Goal: Book appointment/travel/reservation

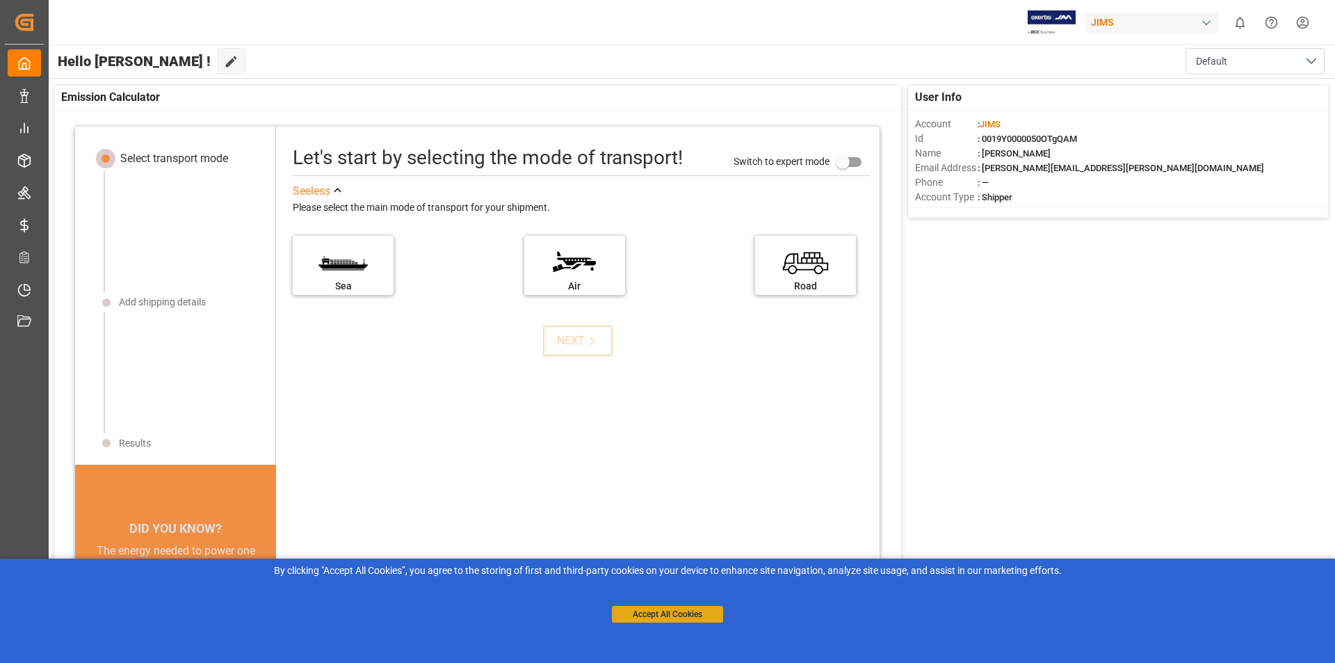
click at [664, 613] on button "Accept All Cookies" at bounding box center [667, 614] width 111 height 17
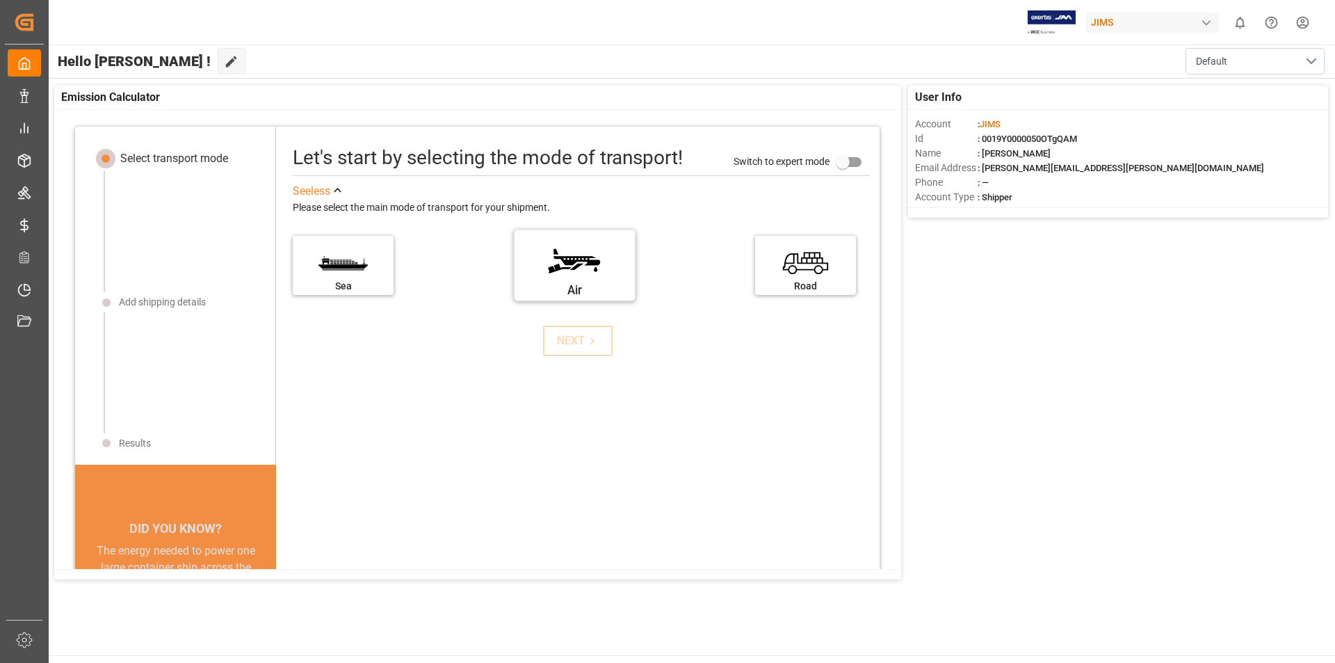
click at [576, 272] on label "Air" at bounding box center [574, 261] width 104 height 58
click at [0, 0] on input "Air" at bounding box center [0, 0] width 0 height 0
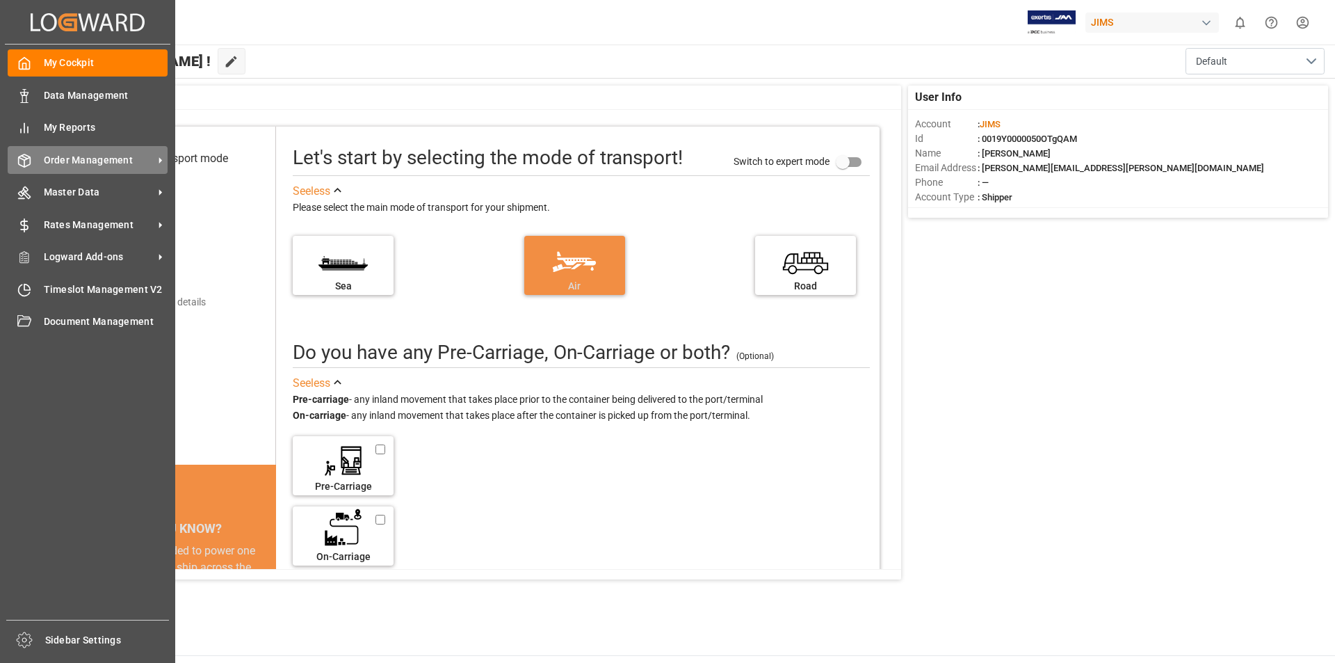
click at [84, 154] on span "Order Management" at bounding box center [99, 160] width 110 height 15
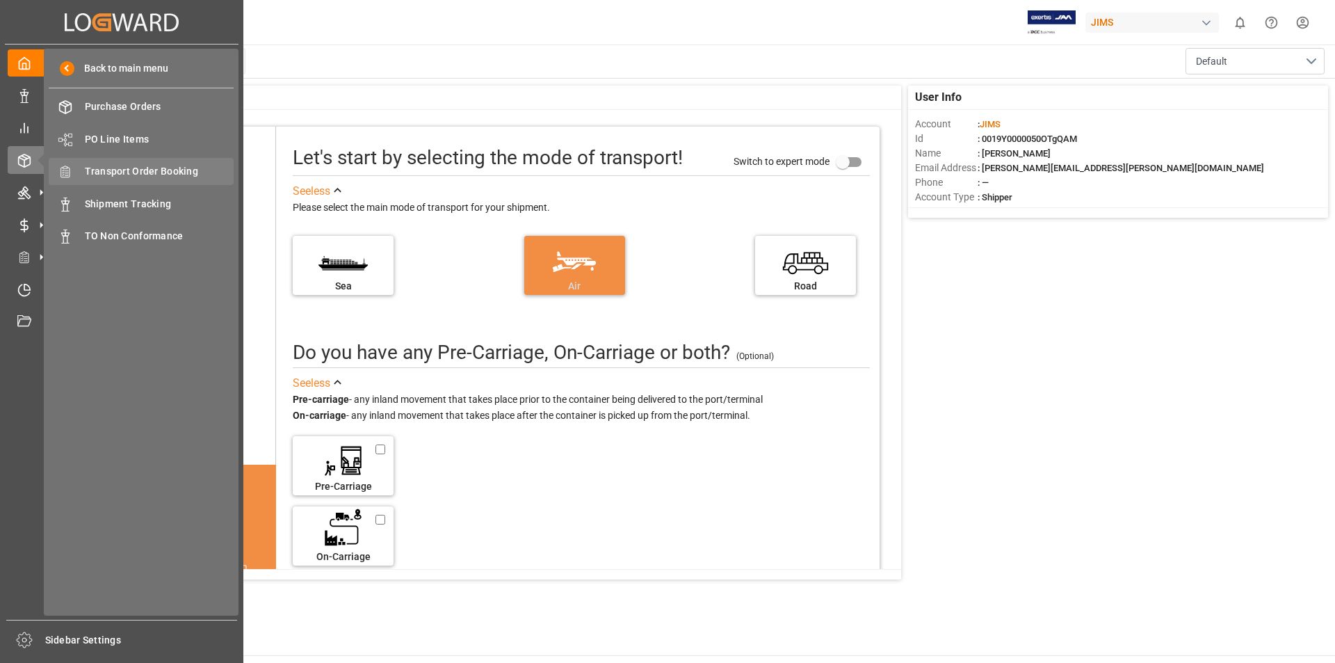
click at [134, 170] on span "Transport Order Booking" at bounding box center [160, 171] width 150 height 15
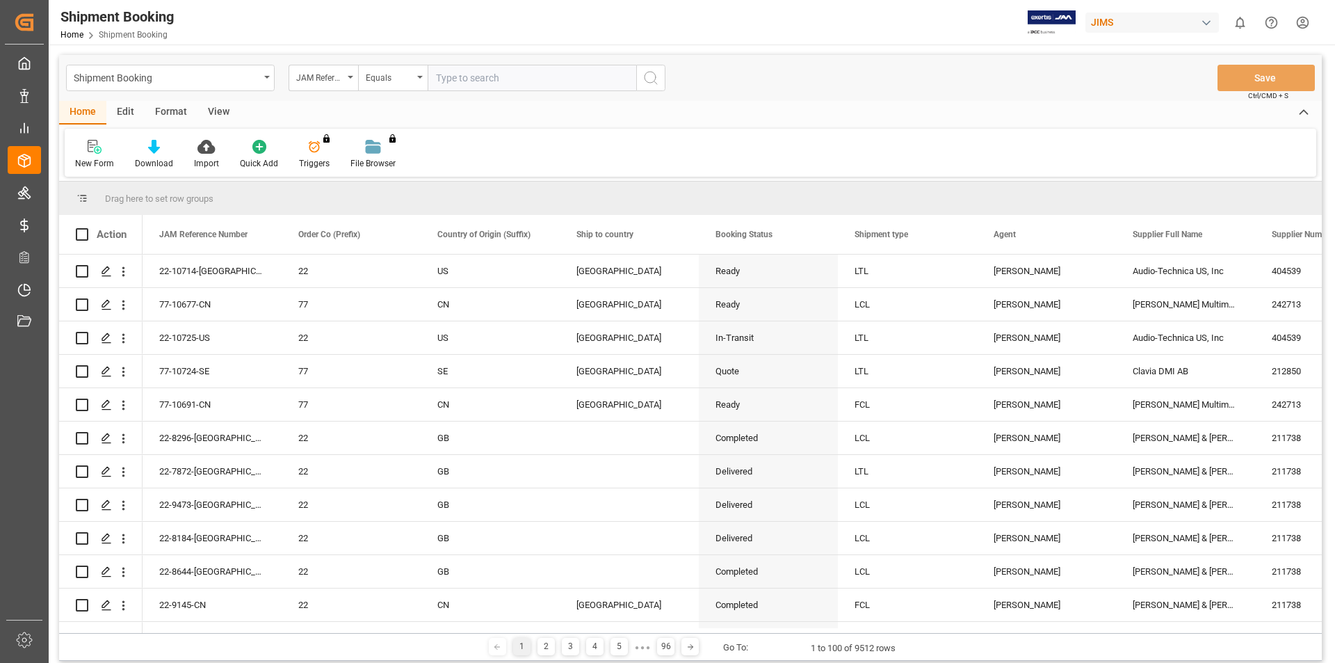
click at [470, 79] on input "text" at bounding box center [532, 78] width 209 height 26
type input "22-10181-MY"
click at [647, 73] on circle "search button" at bounding box center [650, 77] width 11 height 11
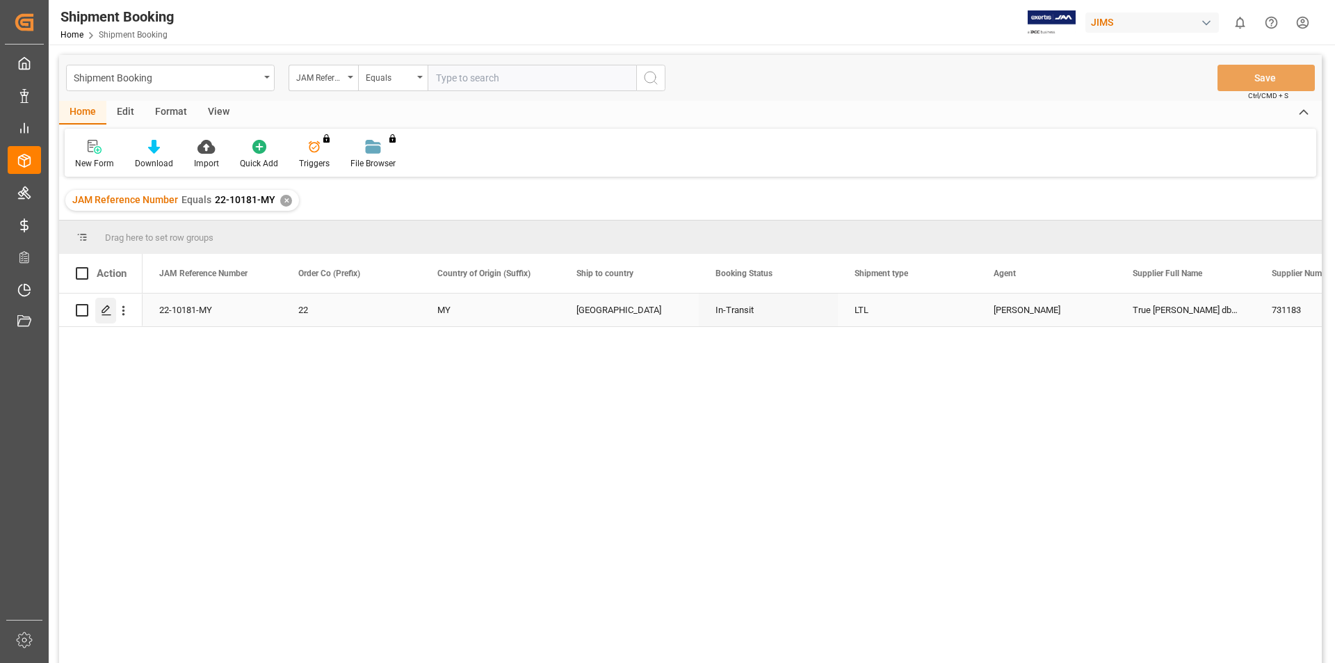
click at [108, 307] on icon "Press SPACE to select this row." at bounding box center [106, 310] width 11 height 11
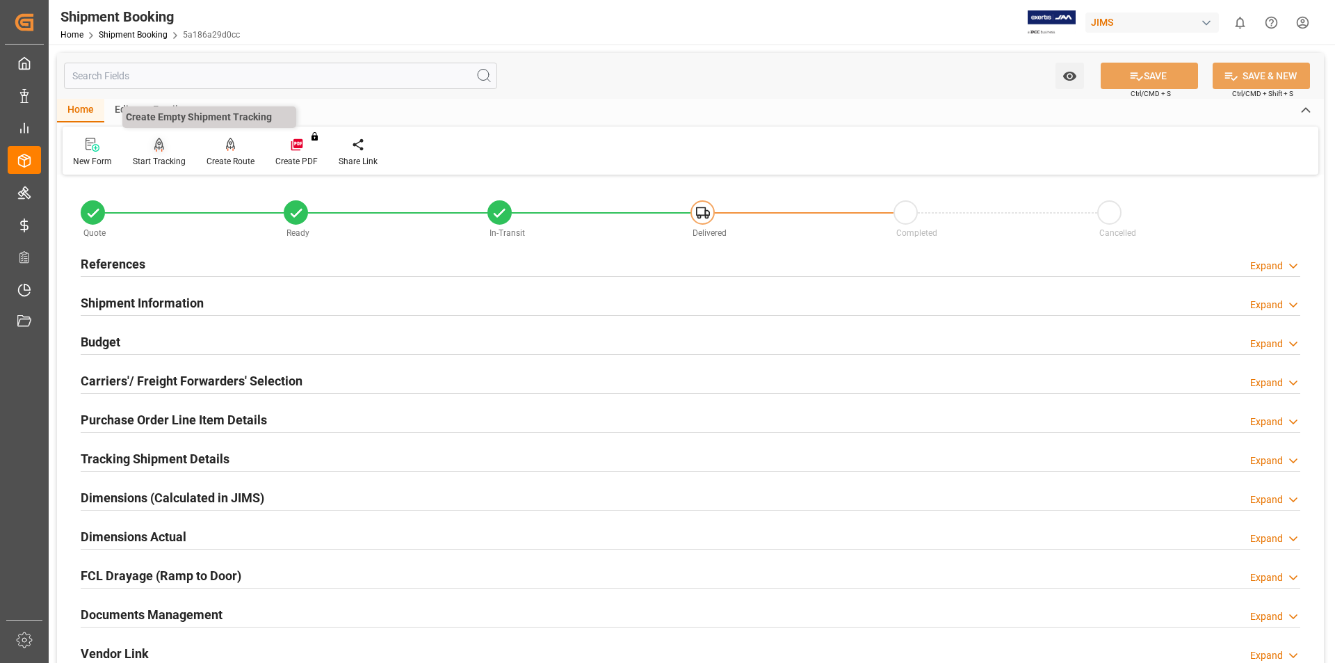
click at [155, 152] on icon at bounding box center [159, 145] width 10 height 14
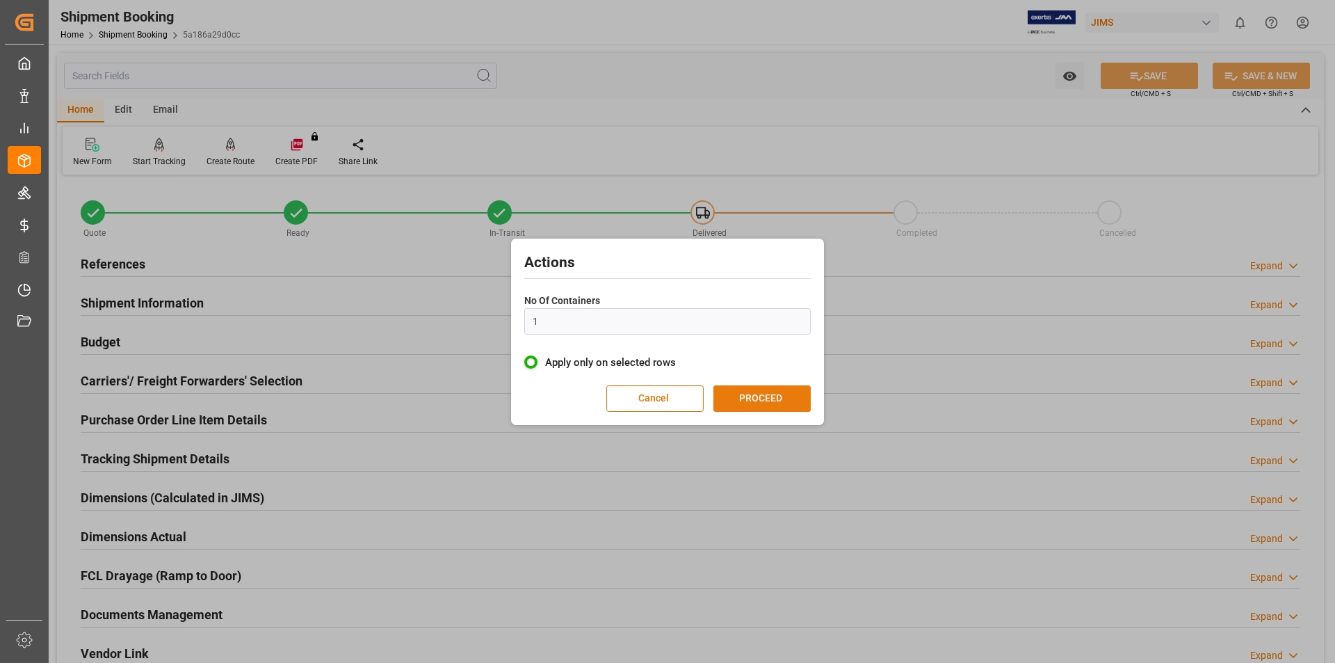
click at [780, 394] on button "PROCEED" at bounding box center [762, 398] width 97 height 26
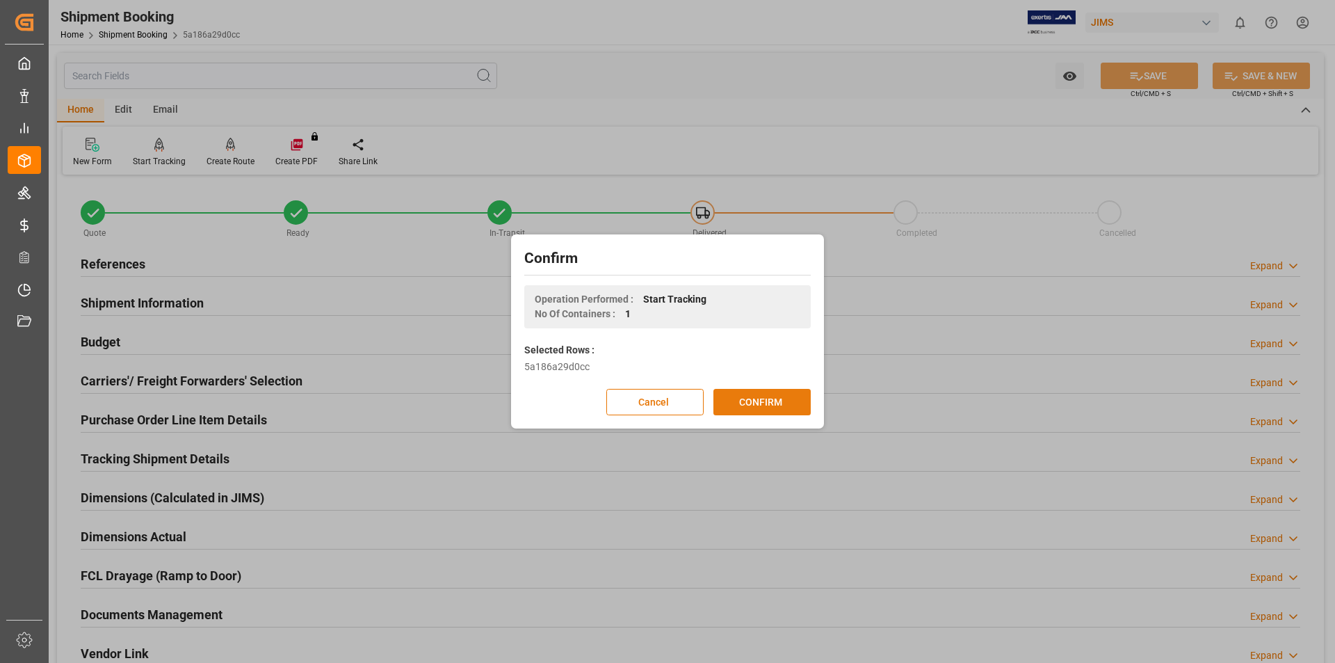
click at [760, 403] on button "CONFIRM" at bounding box center [762, 402] width 97 height 26
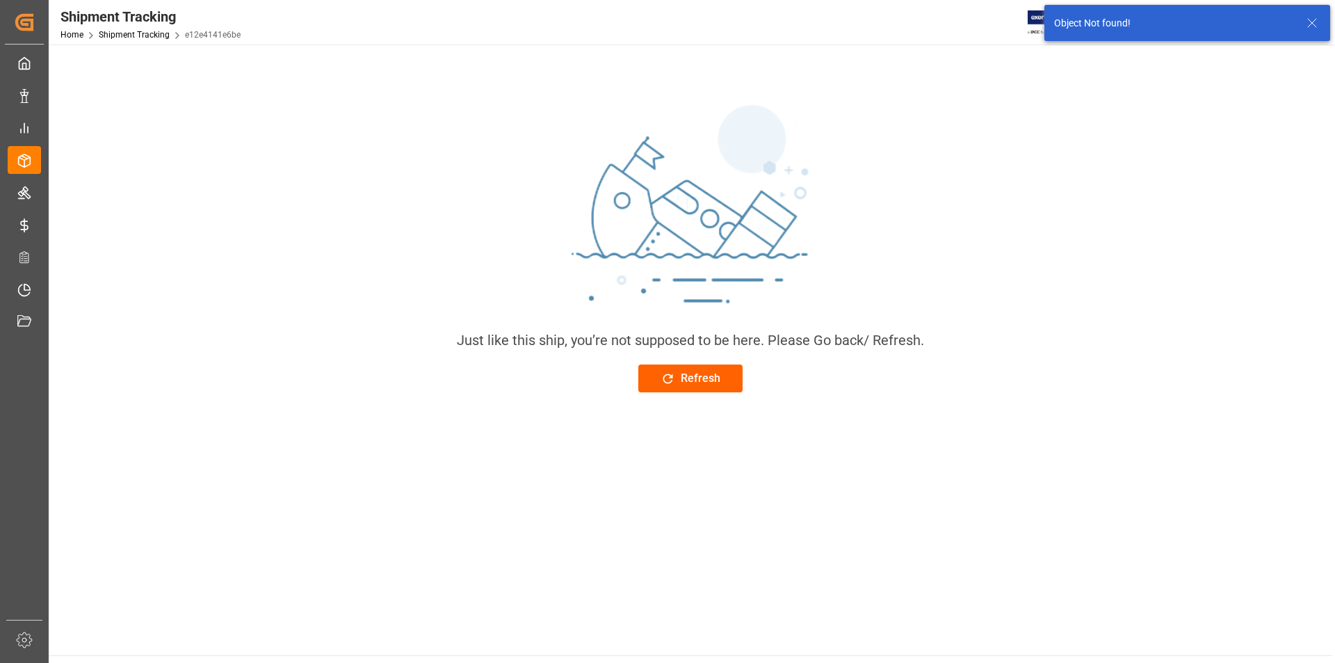
click at [693, 376] on div "Refresh" at bounding box center [691, 378] width 60 height 17
click at [691, 379] on div "Refresh" at bounding box center [691, 378] width 60 height 17
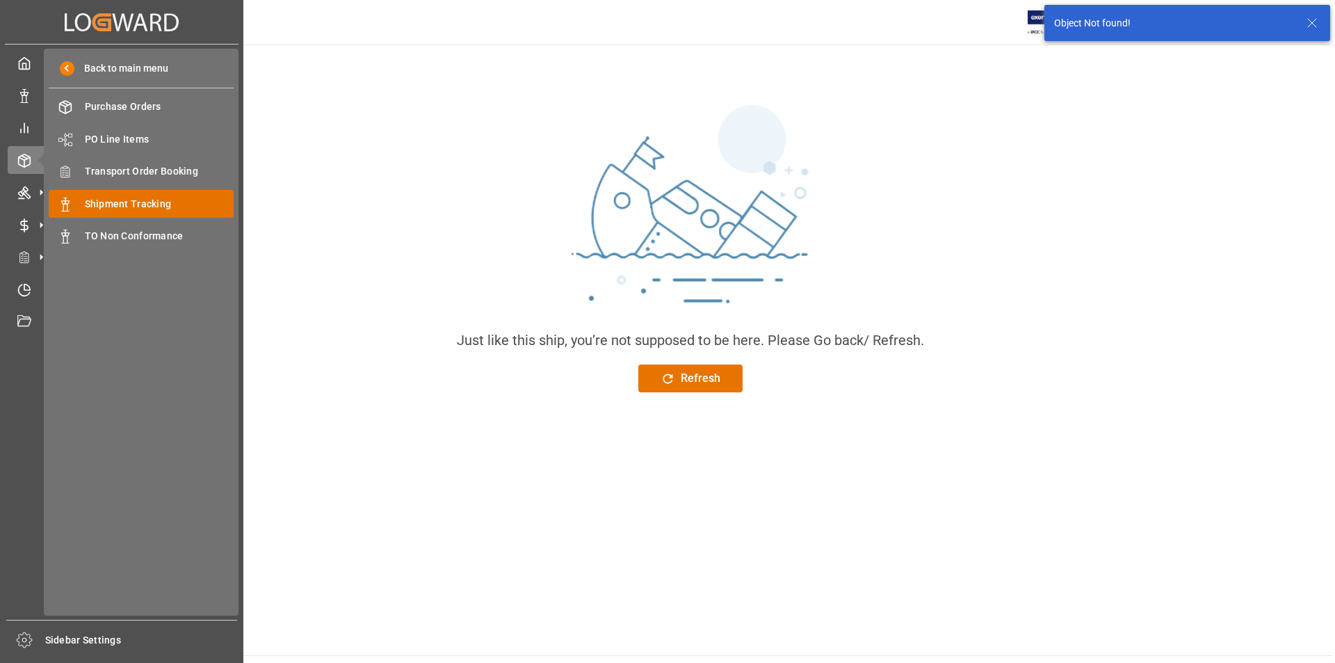
click at [167, 202] on span "Shipment Tracking" at bounding box center [160, 204] width 150 height 15
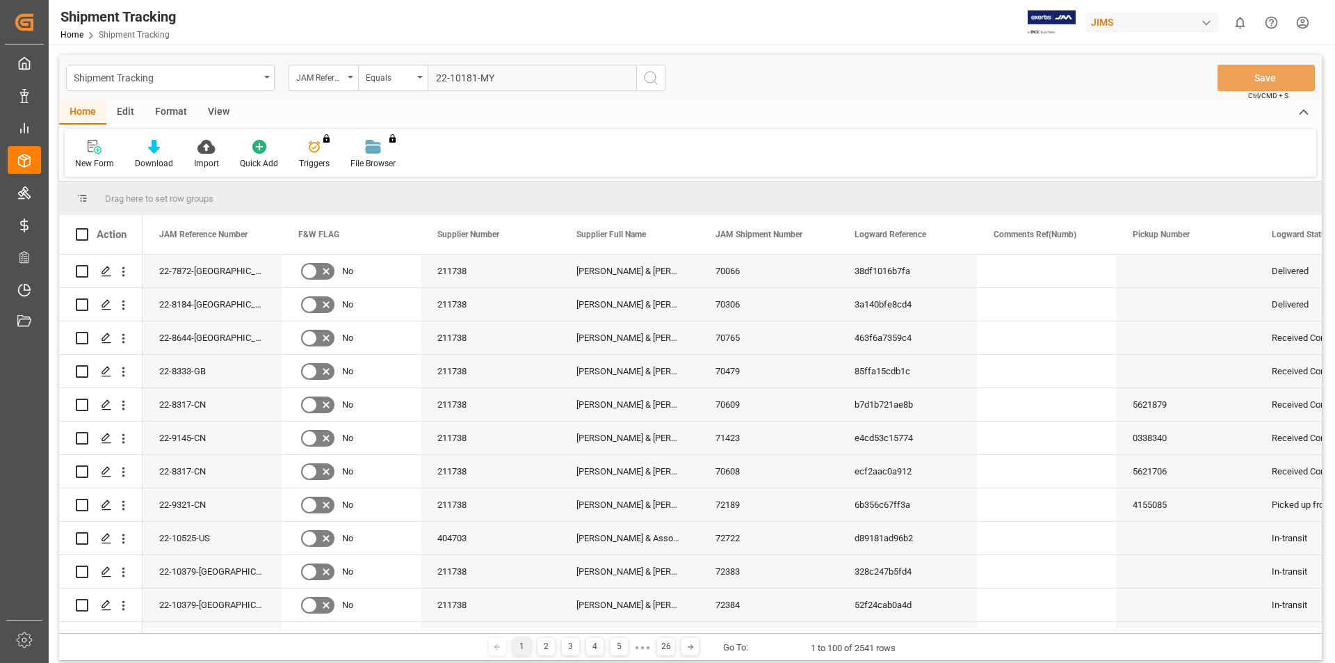
type input "22-10181-MY"
click at [654, 76] on icon "search button" at bounding box center [651, 78] width 17 height 17
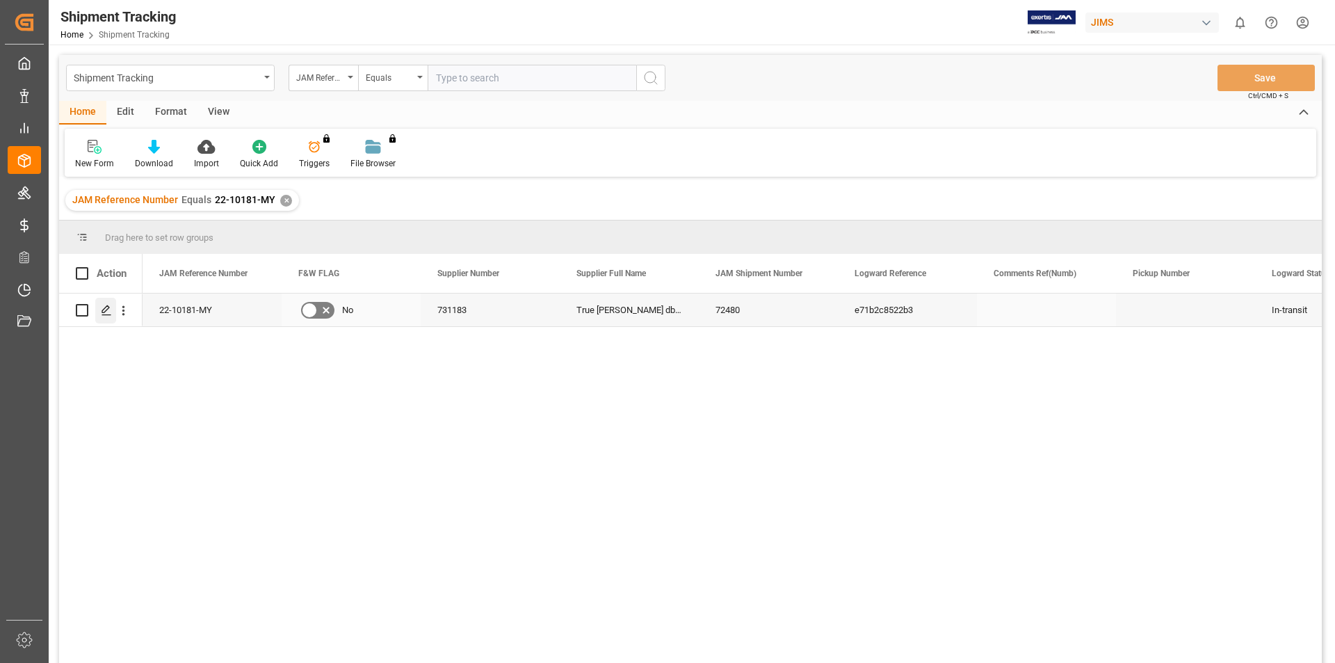
click at [106, 309] on icon "Press SPACE to select this row." at bounding box center [106, 310] width 11 height 11
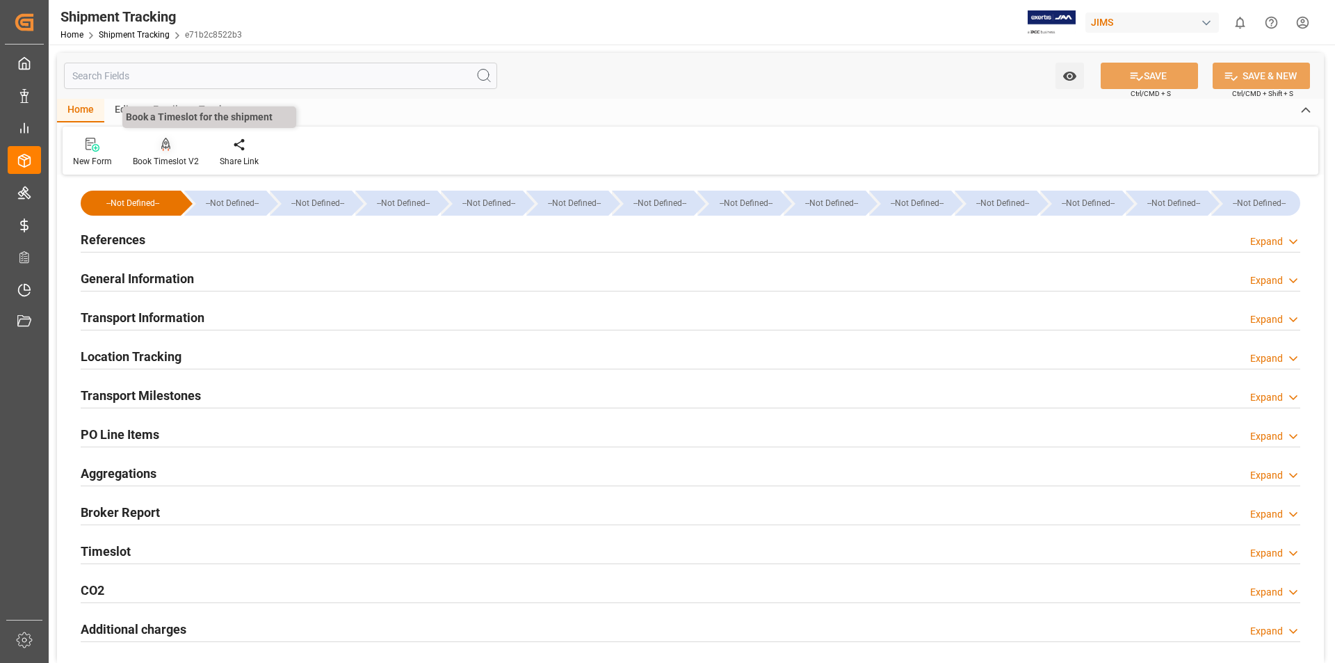
click at [163, 144] on icon at bounding box center [166, 145] width 10 height 14
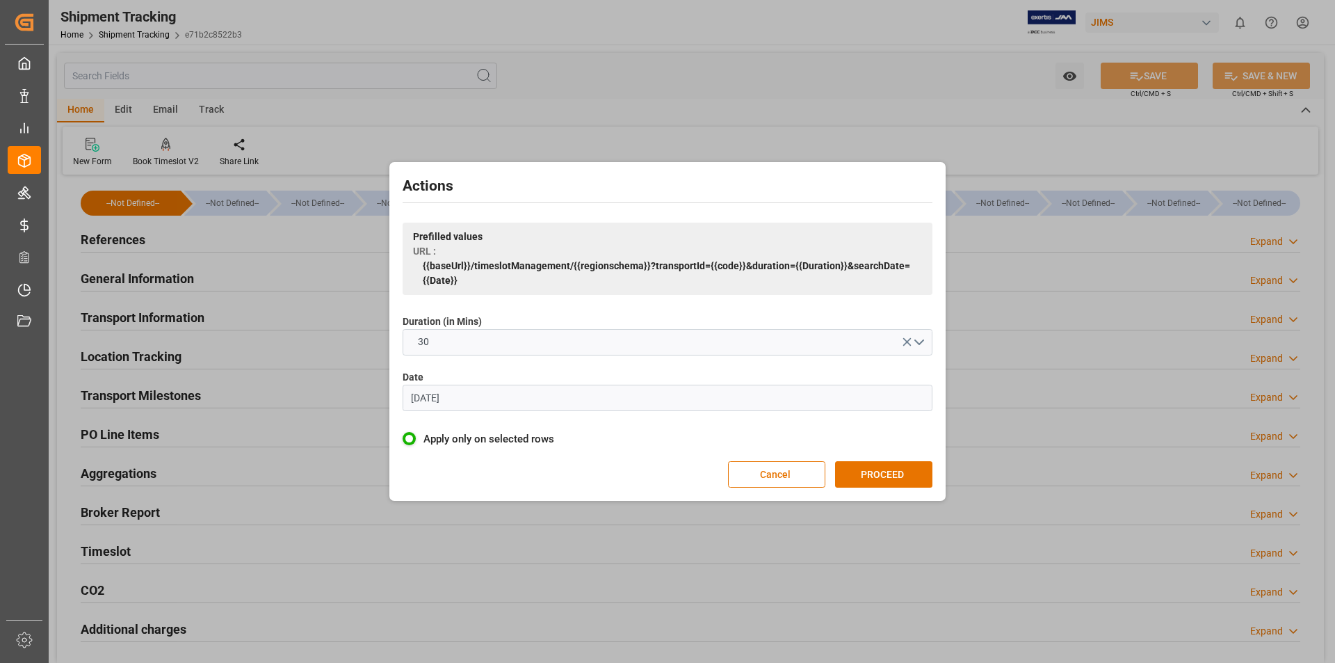
click at [421, 396] on input "07.06.2023" at bounding box center [668, 398] width 530 height 26
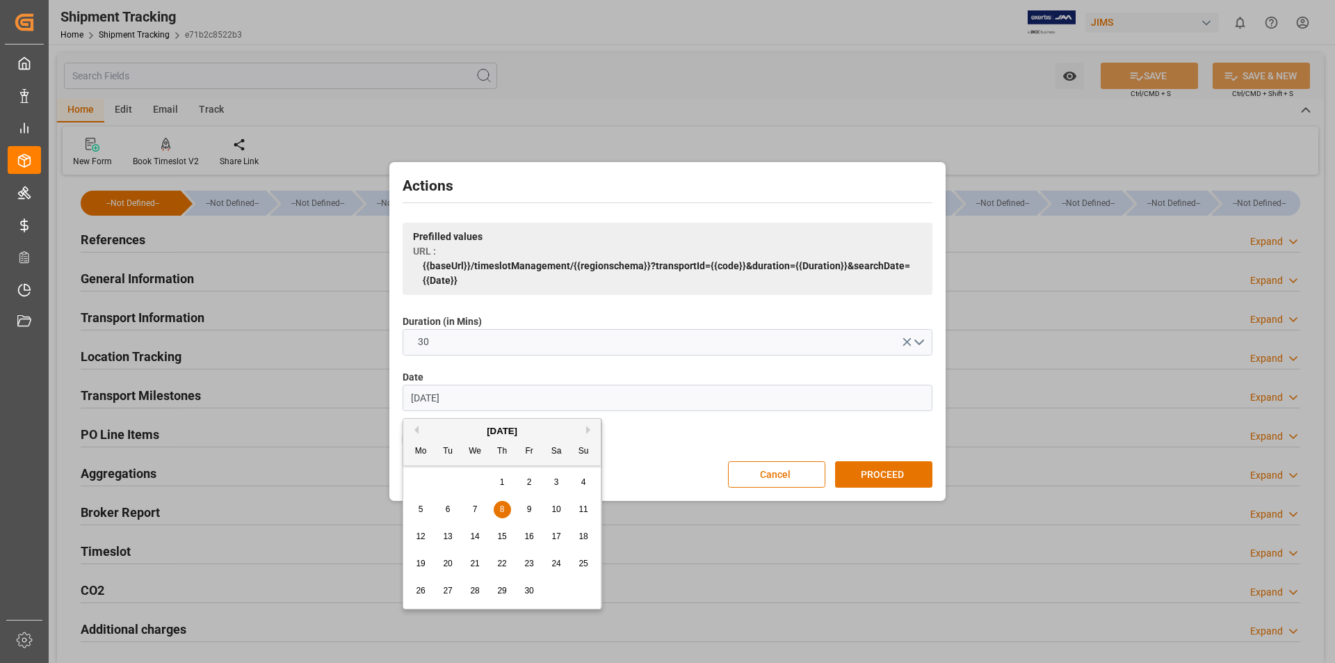
click at [433, 395] on input "08.06.2023" at bounding box center [668, 398] width 530 height 26
click at [459, 395] on input "08.27.2023" at bounding box center [668, 398] width 530 height 26
click at [476, 587] on span "27" at bounding box center [474, 591] width 9 height 10
type input "[DATE]"
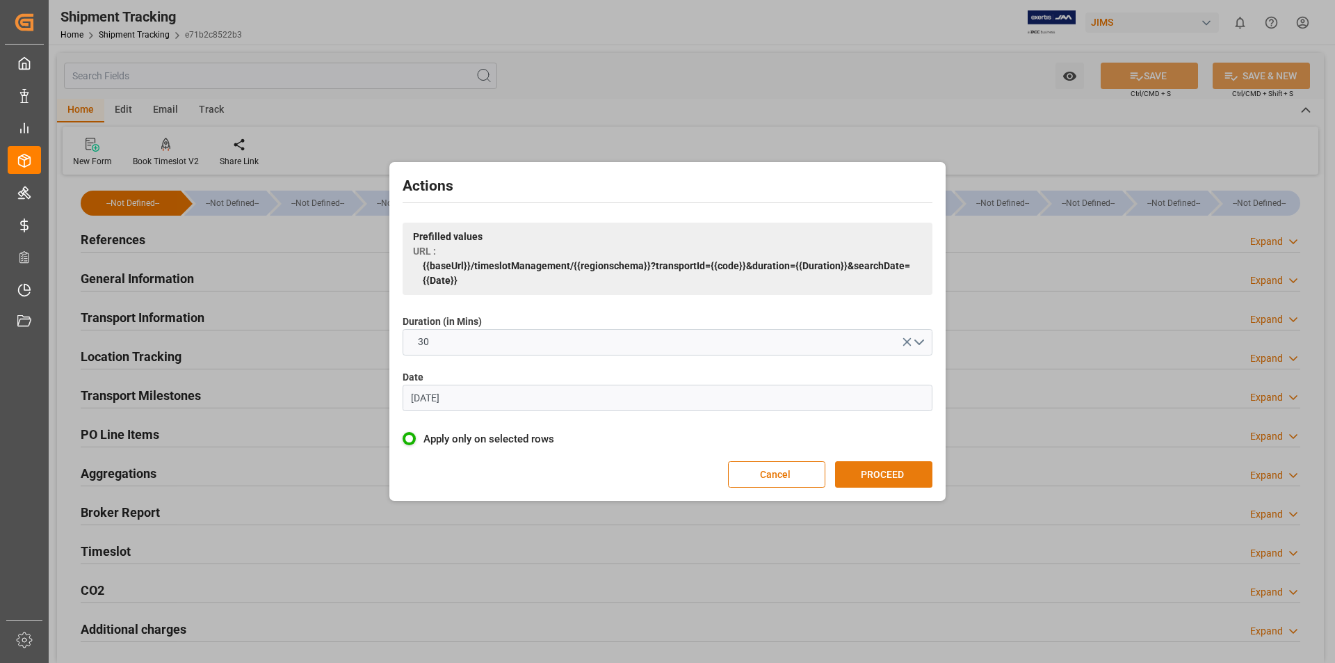
click at [894, 471] on button "PROCEED" at bounding box center [883, 474] width 97 height 26
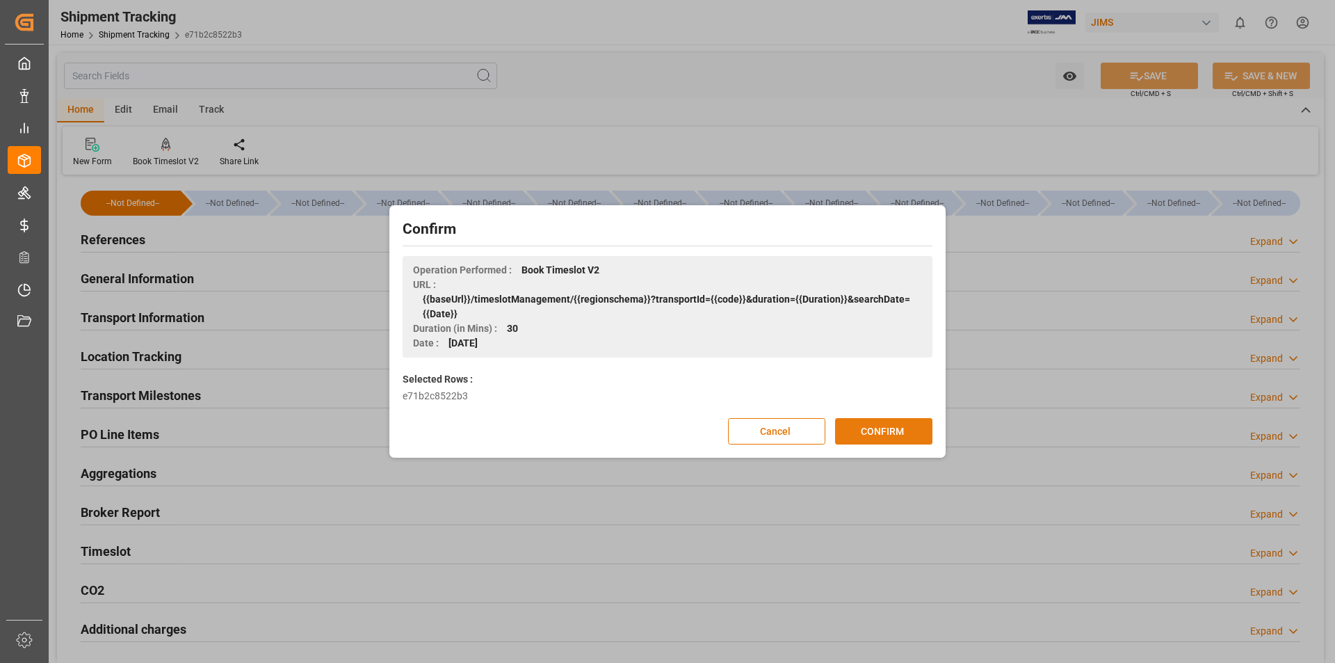
click at [885, 428] on button "CONFIRM" at bounding box center [883, 431] width 97 height 26
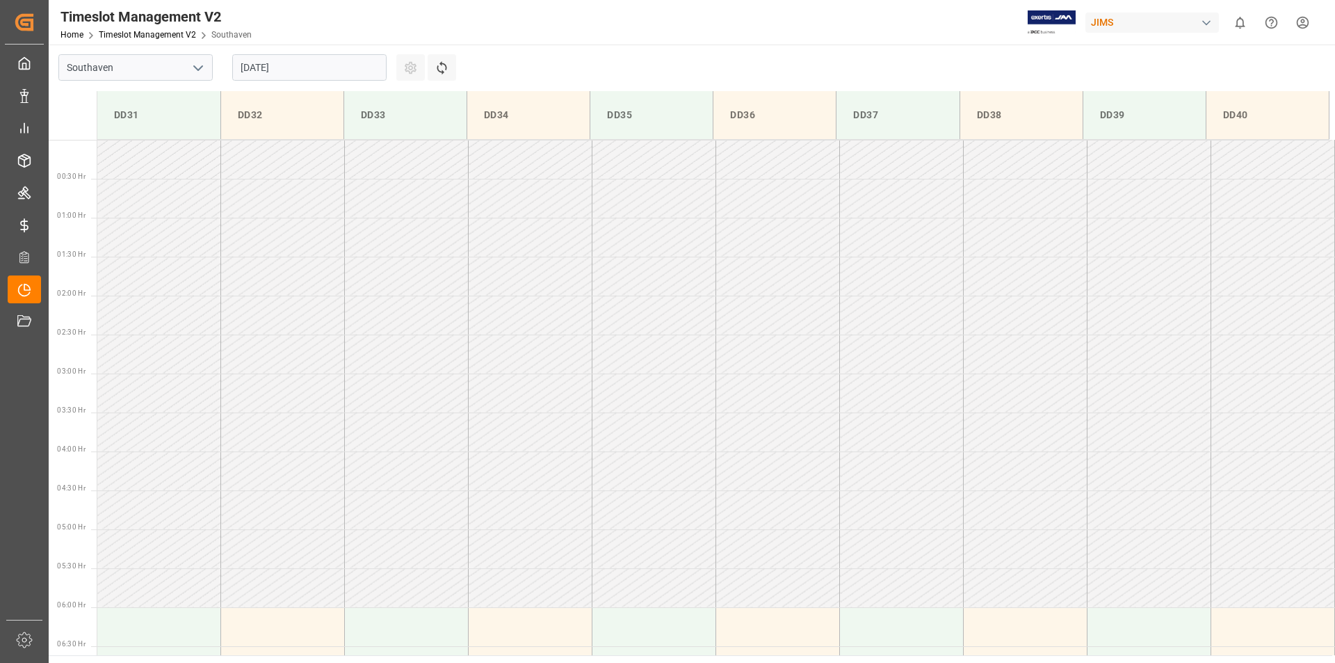
scroll to position [692, 0]
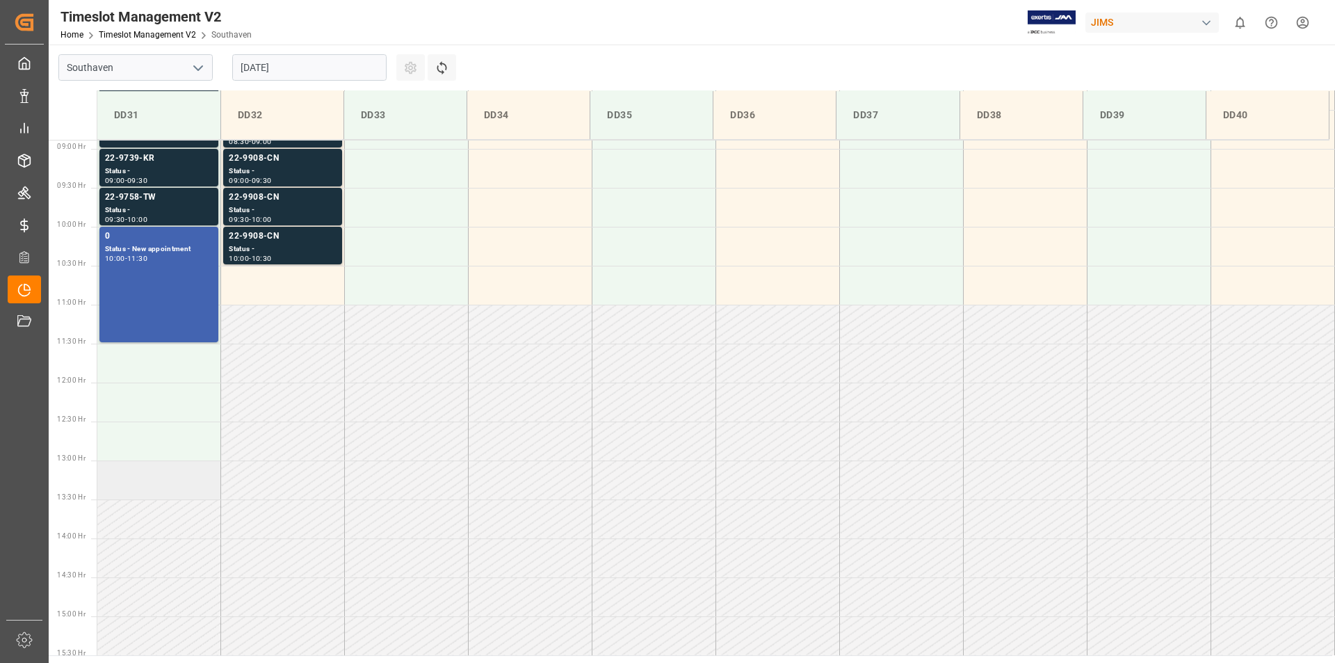
click at [134, 485] on td at bounding box center [159, 479] width 124 height 39
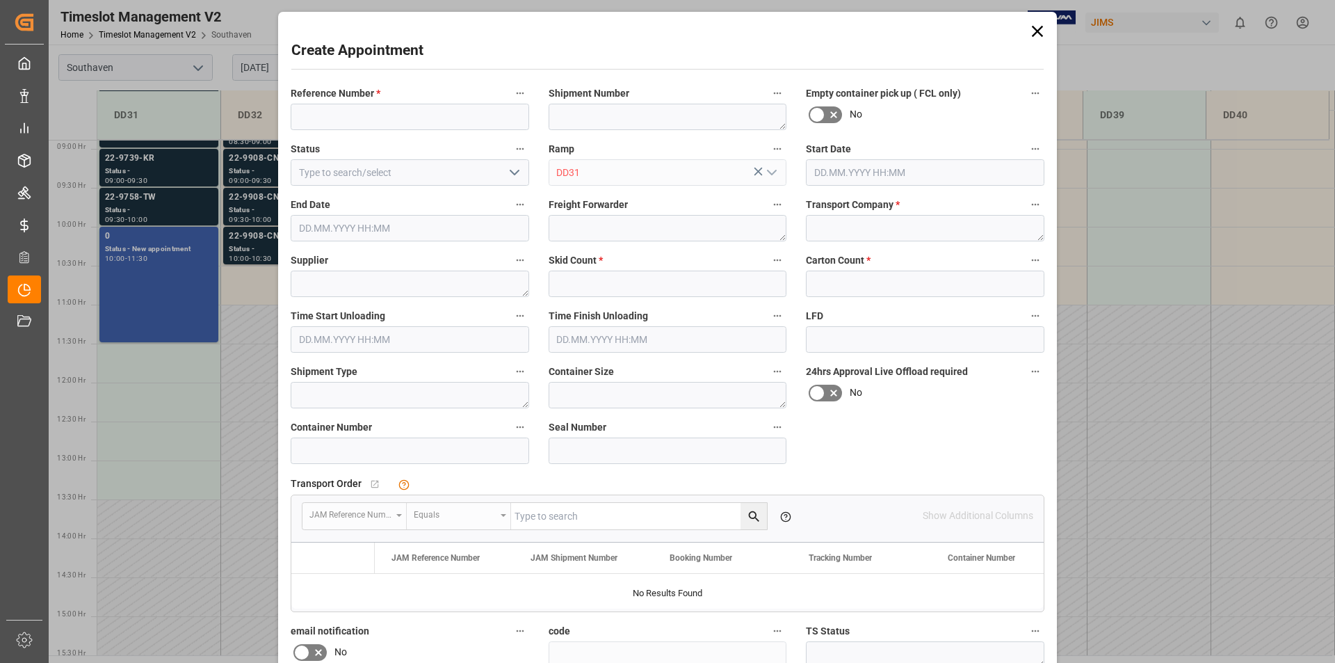
type input "[DATE] 13:00"
type input "[DATE] 13:30"
click at [364, 115] on input at bounding box center [410, 117] width 239 height 26
type input "22-10181-MY"
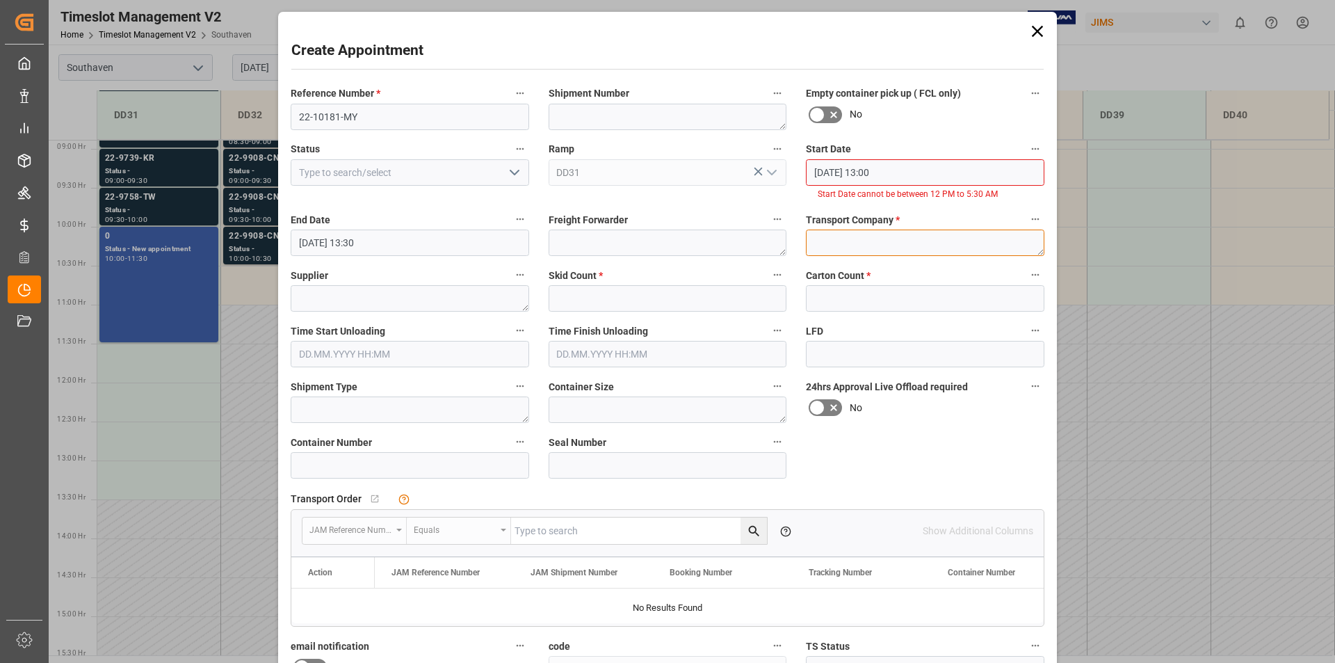
click at [854, 227] on div "Transport Company *" at bounding box center [925, 233] width 258 height 56
type textarea "Accelerated"
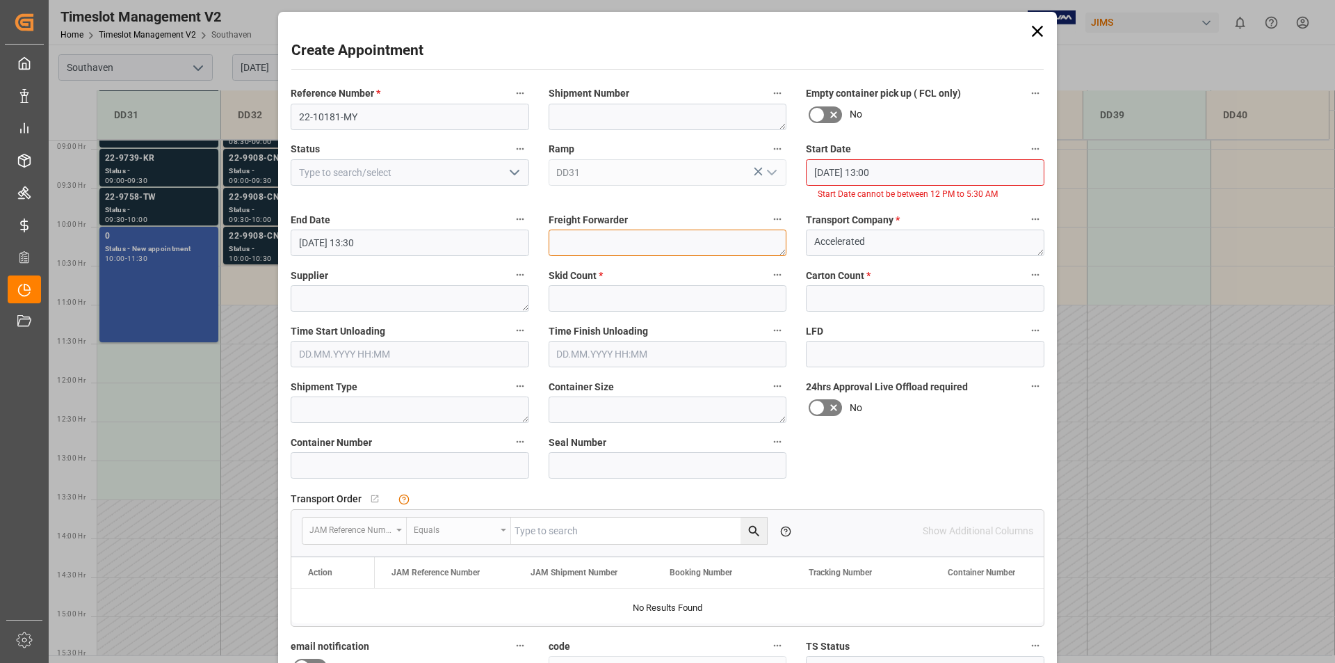
click at [611, 244] on textarea at bounding box center [668, 243] width 239 height 26
type textarea "DSV"
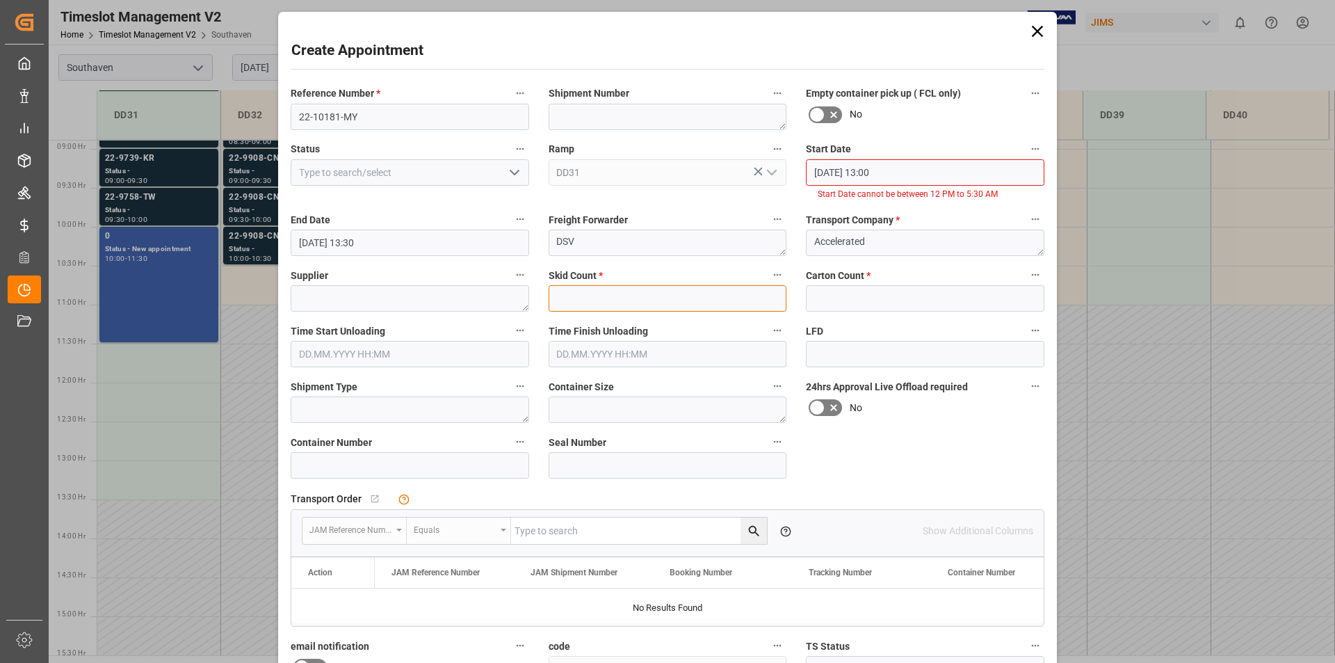
click at [618, 298] on input "text" at bounding box center [668, 298] width 239 height 26
type input "2"
click at [901, 296] on input "text" at bounding box center [925, 298] width 239 height 26
drag, startPoint x: 821, startPoint y: 299, endPoint x: 817, endPoint y: 308, distance: 10.0
click at [806, 300] on input "2" at bounding box center [925, 298] width 239 height 26
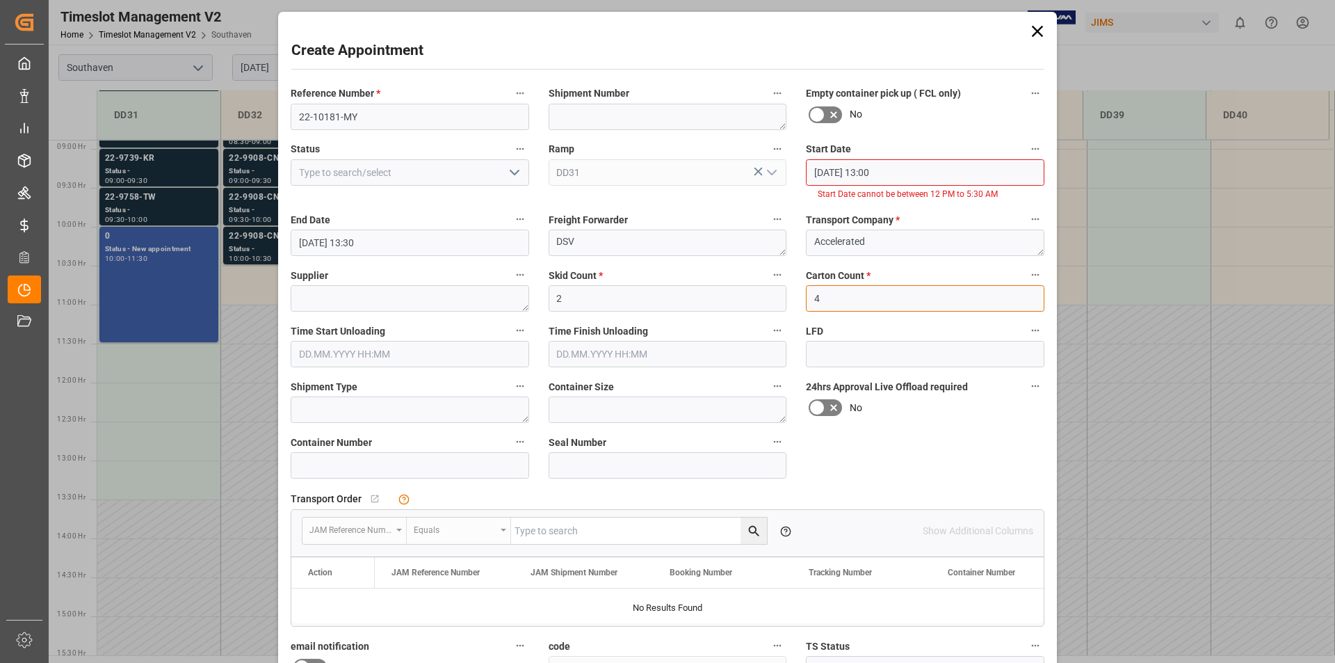
scroll to position [202, 0]
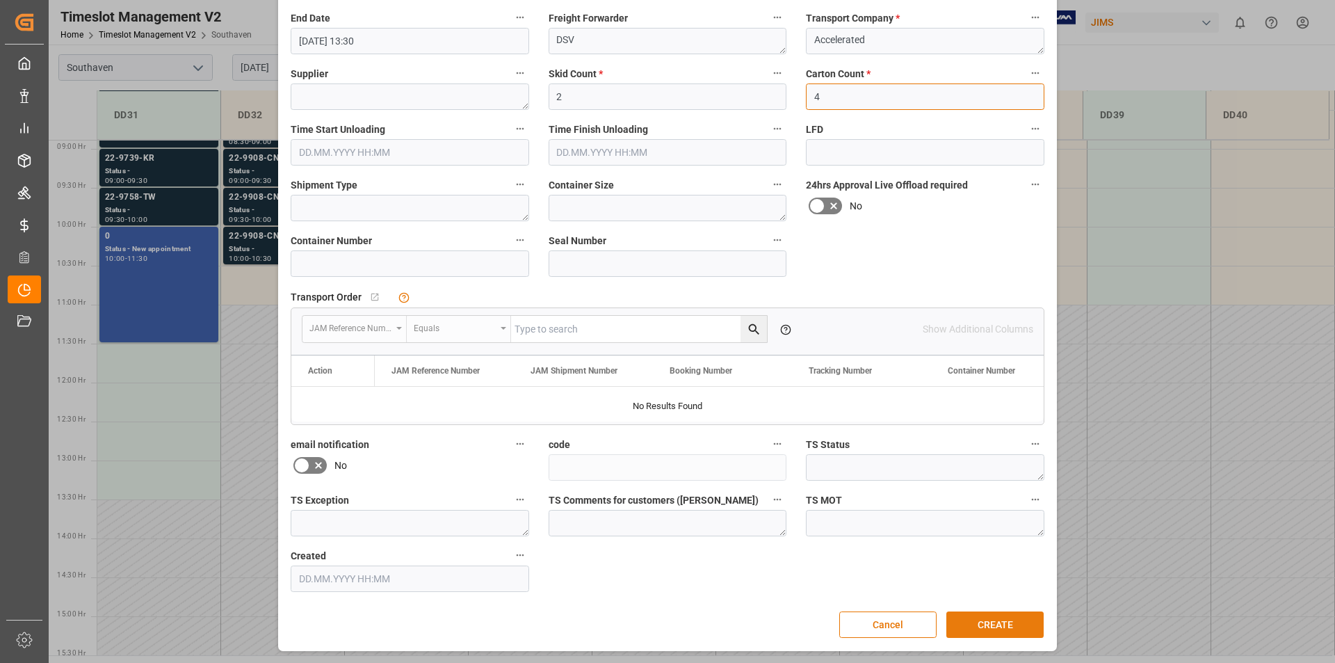
type input "4"
drag, startPoint x: 996, startPoint y: 621, endPoint x: 985, endPoint y: 607, distance: 17.8
click at [996, 621] on button "CREATE" at bounding box center [995, 624] width 97 height 26
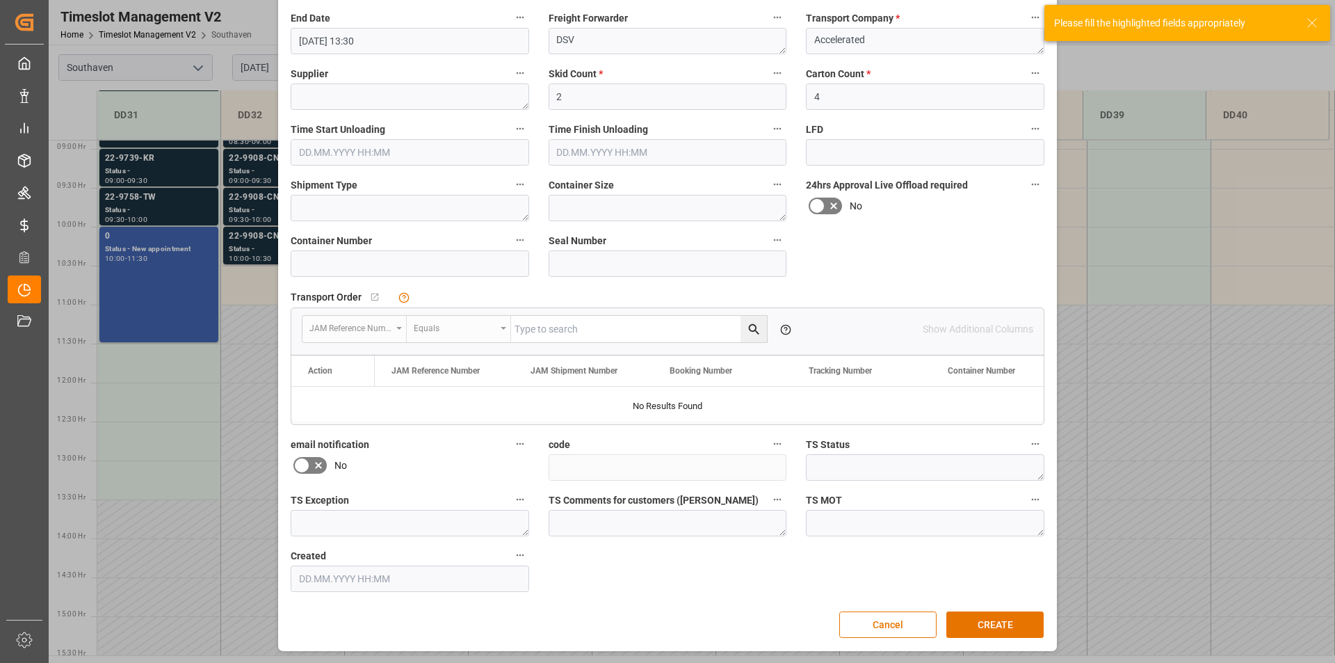
scroll to position [0, 0]
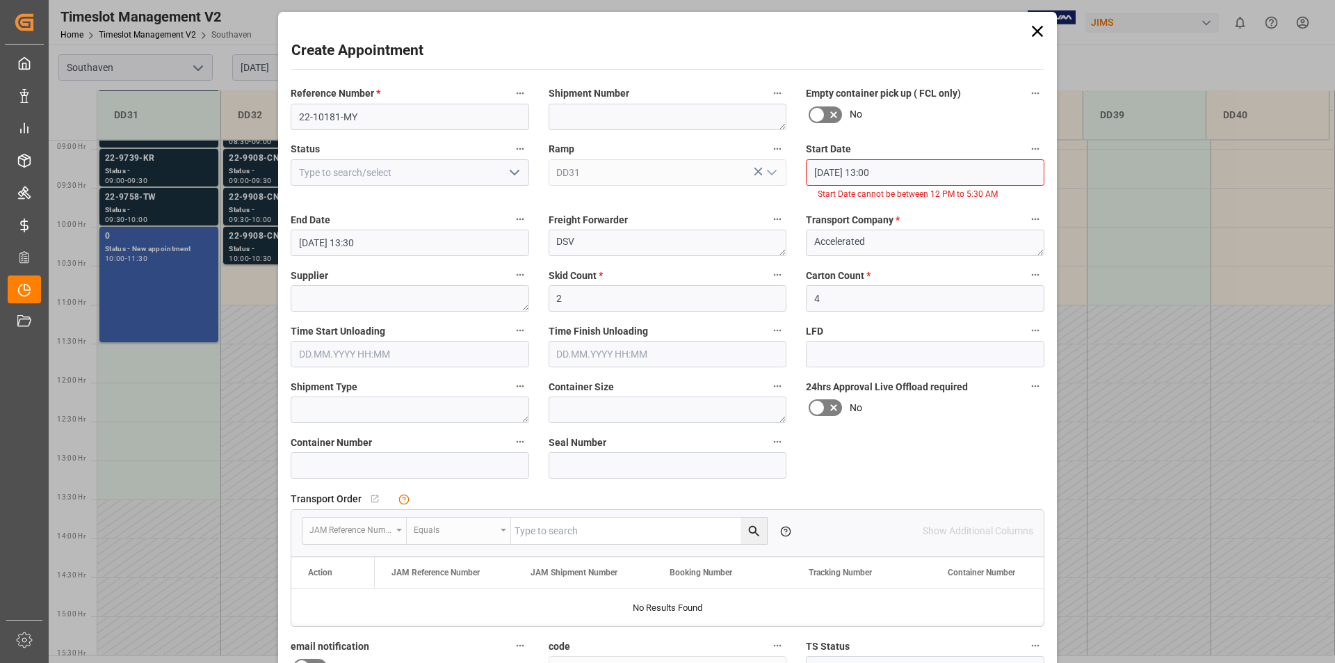
click at [873, 170] on input "[DATE] 13:00" at bounding box center [925, 172] width 239 height 26
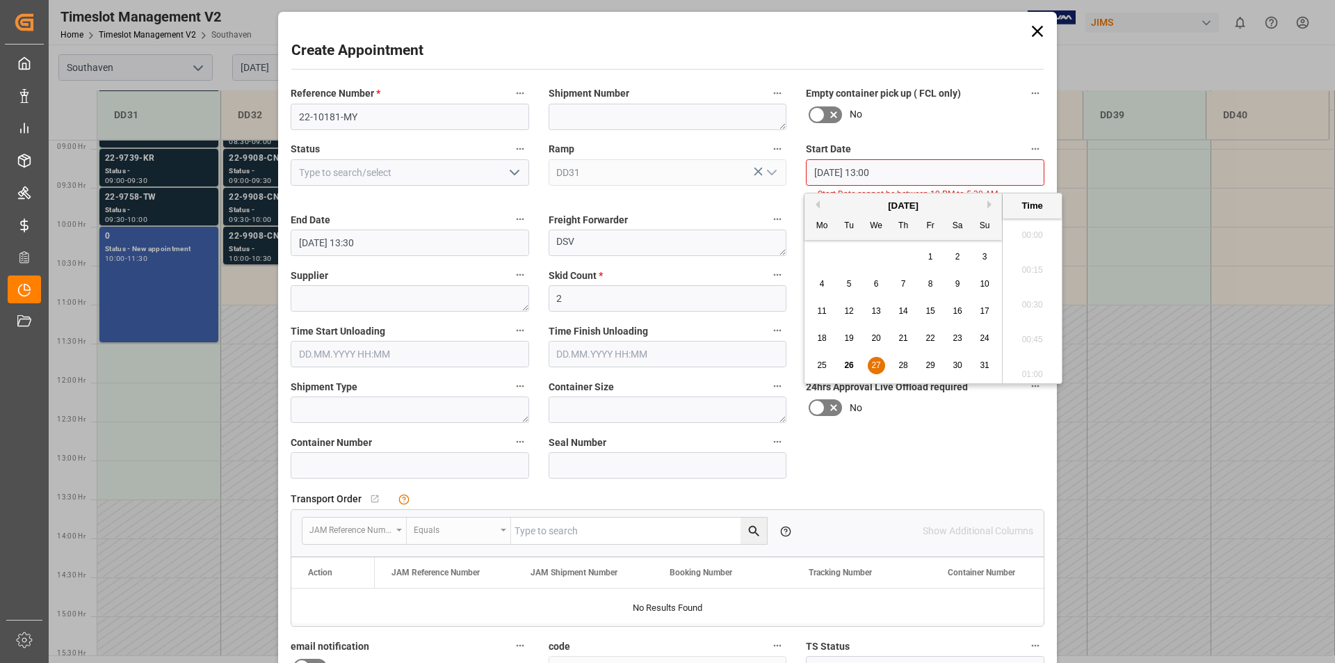
scroll to position [1744, 0]
click at [872, 362] on span "27" at bounding box center [876, 365] width 9 height 10
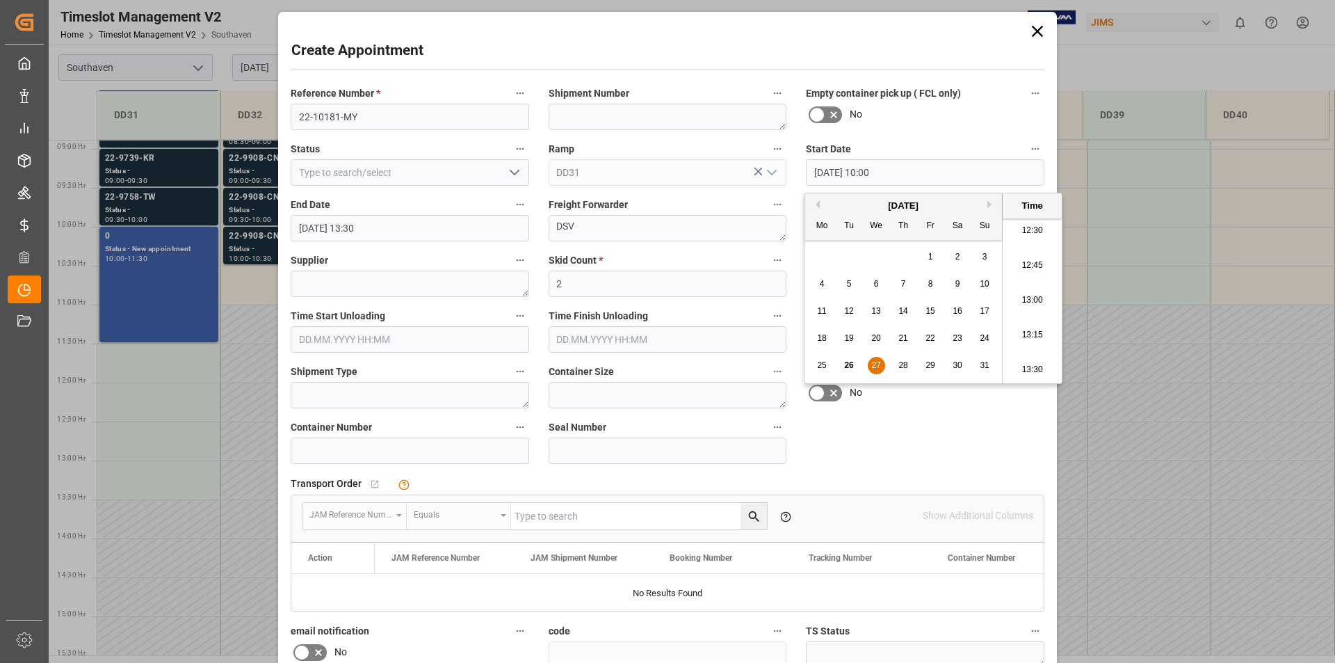
scroll to position [187, 0]
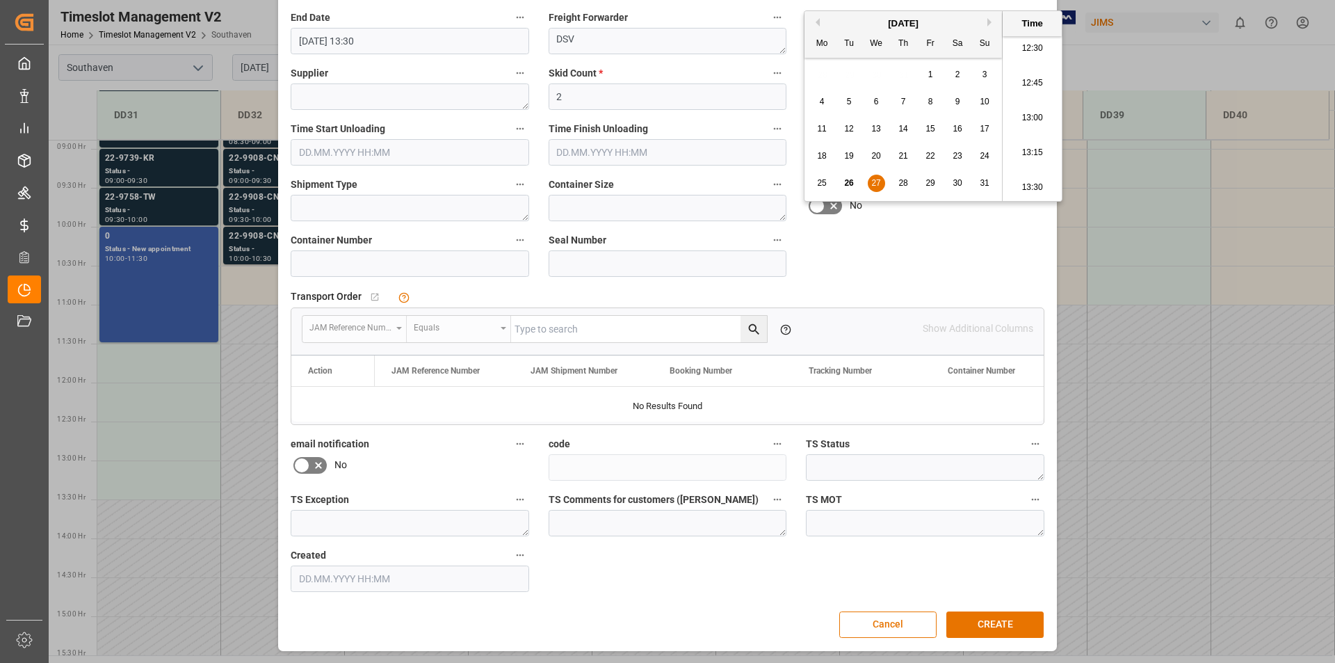
click at [997, 622] on button "CREATE" at bounding box center [995, 624] width 97 height 26
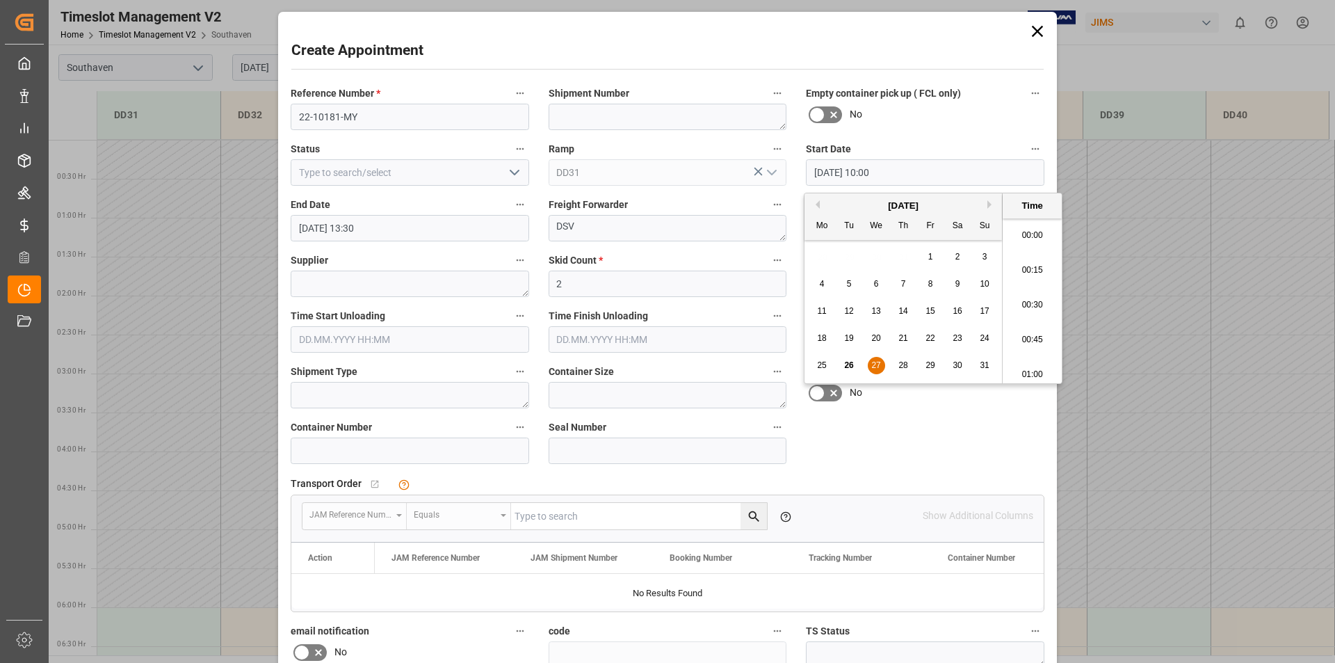
click at [873, 170] on input "[DATE] 10:00" at bounding box center [925, 172] width 239 height 26
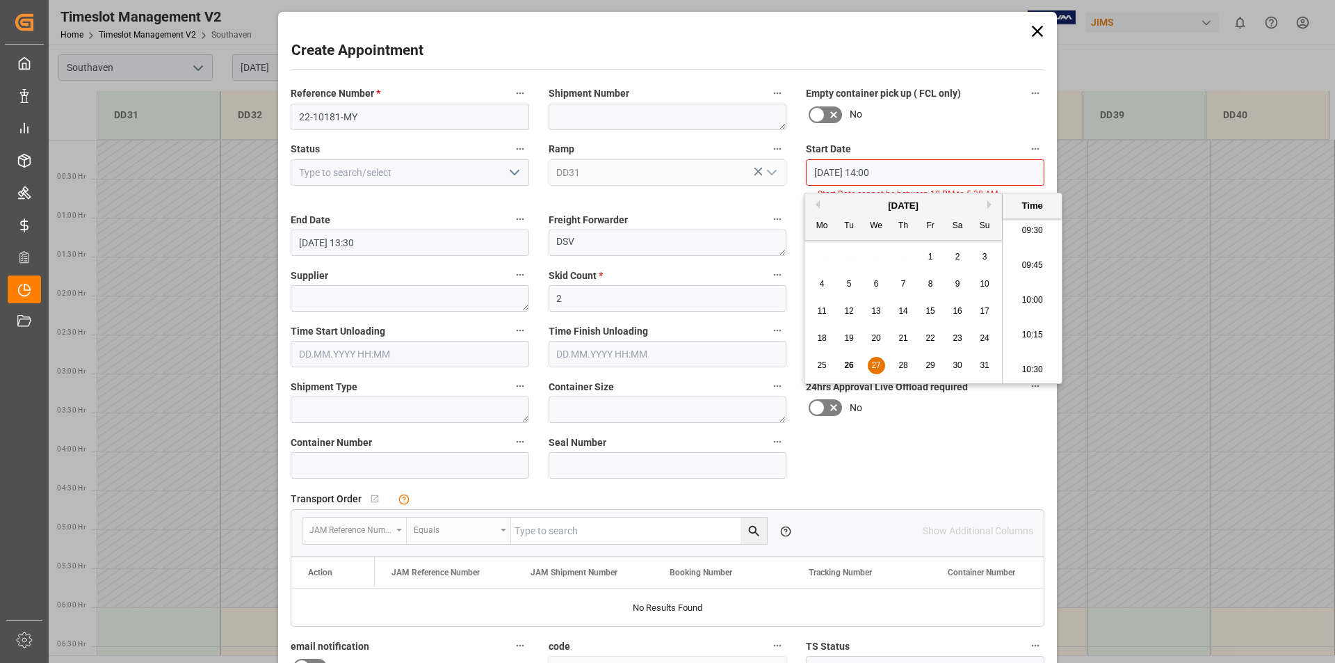
click at [878, 360] on span "27" at bounding box center [876, 365] width 9 height 10
click at [877, 367] on span "27" at bounding box center [876, 365] width 9 height 10
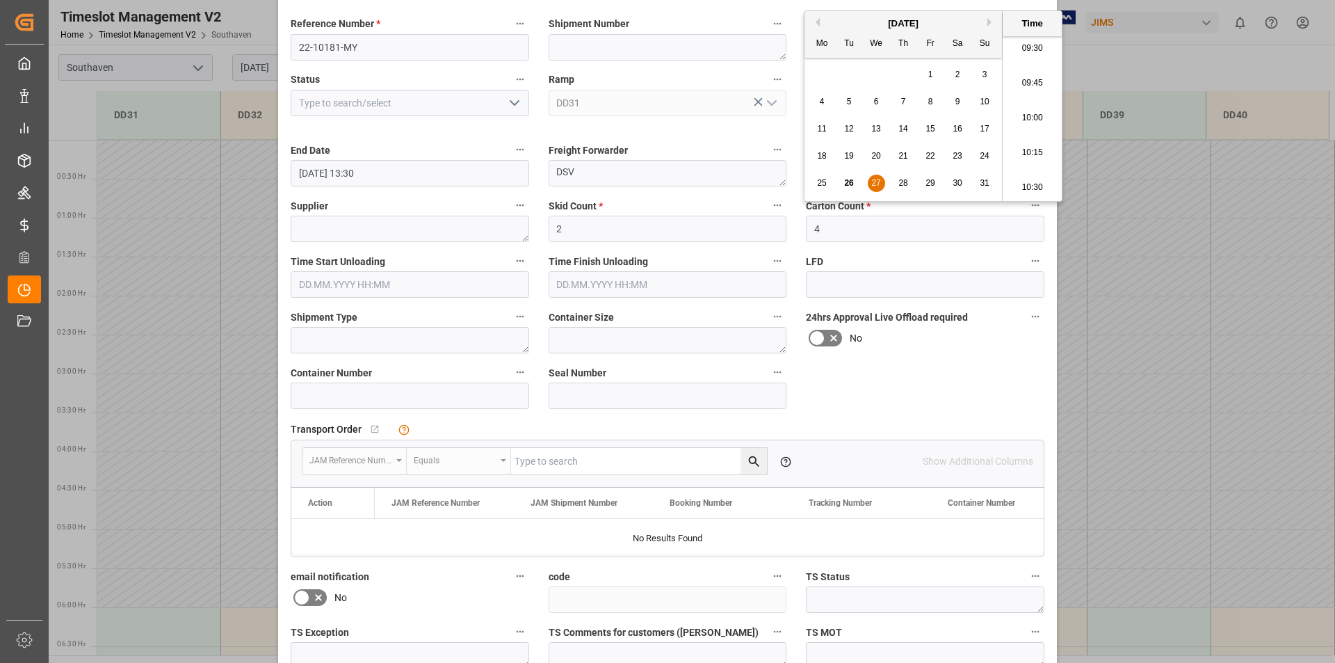
scroll to position [202, 0]
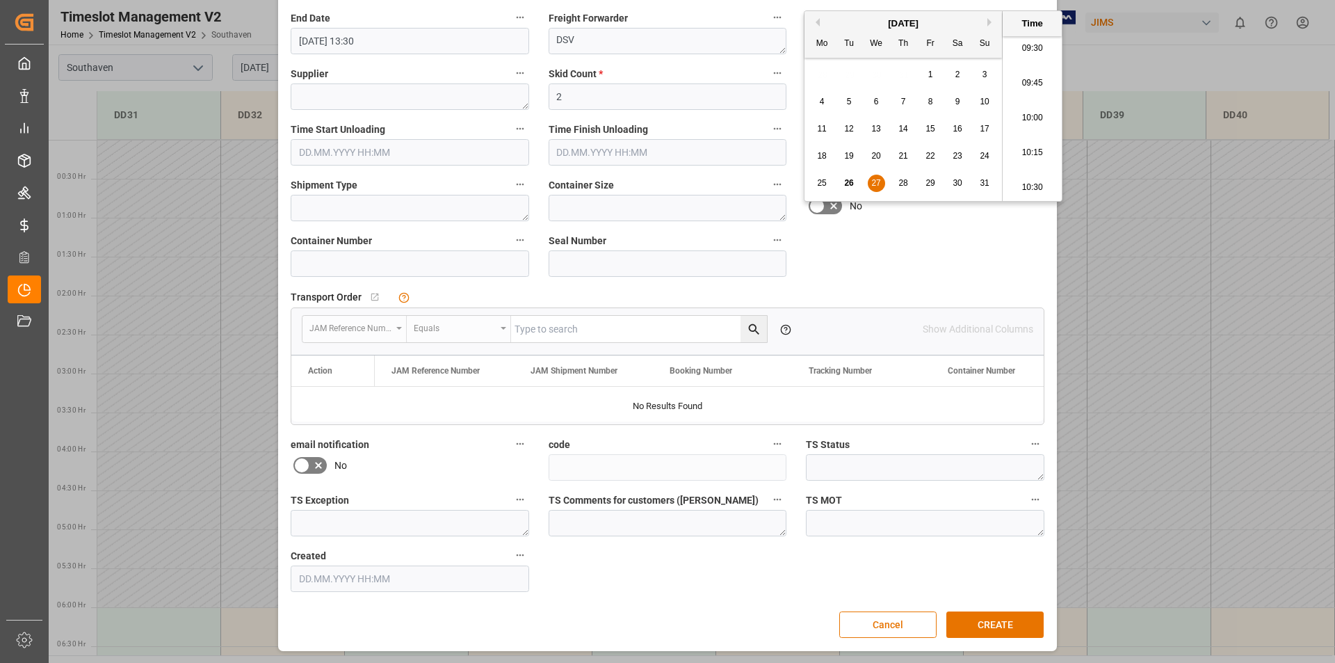
click at [995, 625] on button "CREATE" at bounding box center [995, 624] width 97 height 26
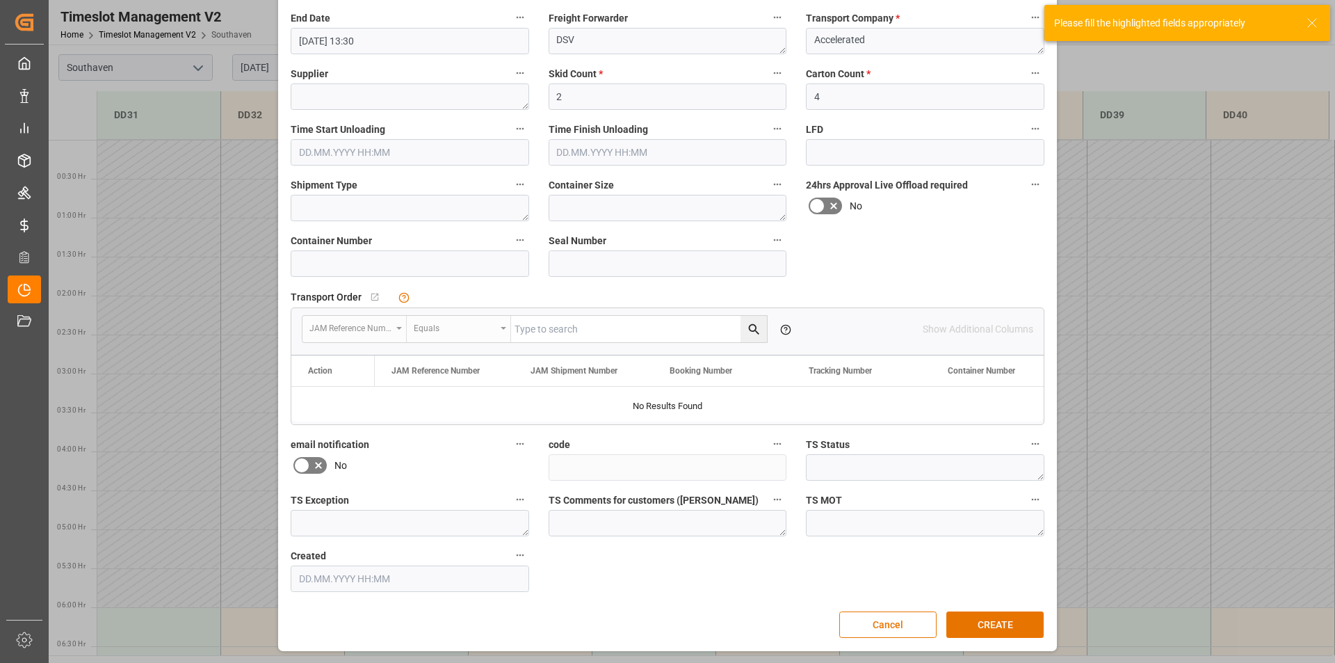
scroll to position [0, 0]
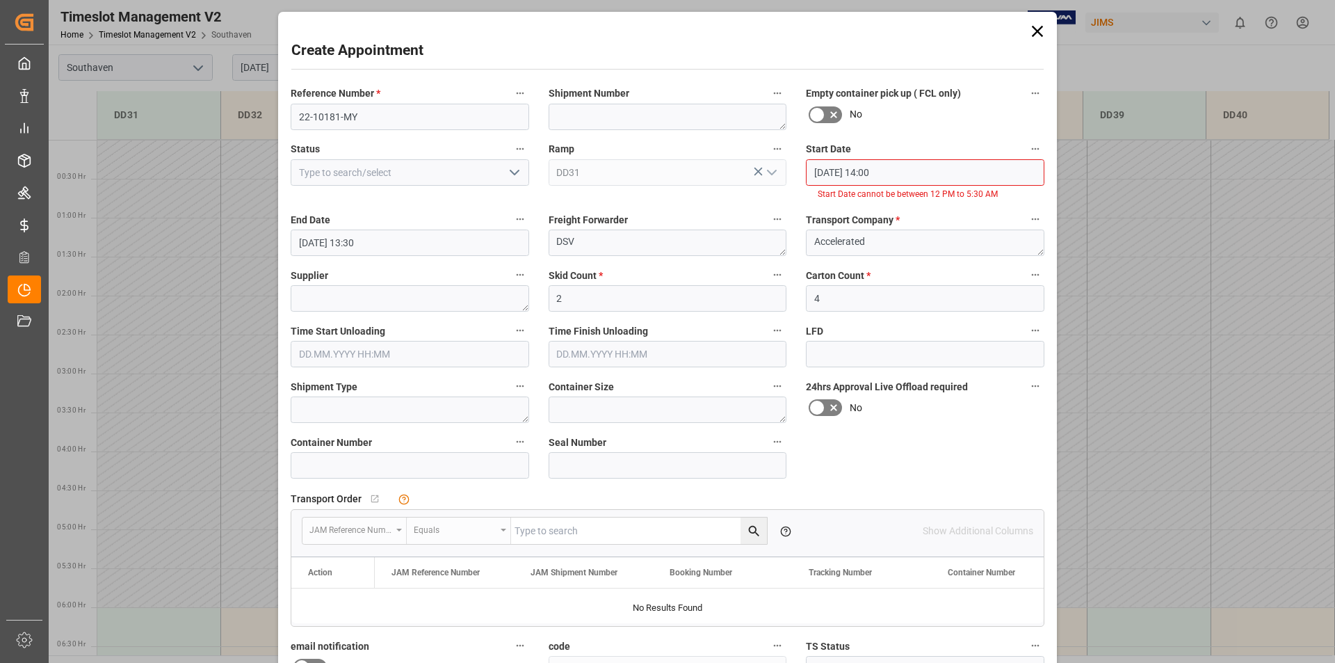
click at [886, 172] on input "[DATE] 14:00" at bounding box center [925, 172] width 239 height 26
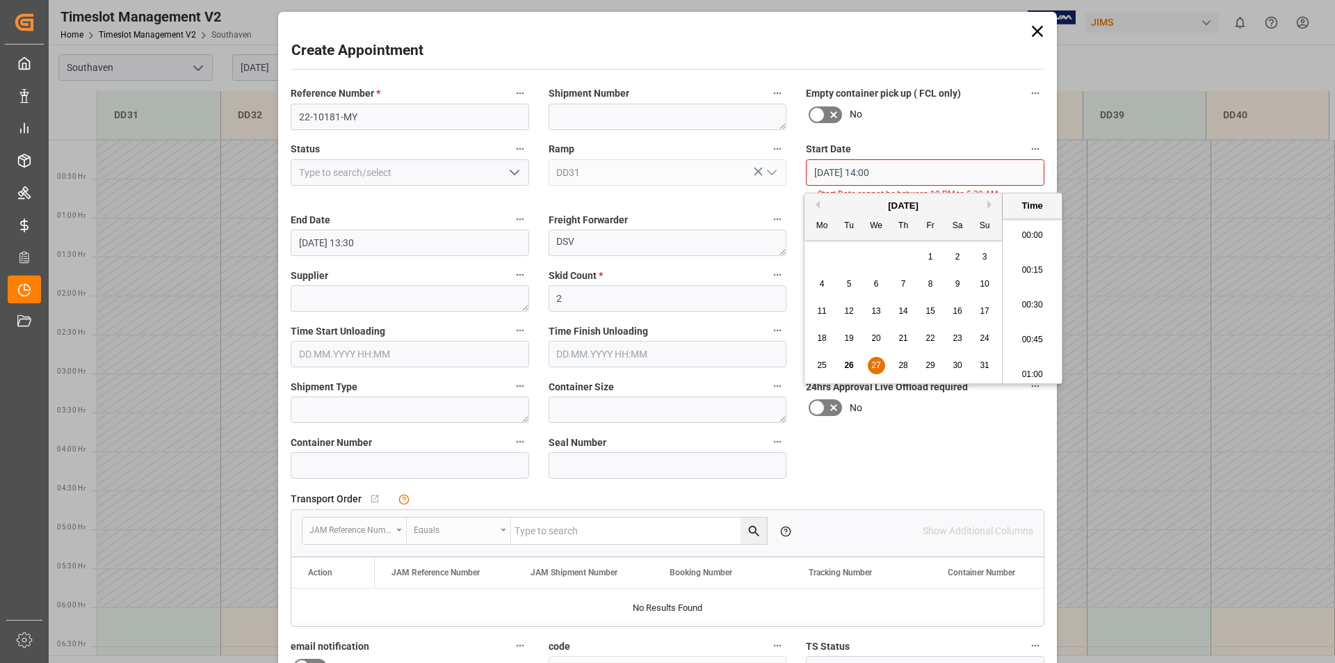
scroll to position [1883, 0]
click at [1036, 331] on li "14:15" at bounding box center [1032, 335] width 59 height 35
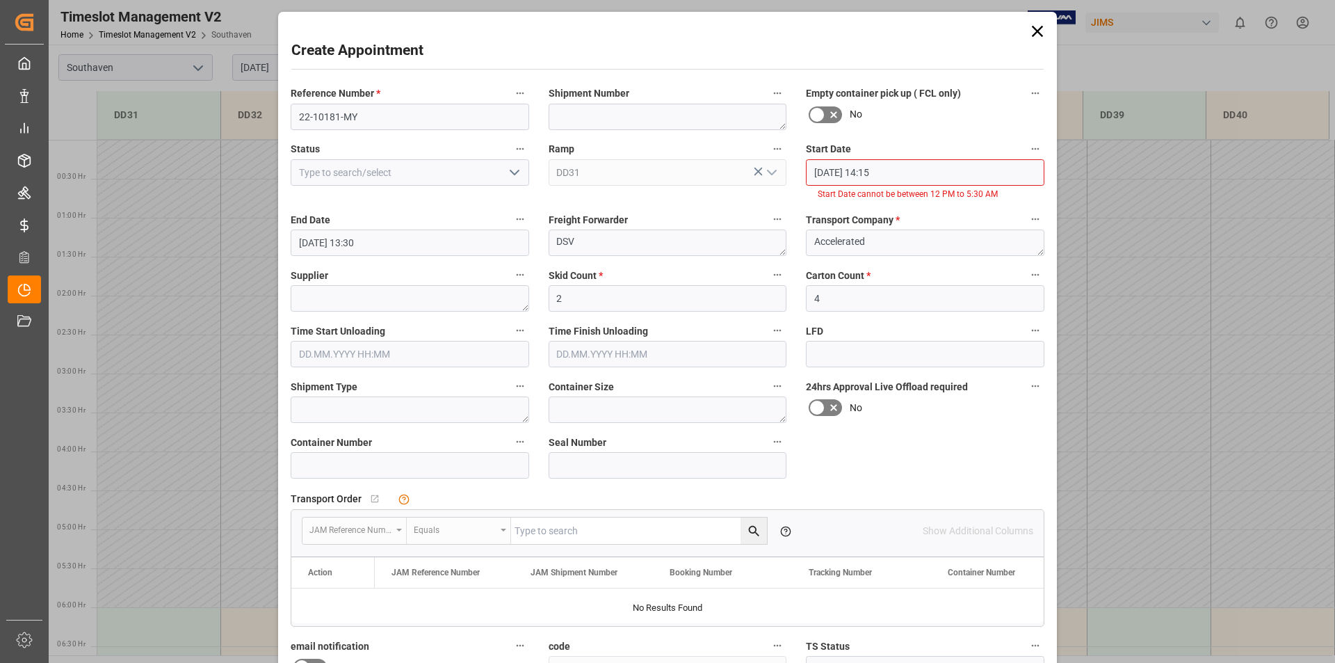
scroll to position [202, 0]
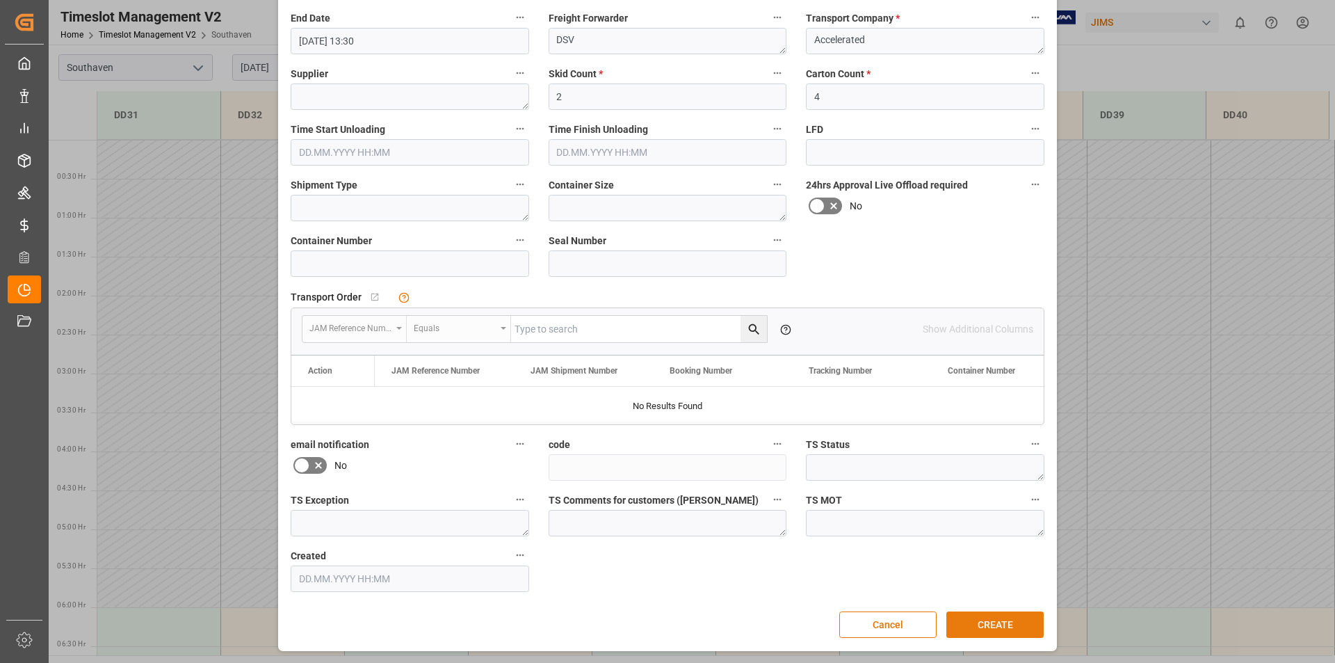
click at [994, 627] on button "CREATE" at bounding box center [995, 624] width 97 height 26
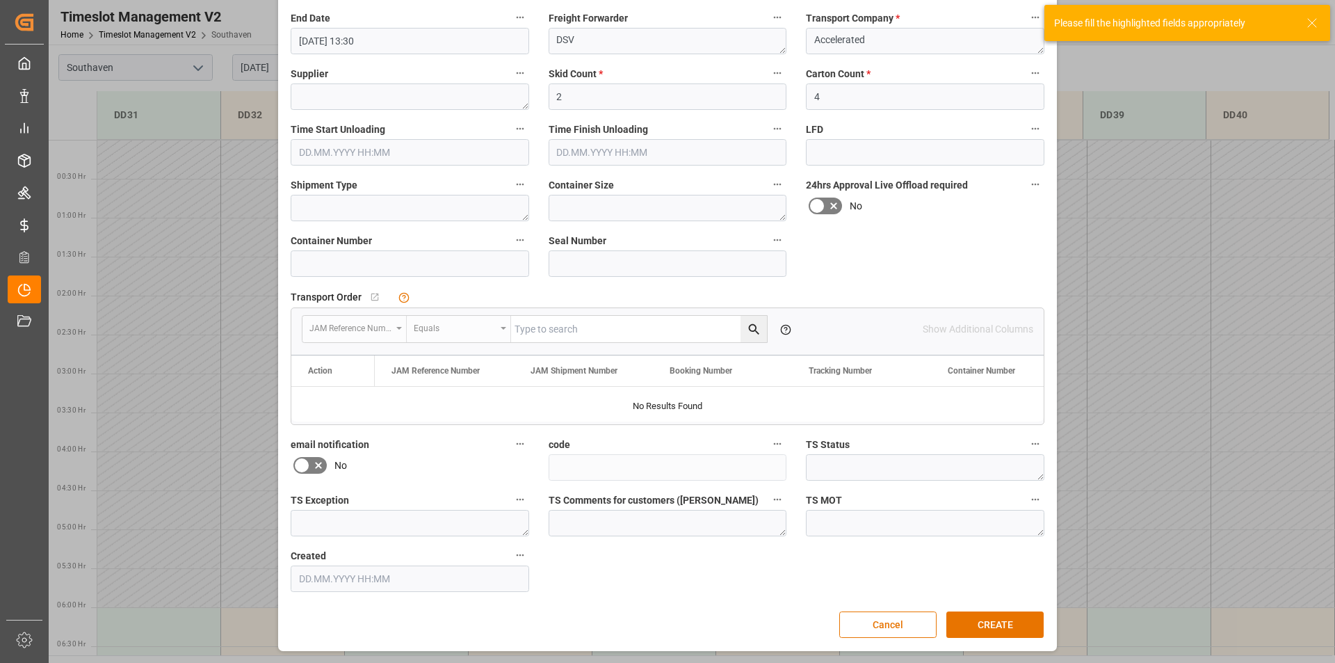
scroll to position [0, 0]
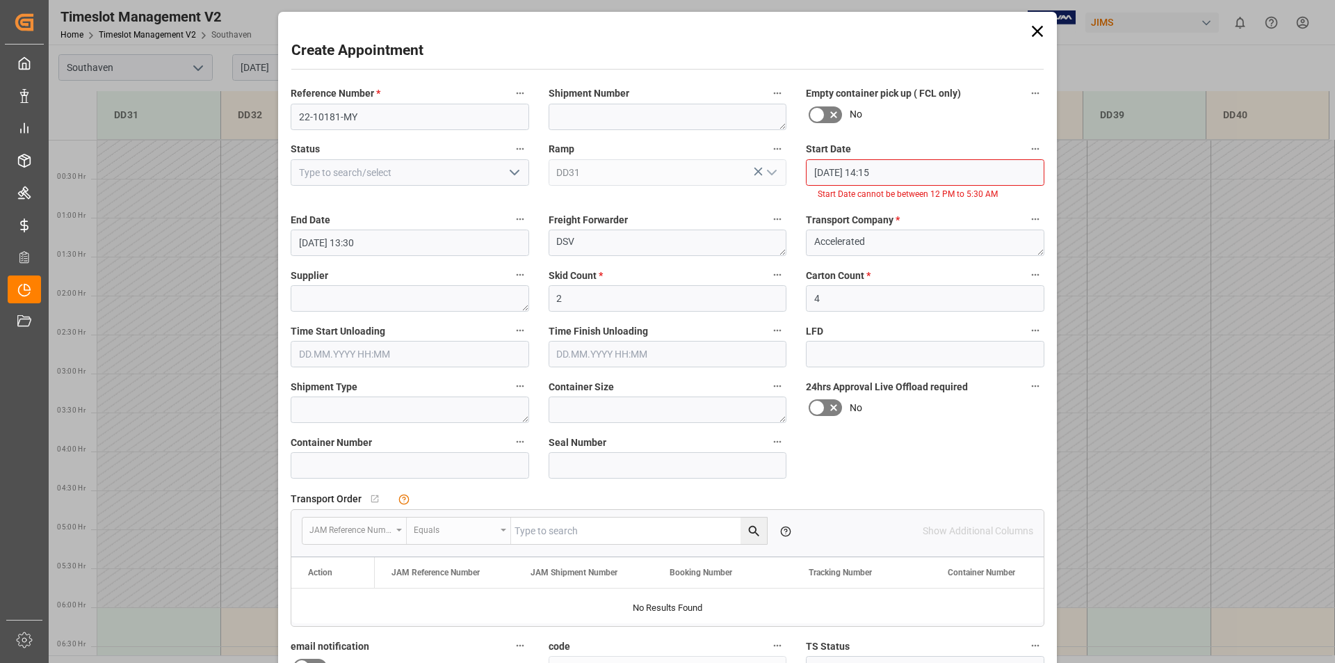
click at [874, 171] on input "[DATE] 14:15" at bounding box center [925, 172] width 239 height 26
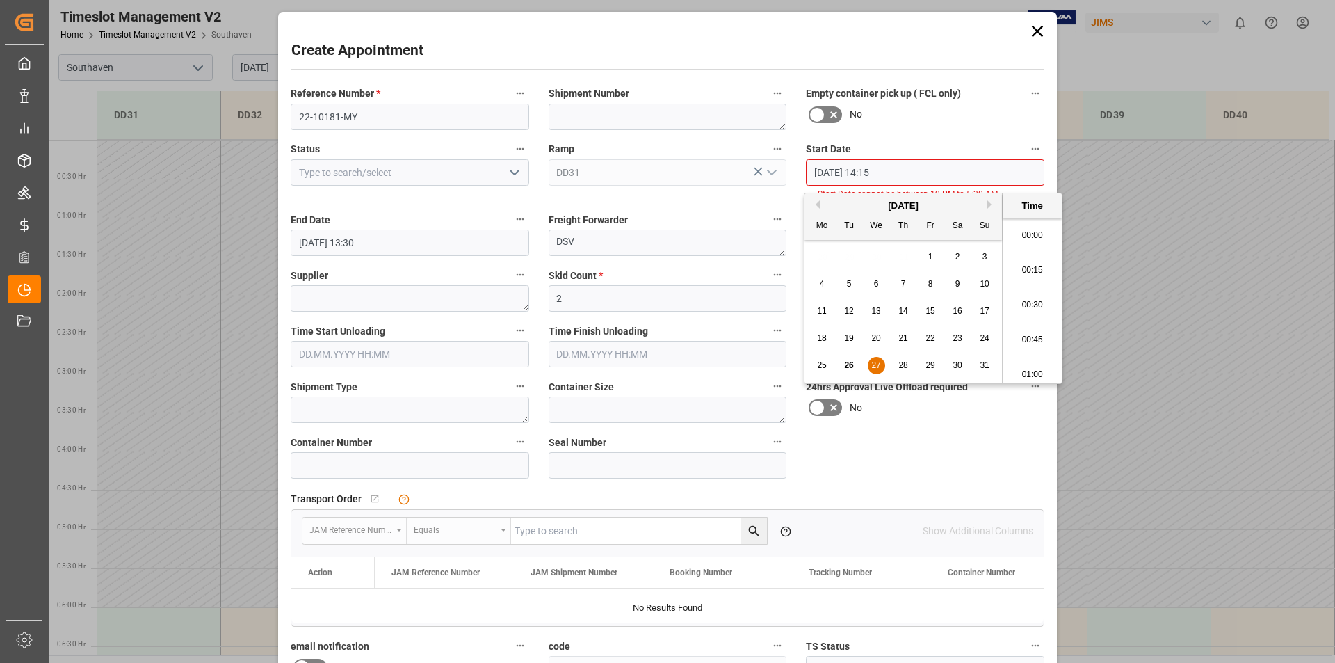
scroll to position [1918, 0]
click at [872, 362] on span "27" at bounding box center [876, 365] width 9 height 10
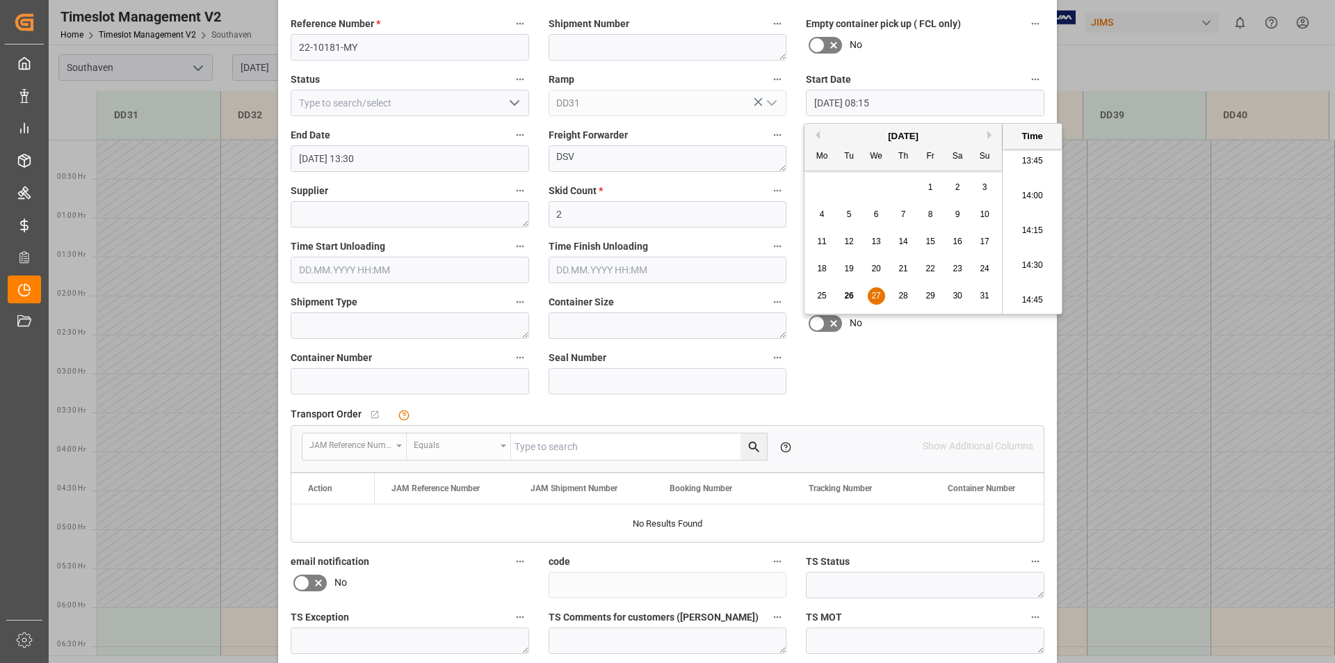
scroll to position [187, 0]
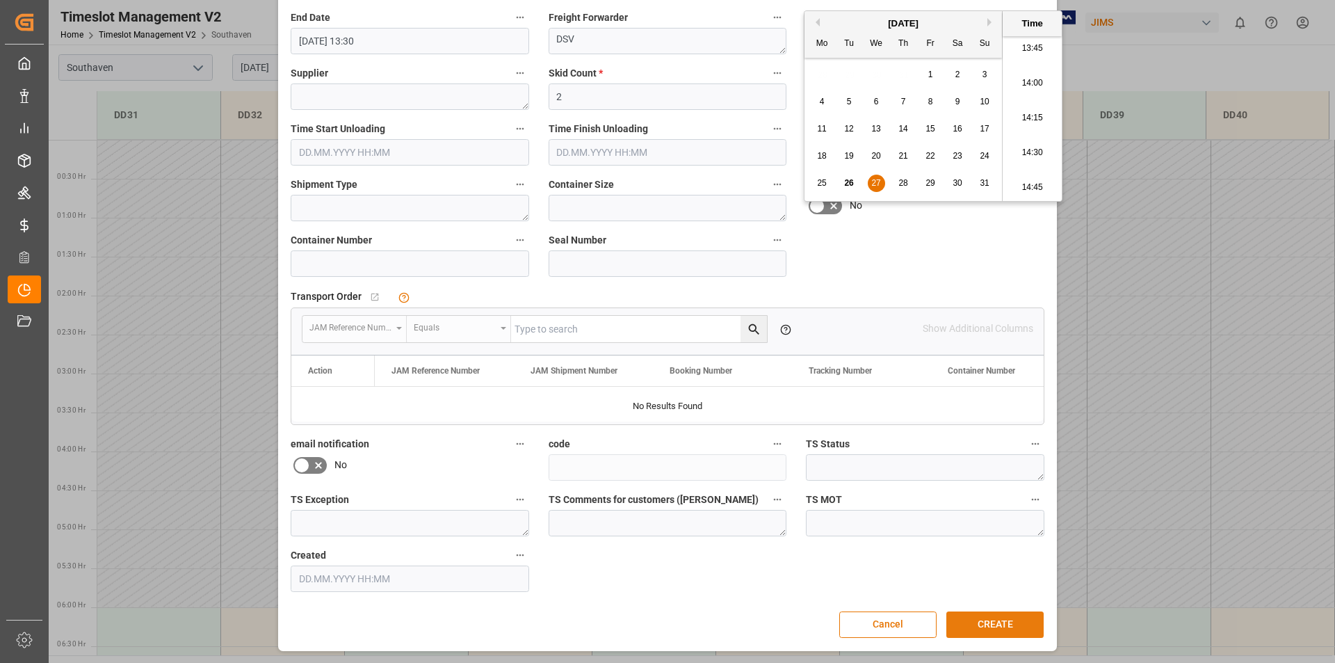
click at [995, 622] on button "CREATE" at bounding box center [995, 624] width 97 height 26
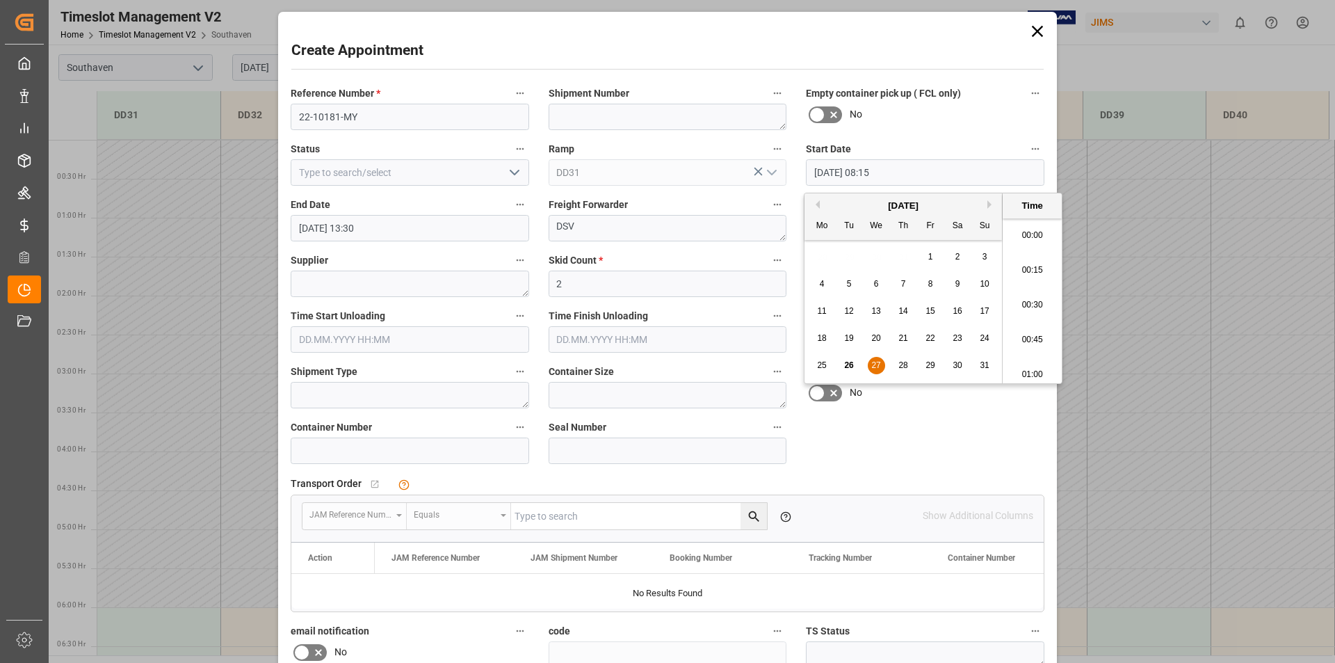
scroll to position [1083, 0]
click at [873, 169] on input "[DATE] 08:15" at bounding box center [925, 172] width 239 height 26
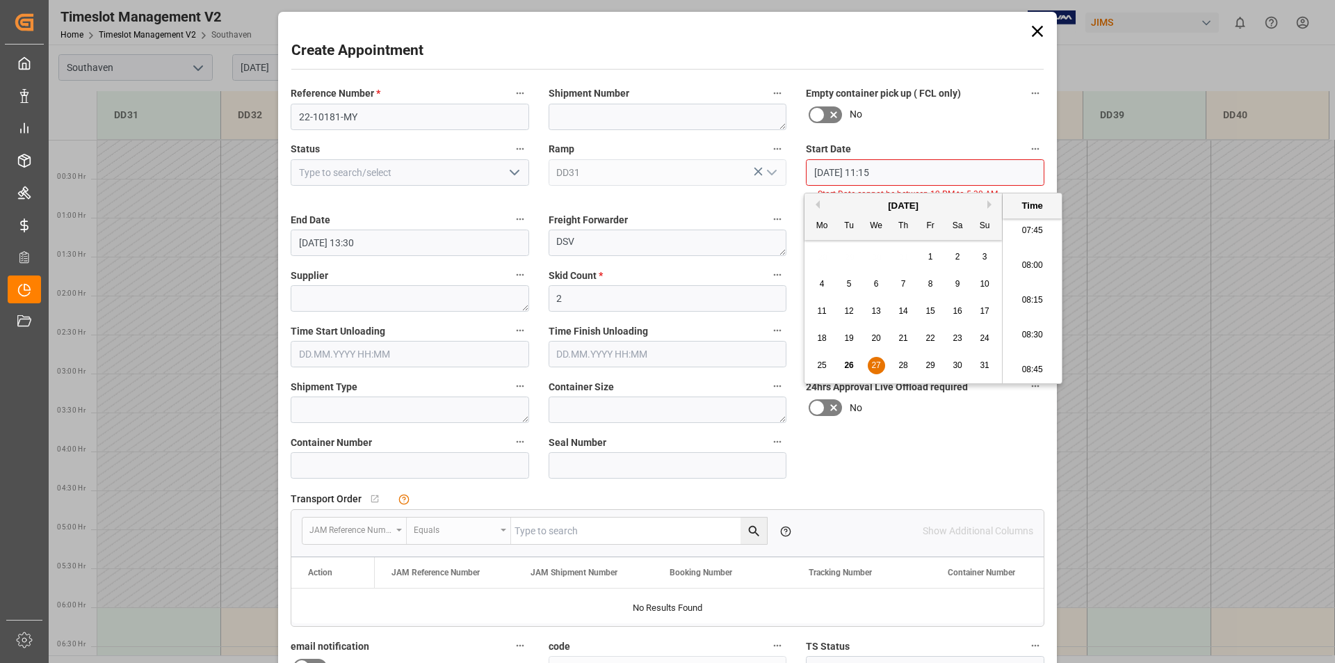
click at [874, 363] on span "27" at bounding box center [876, 365] width 9 height 10
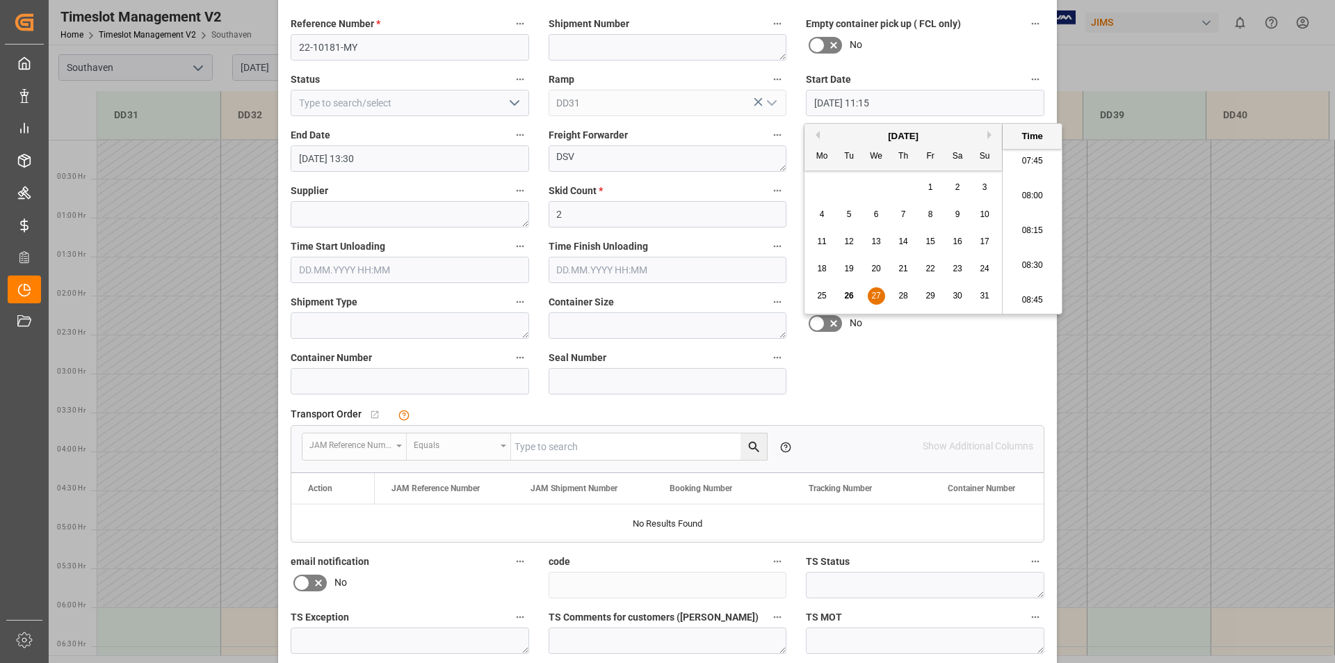
scroll to position [187, 0]
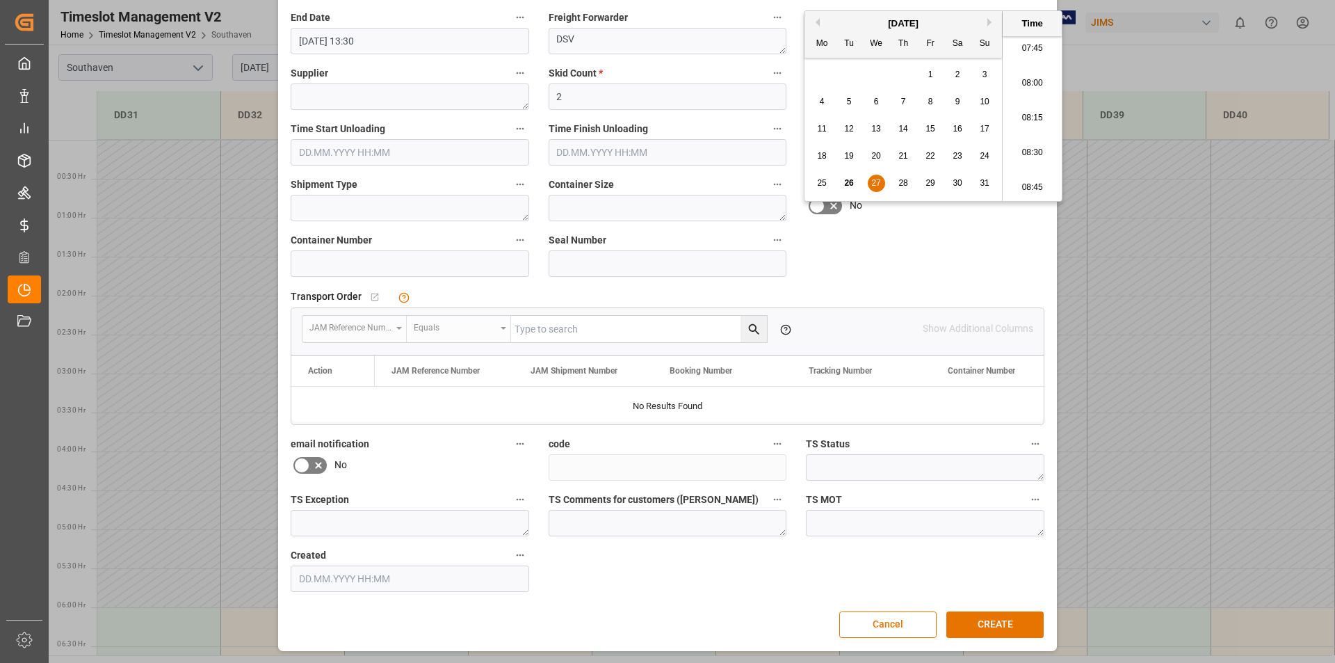
click at [988, 626] on button "CREATE" at bounding box center [995, 624] width 97 height 26
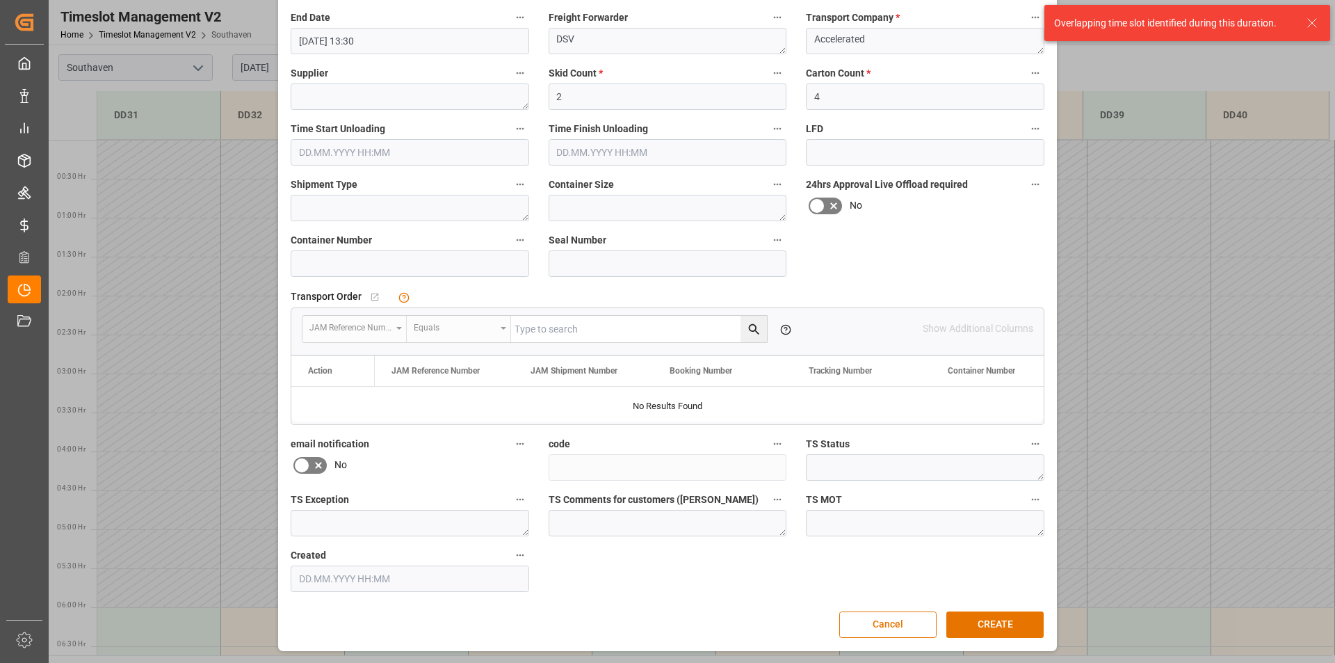
scroll to position [0, 0]
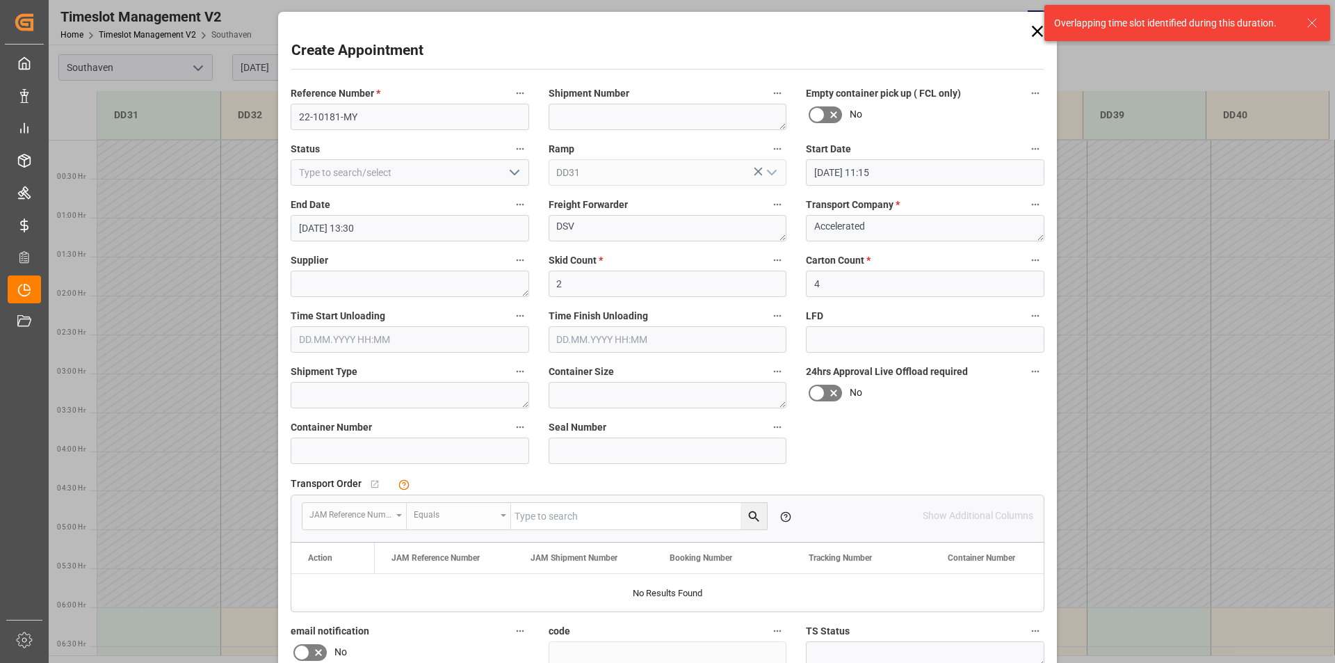
click at [872, 169] on input "[DATE] 11:15" at bounding box center [925, 172] width 239 height 26
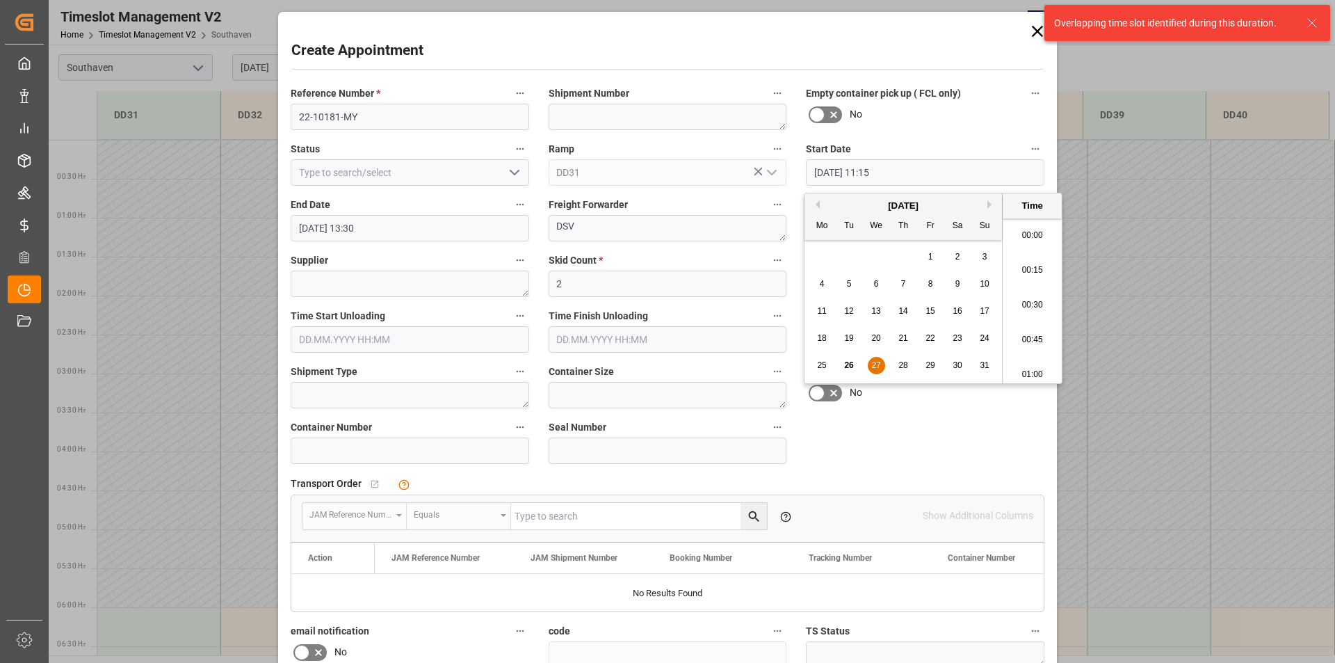
scroll to position [1500, 0]
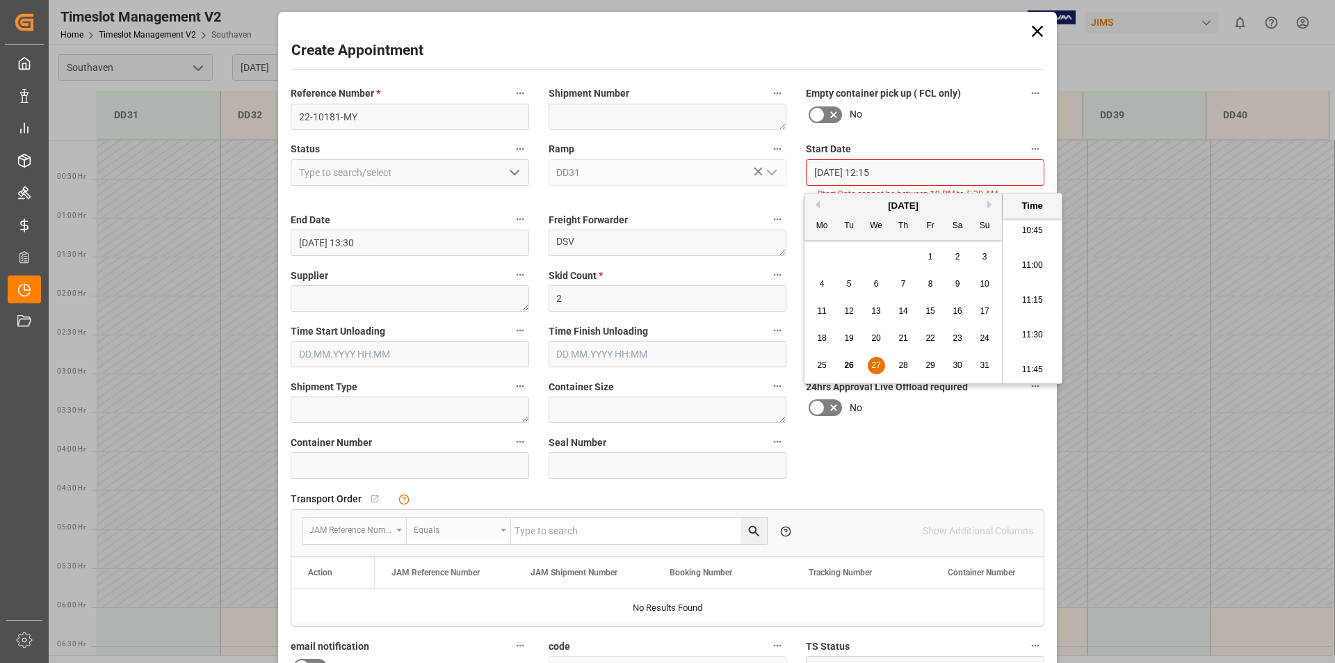
click at [872, 361] on span "27" at bounding box center [876, 365] width 9 height 10
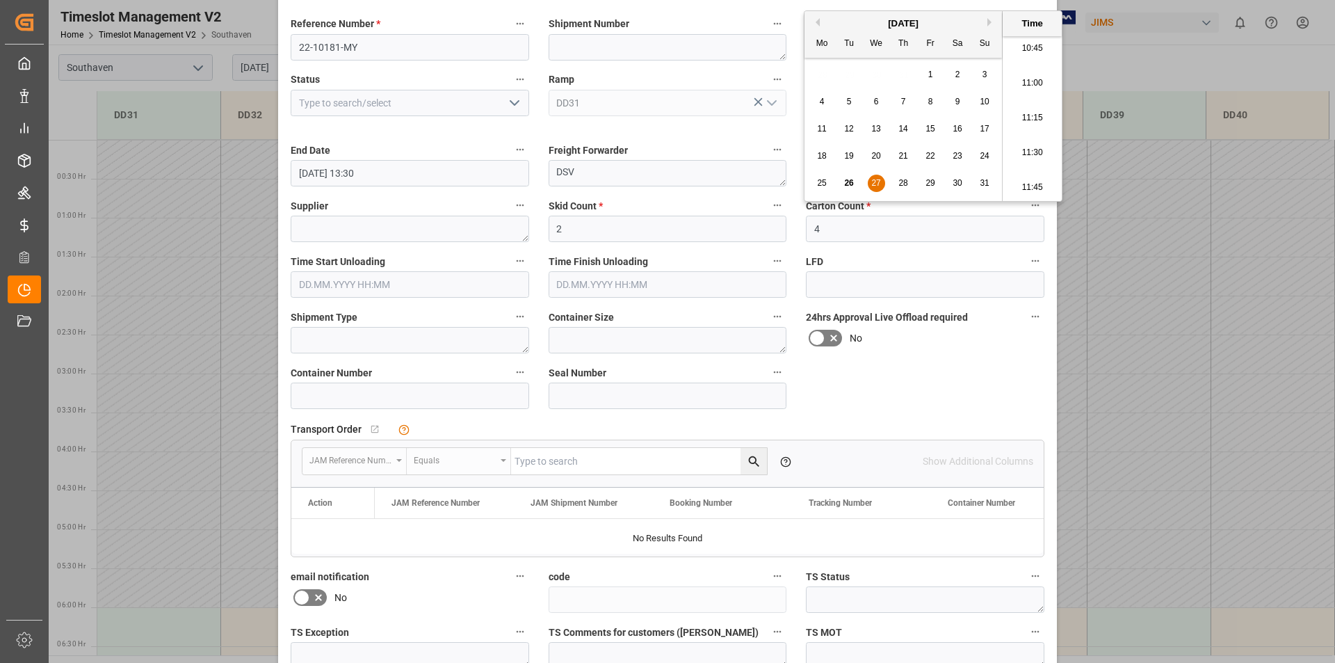
scroll to position [202, 0]
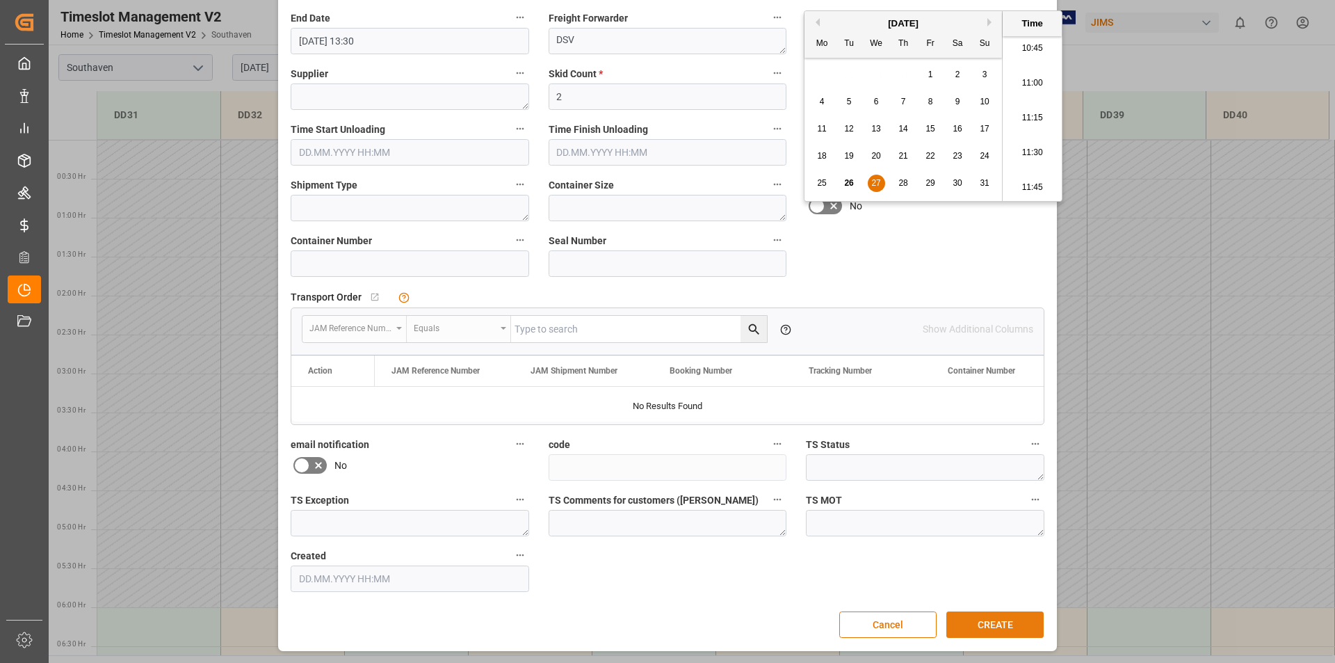
click at [1002, 626] on button "CREATE" at bounding box center [995, 624] width 97 height 26
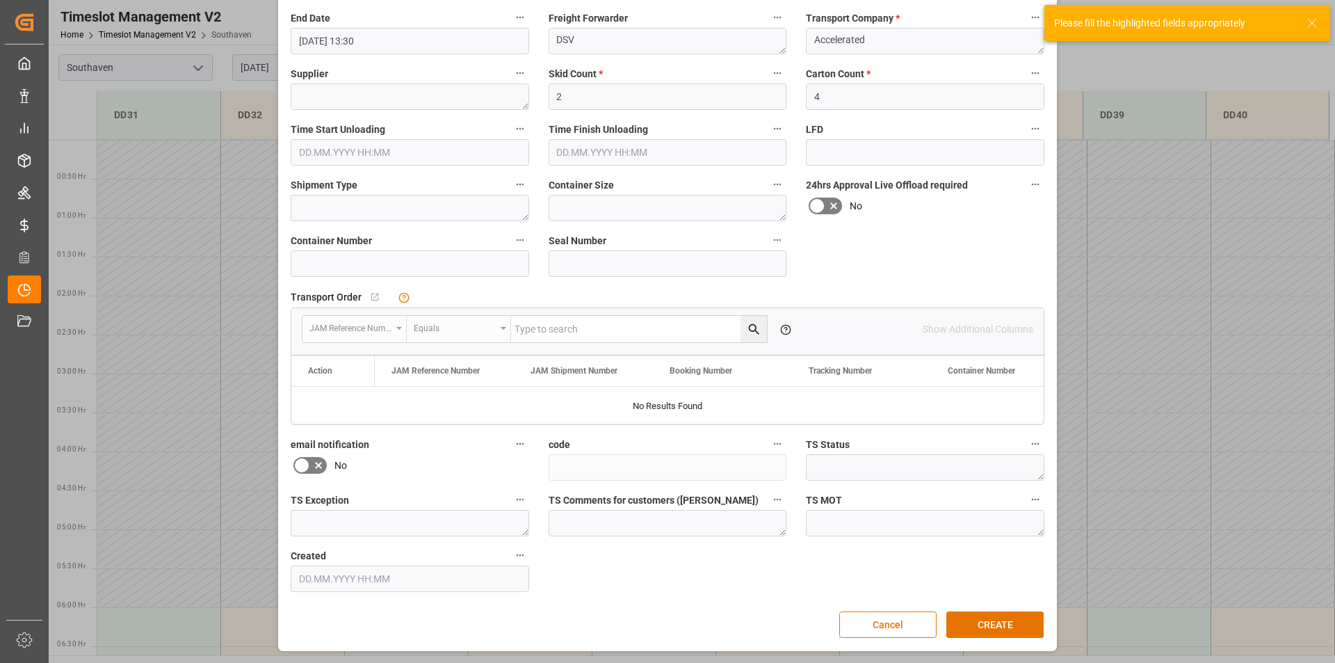
scroll to position [0, 0]
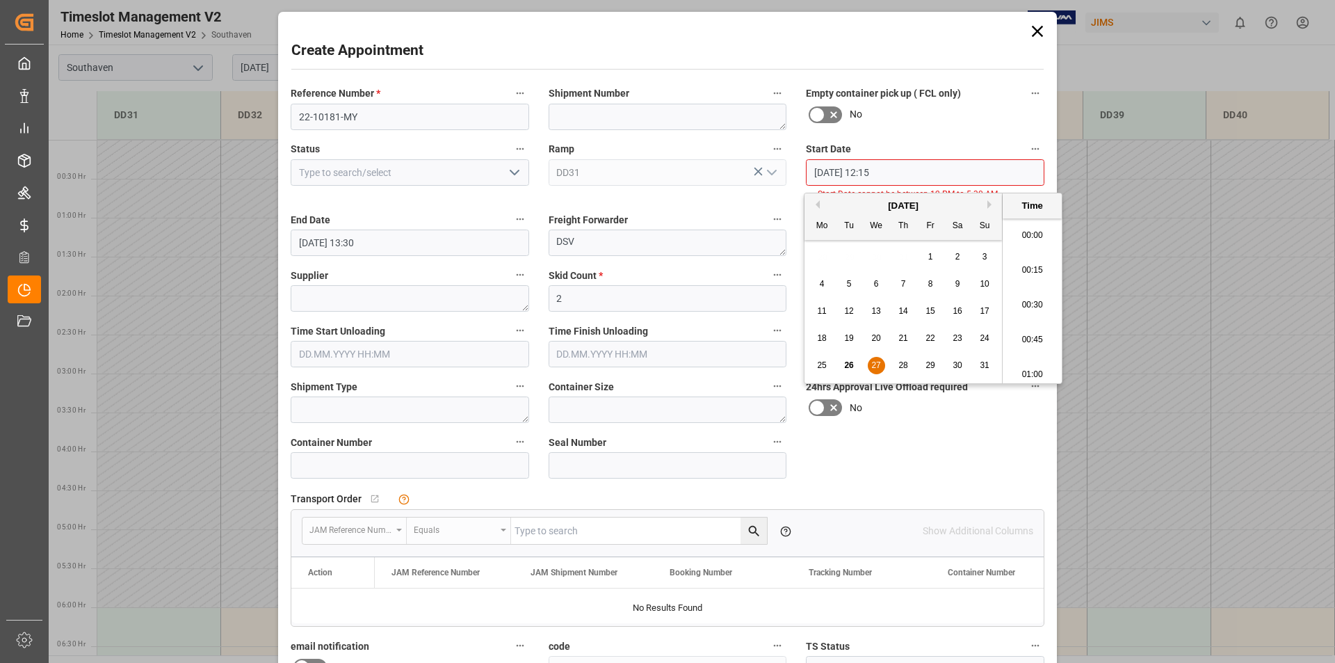
click at [873, 168] on input "[DATE] 12:15" at bounding box center [925, 172] width 239 height 26
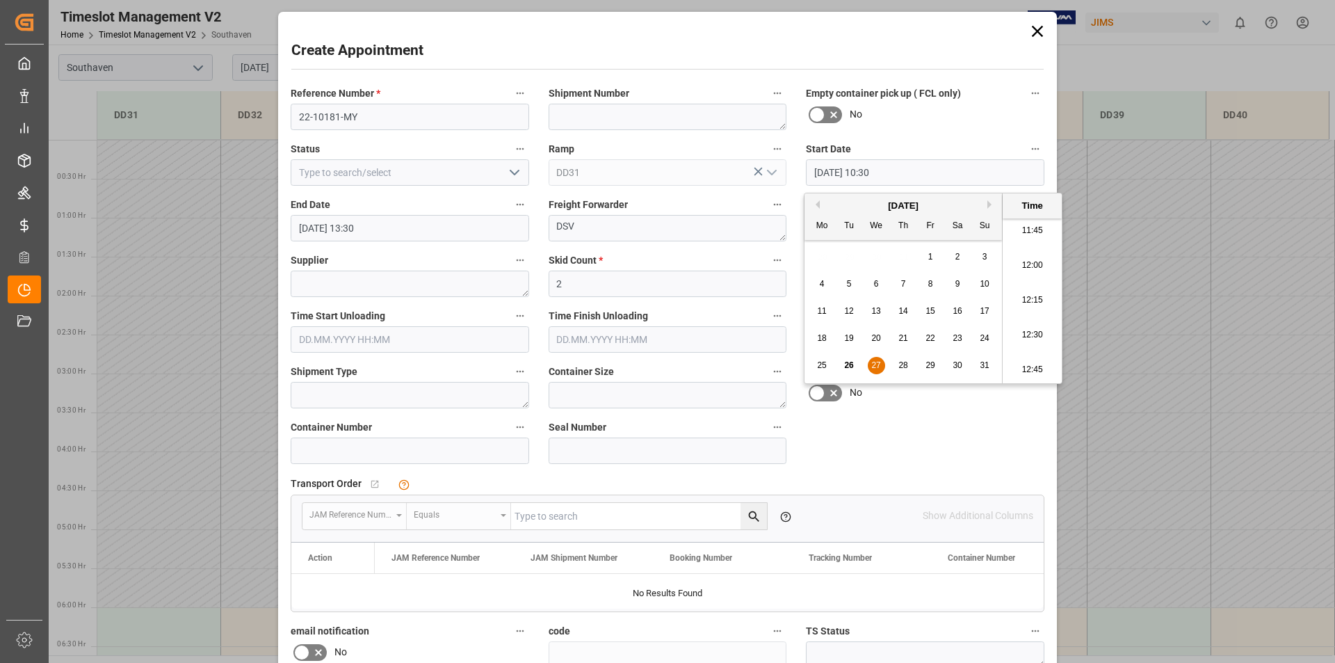
click at [877, 367] on span "27" at bounding box center [876, 365] width 9 height 10
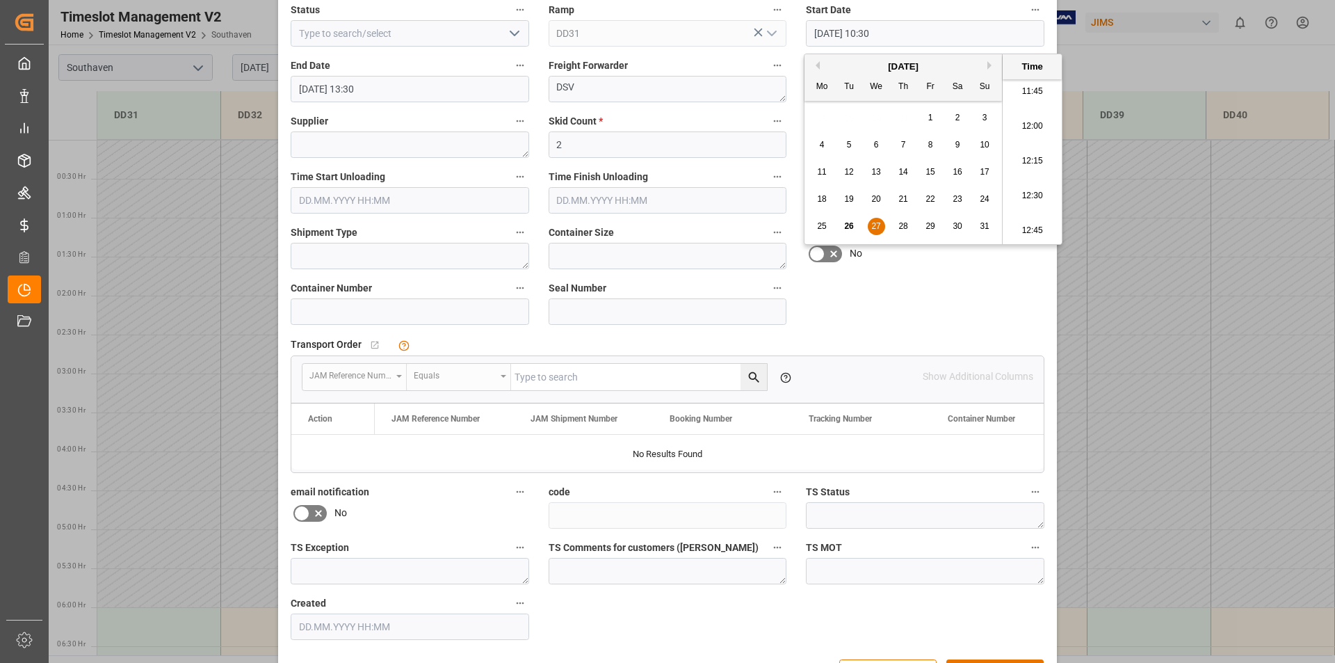
scroll to position [187, 0]
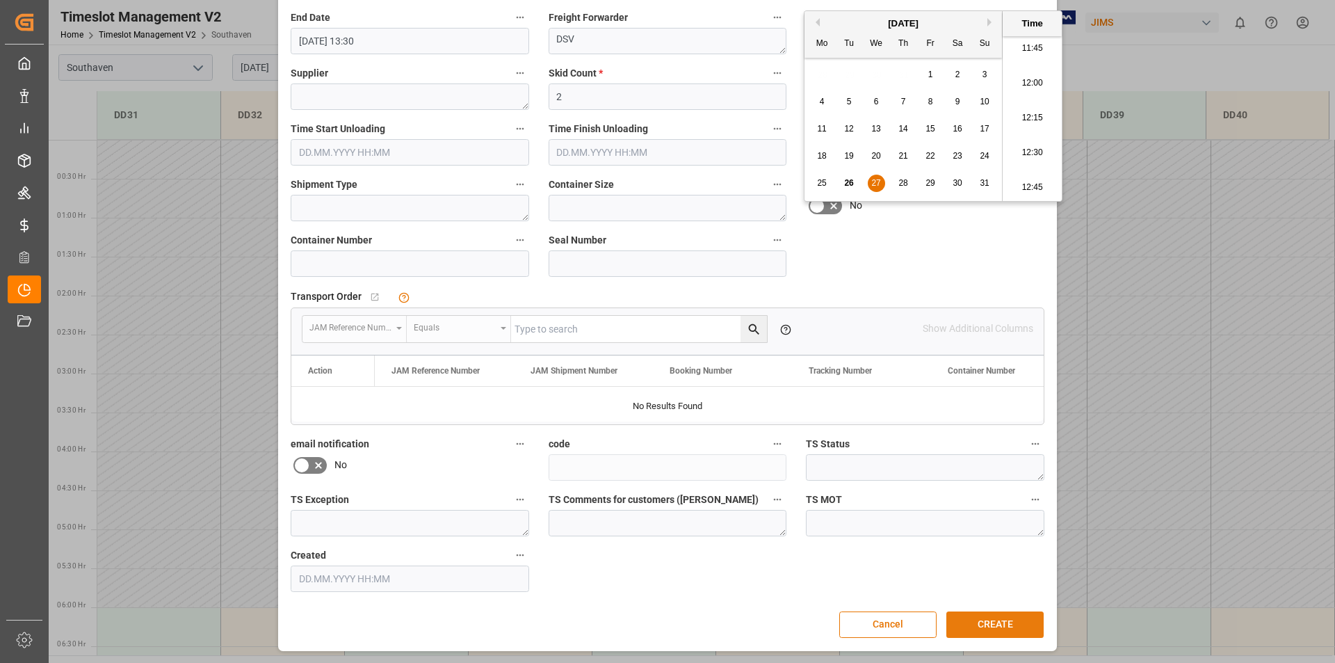
click at [990, 618] on button "CREATE" at bounding box center [995, 624] width 97 height 26
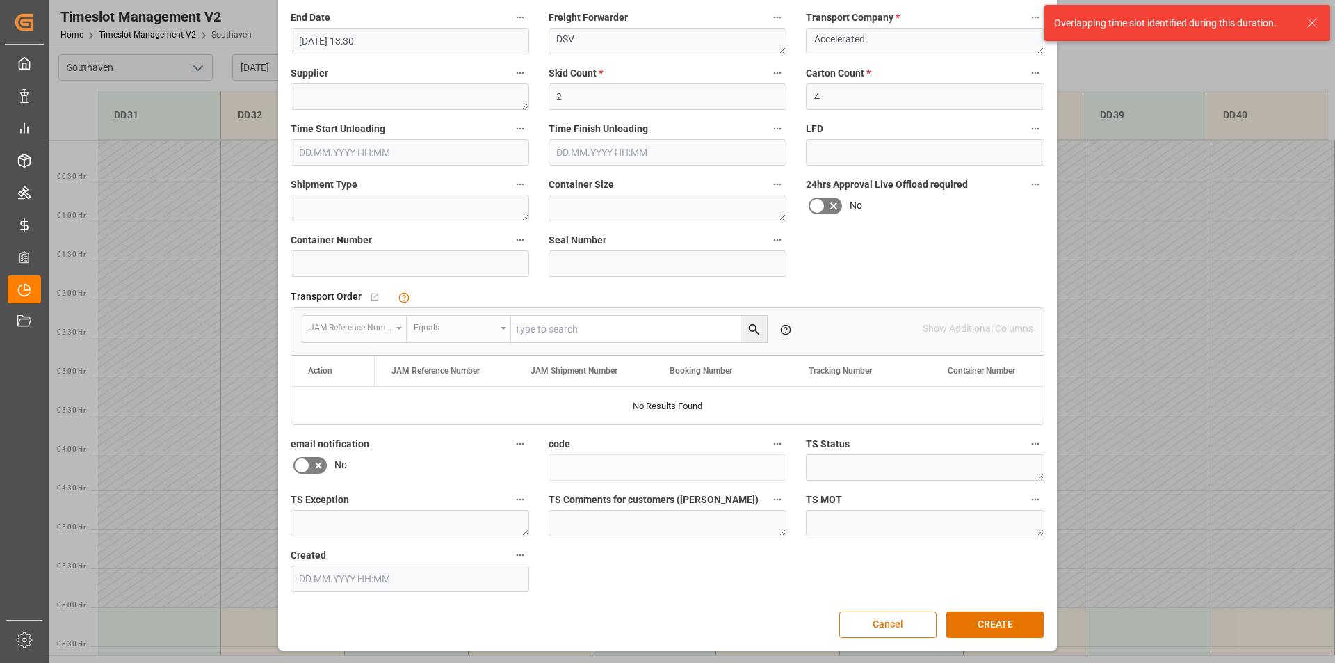
scroll to position [0, 0]
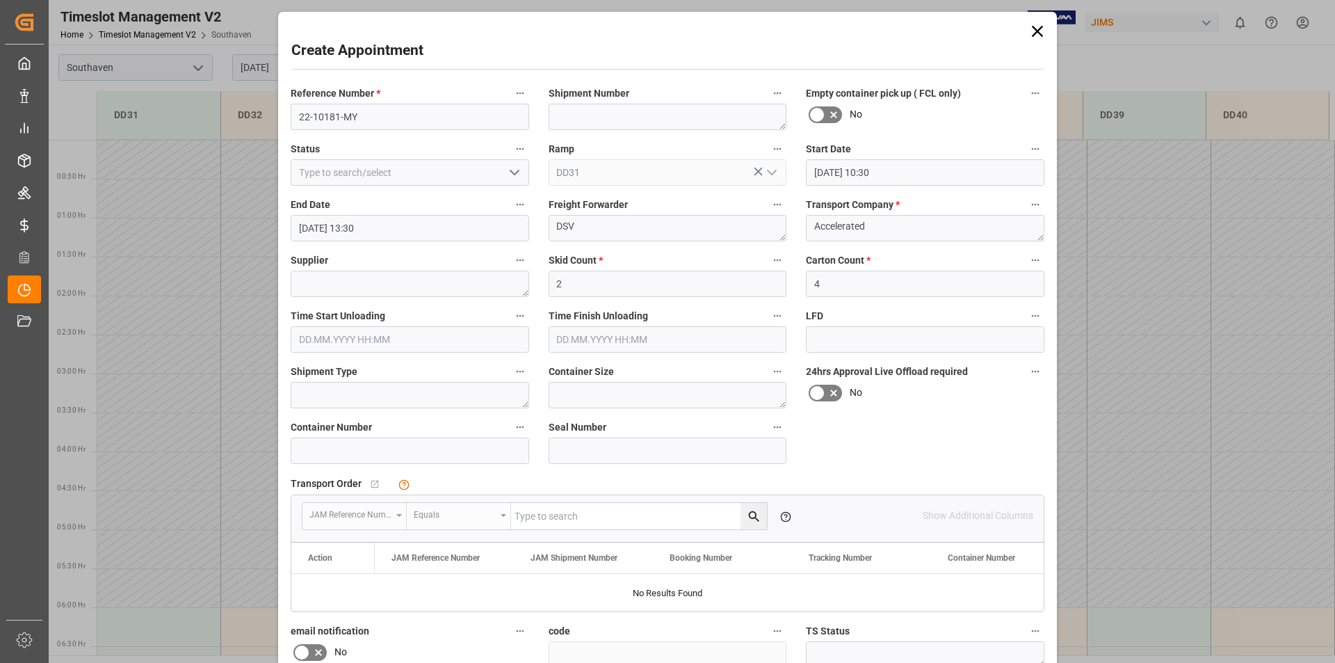
click at [872, 169] on input "[DATE] 10:30" at bounding box center [925, 172] width 239 height 26
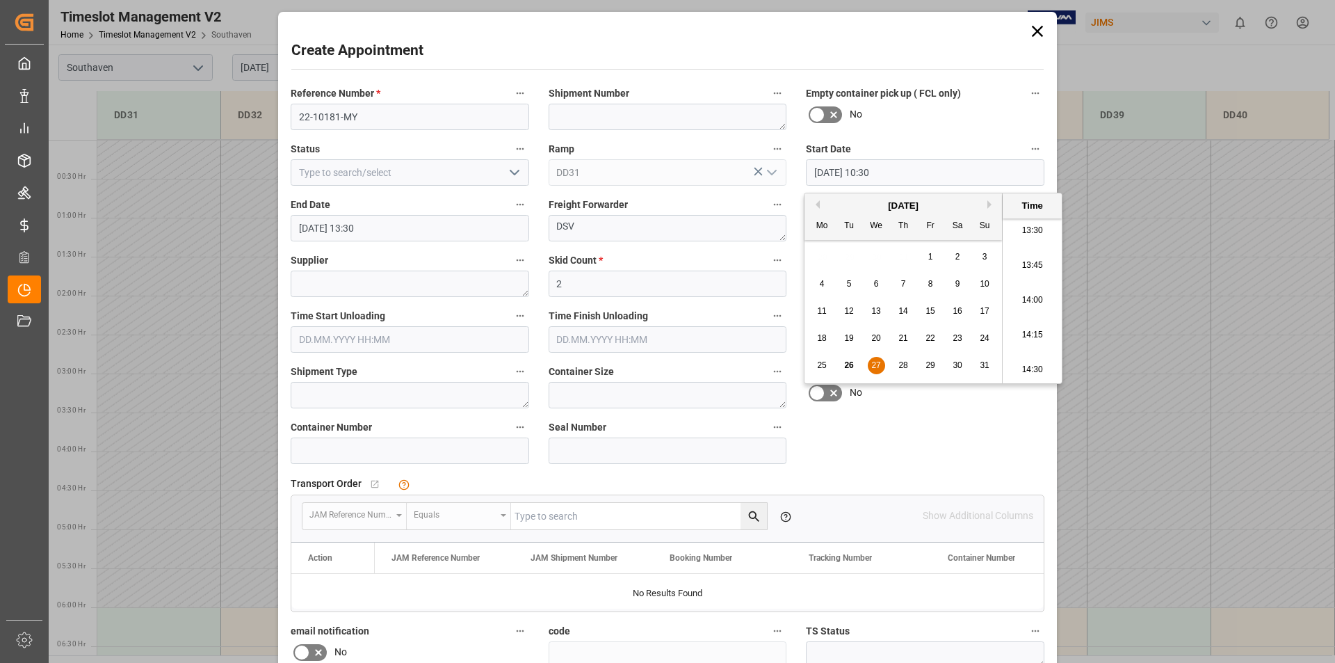
scroll to position [1952, 0]
click at [1033, 369] on li "15:00" at bounding box center [1032, 370] width 59 height 35
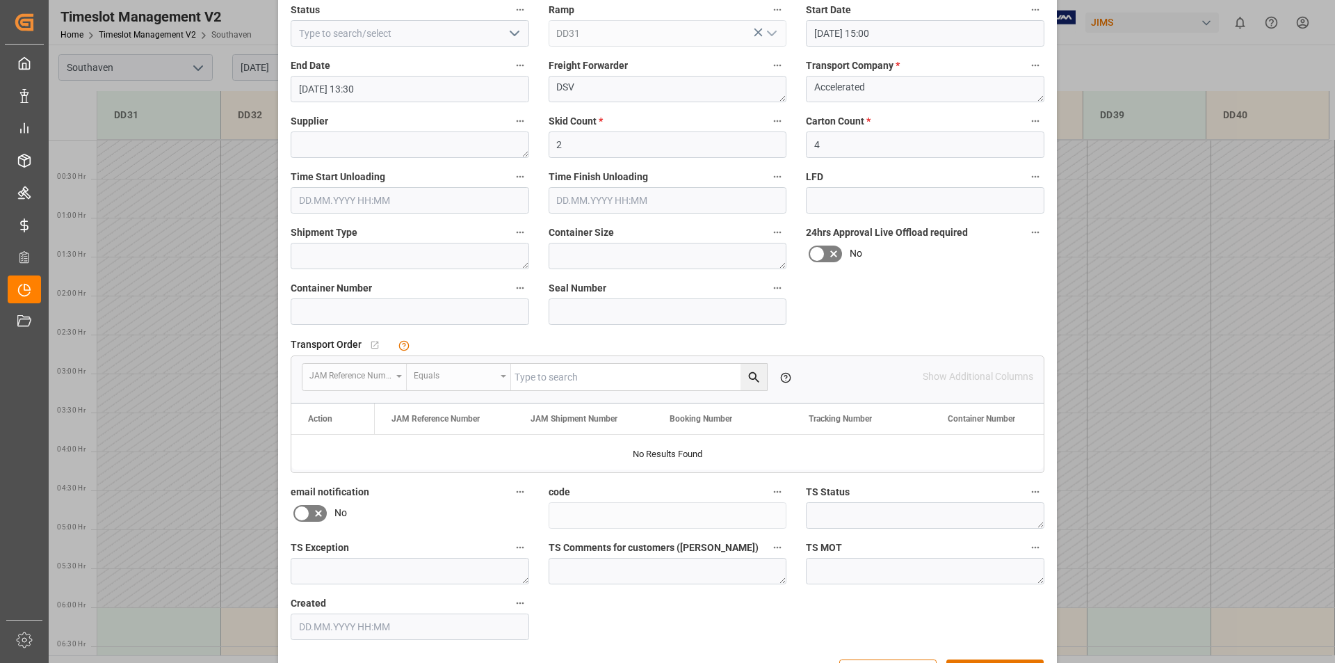
scroll to position [187, 0]
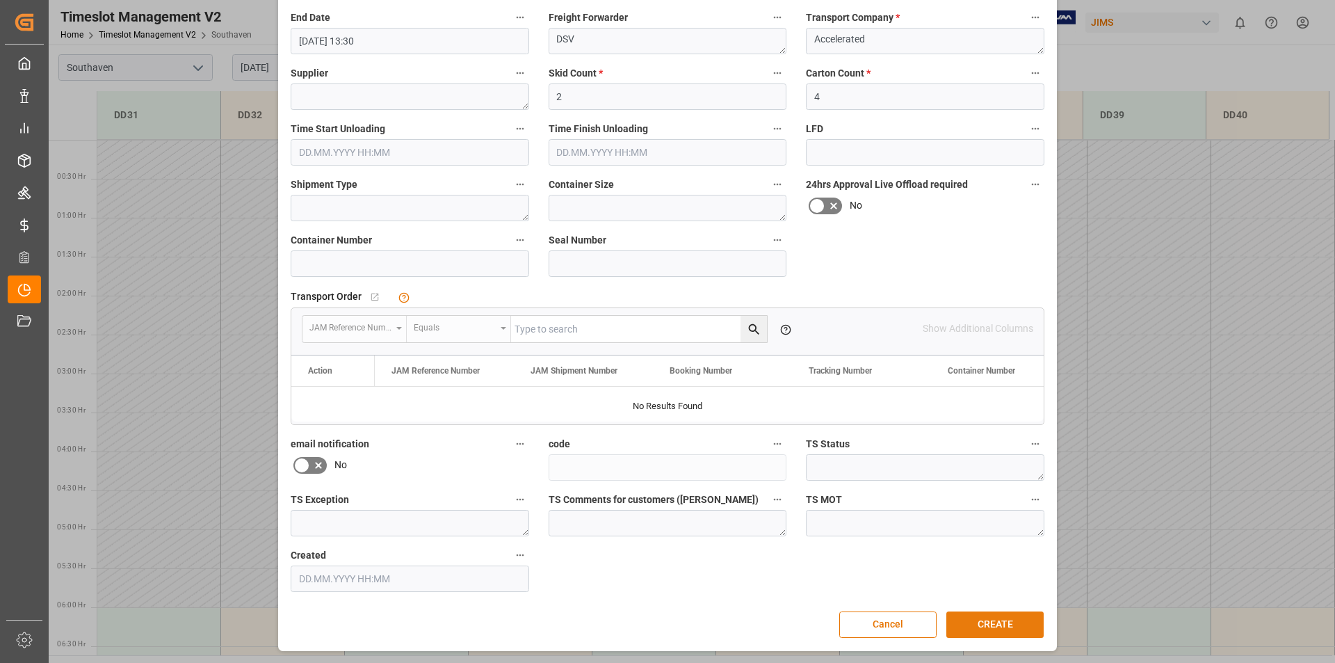
click at [1012, 622] on button "CREATE" at bounding box center [995, 624] width 97 height 26
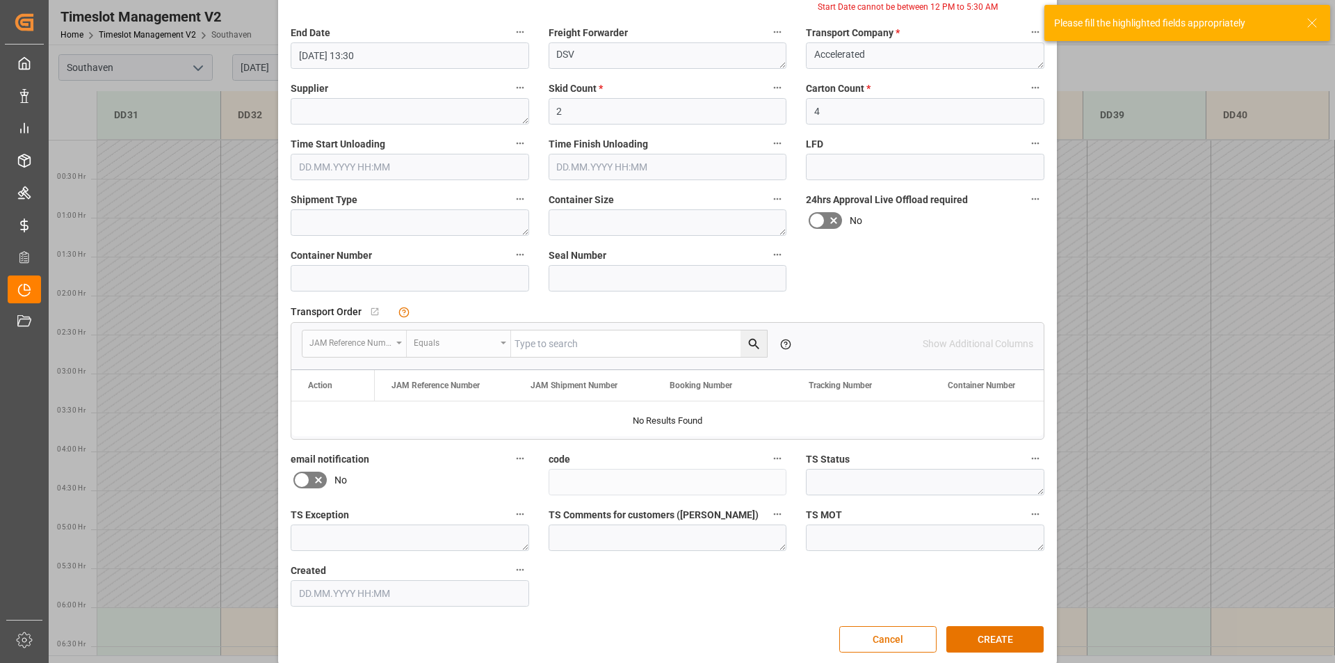
scroll to position [0, 0]
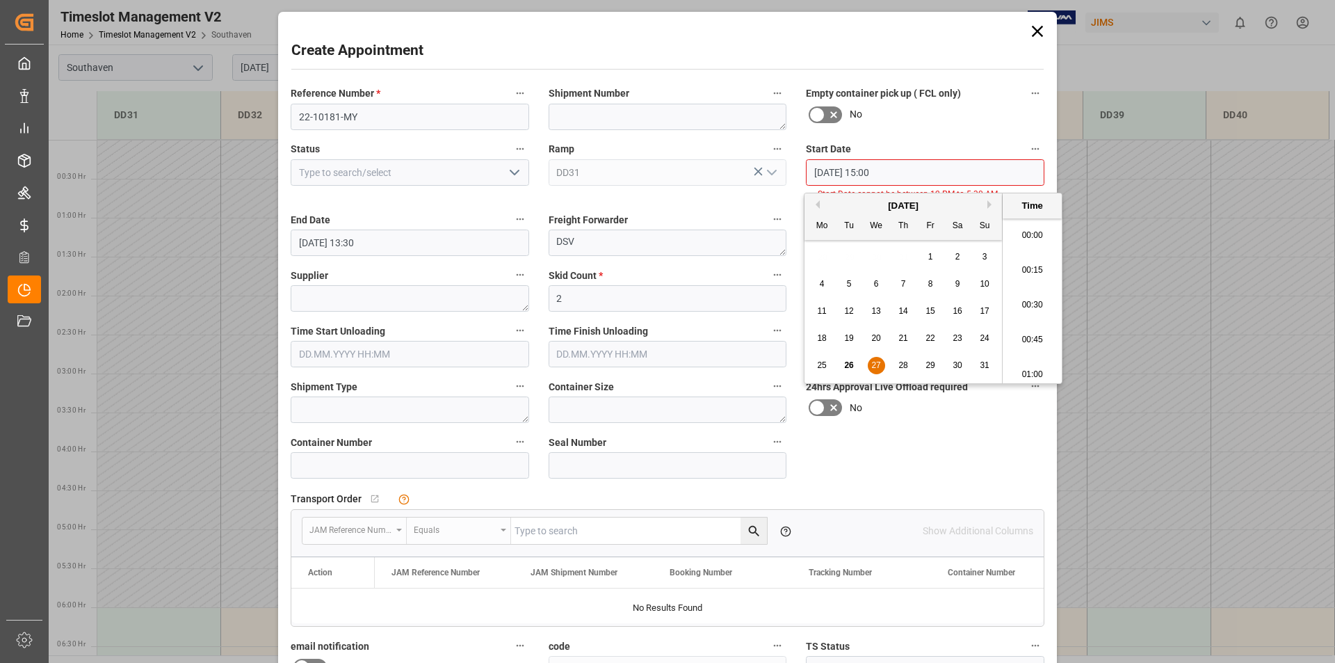
click at [872, 173] on input "[DATE] 15:00" at bounding box center [925, 172] width 239 height 26
click at [1037, 342] on li "00:45" at bounding box center [1032, 340] width 59 height 35
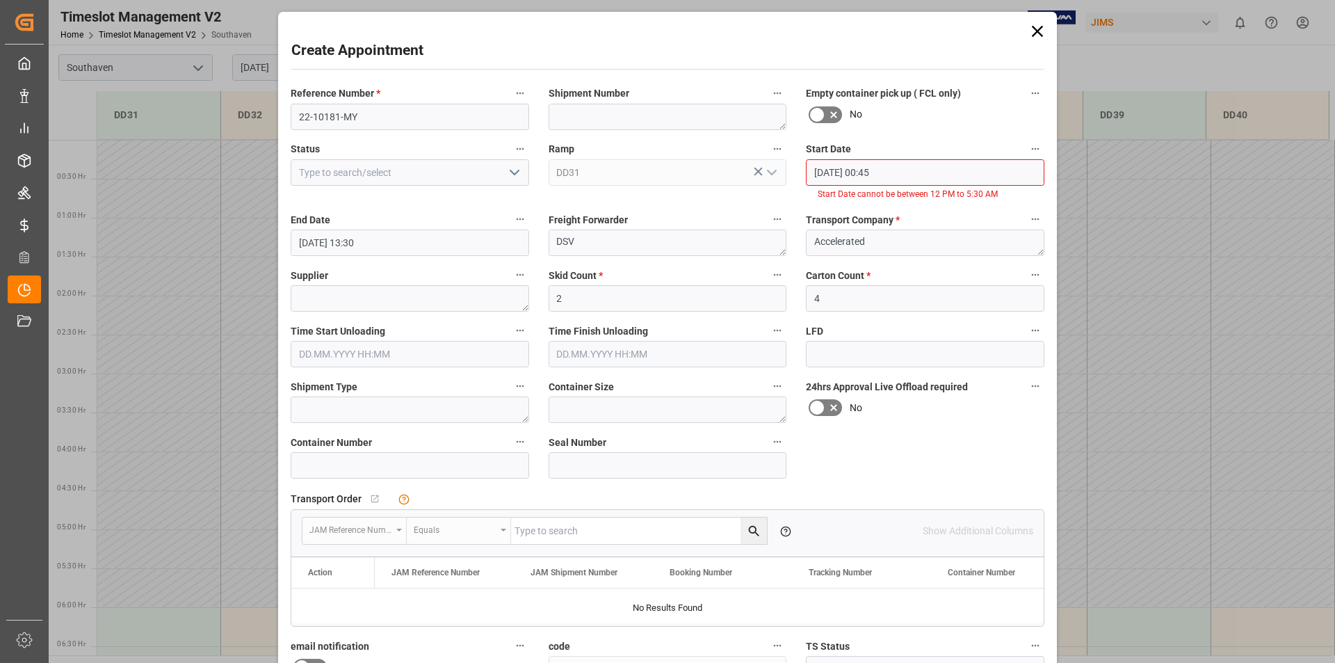
scroll to position [202, 0]
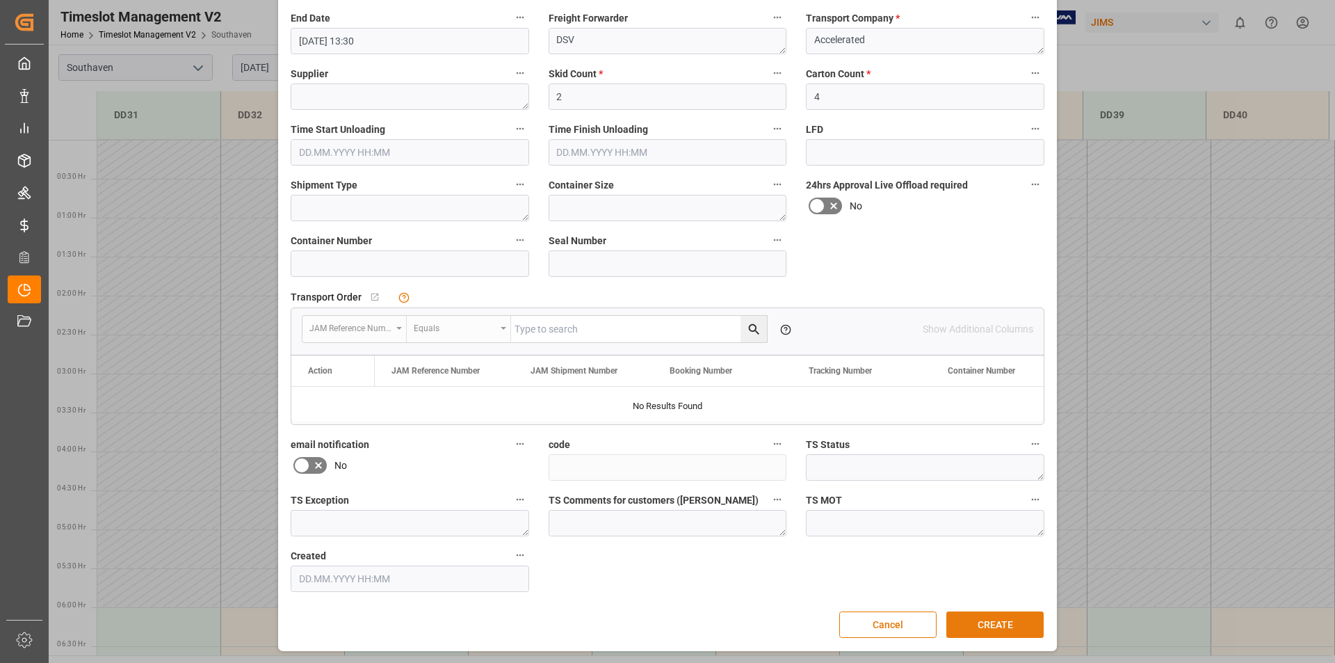
click at [1000, 619] on button "CREATE" at bounding box center [995, 624] width 97 height 26
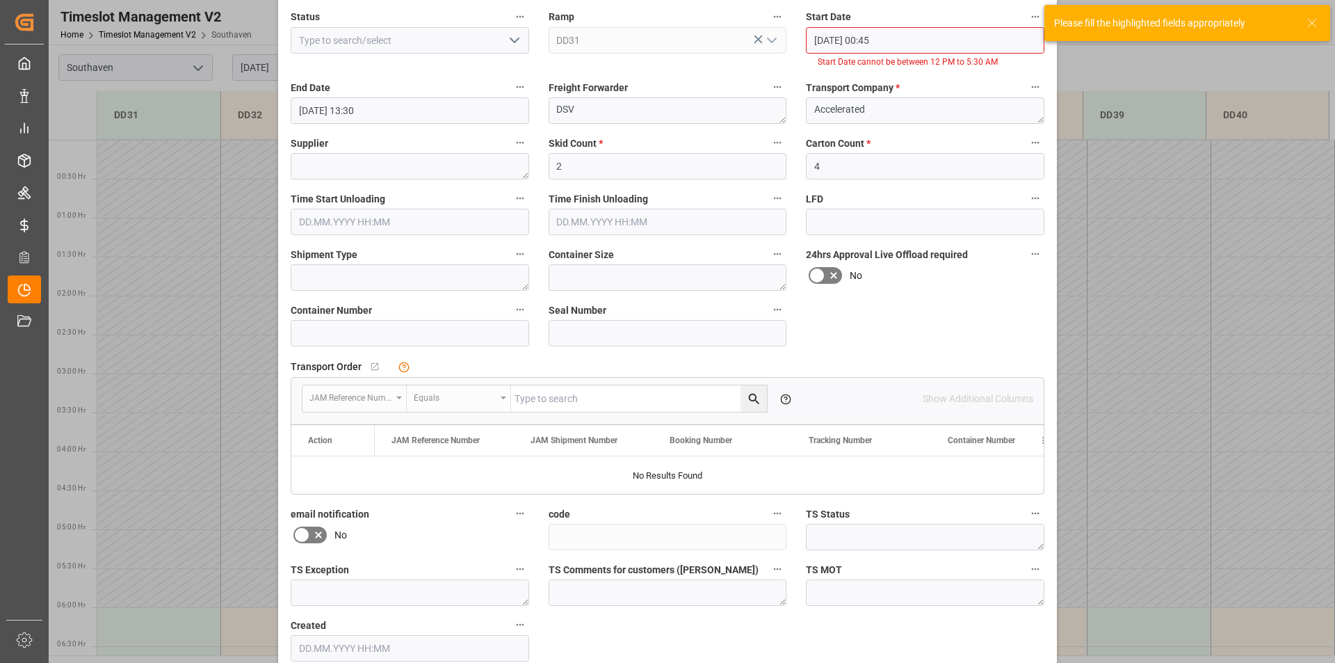
scroll to position [0, 0]
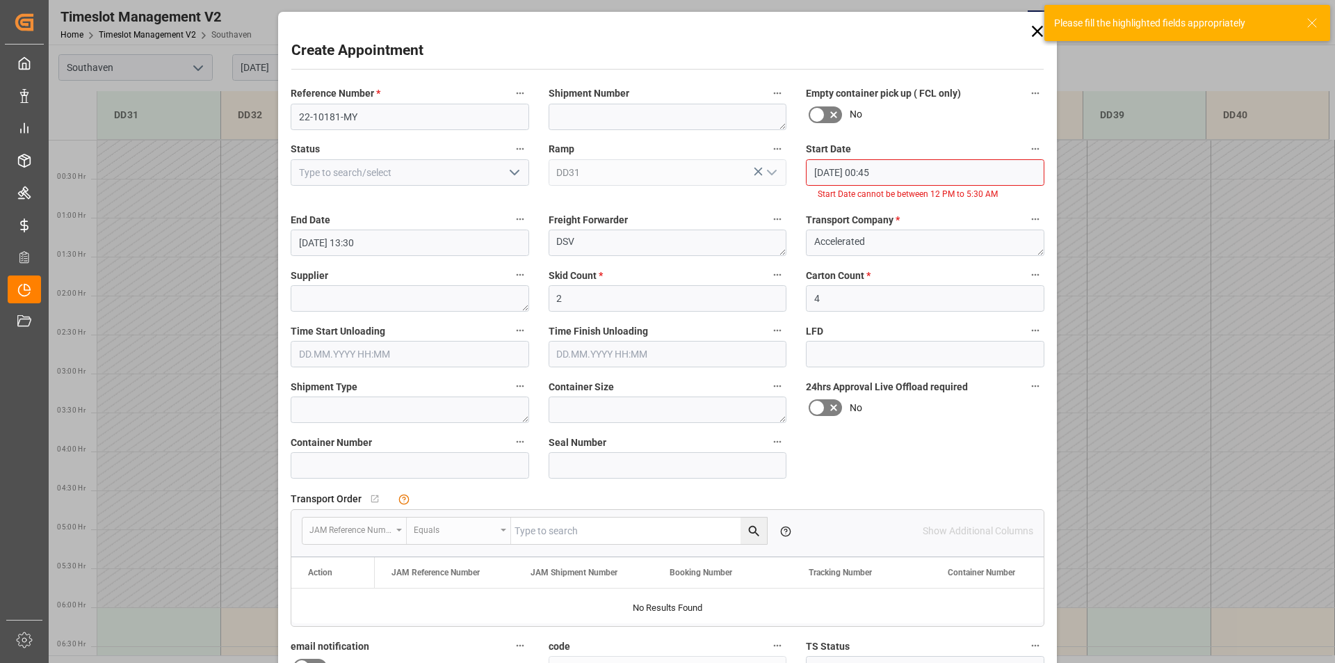
click at [872, 170] on input "[DATE] 00:45" at bounding box center [925, 172] width 239 height 26
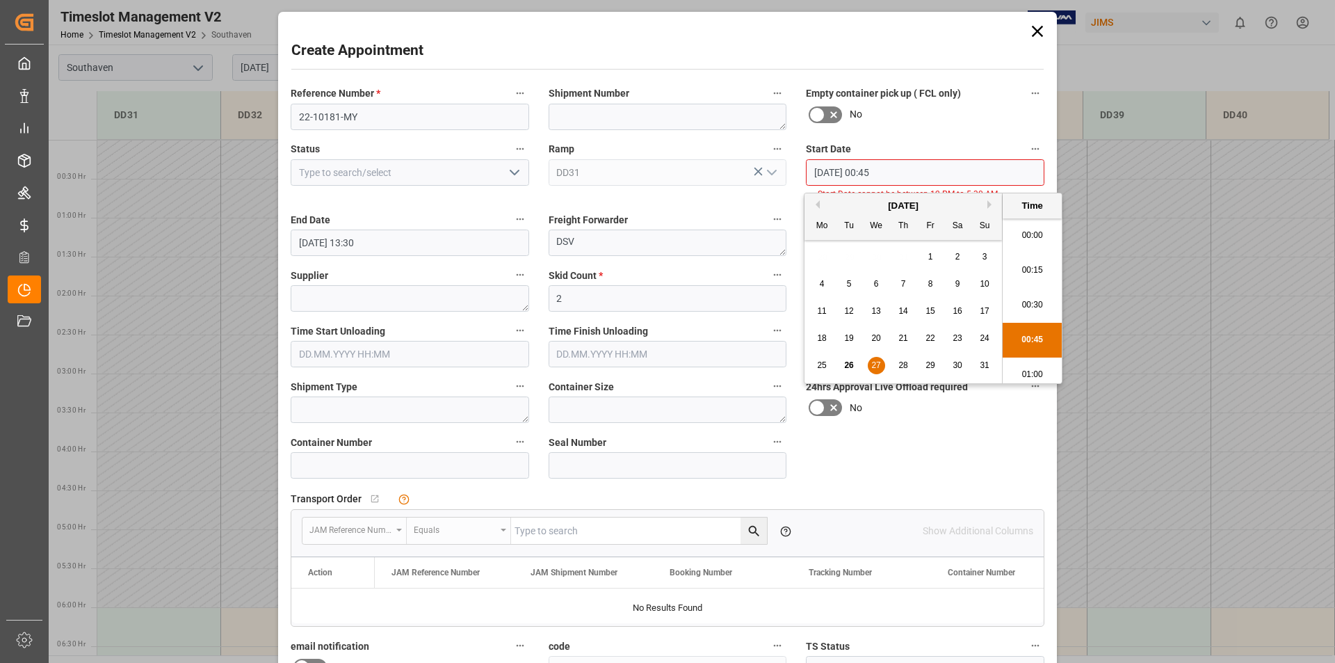
scroll to position [40, 0]
drag, startPoint x: 874, startPoint y: 368, endPoint x: 908, endPoint y: 415, distance: 57.9
click at [874, 368] on span "27" at bounding box center [876, 365] width 9 height 10
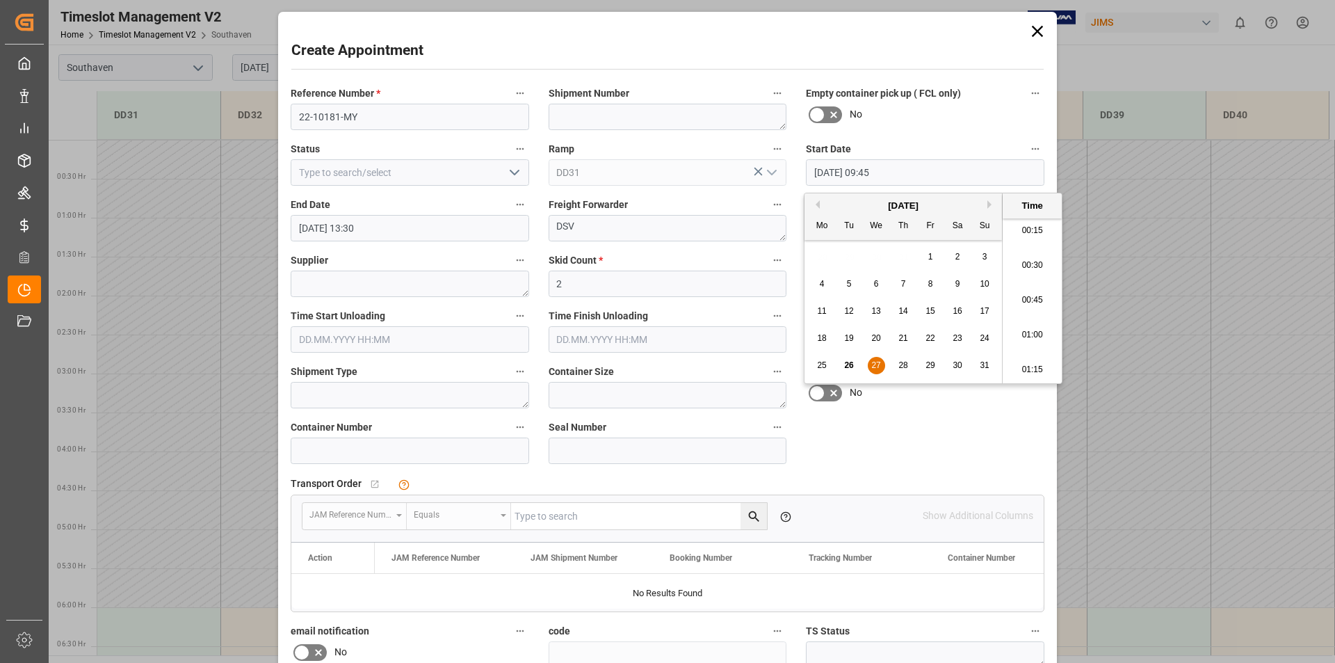
scroll to position [187, 0]
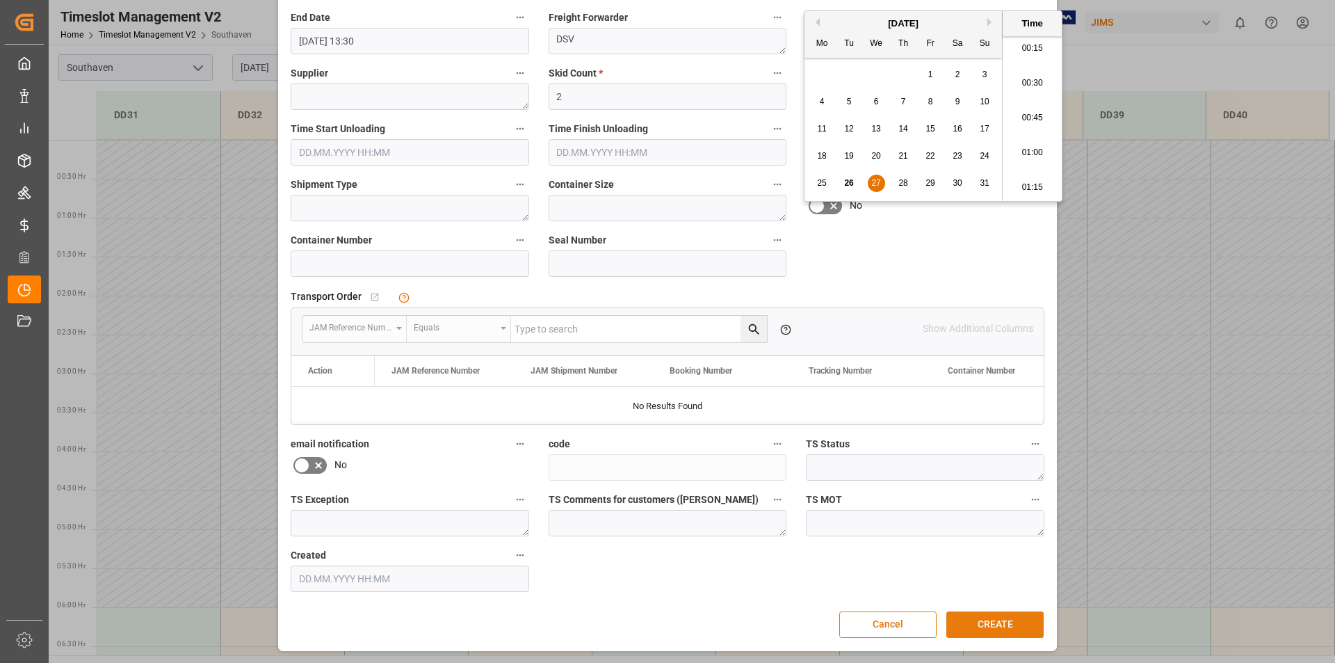
drag, startPoint x: 997, startPoint y: 623, endPoint x: 941, endPoint y: 442, distance: 188.6
click at [997, 623] on button "CREATE" at bounding box center [995, 624] width 97 height 26
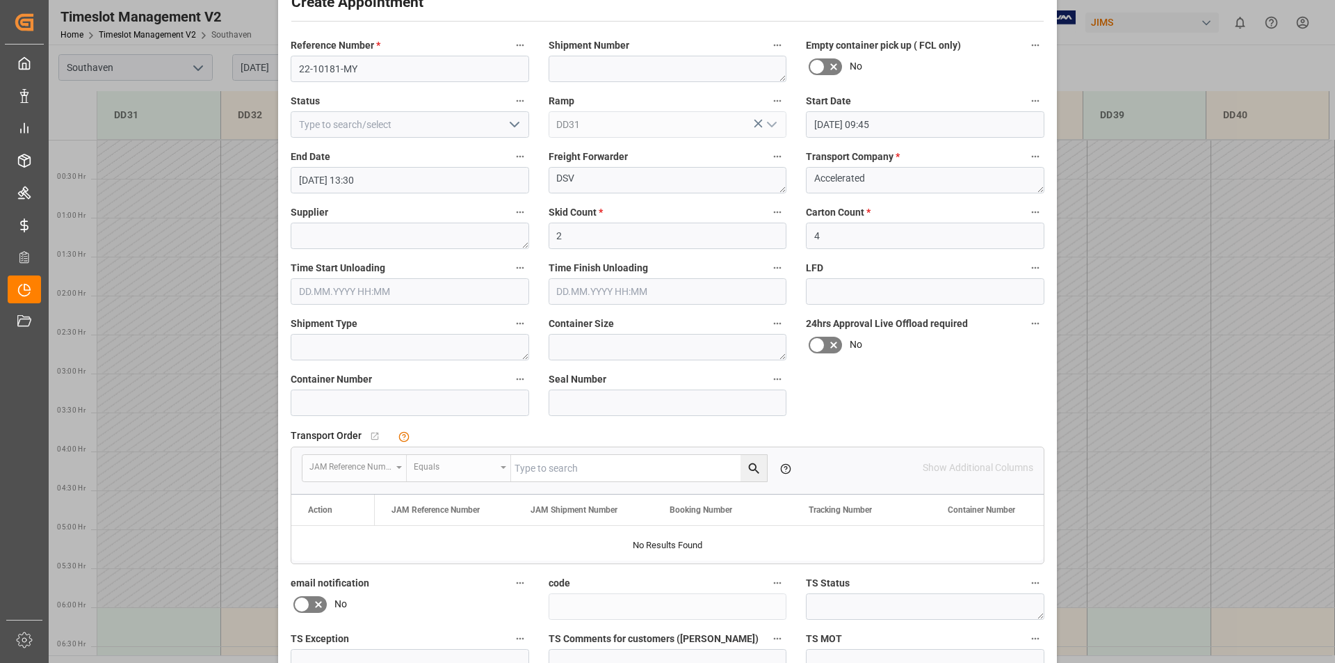
scroll to position [0, 0]
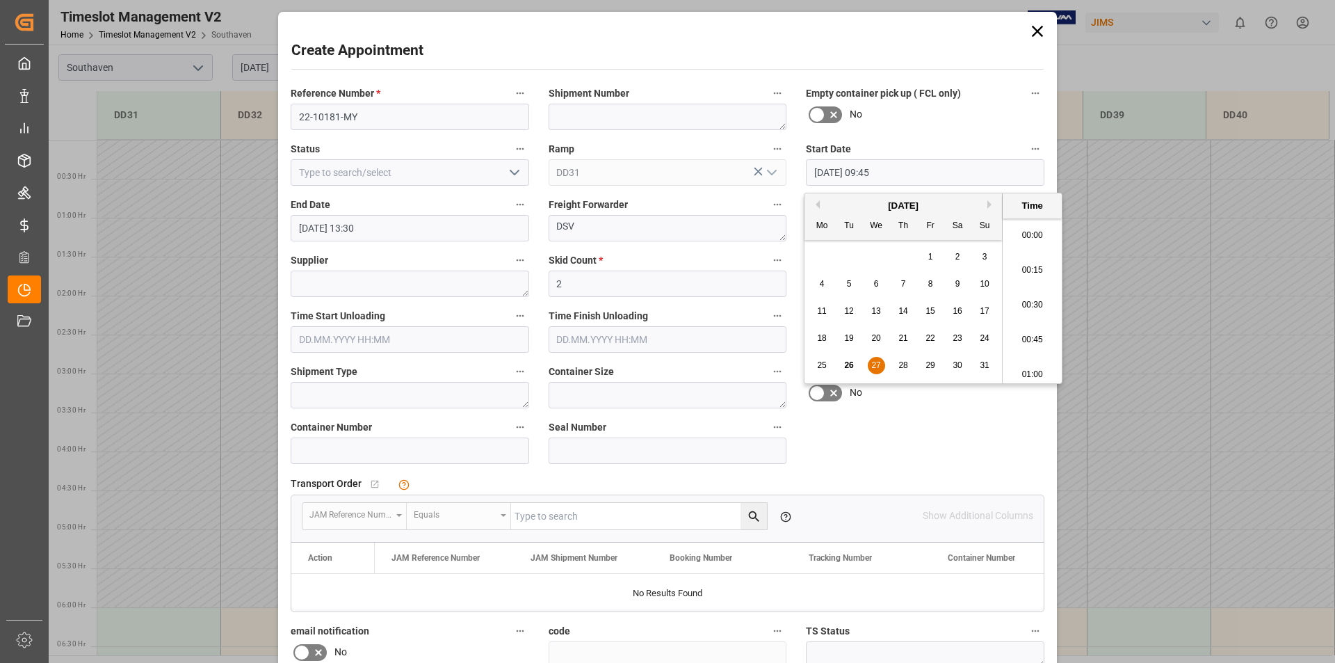
click at [873, 168] on input "[DATE] 09:45" at bounding box center [925, 172] width 239 height 26
drag, startPoint x: 1041, startPoint y: 334, endPoint x: 945, endPoint y: 251, distance: 126.7
click at [1041, 334] on li "10:00" at bounding box center [1032, 335] width 59 height 35
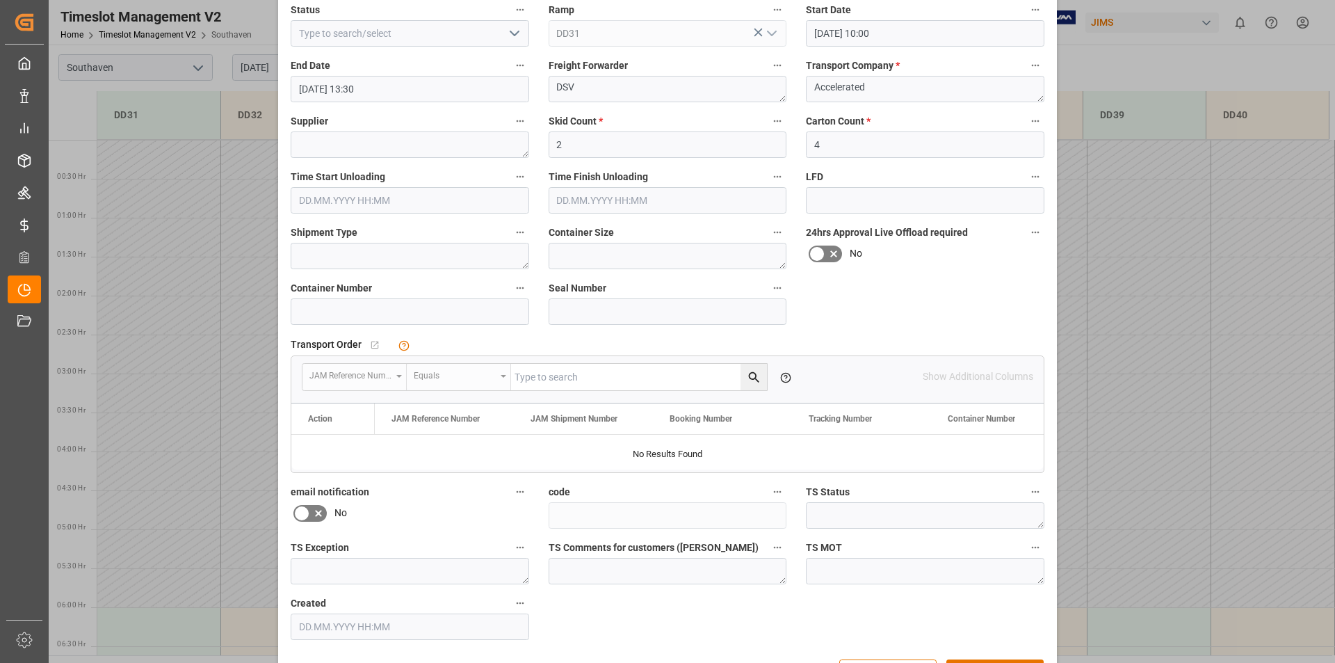
scroll to position [187, 0]
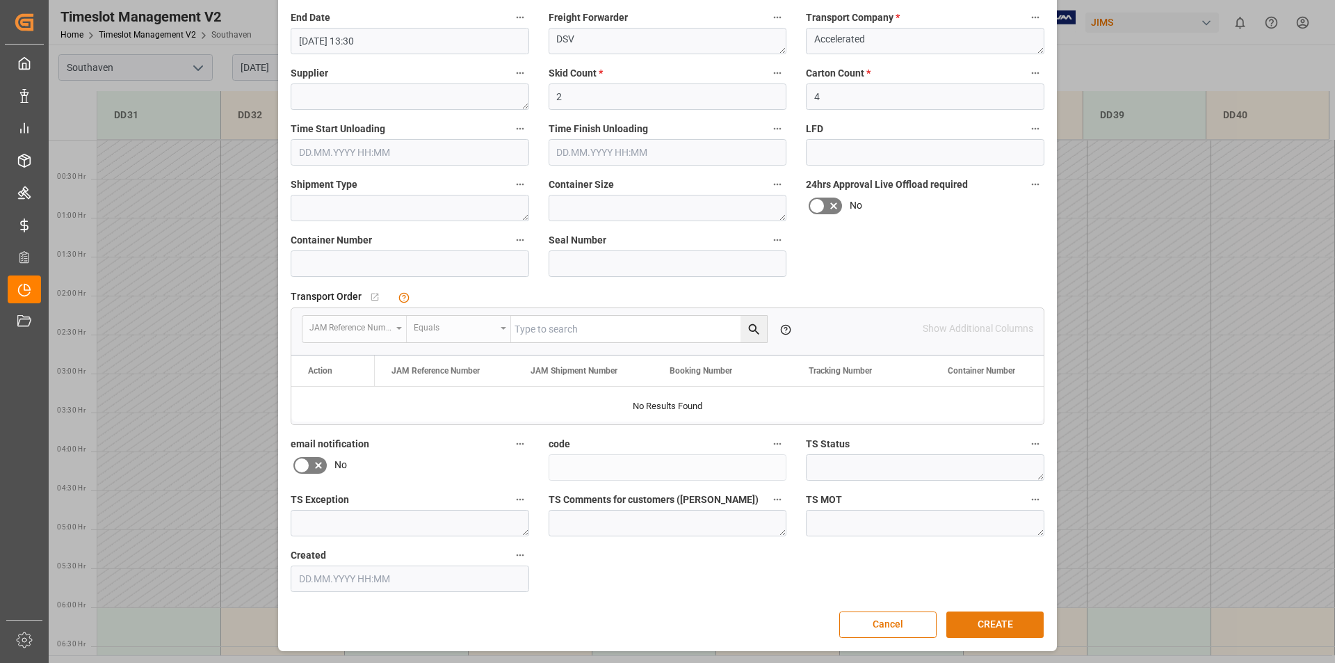
click at [1000, 624] on button "CREATE" at bounding box center [995, 624] width 97 height 26
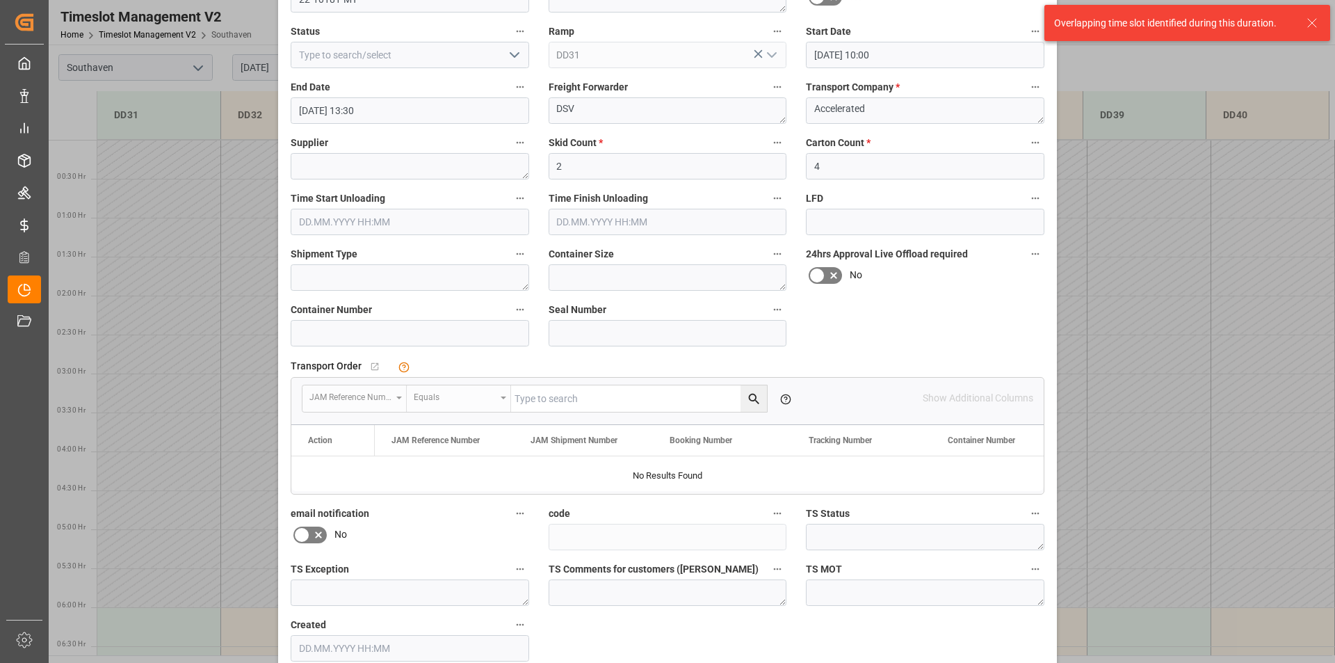
scroll to position [0, 0]
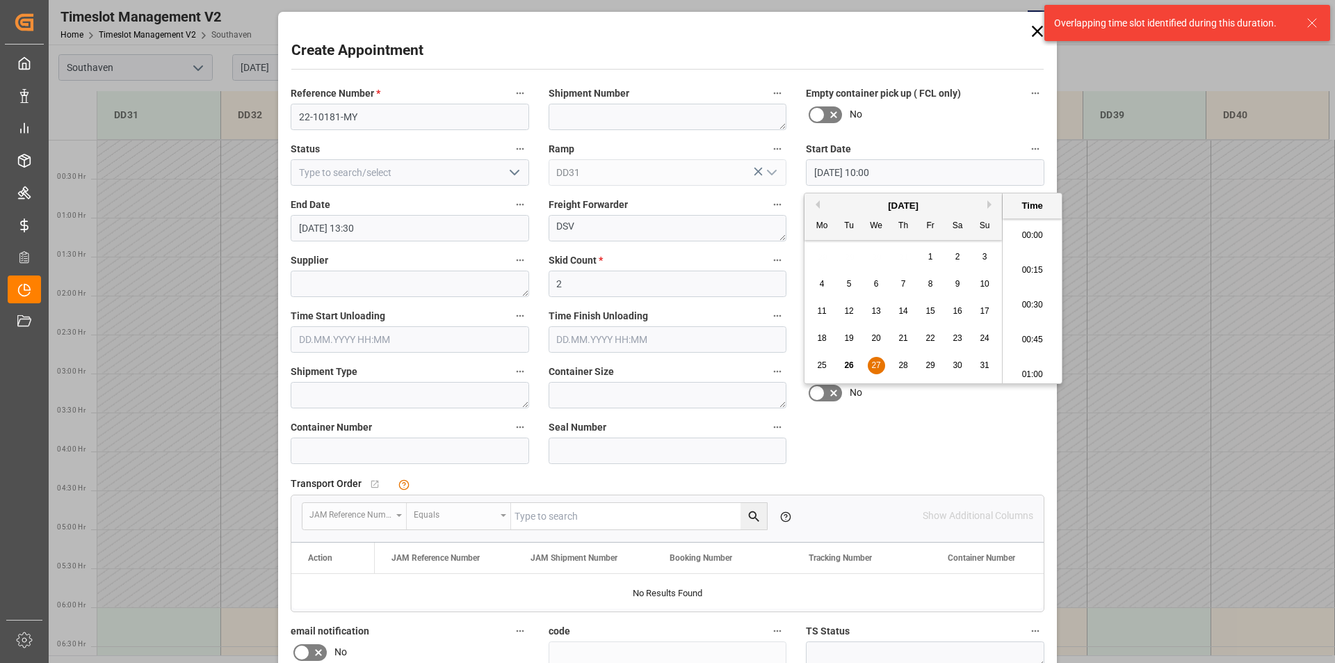
click at [873, 169] on input "[DATE] 10:00" at bounding box center [925, 172] width 239 height 26
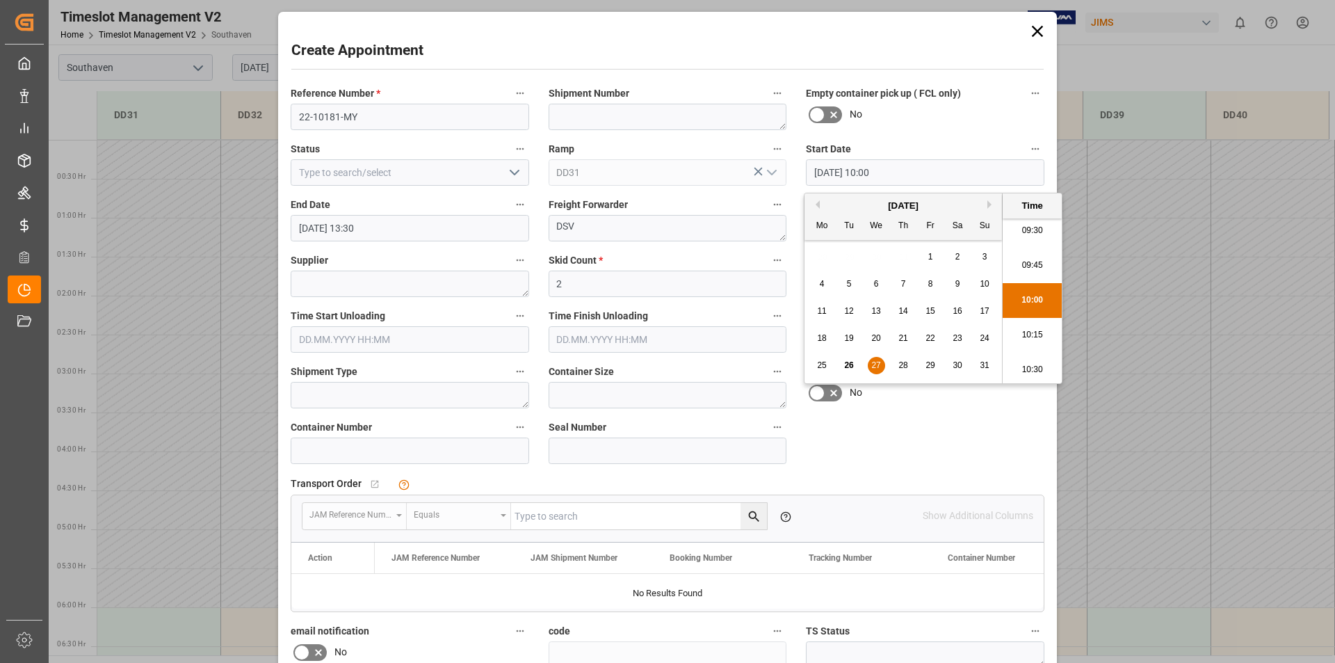
scroll to position [1396, 0]
click at [1036, 371] on li "11:00" at bounding box center [1032, 370] width 59 height 35
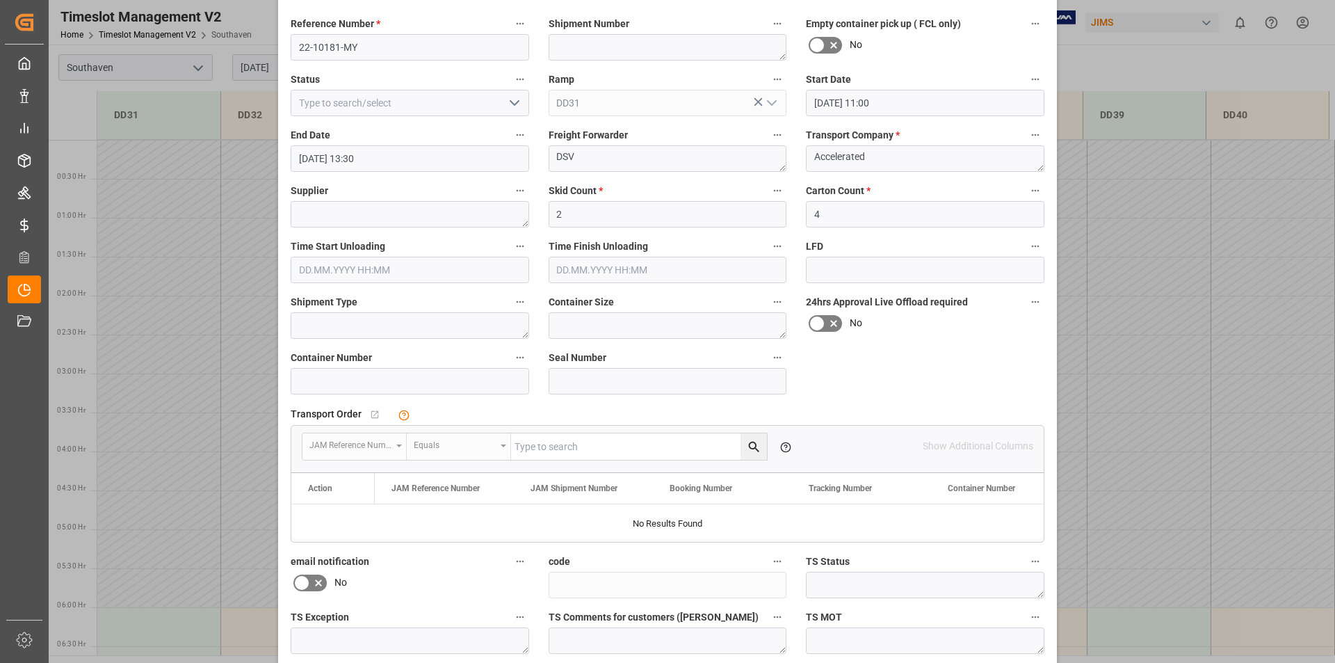
scroll to position [187, 0]
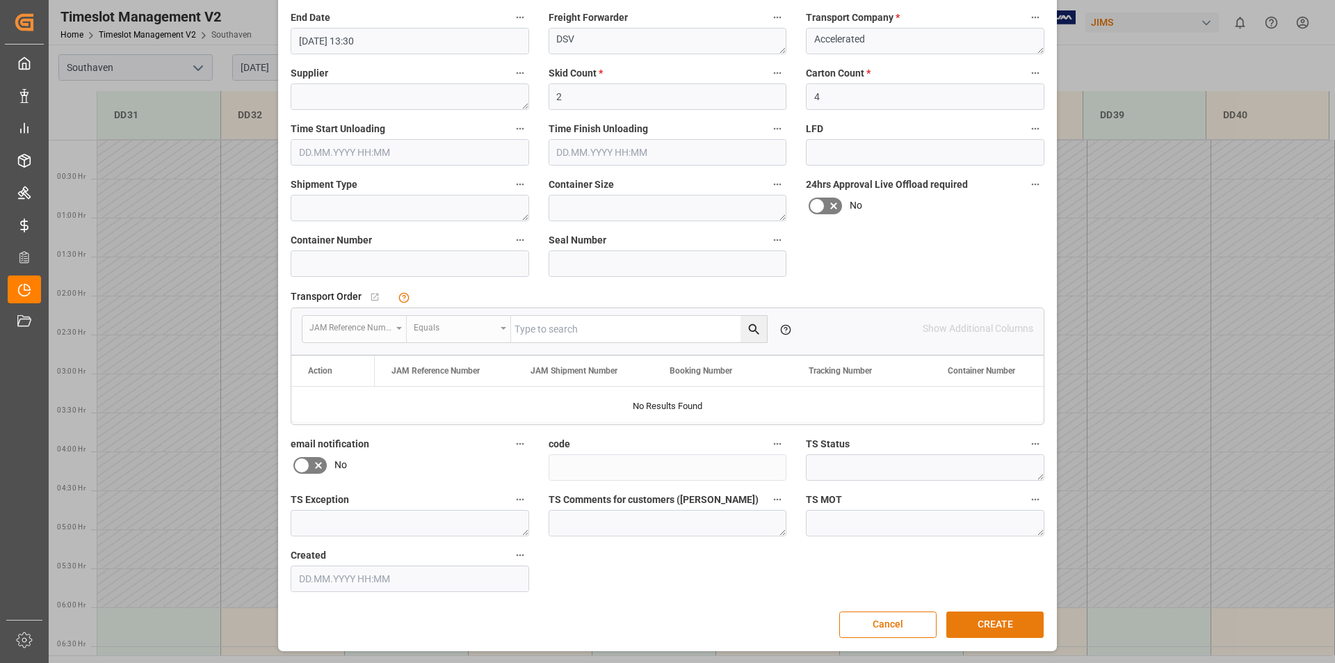
click at [992, 618] on button "CREATE" at bounding box center [995, 624] width 97 height 26
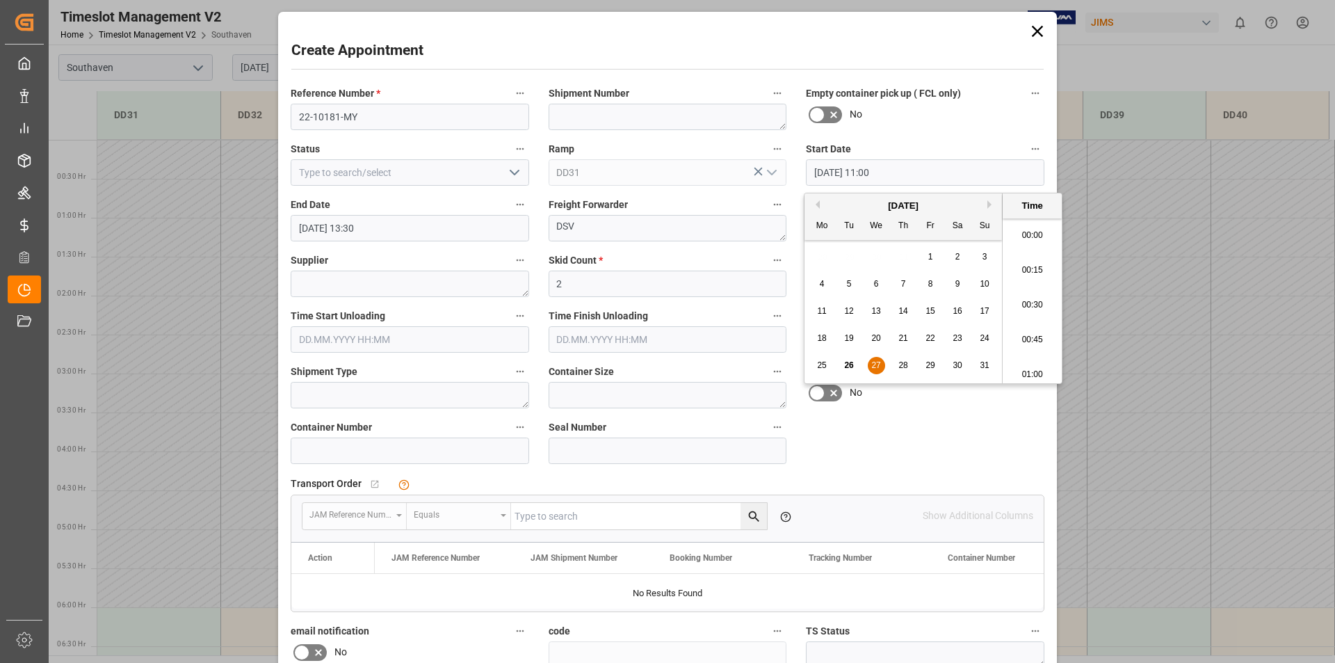
scroll to position [1466, 0]
click at [873, 172] on input "[DATE] 11:00" at bounding box center [925, 172] width 239 height 26
click at [1031, 369] on li "13:00" at bounding box center [1032, 370] width 59 height 35
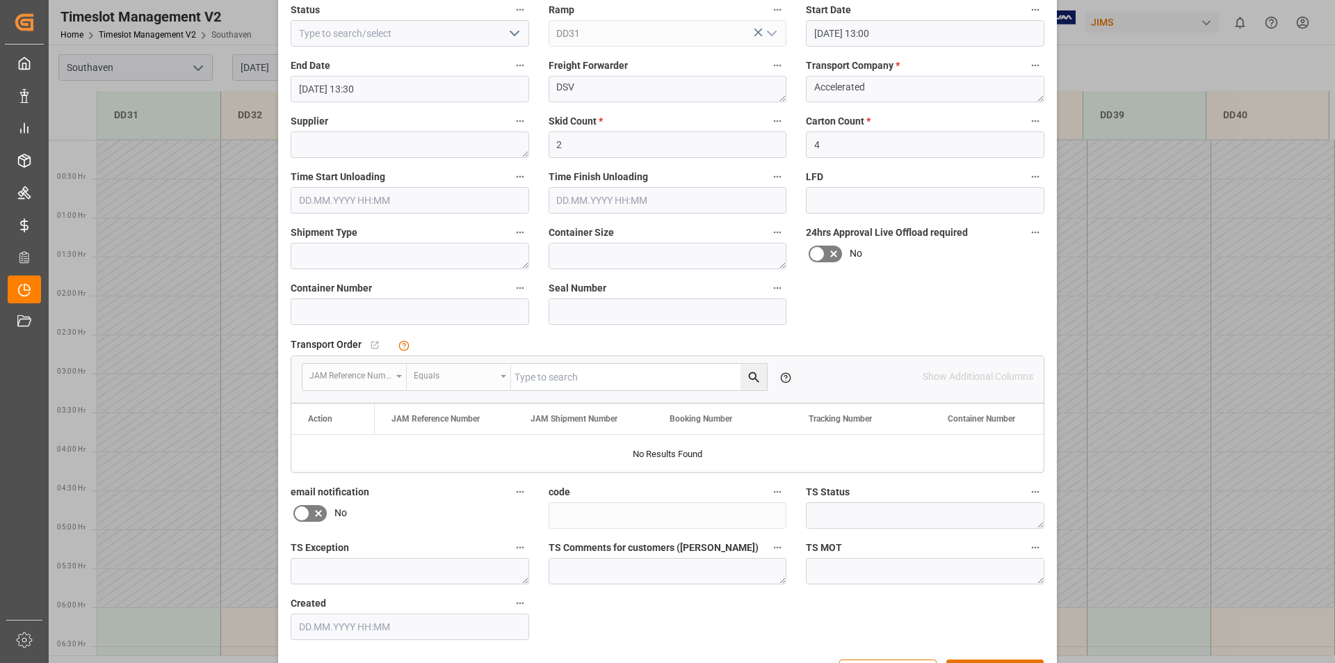
scroll to position [187, 0]
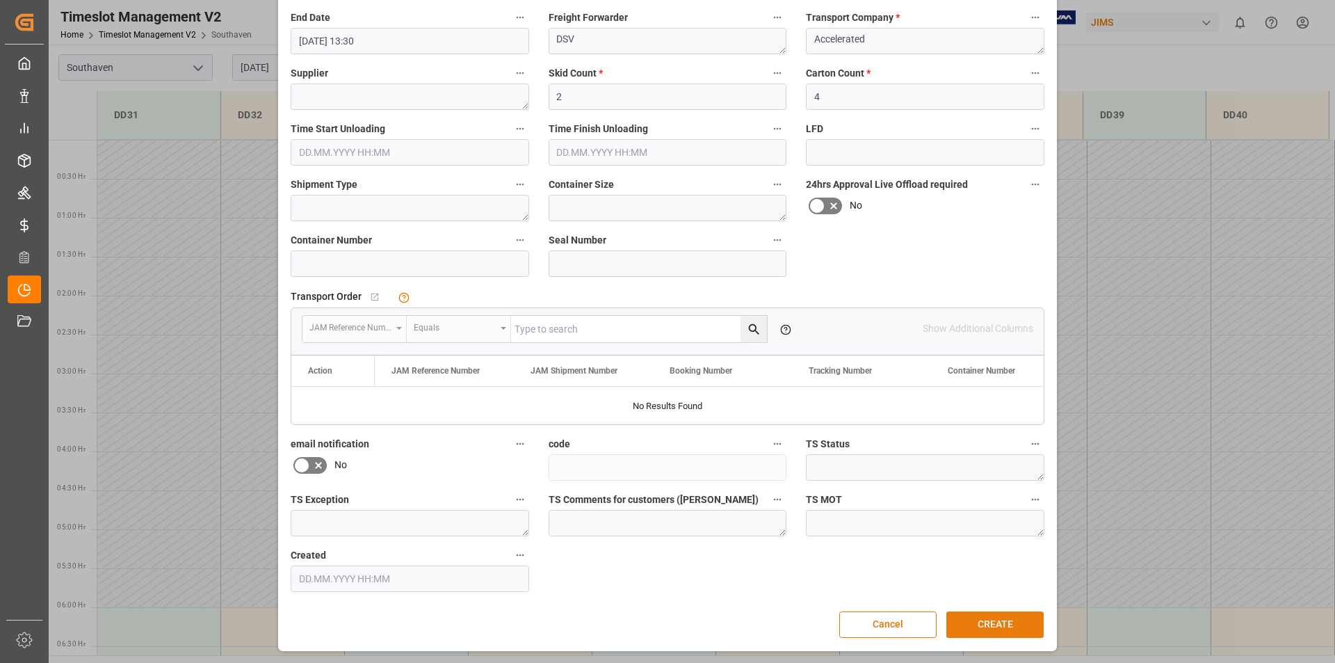
click at [1004, 623] on button "CREATE" at bounding box center [995, 624] width 97 height 26
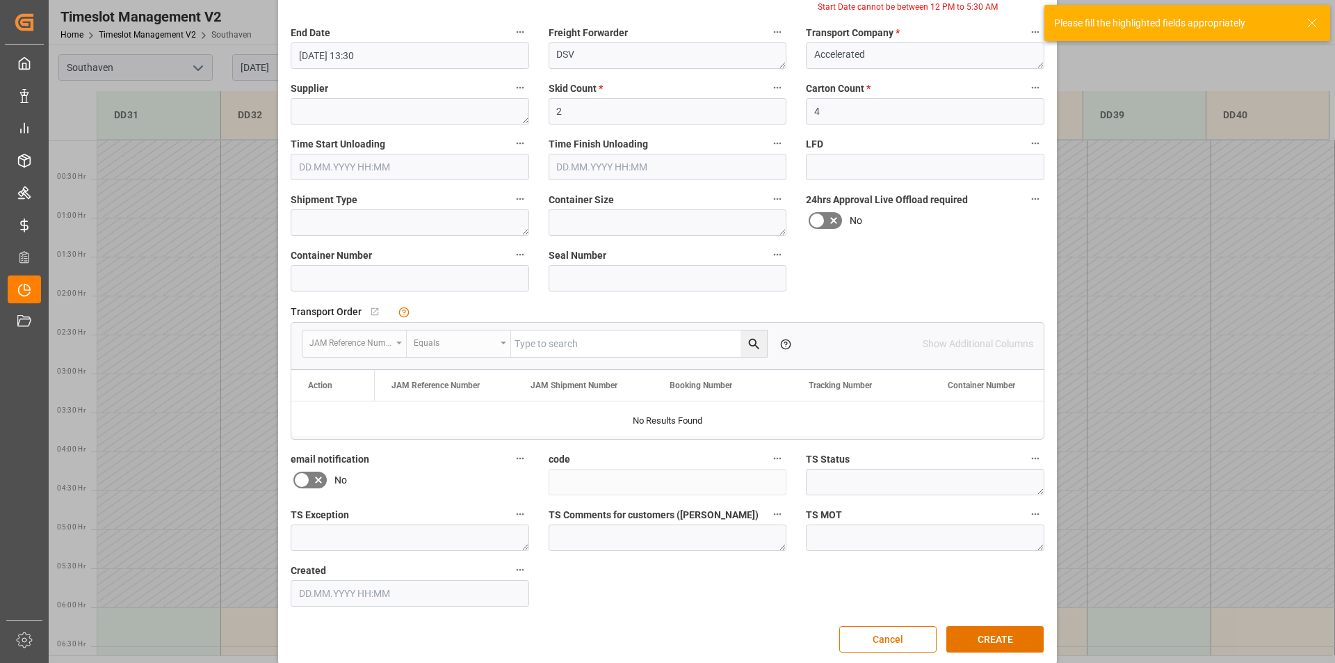
scroll to position [0, 0]
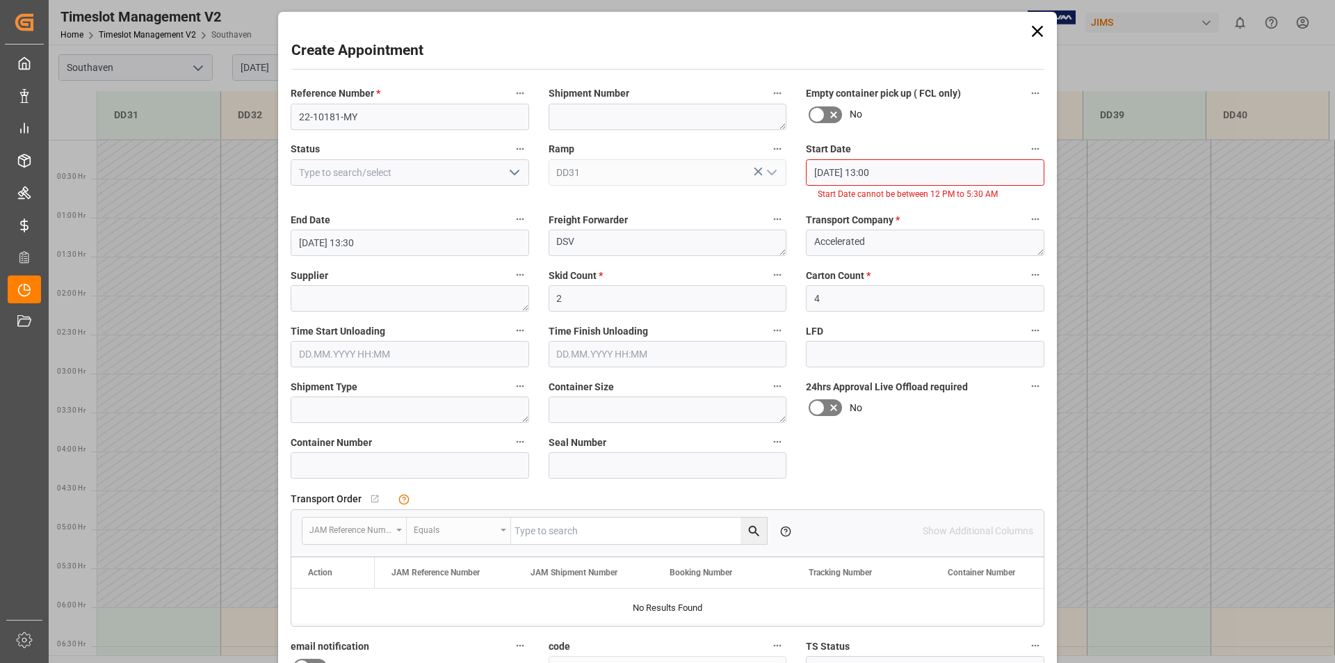
click at [873, 168] on input "[DATE] 13:00" at bounding box center [925, 172] width 239 height 26
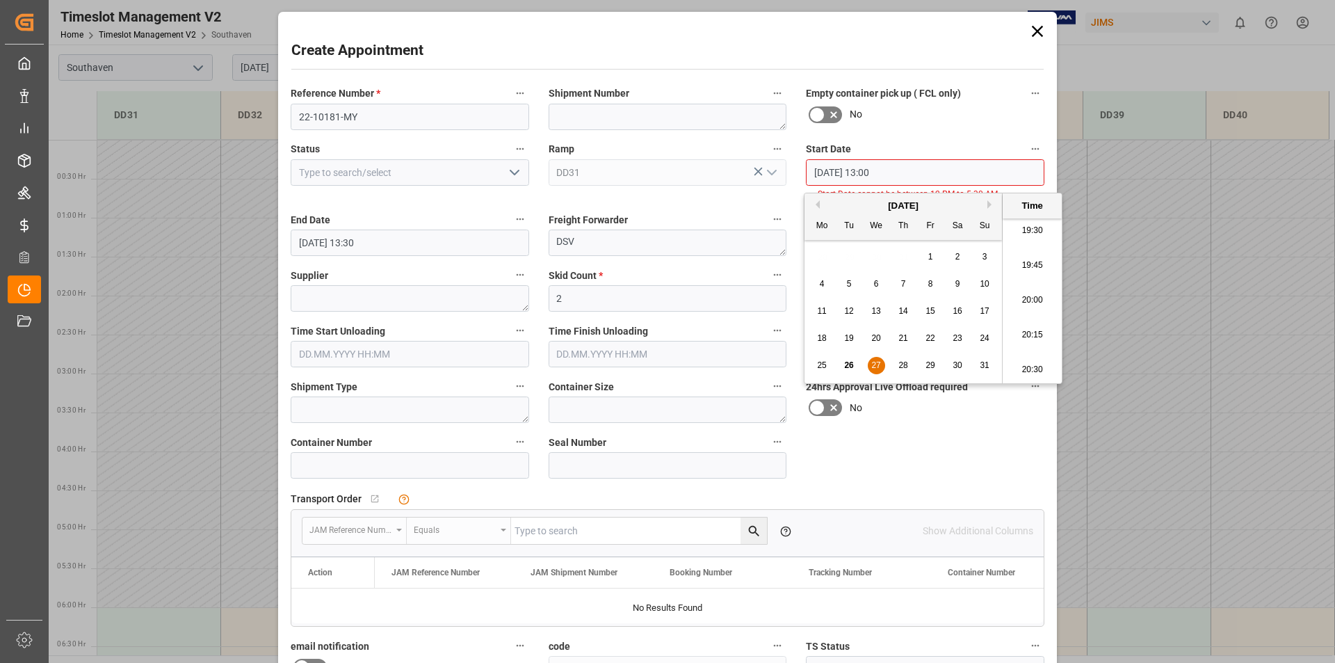
scroll to position [2857, 0]
click at [1032, 337] on li "21:15" at bounding box center [1032, 335] width 59 height 35
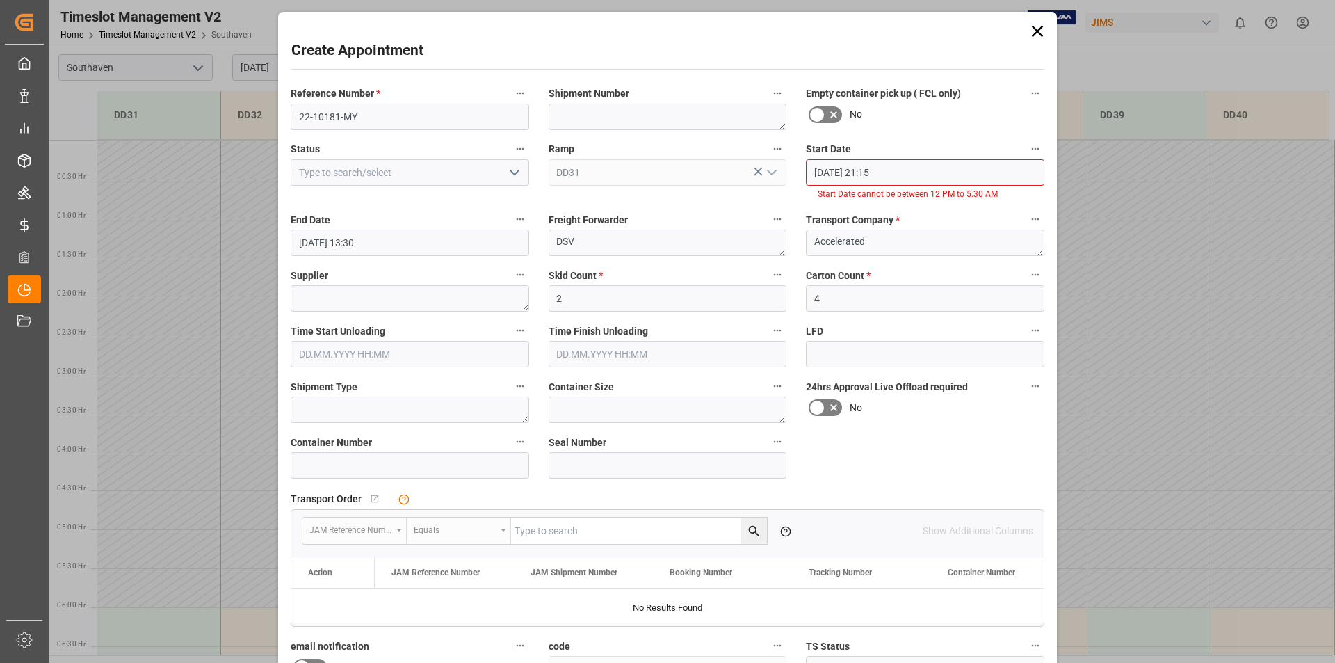
scroll to position [202, 0]
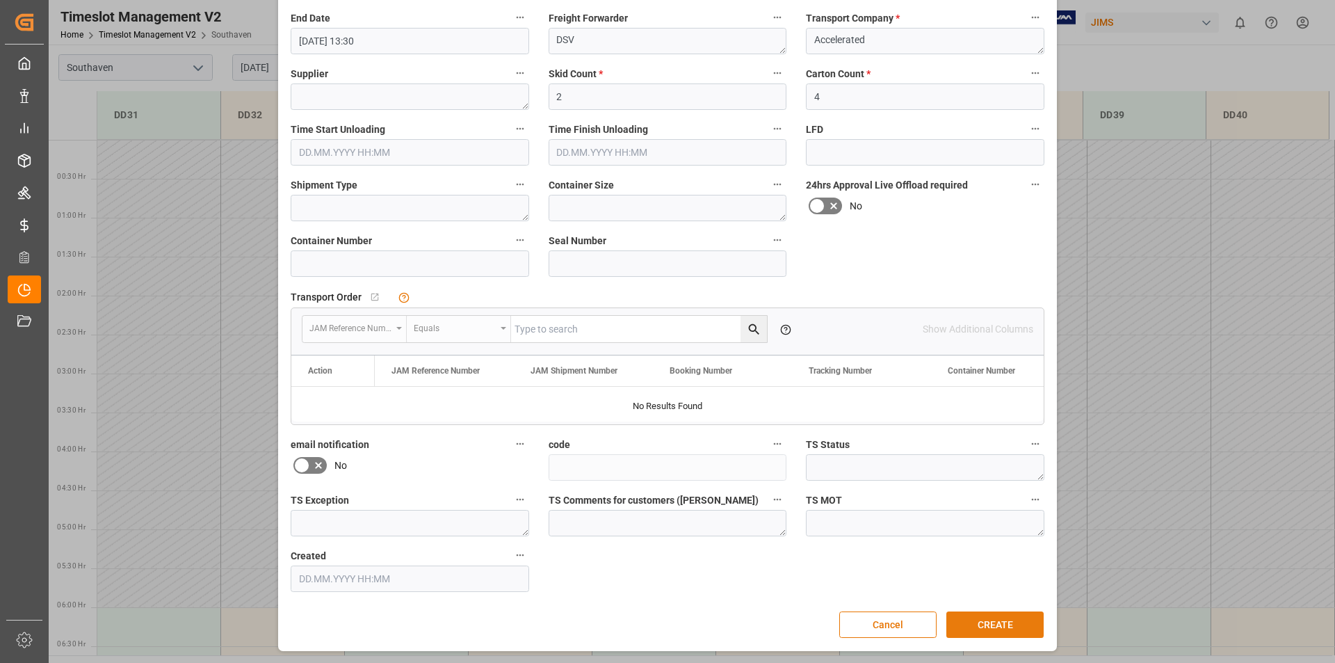
click at [1006, 627] on button "CREATE" at bounding box center [995, 624] width 97 height 26
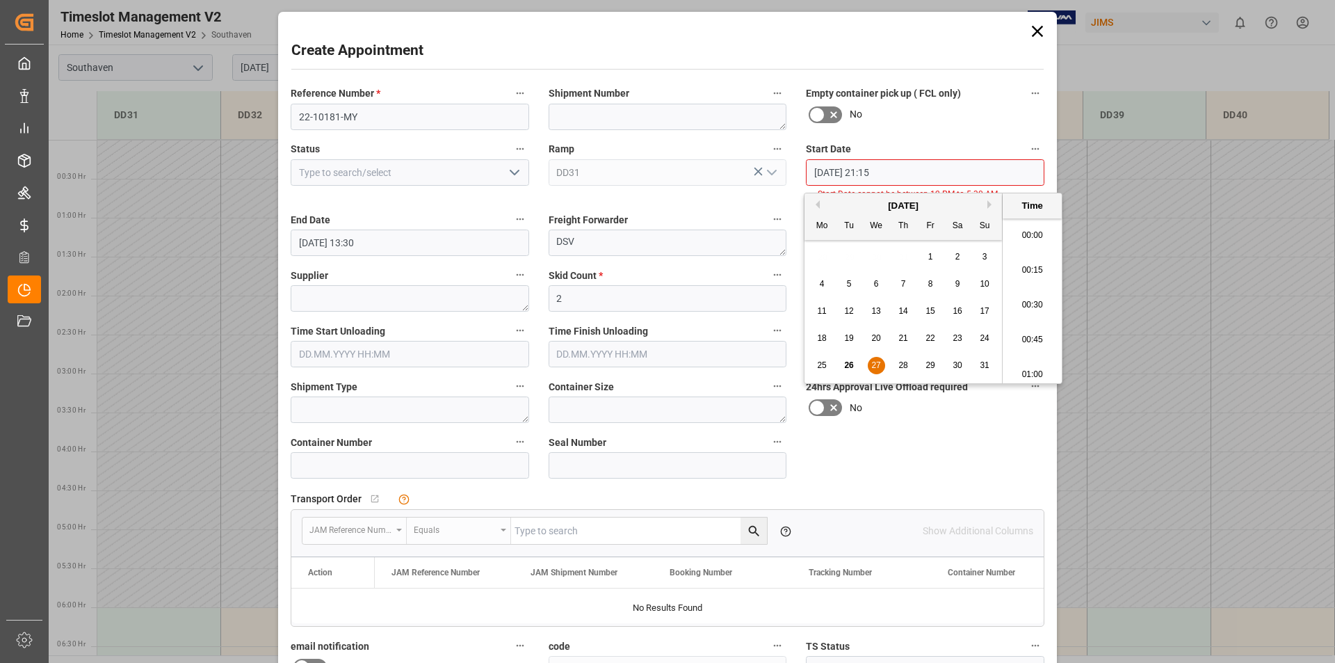
scroll to position [2891, 0]
drag, startPoint x: 899, startPoint y: 168, endPoint x: 864, endPoint y: 171, distance: 35.6
click at [864, 171] on input "[DATE] 21:15" at bounding box center [925, 172] width 239 height 26
drag, startPoint x: 901, startPoint y: 444, endPoint x: 1009, endPoint y: 500, distance: 122.3
click at [906, 444] on div "Reference Number * 22-10181-MY Shipment Number Empty container pick up ( FCL on…" at bounding box center [667, 439] width 773 height 720
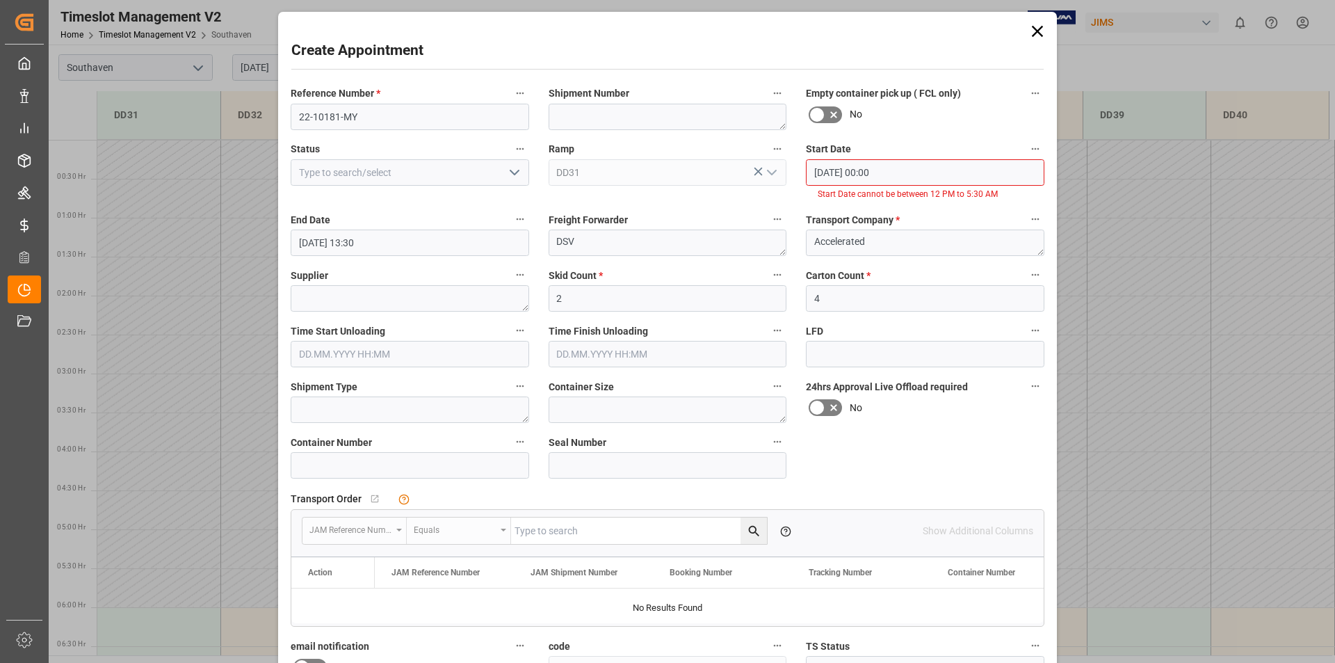
scroll to position [202, 0]
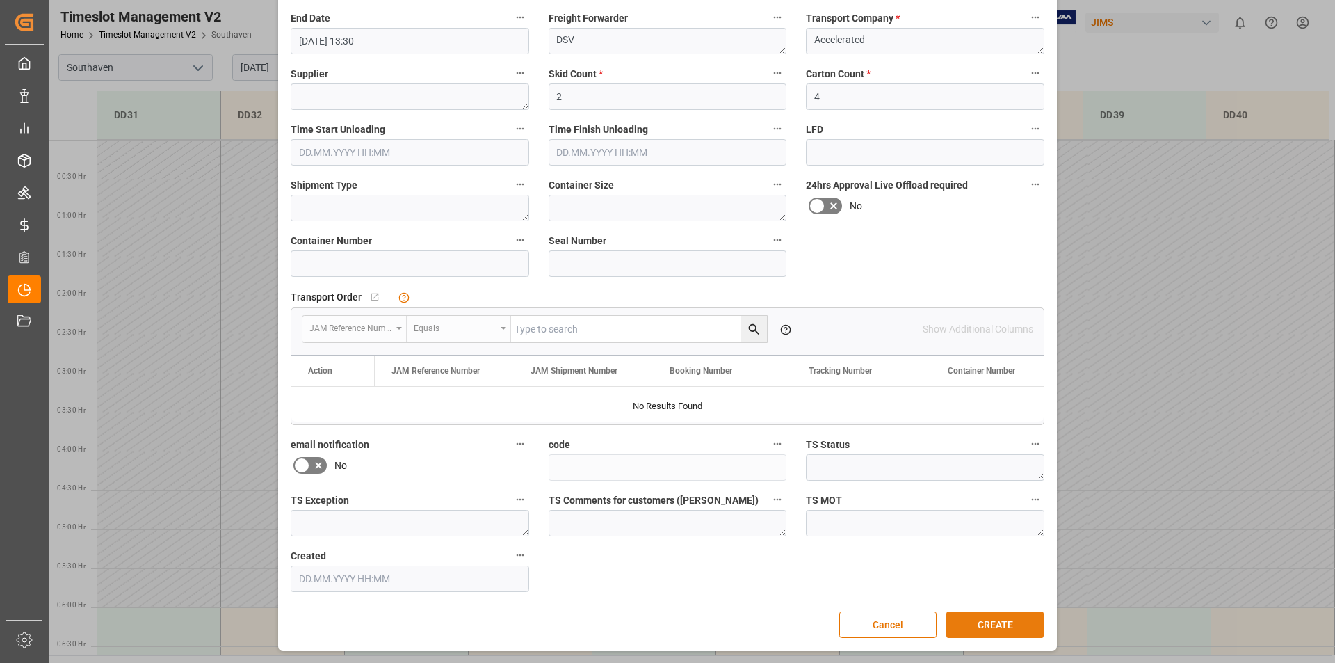
click at [988, 627] on button "CREATE" at bounding box center [995, 624] width 97 height 26
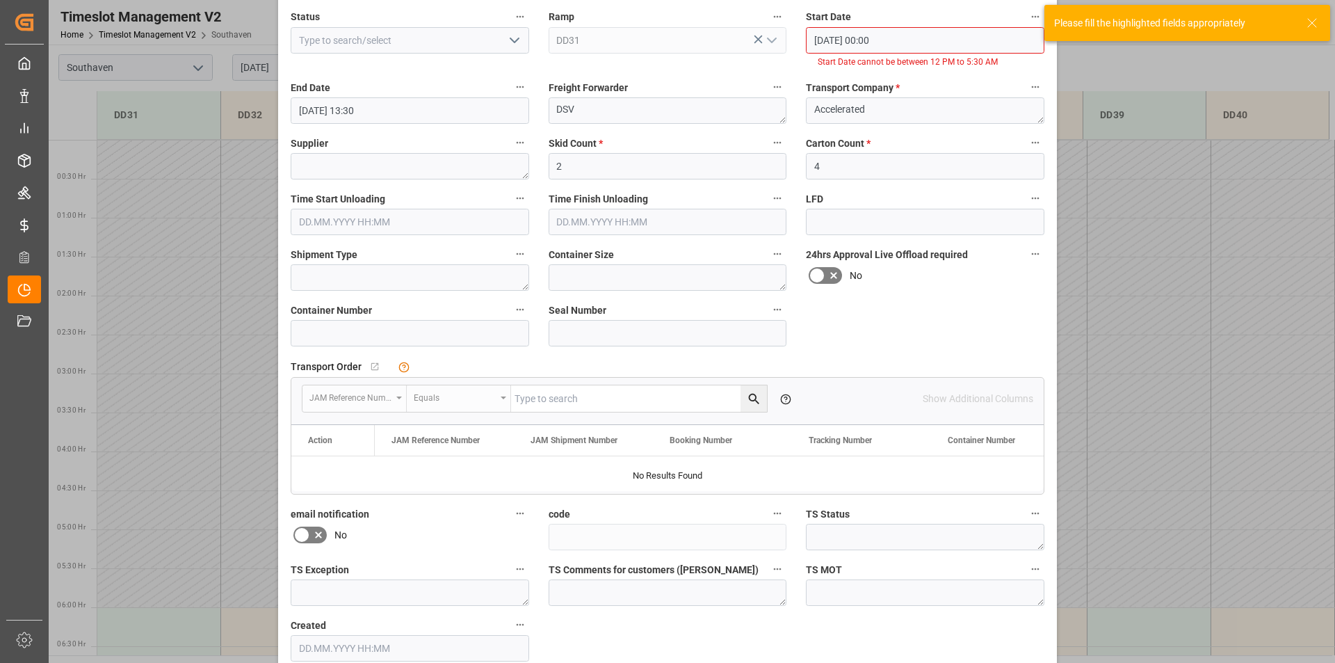
scroll to position [0, 0]
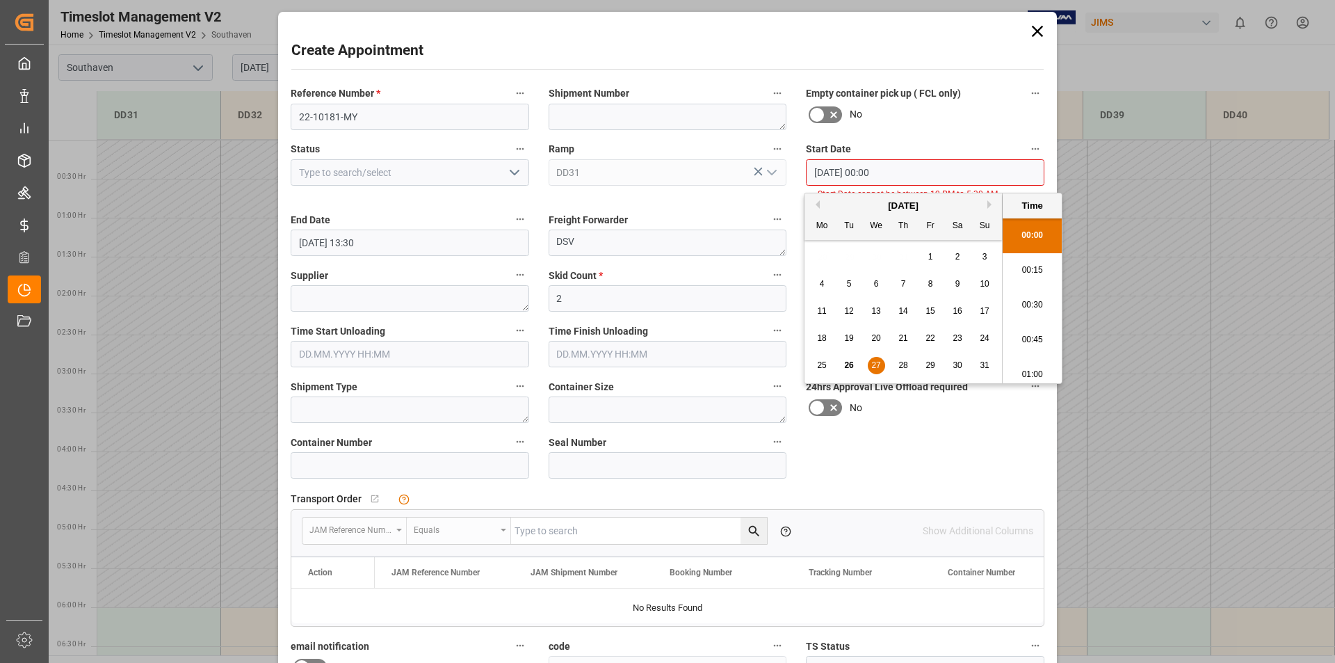
click at [890, 170] on input "[DATE] 00:00" at bounding box center [925, 172] width 239 height 26
click at [1029, 241] on li "06:00" at bounding box center [1032, 235] width 59 height 35
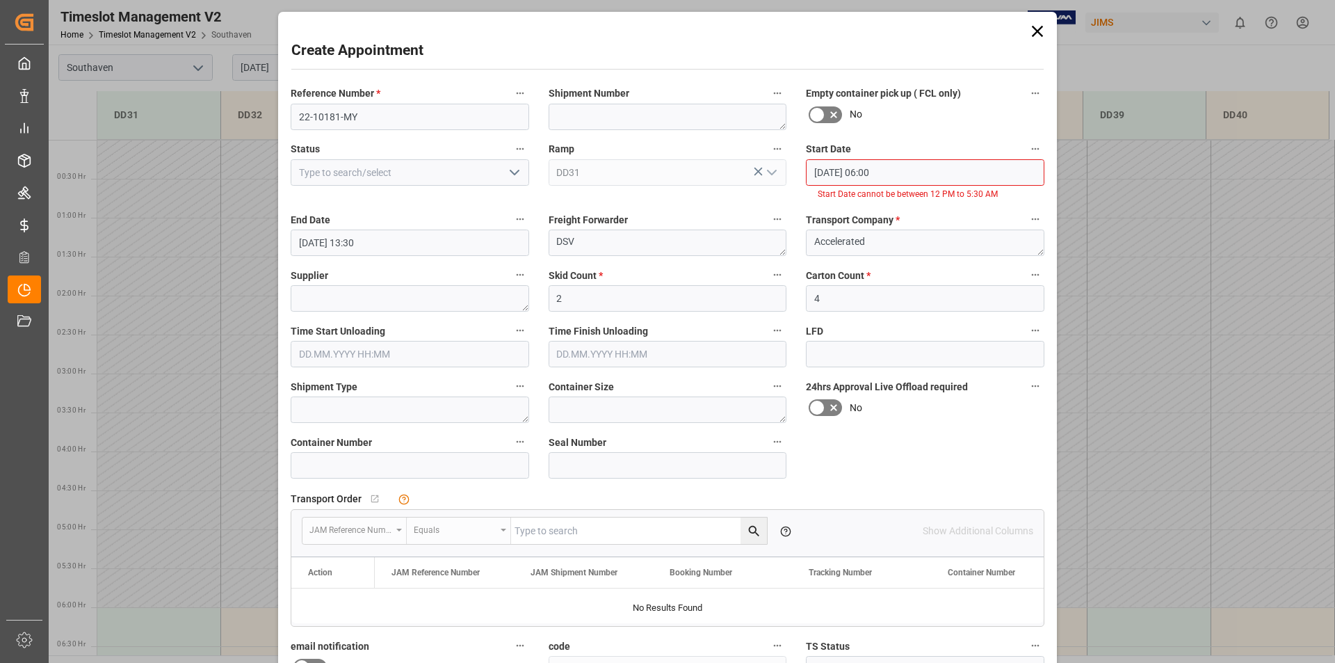
scroll to position [202, 0]
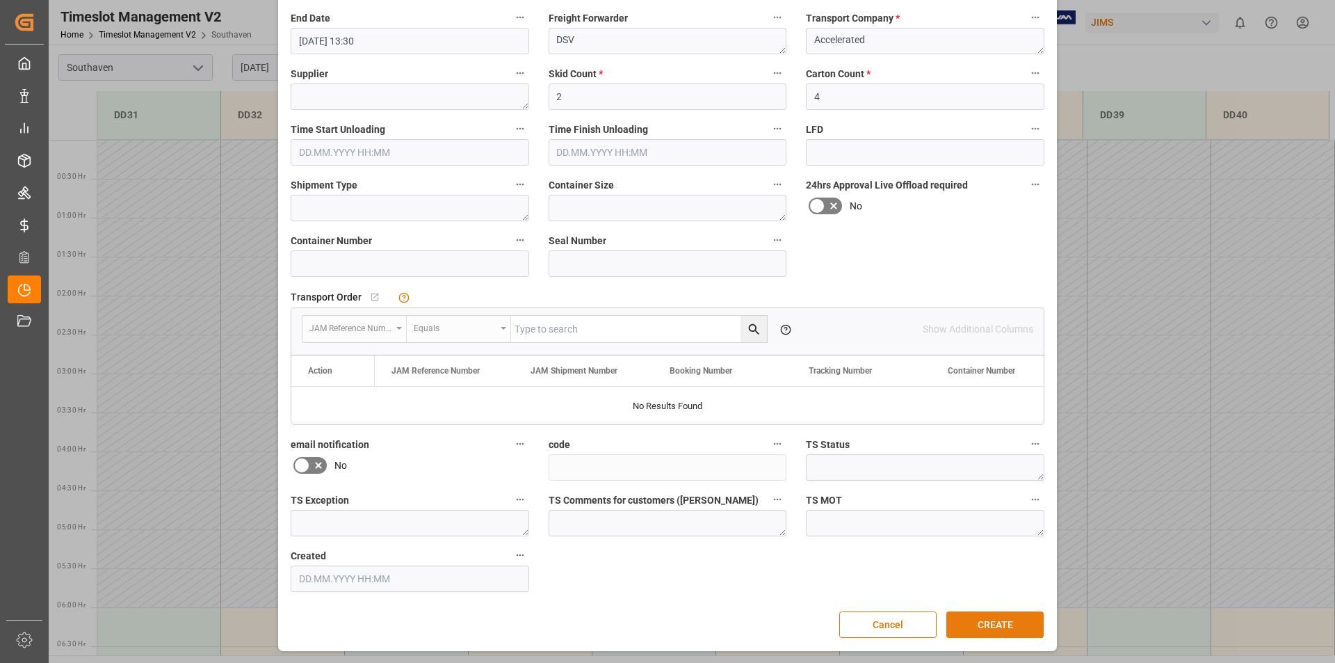
click at [997, 623] on button "CREATE" at bounding box center [995, 624] width 97 height 26
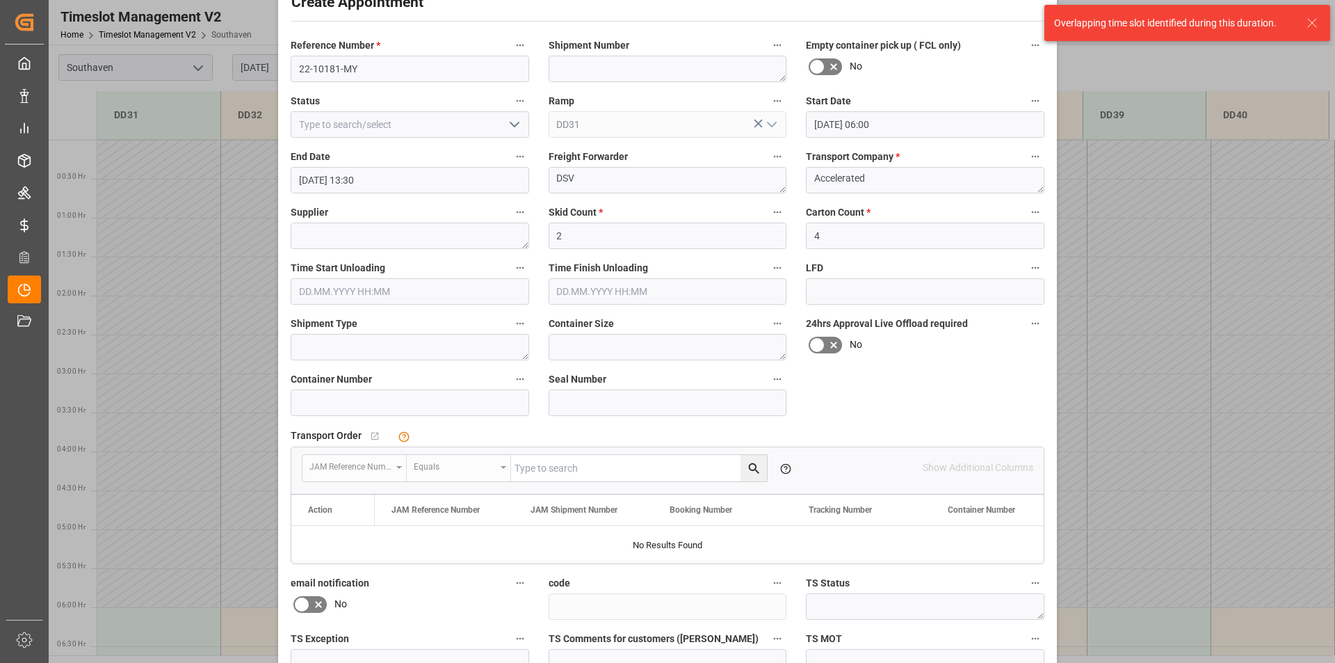
scroll to position [0, 0]
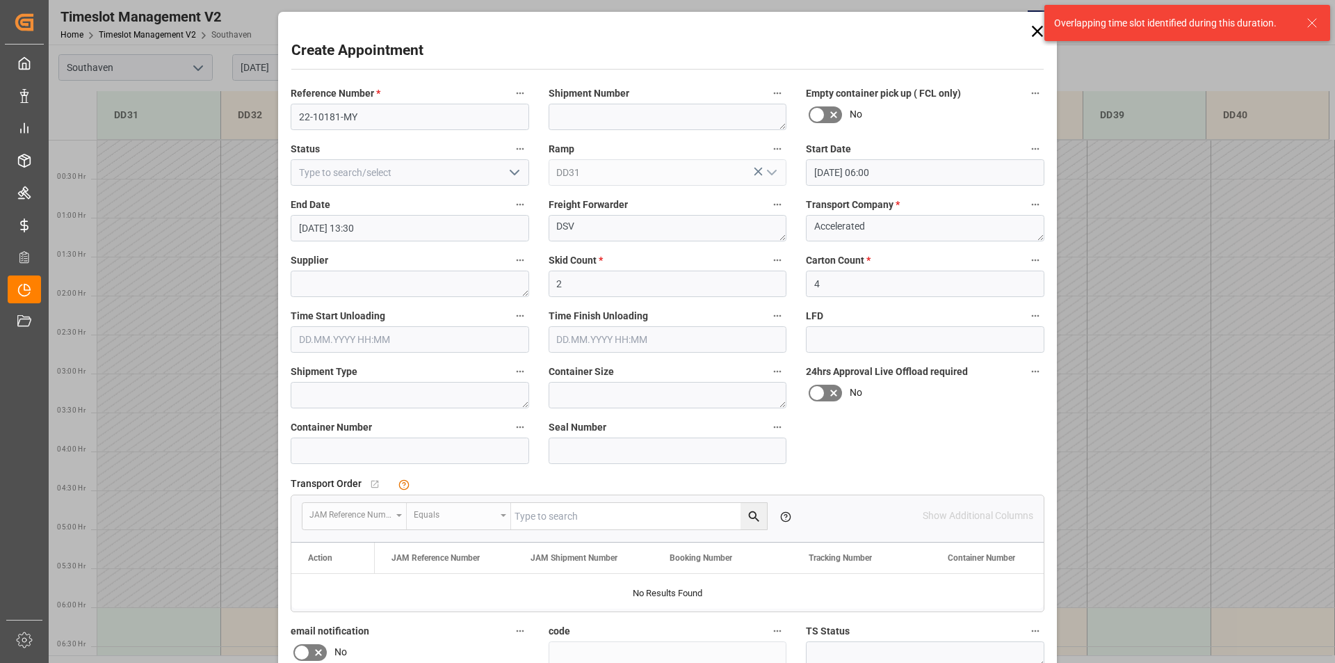
click at [873, 173] on input "[DATE] 06:00" at bounding box center [925, 172] width 239 height 26
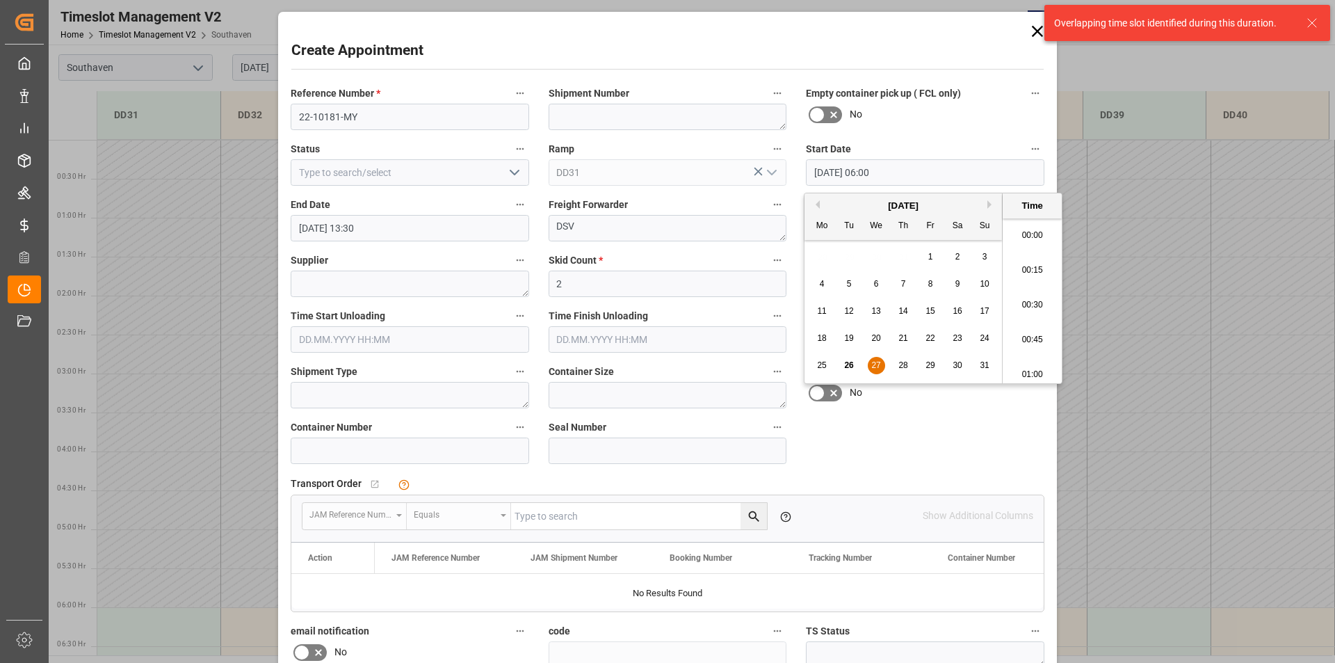
scroll to position [770, 0]
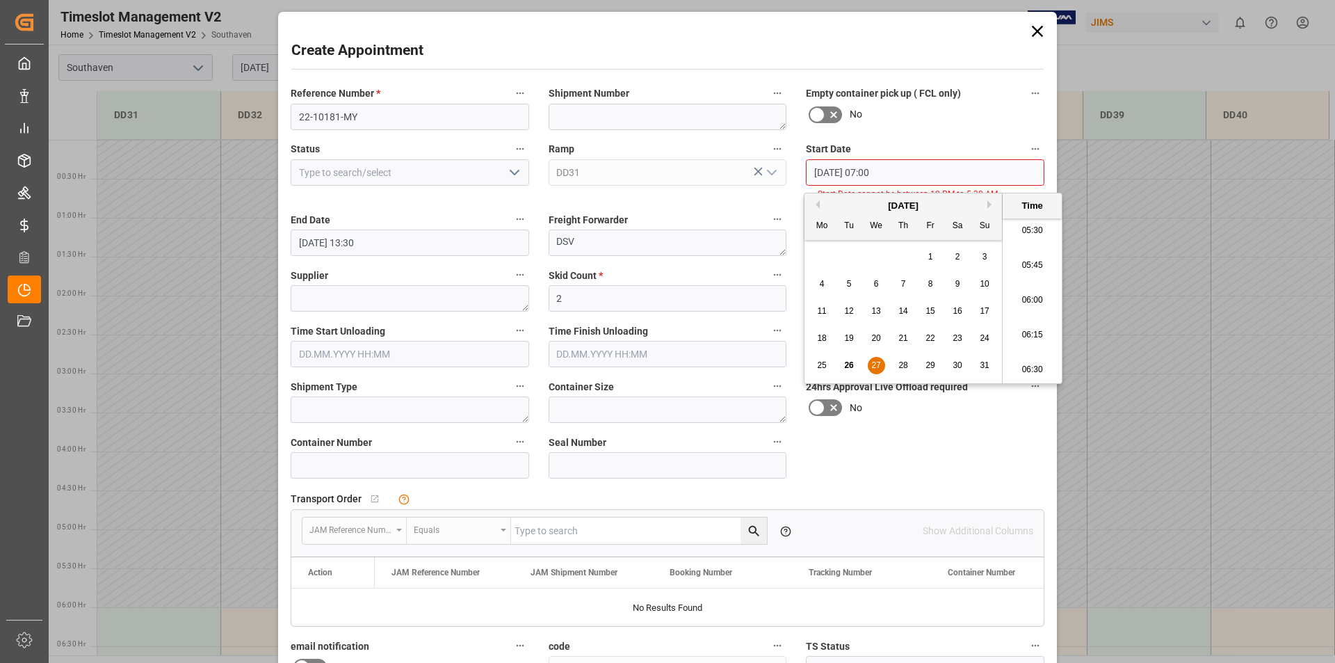
type input "[DATE] 07:00"
click at [879, 366] on span "27" at bounding box center [876, 365] width 9 height 10
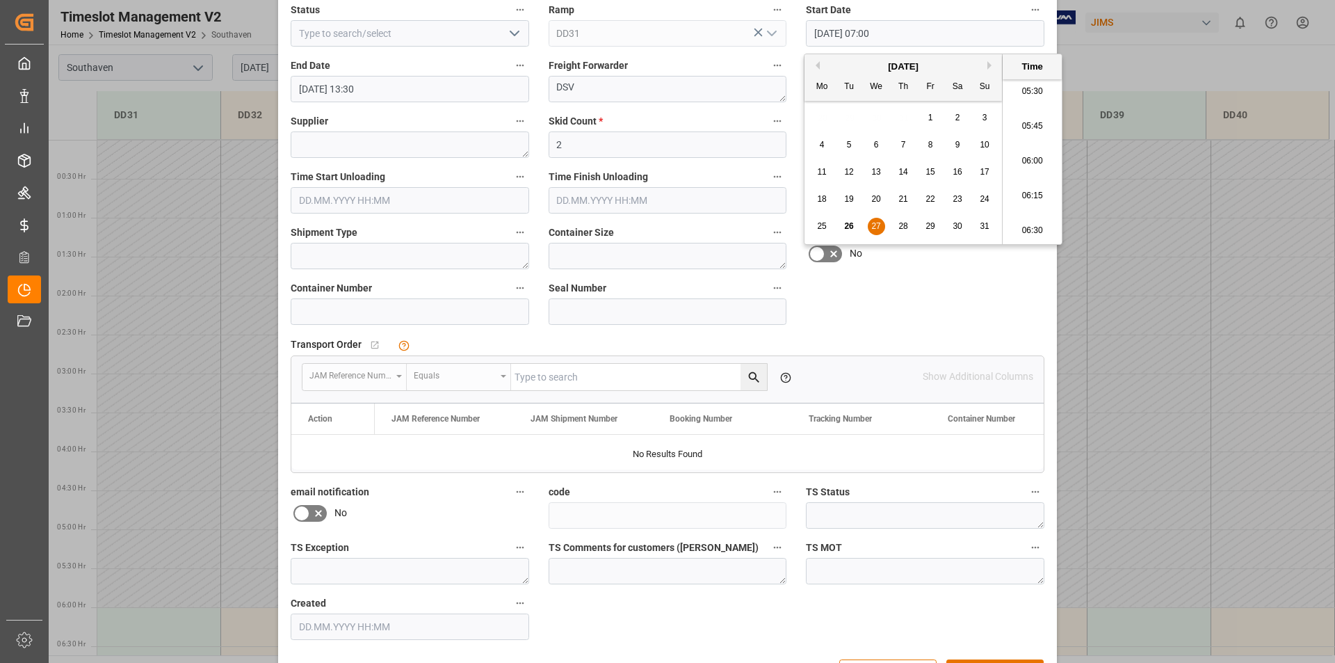
scroll to position [187, 0]
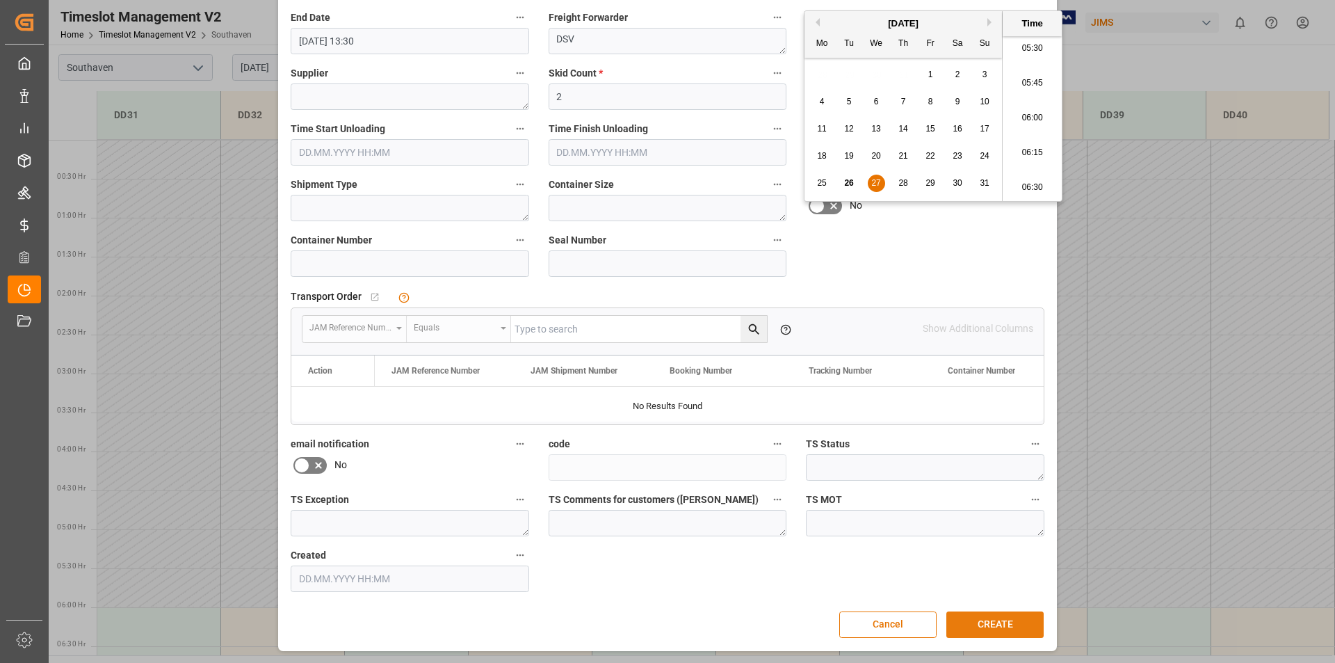
click at [1000, 628] on button "CREATE" at bounding box center [995, 624] width 97 height 26
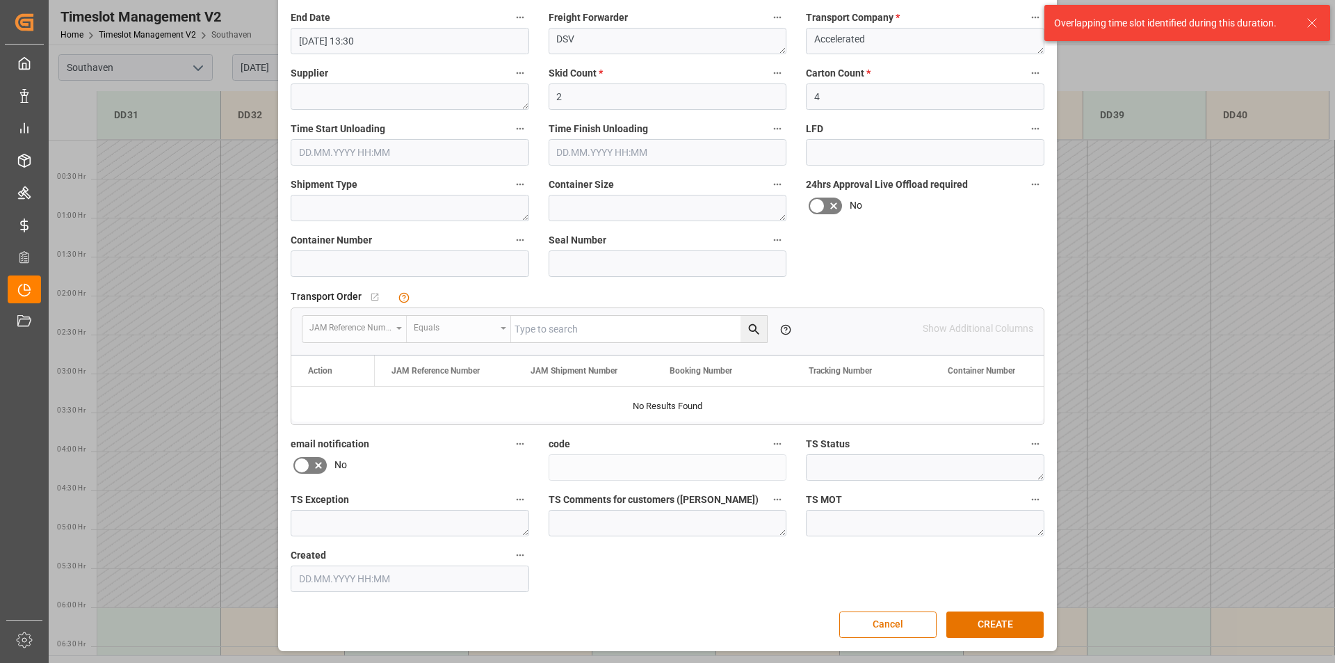
scroll to position [0, 0]
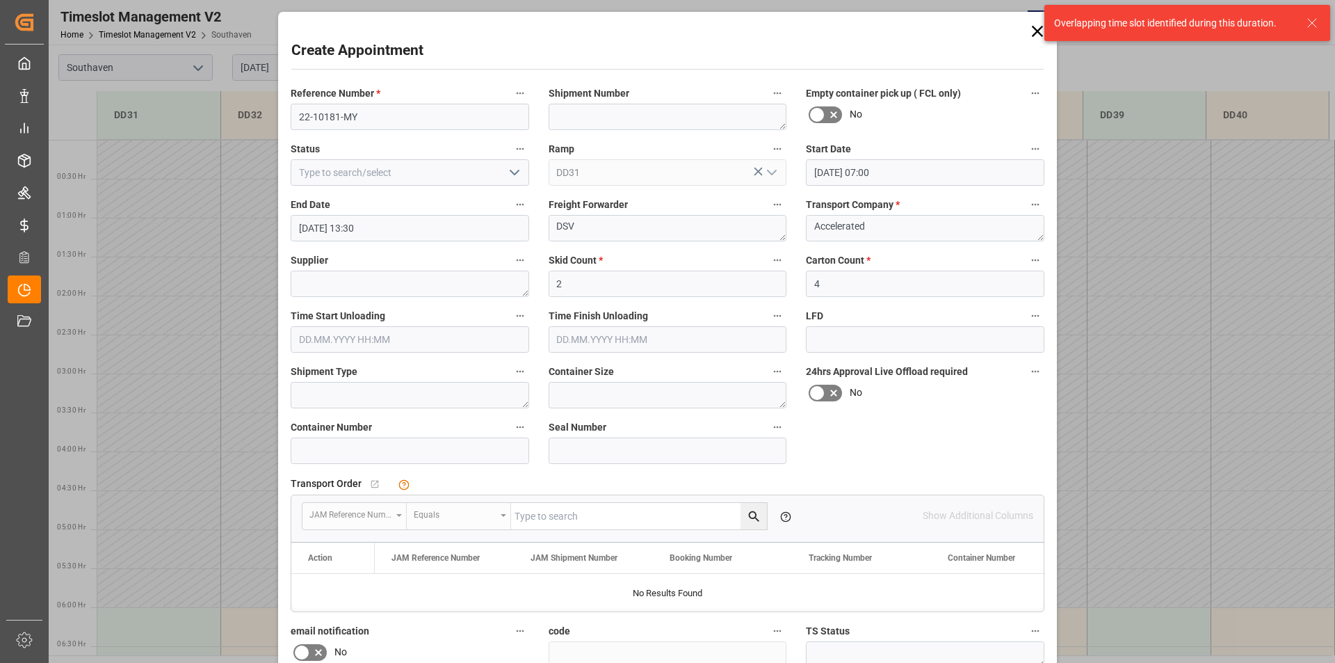
click at [1032, 32] on icon at bounding box center [1037, 31] width 19 height 19
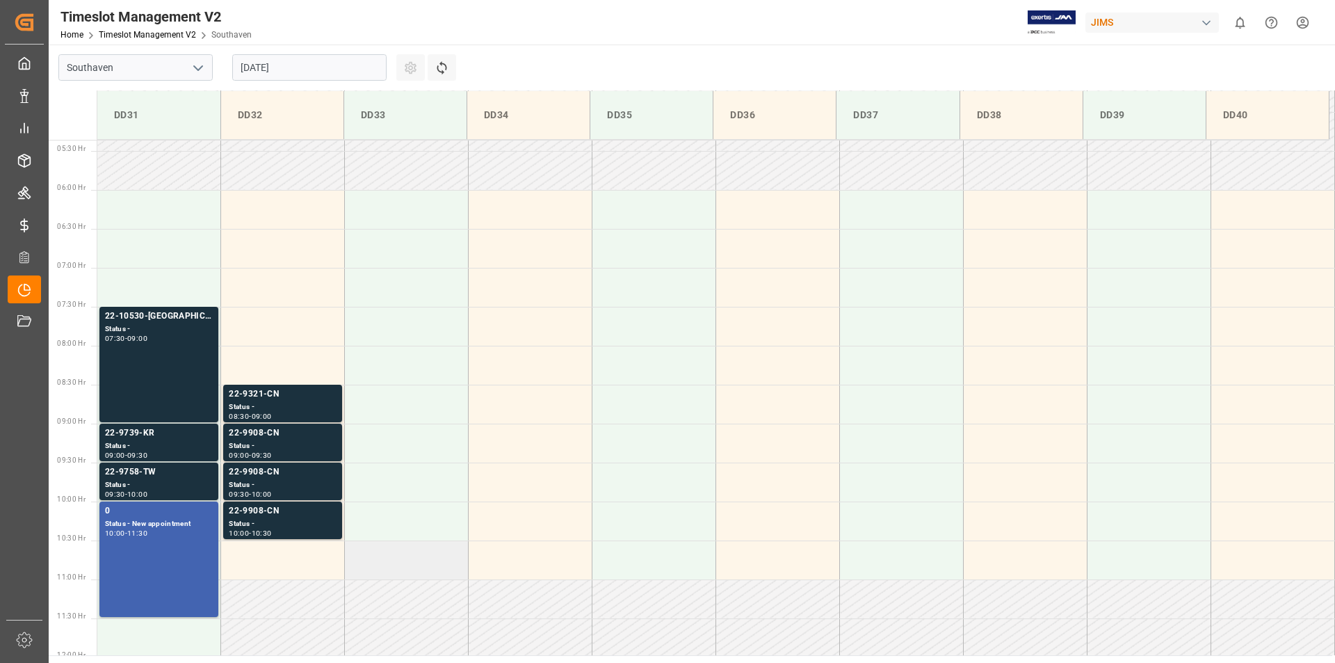
scroll to position [626, 0]
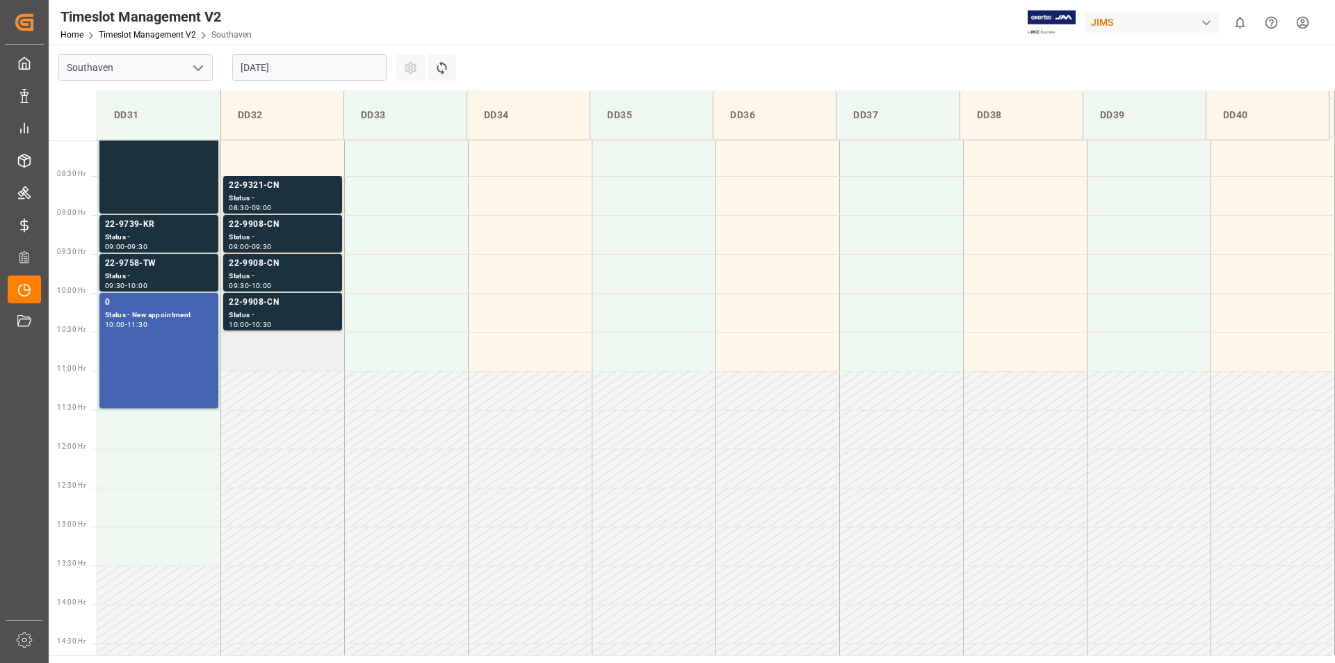
click at [279, 353] on td at bounding box center [283, 351] width 124 height 39
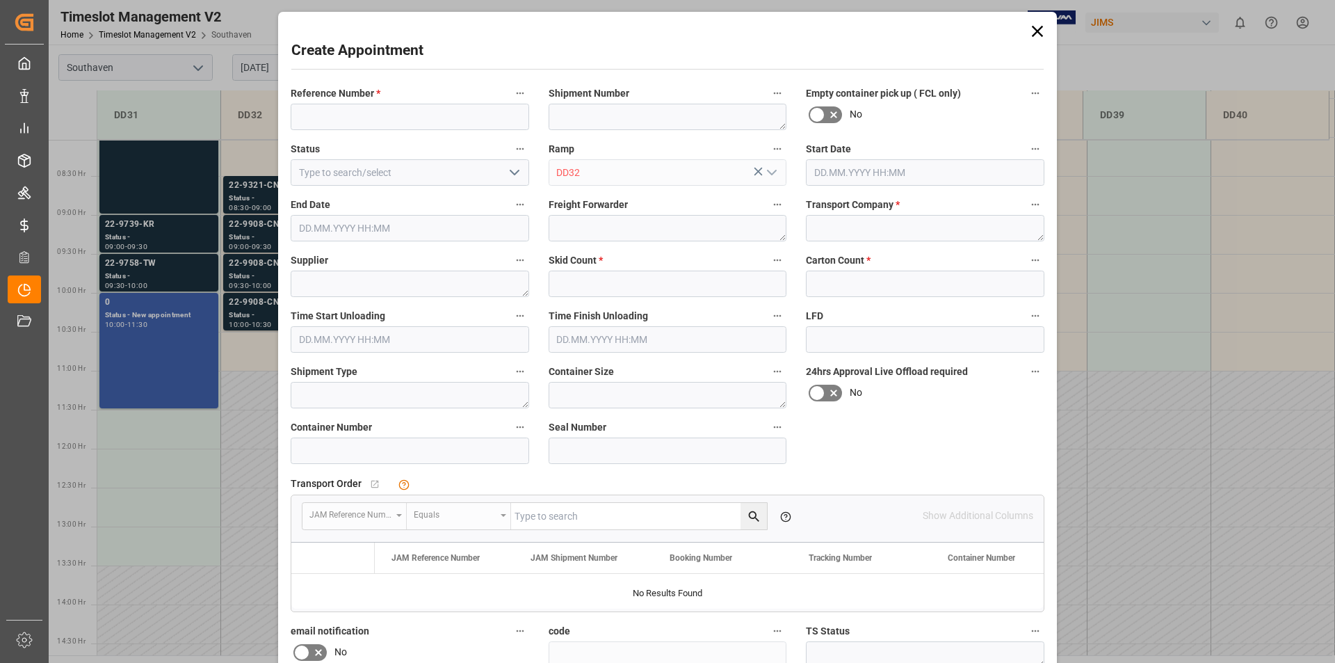
type input "[DATE] 10:30"
type input "[DATE] 11:00"
click at [281, 353] on div "Time Start Unloading" at bounding box center [410, 330] width 258 height 56
click at [131, 419] on div "Create Appointment Reference Number * Shipment Number Empty container pick up (…" at bounding box center [667, 331] width 1335 height 663
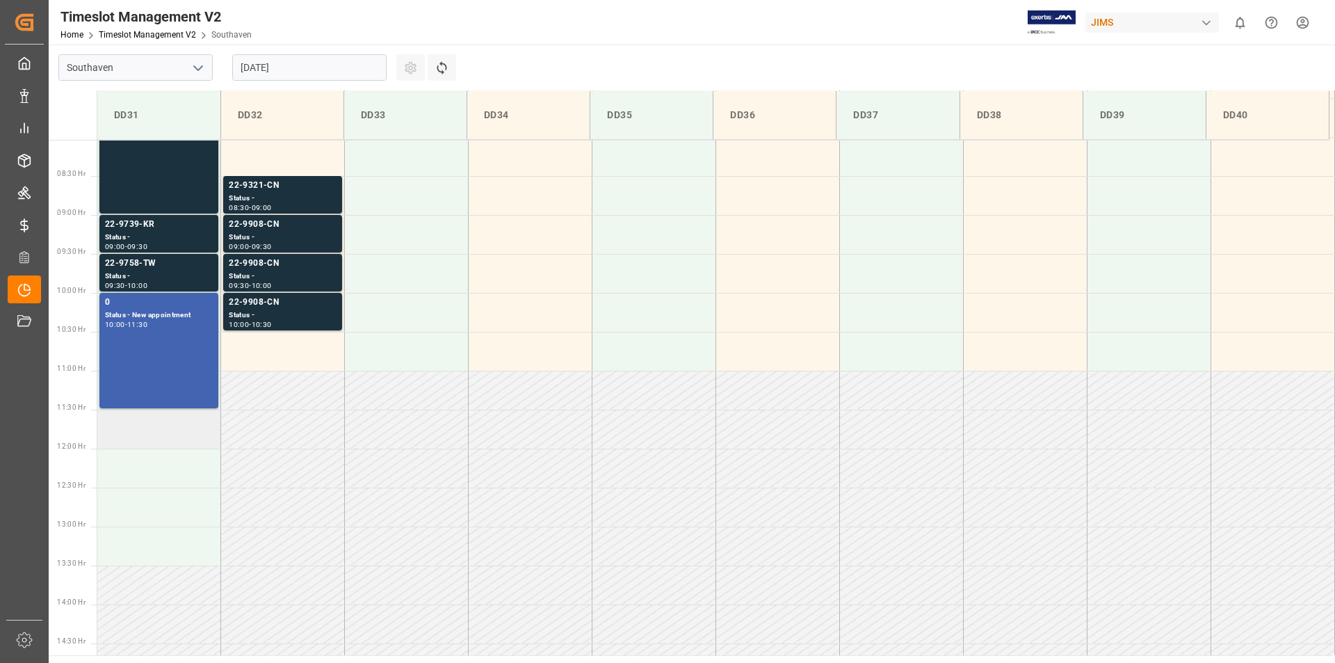
click at [128, 426] on td at bounding box center [159, 429] width 124 height 39
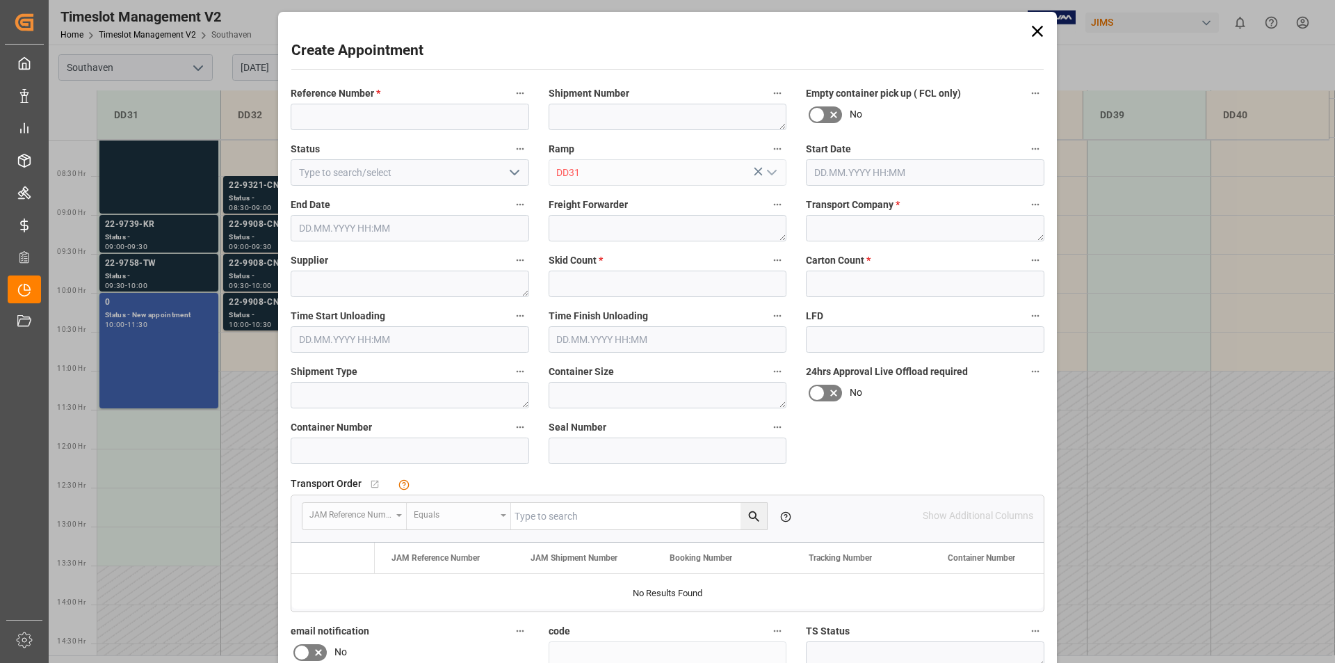
type input "[DATE] 11:30"
type input "[DATE] 12:00"
click at [346, 115] on input at bounding box center [410, 117] width 239 height 26
type input "22-10181-MY"
click at [862, 231] on textarea at bounding box center [925, 228] width 239 height 26
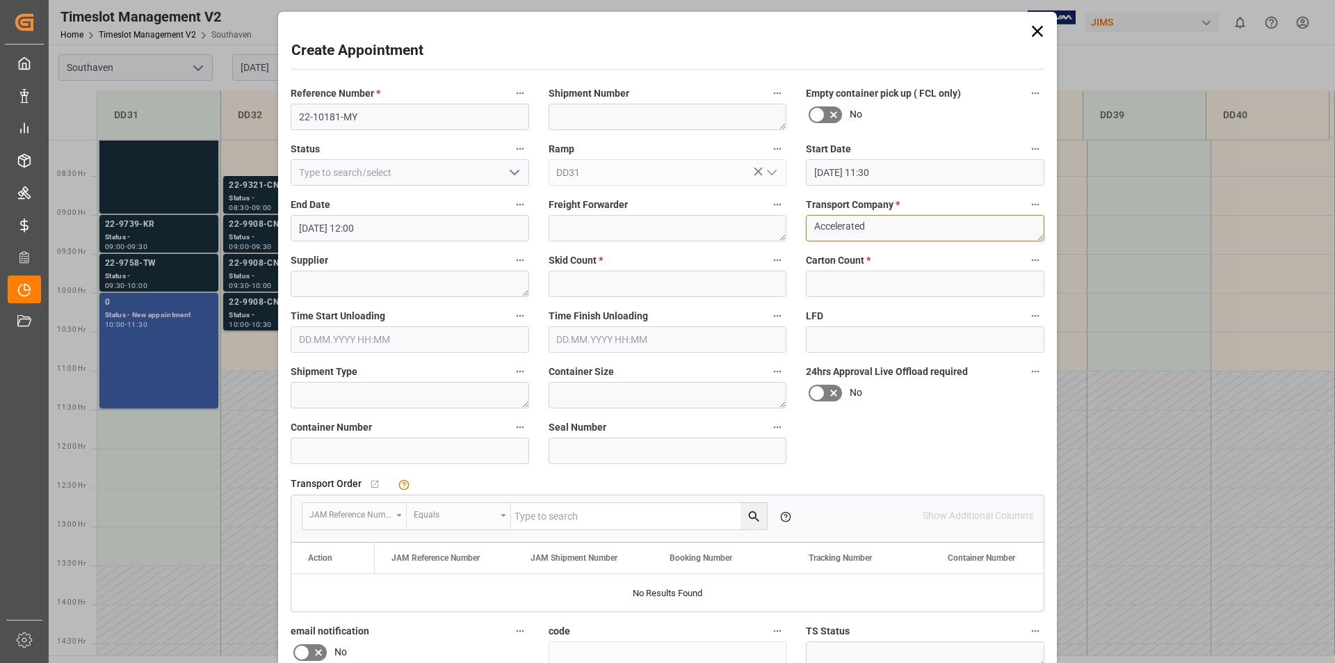
type textarea "Accelerated"
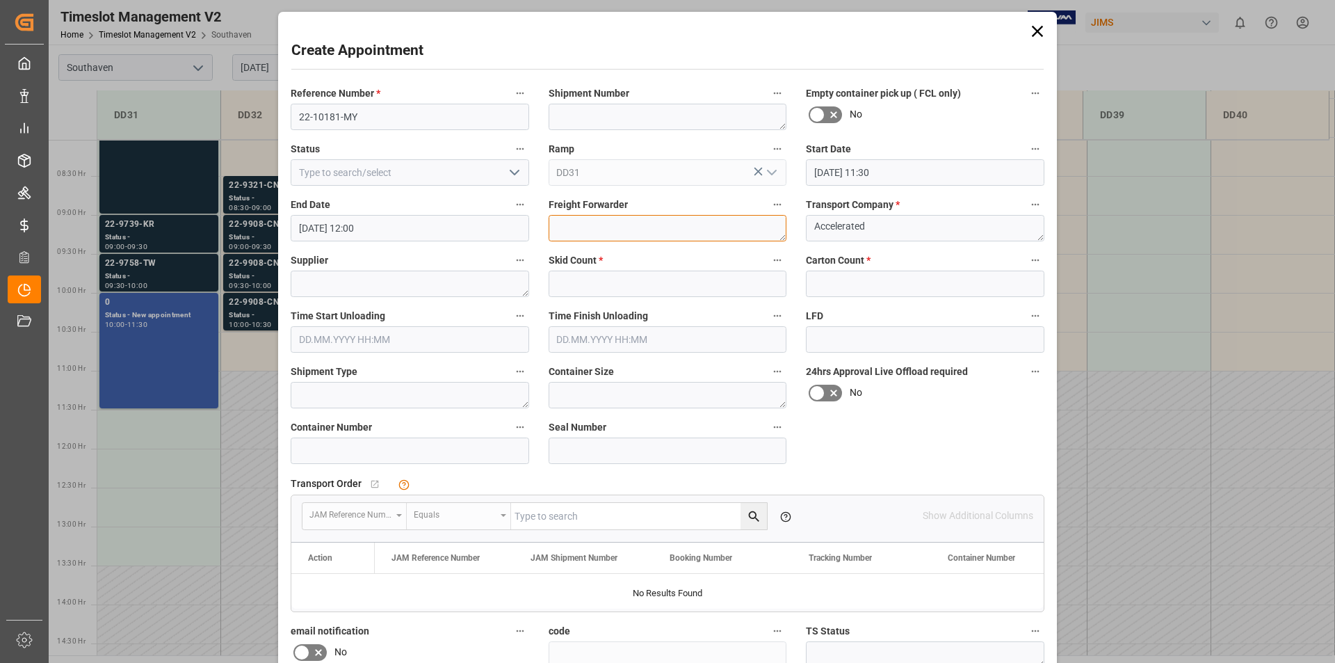
click at [577, 228] on textarea at bounding box center [668, 228] width 239 height 26
type textarea "DSV"
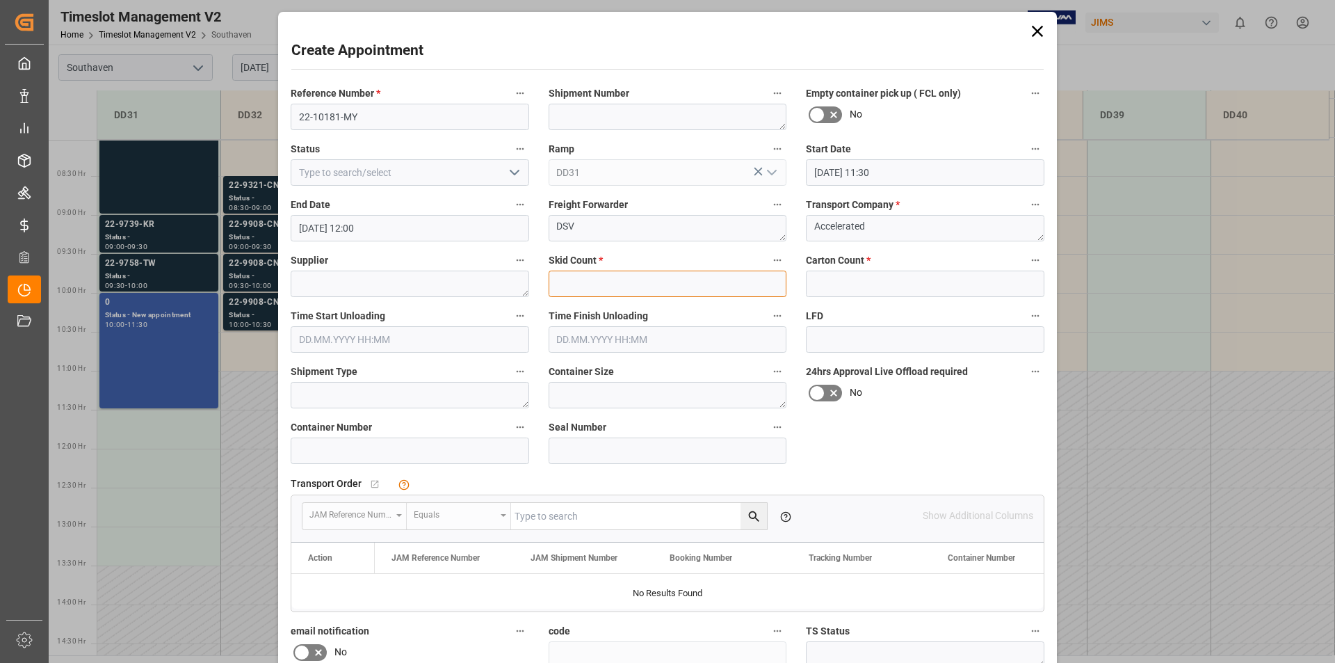
click at [662, 276] on input "text" at bounding box center [668, 284] width 239 height 26
type input "4"
type input "2"
click at [848, 284] on input "text" at bounding box center [925, 284] width 239 height 26
type input "4"
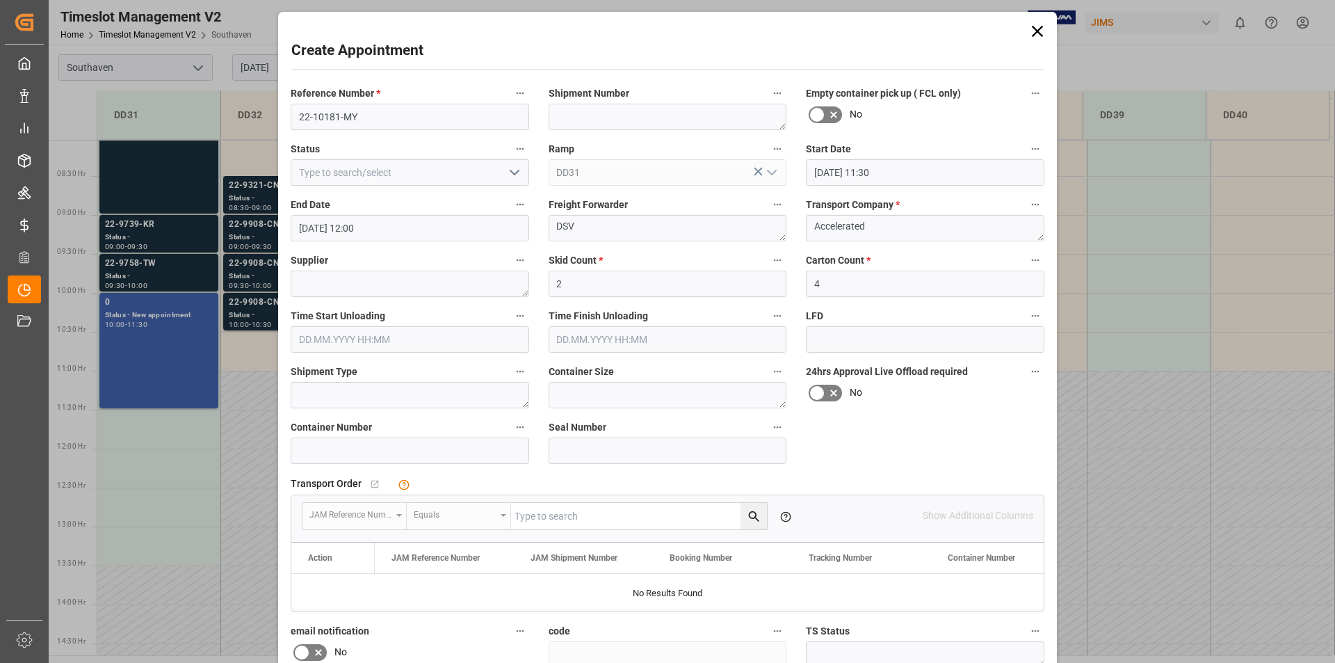
click at [945, 435] on div "Reference Number * 22-10181-MY Shipment Number Empty container pick up ( FCL on…" at bounding box center [667, 431] width 773 height 705
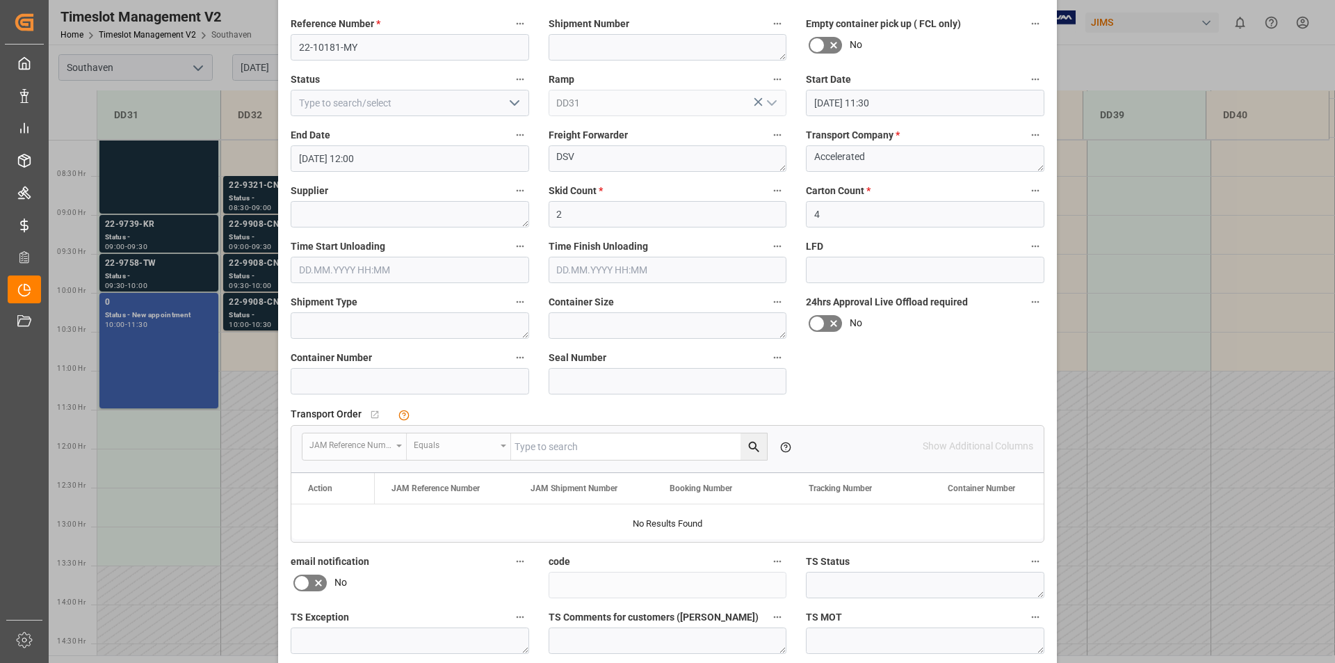
scroll to position [187, 0]
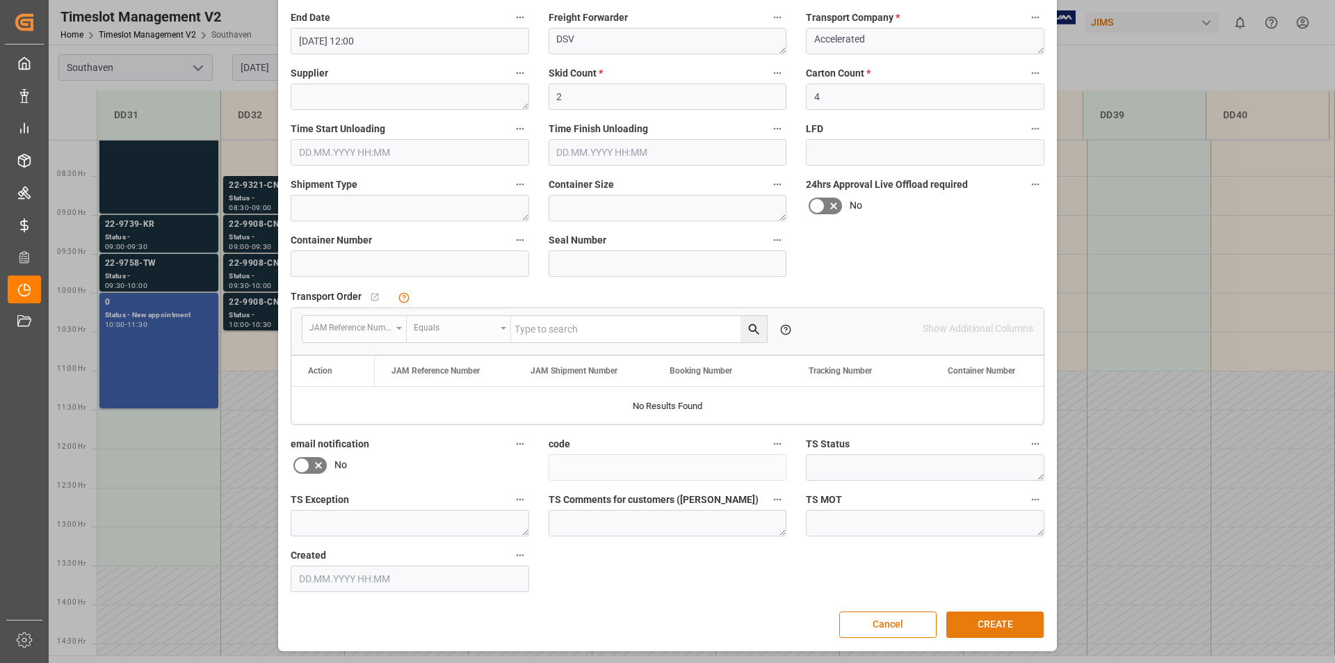
click at [1007, 623] on button "CREATE" at bounding box center [995, 624] width 97 height 26
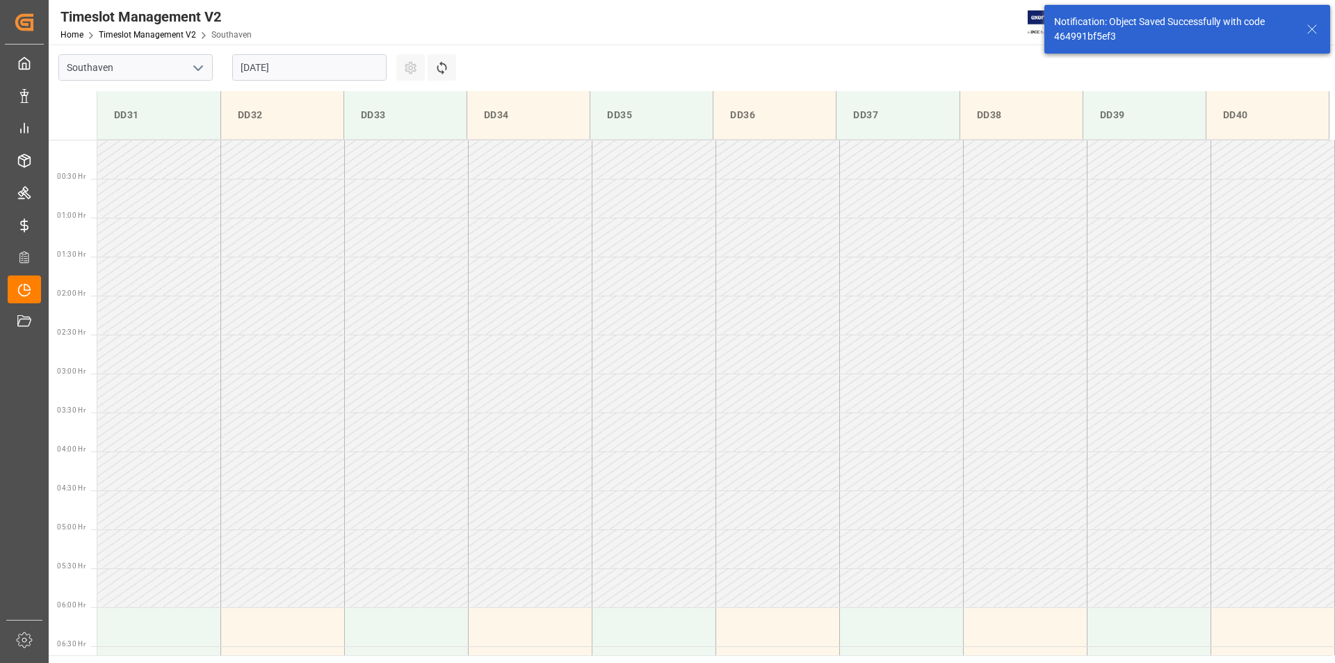
scroll to position [770, 0]
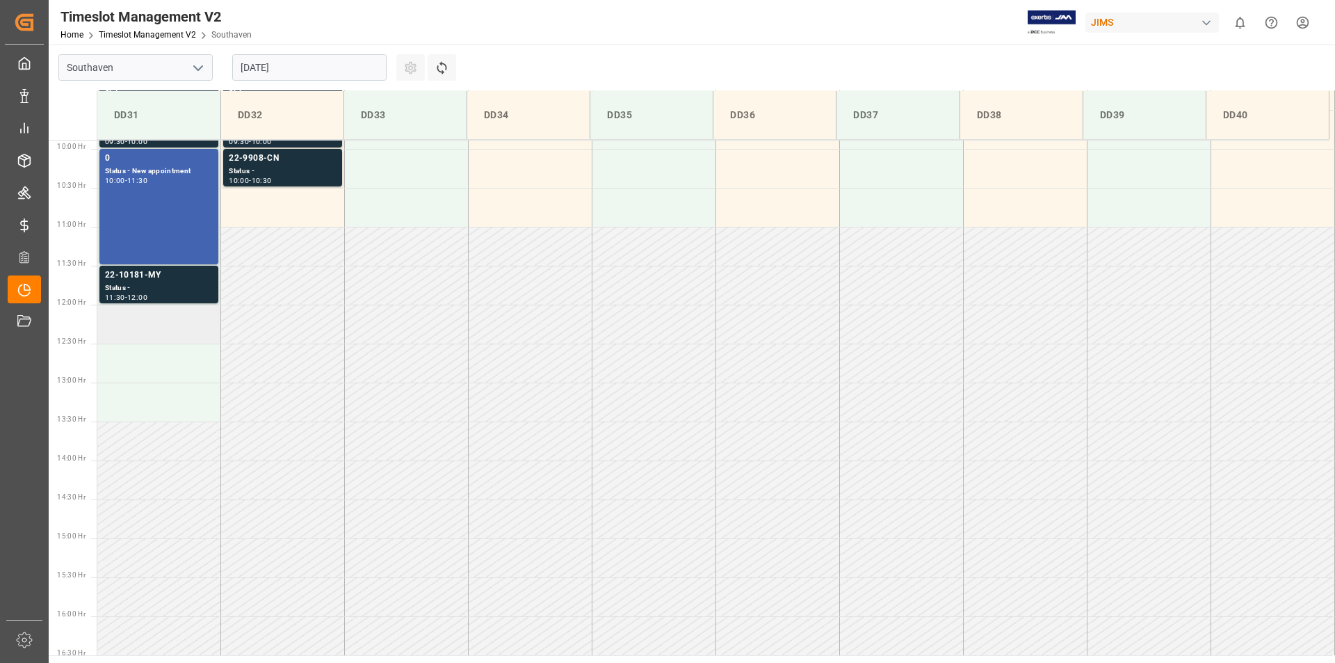
click at [155, 333] on td at bounding box center [159, 324] width 124 height 39
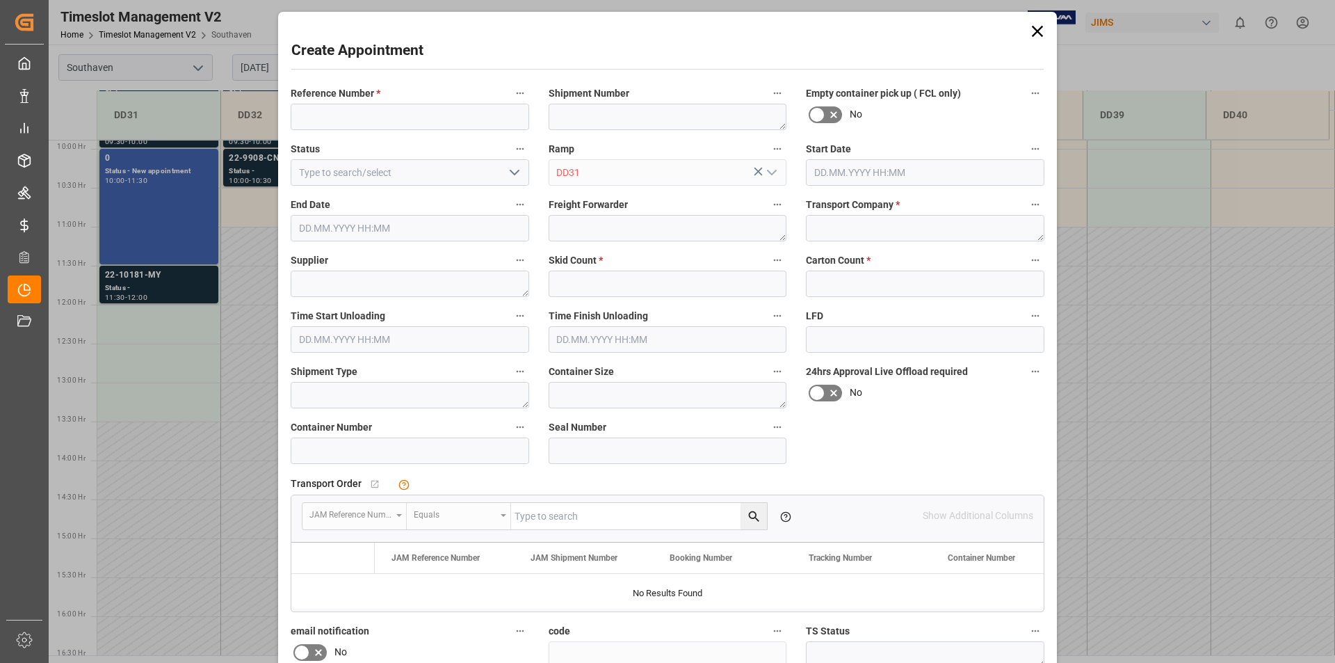
type input "[DATE] 12:00"
type input "[DATE] 12:30"
click at [150, 328] on div "Create Appointment Reference Number * Shipment Number Empty container pick up (…" at bounding box center [667, 331] width 1335 height 663
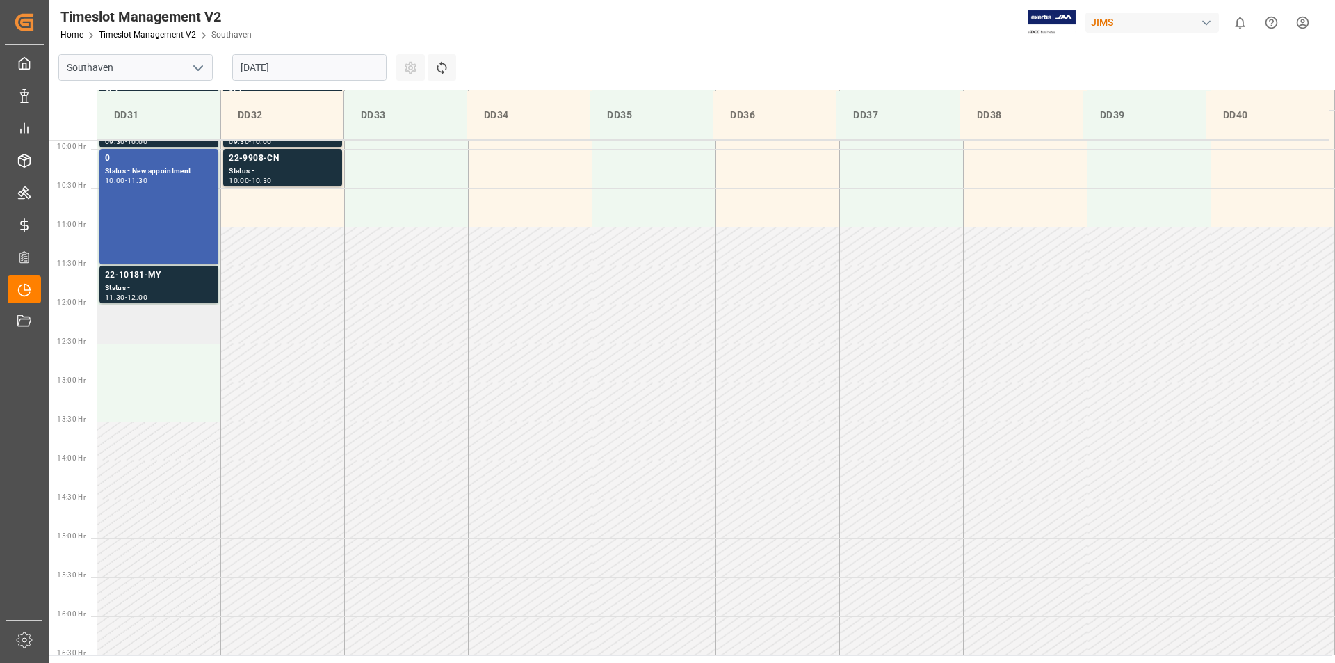
click at [146, 332] on td at bounding box center [159, 324] width 124 height 39
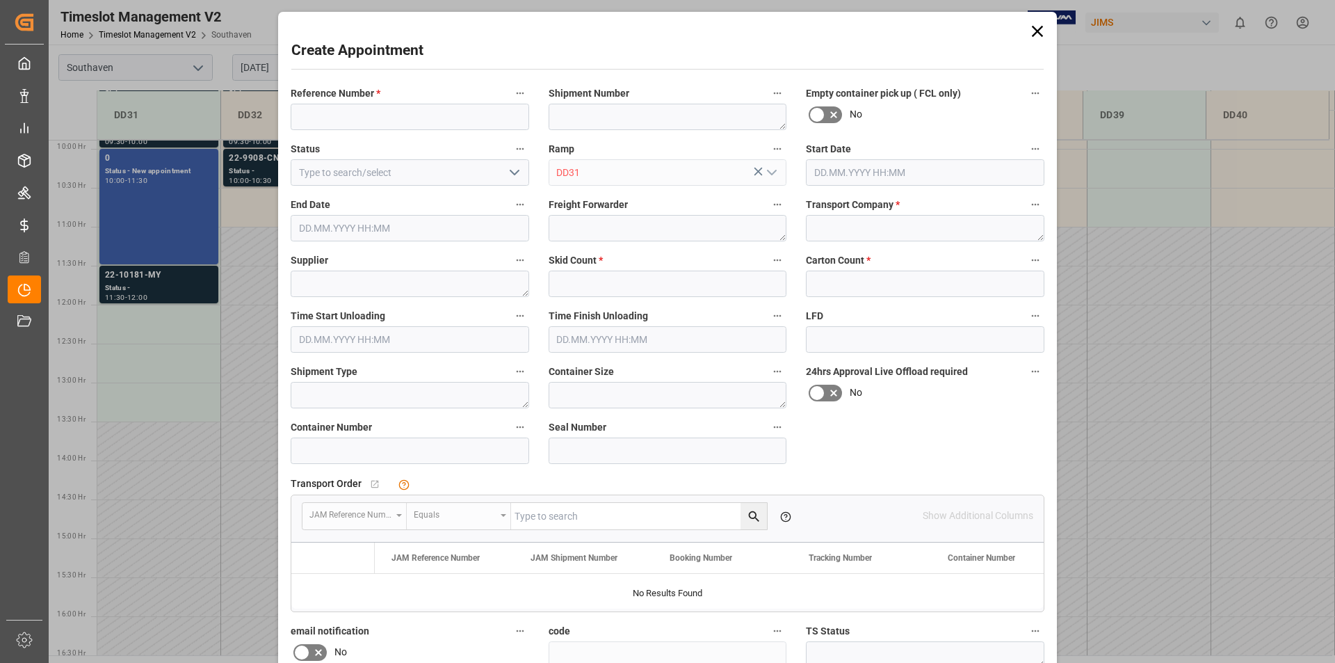
type input "[DATE] 12:00"
type input "[DATE] 12:30"
click at [357, 113] on input at bounding box center [410, 117] width 239 height 26
type input "22-10430-ID"
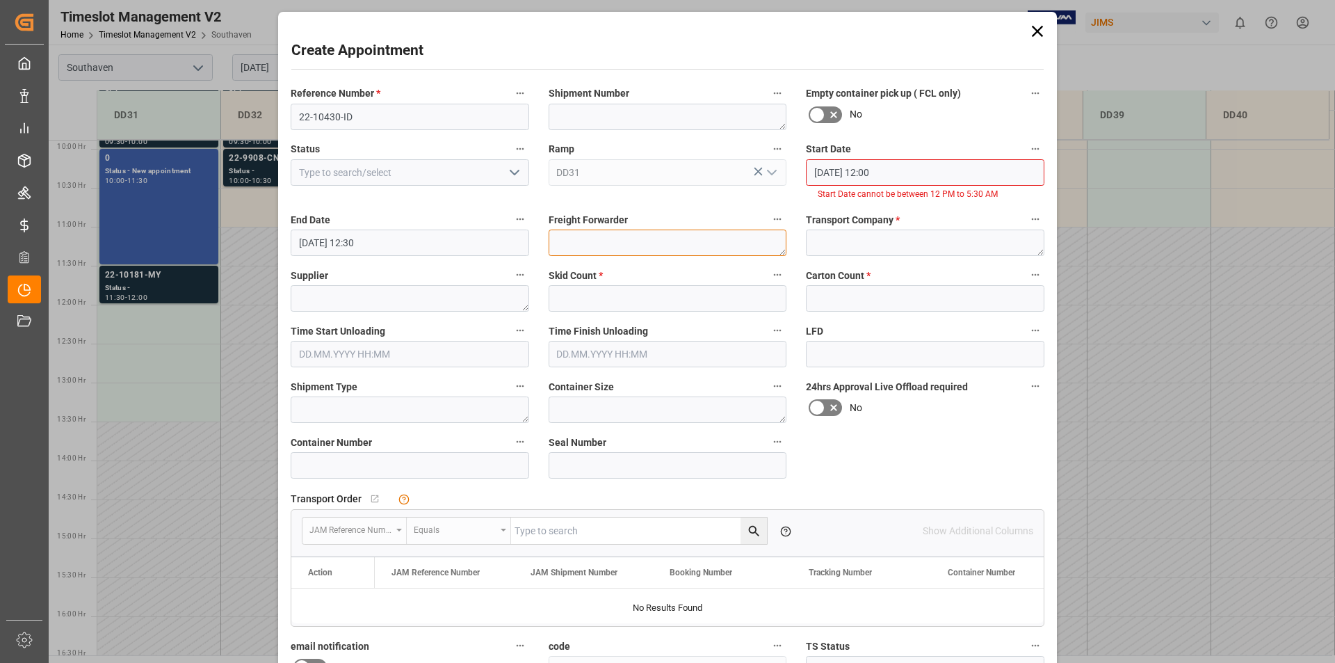
click at [591, 228] on div "Freight Forwarder" at bounding box center [668, 233] width 258 height 56
type textarea "DSV"
click at [872, 170] on input "[DATE] 12:00" at bounding box center [925, 172] width 239 height 26
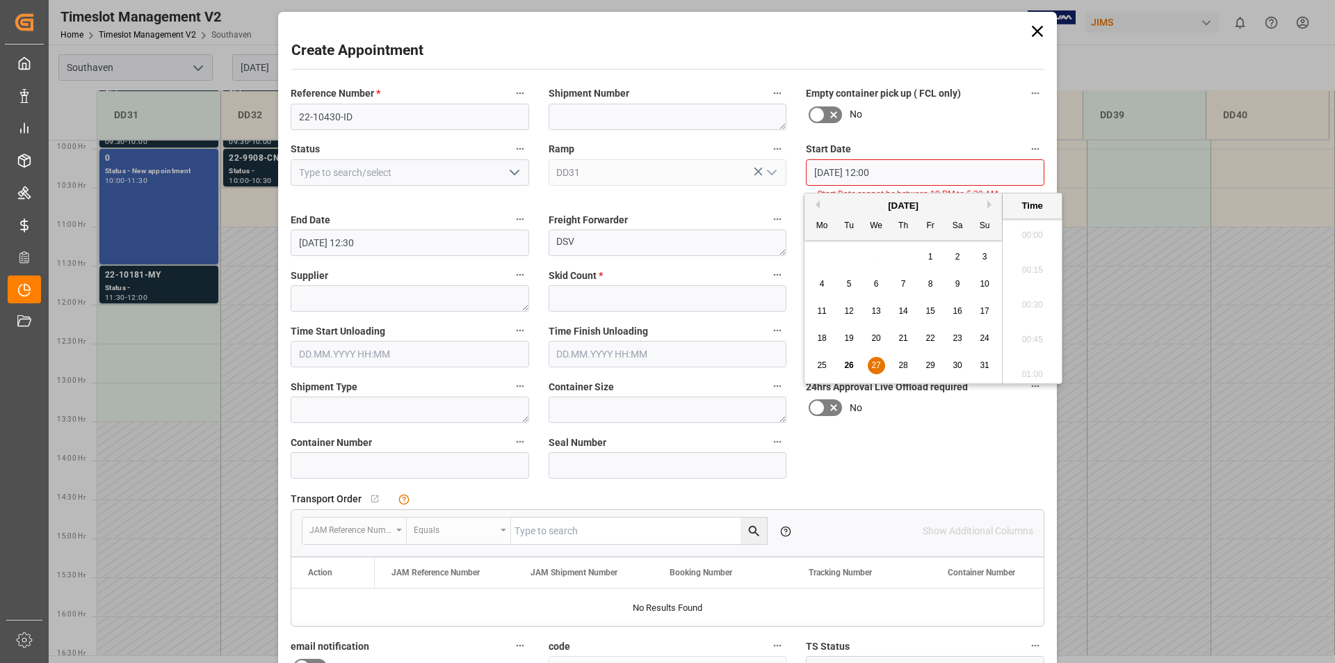
scroll to position [1605, 0]
type input "[DATE] 11:00"
click at [914, 463] on div "Reference Number * 22-10430-ID Shipment Number Empty container pick up ( FCL on…" at bounding box center [667, 439] width 773 height 720
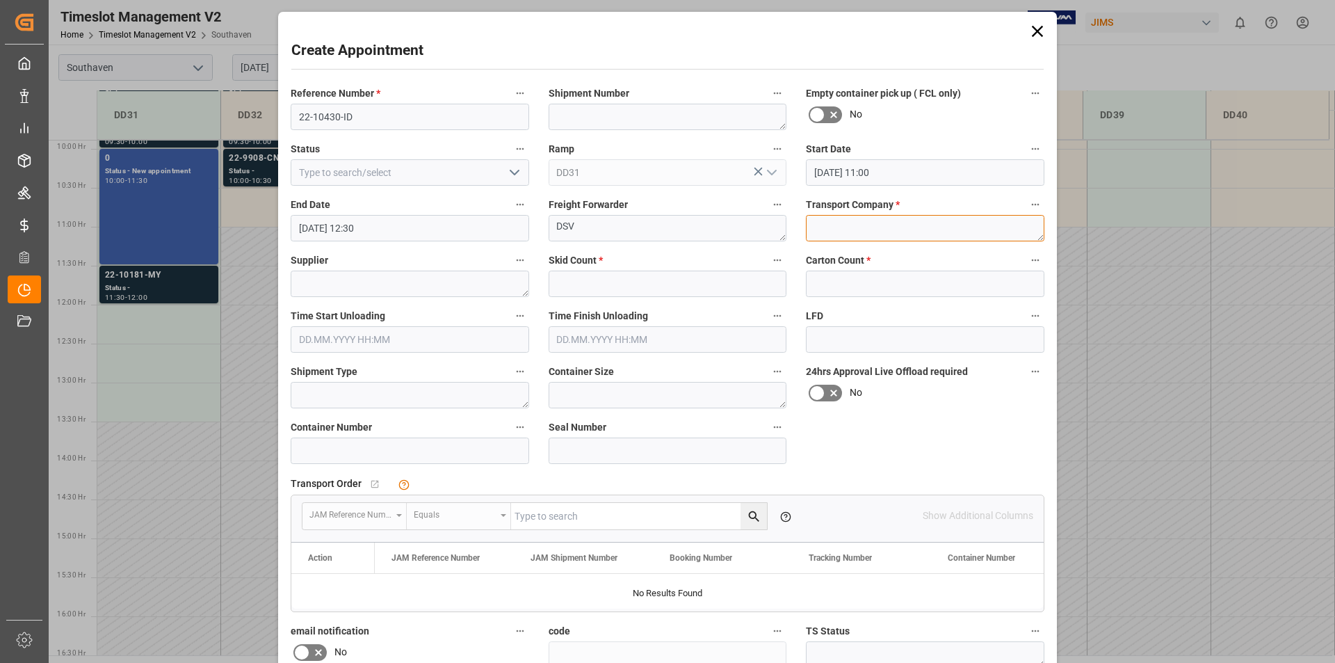
click at [826, 228] on textarea at bounding box center [925, 228] width 239 height 26
type textarea "Accelerated"
click at [610, 281] on input "text" at bounding box center [668, 284] width 239 height 26
type input "1"
click at [826, 282] on input "text" at bounding box center [925, 284] width 239 height 26
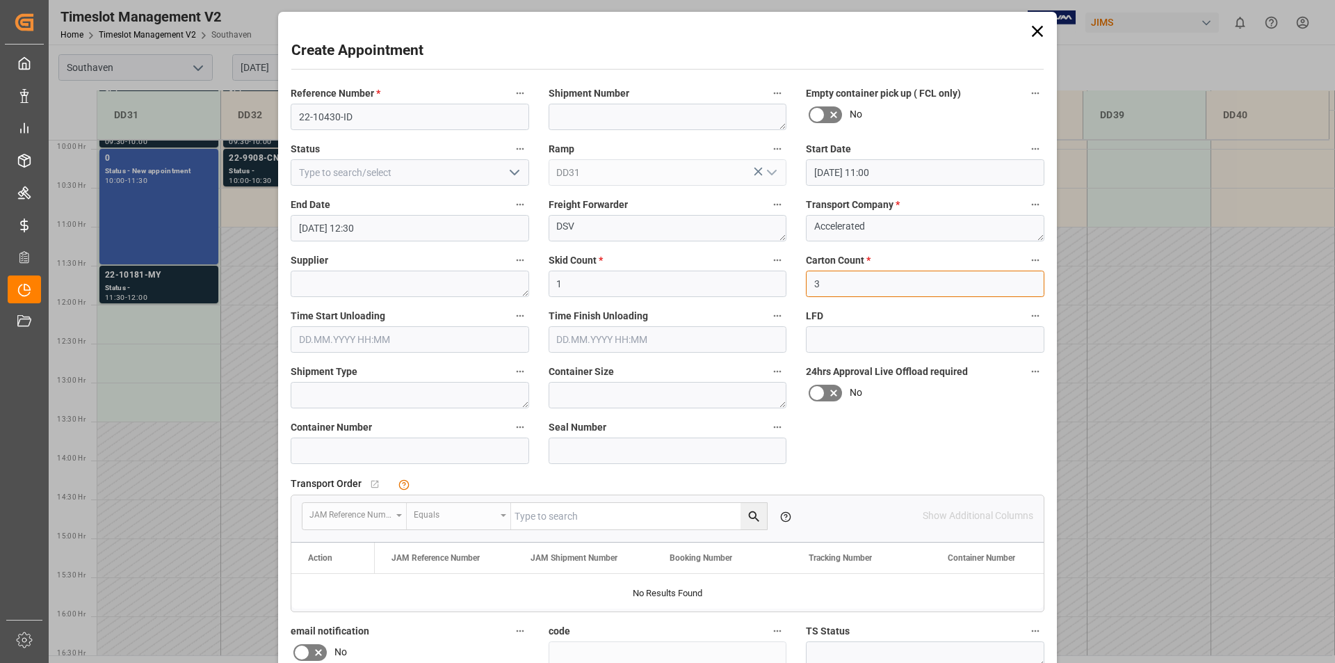
type input "3"
click at [876, 425] on div "Reference Number * 22-10430-ID Shipment Number Empty container pick up ( FCL on…" at bounding box center [667, 431] width 773 height 705
drag, startPoint x: 564, startPoint y: 284, endPoint x: 537, endPoint y: 281, distance: 27.3
click at [539, 281] on div "Skid Count * 1" at bounding box center [668, 274] width 258 height 56
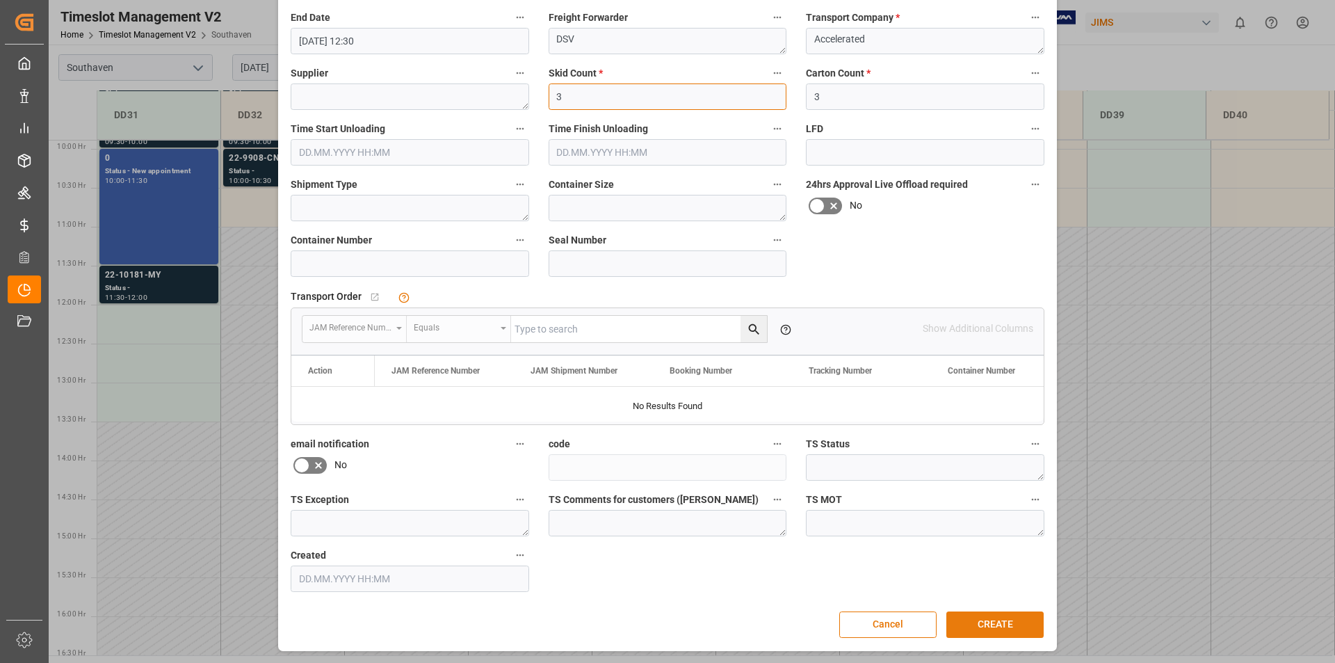
type input "3"
click at [999, 619] on button "CREATE" at bounding box center [995, 624] width 97 height 26
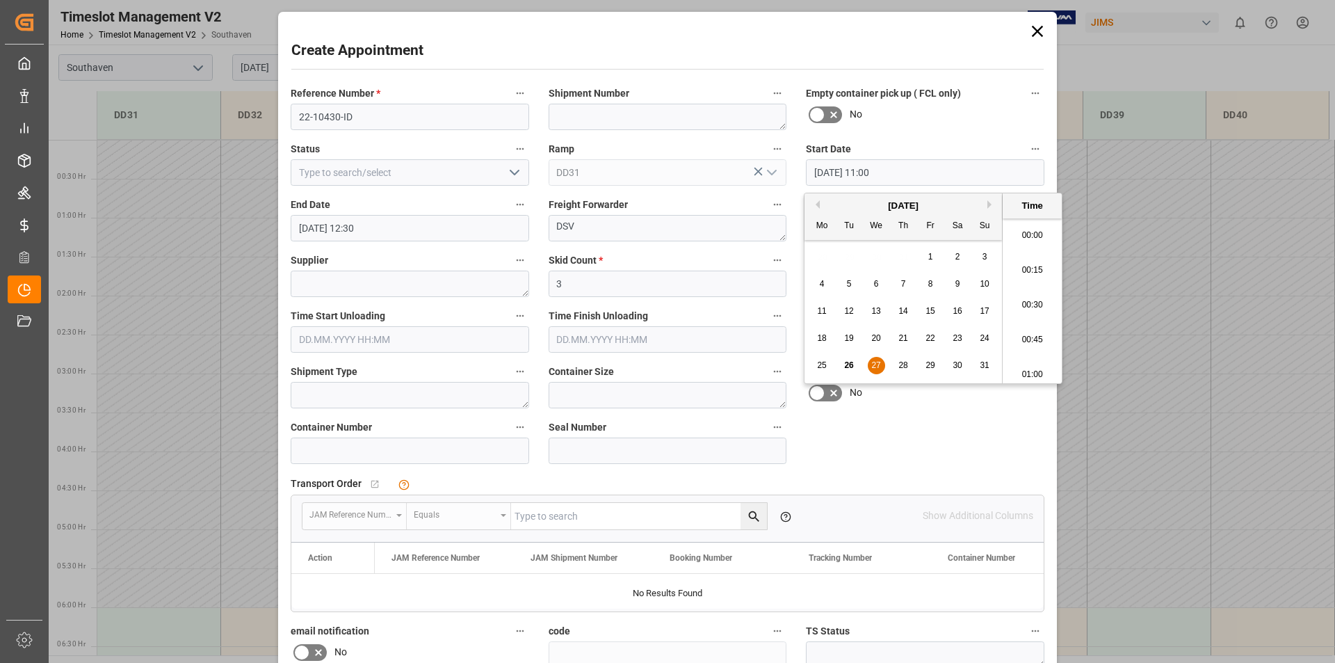
scroll to position [1466, 0]
click at [872, 173] on input "[DATE] 11:00" at bounding box center [925, 172] width 239 height 26
click at [1036, 372] on li "11:30" at bounding box center [1032, 370] width 59 height 35
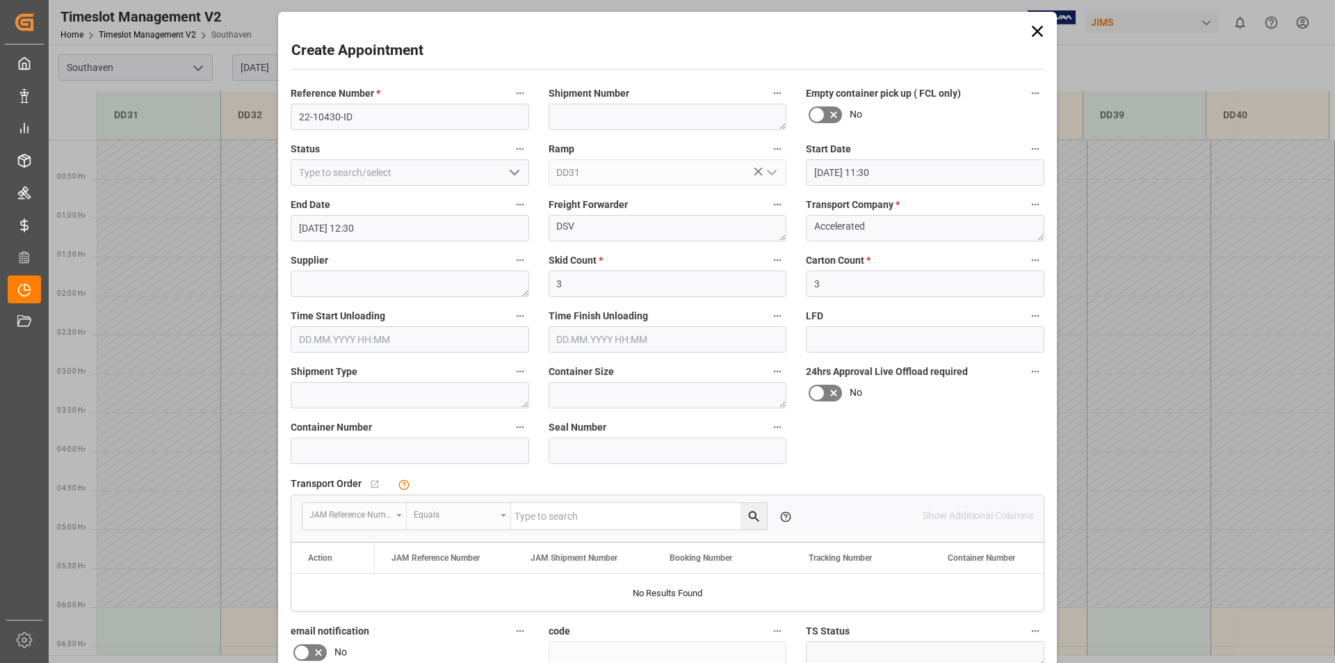
scroll to position [187, 0]
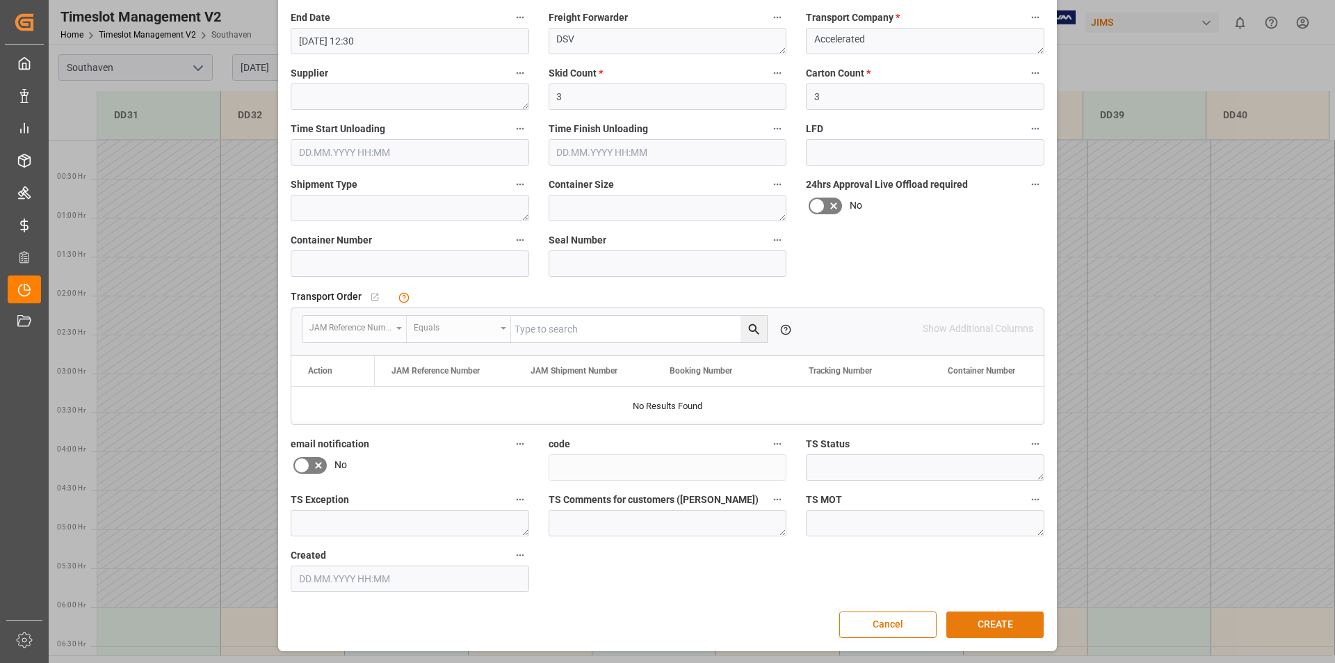
click at [995, 623] on button "CREATE" at bounding box center [995, 624] width 97 height 26
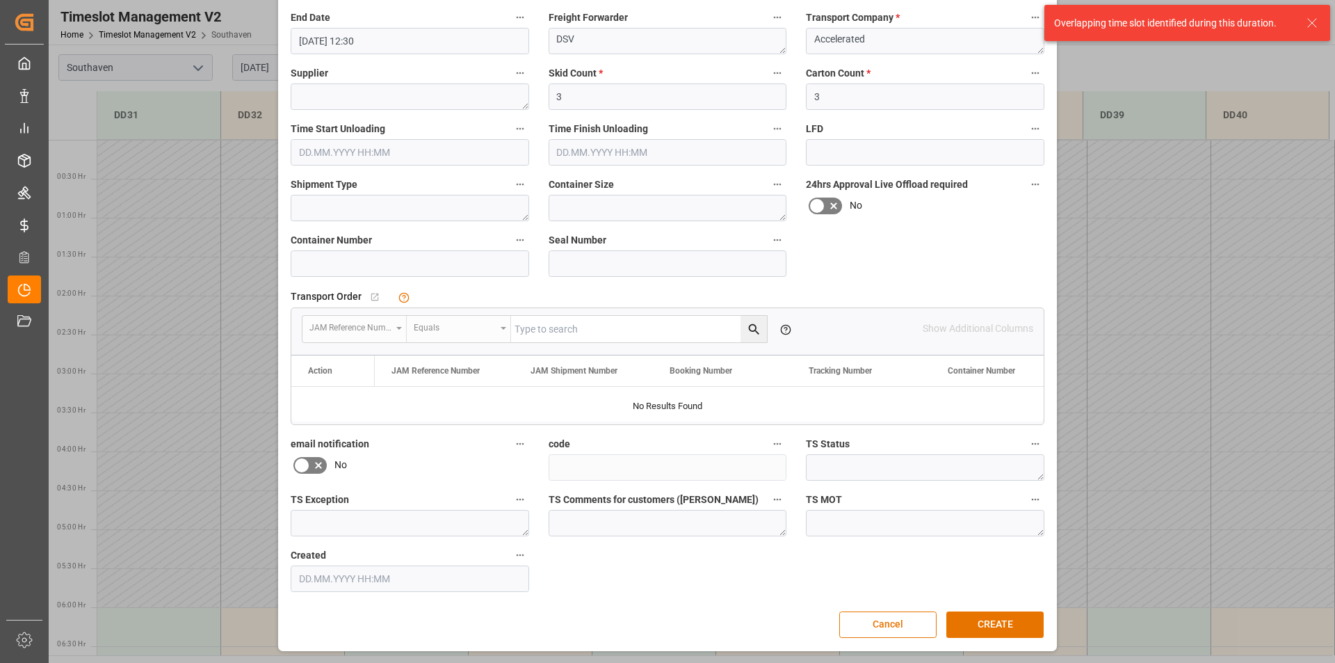
scroll to position [0, 0]
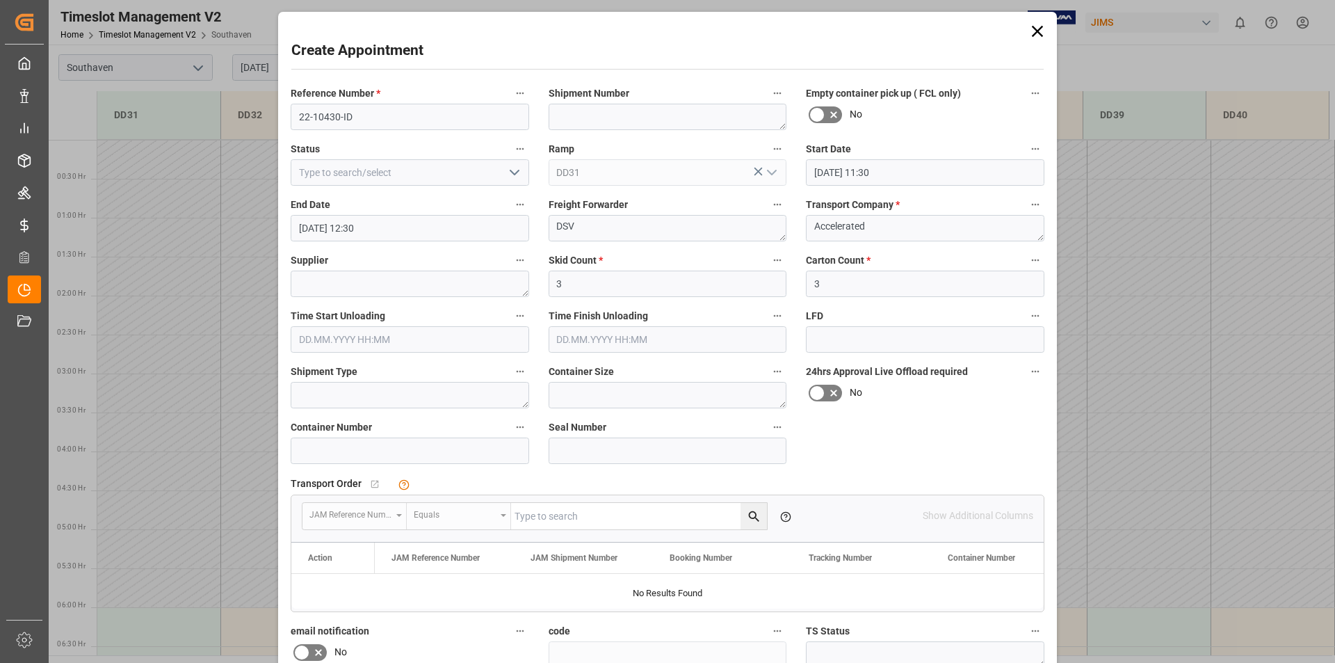
click at [872, 171] on input "[DATE] 11:30" at bounding box center [925, 172] width 239 height 26
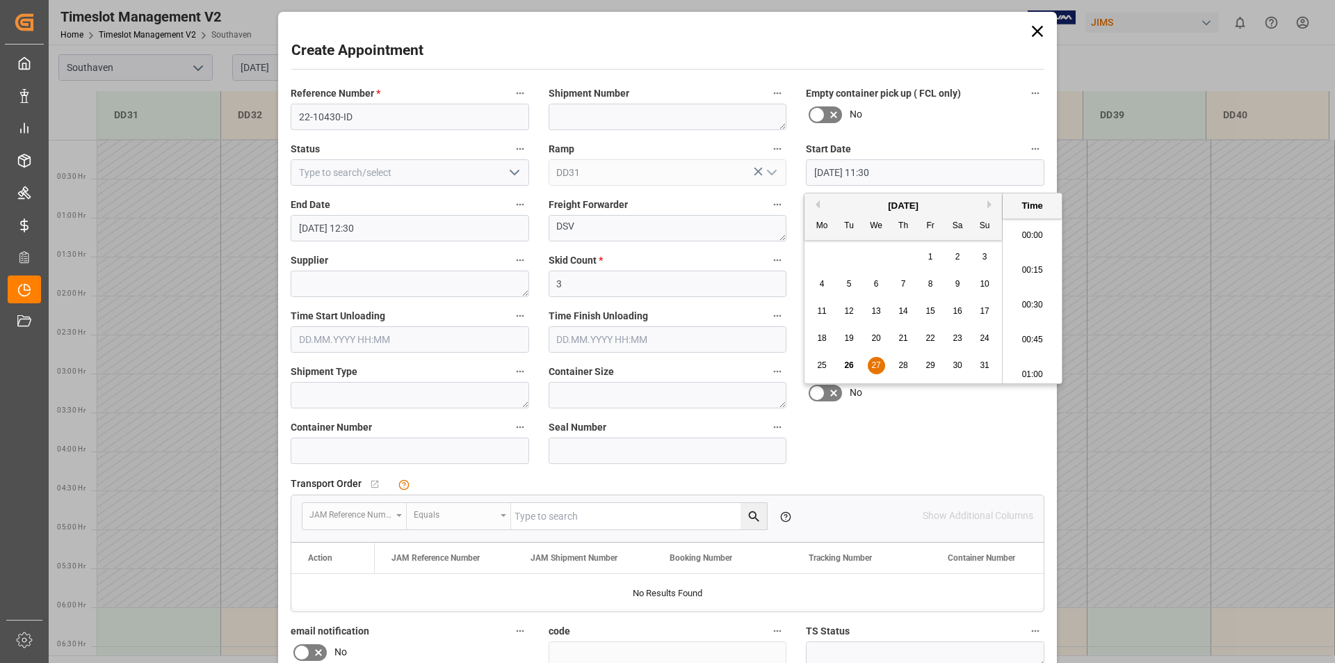
scroll to position [1535, 0]
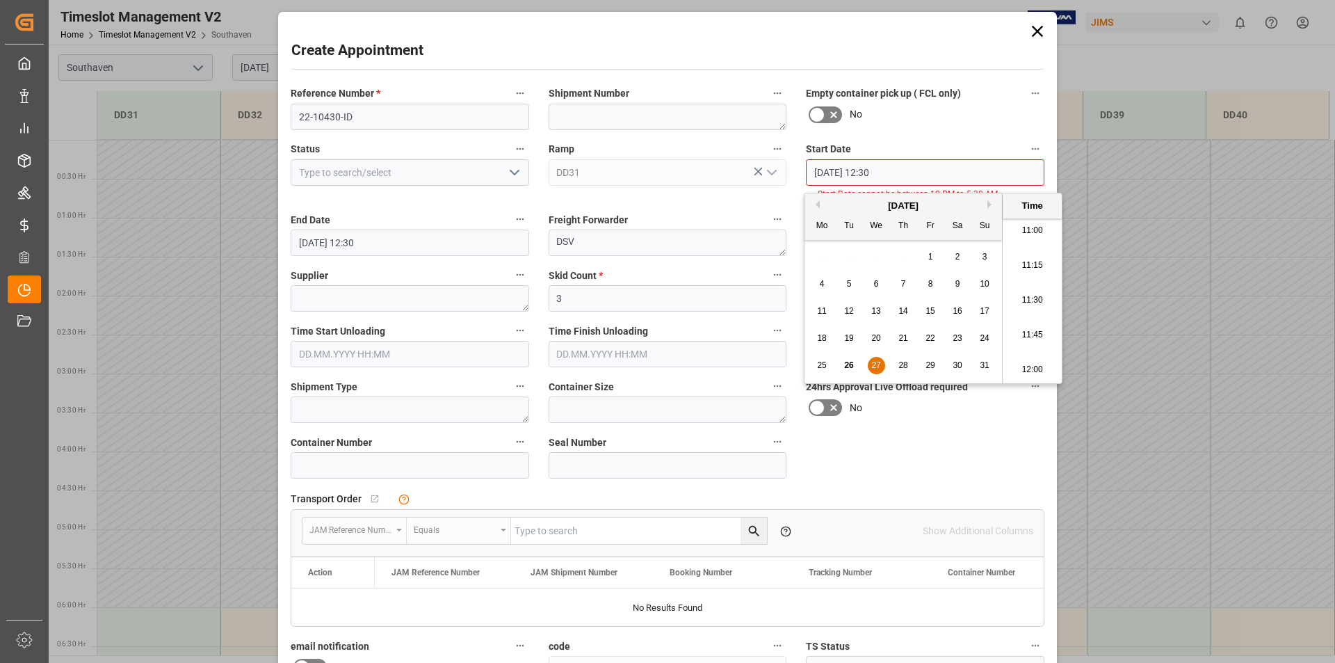
drag, startPoint x: 1013, startPoint y: 447, endPoint x: 969, endPoint y: 546, distance: 108.7
click at [1014, 447] on div "Reference Number * 22-10430-ID Shipment Number Empty container pick up ( FCL on…" at bounding box center [667, 439] width 773 height 720
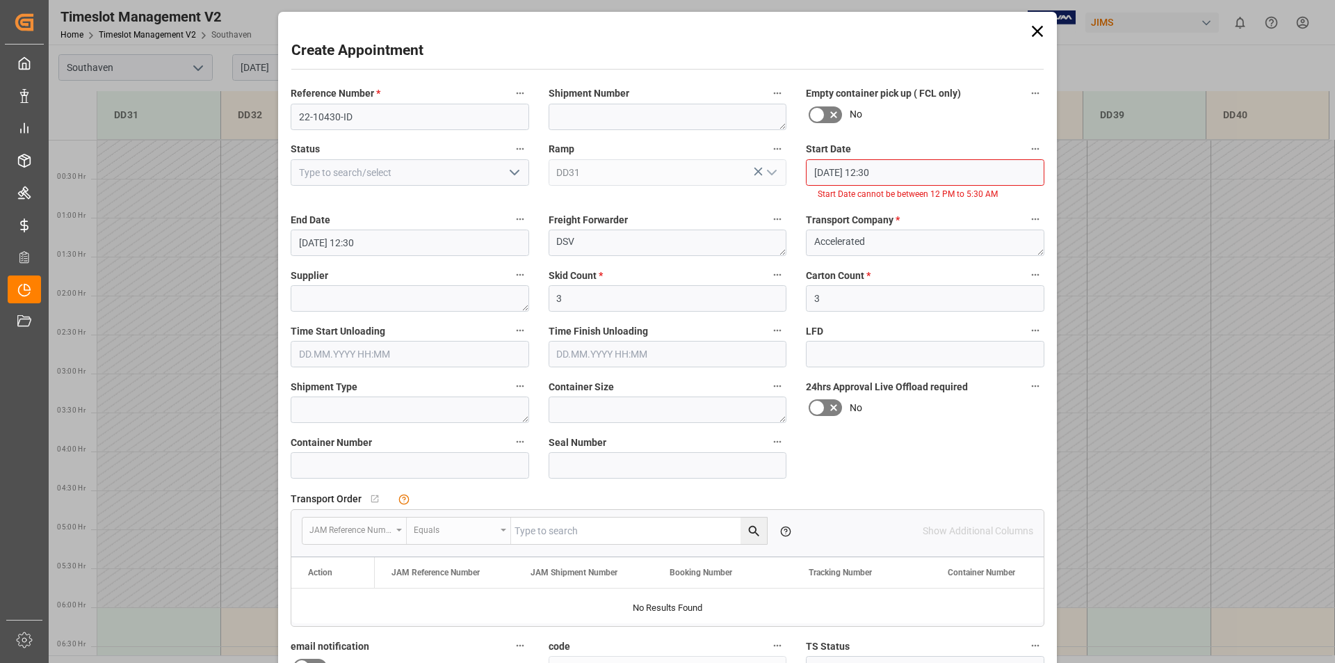
scroll to position [202, 0]
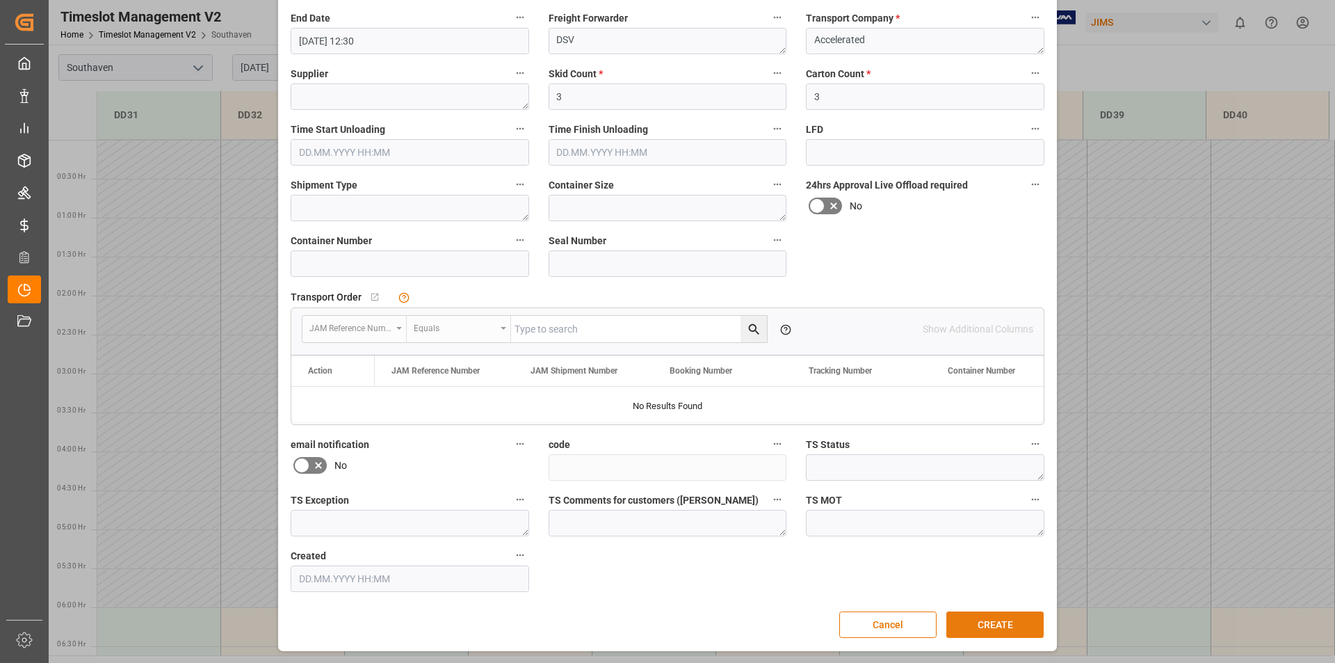
click at [998, 617] on button "CREATE" at bounding box center [995, 624] width 97 height 26
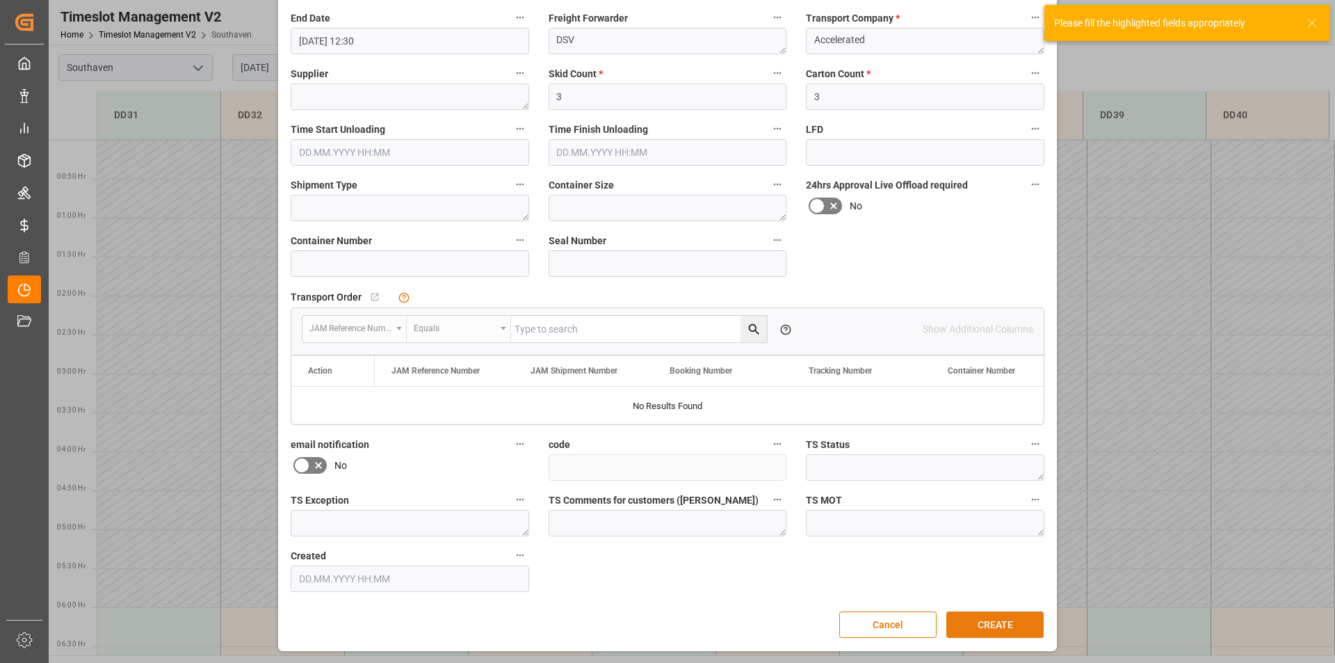
click at [990, 622] on button "CREATE" at bounding box center [995, 624] width 97 height 26
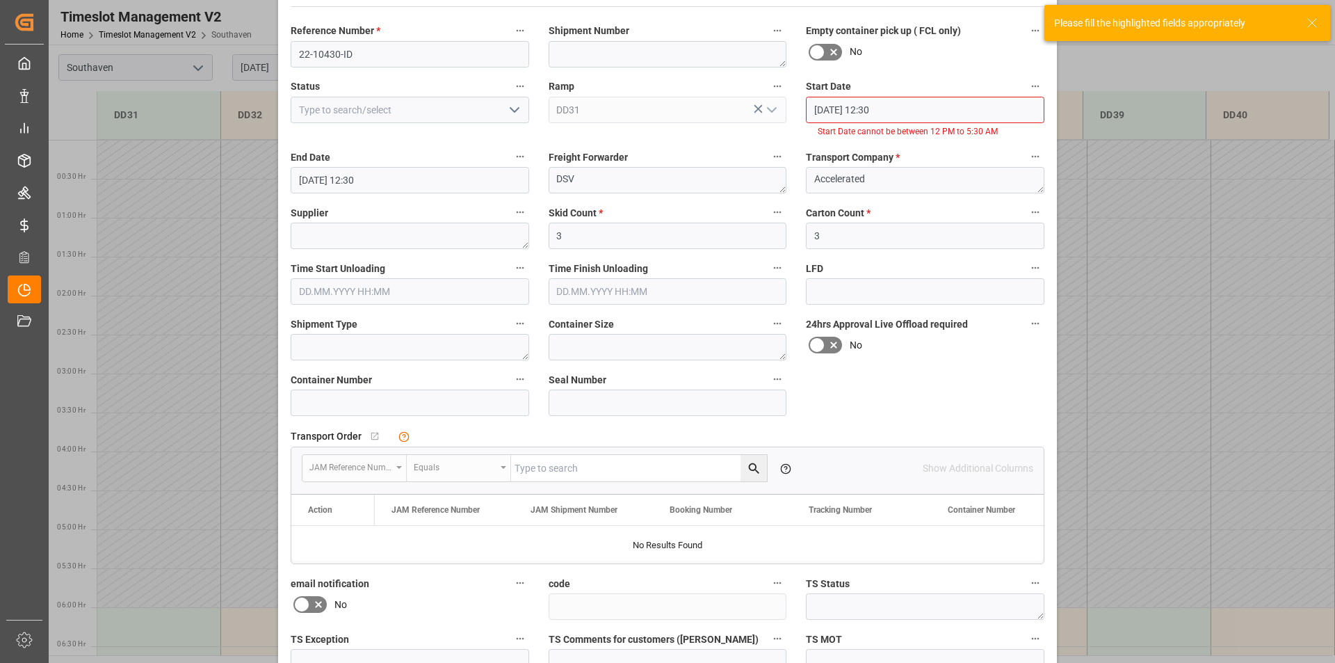
scroll to position [0, 0]
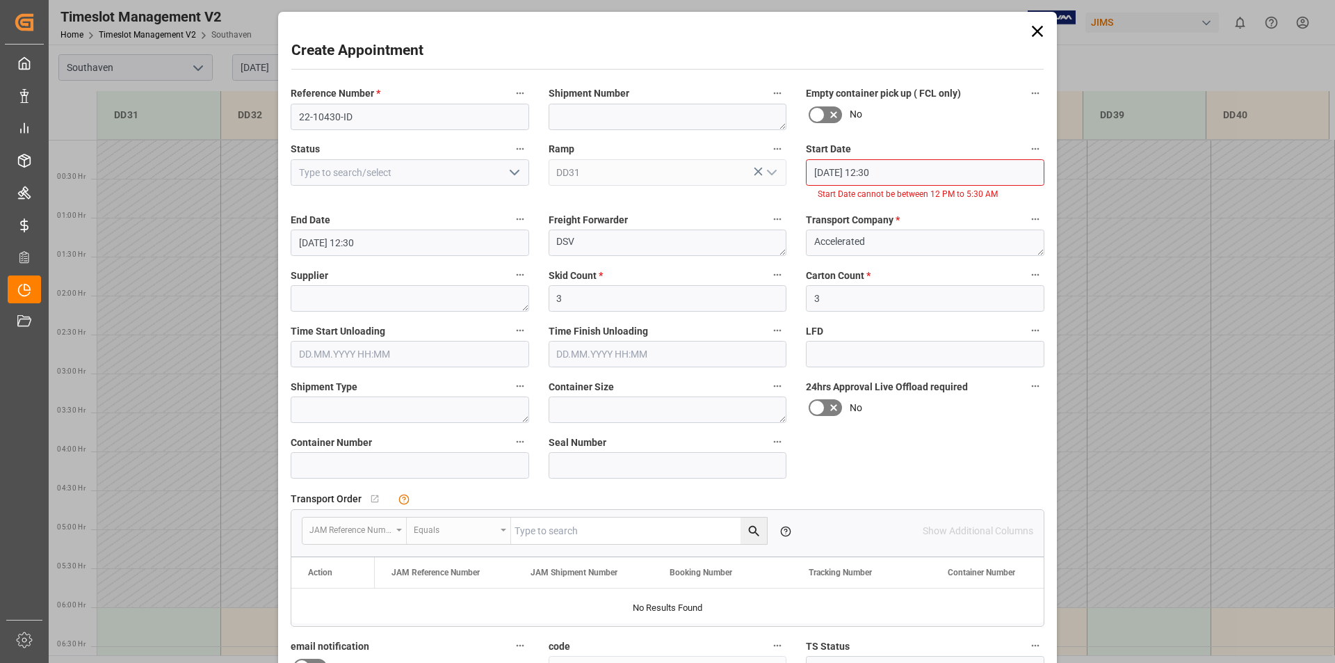
click at [874, 168] on input "[DATE] 12:30" at bounding box center [925, 172] width 239 height 26
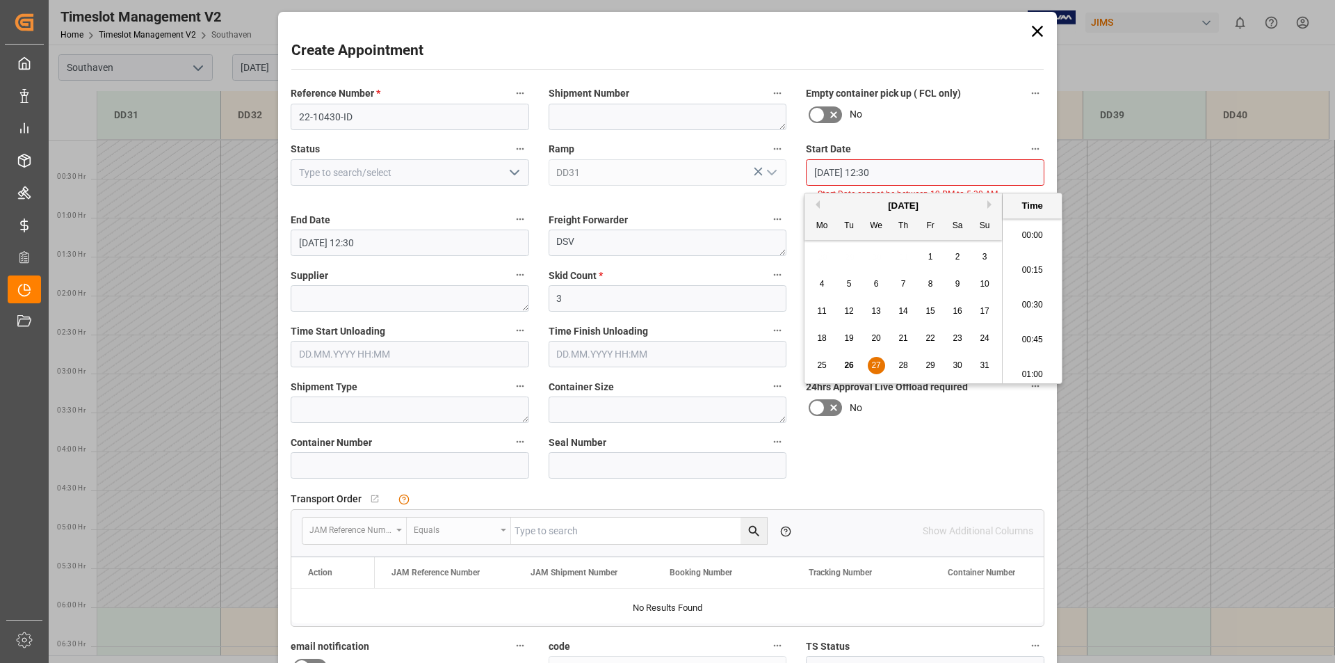
scroll to position [1674, 0]
type input "[DATE] 11:30"
click at [945, 461] on div "Reference Number * 22-10430-ID Shipment Number Empty container pick up ( FCL on…" at bounding box center [667, 439] width 773 height 720
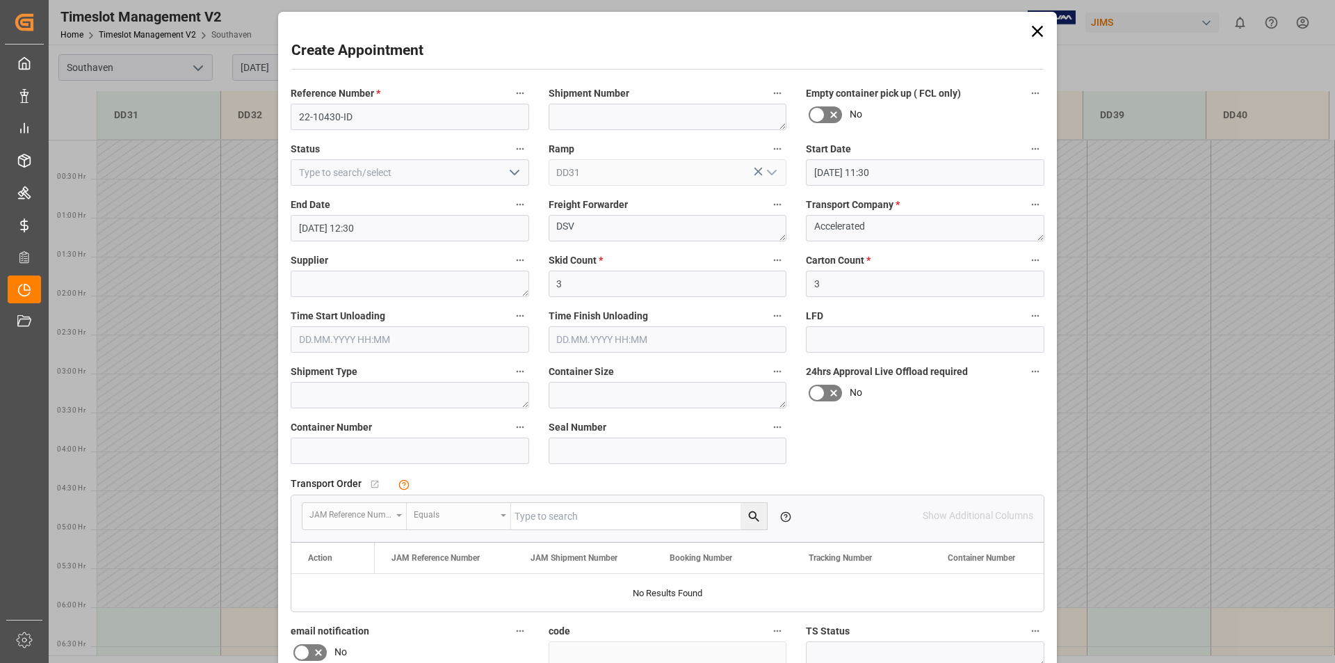
click at [365, 226] on input "[DATE] 12:30" at bounding box center [410, 228] width 239 height 26
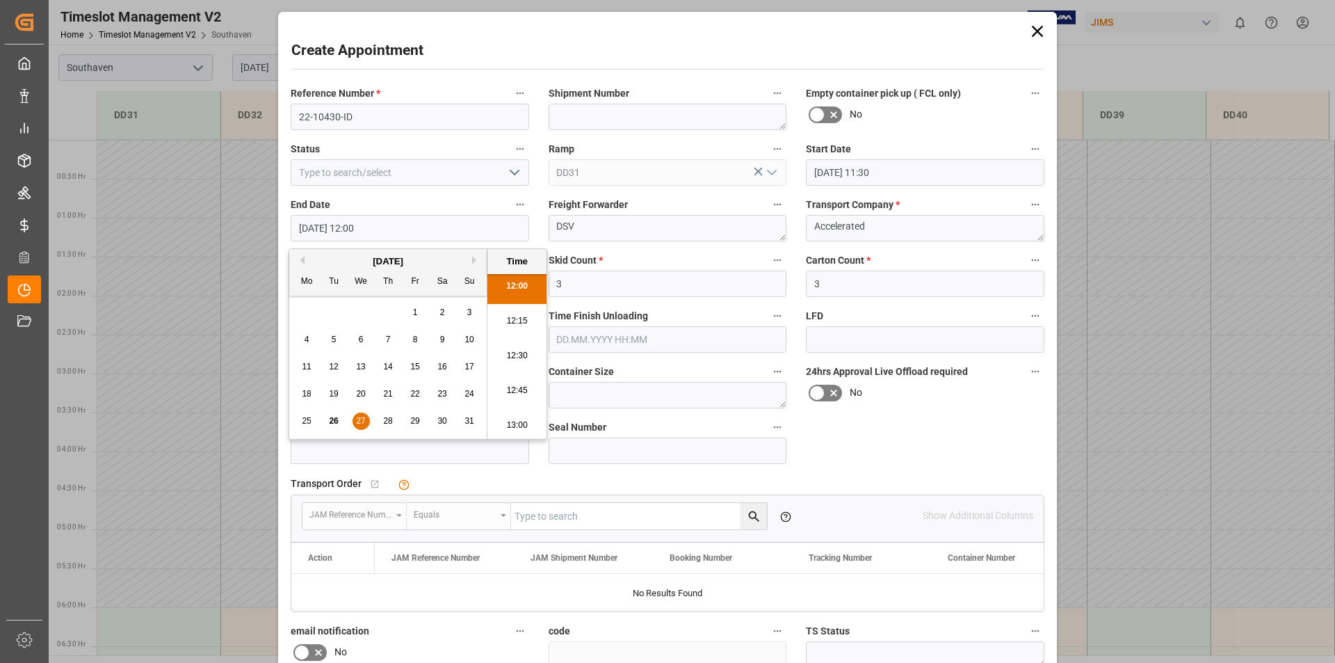
type input "[DATE] 12:00"
click at [913, 440] on div "Reference Number * 22-10430-ID Shipment Number Empty container pick up ( FCL on…" at bounding box center [667, 431] width 773 height 705
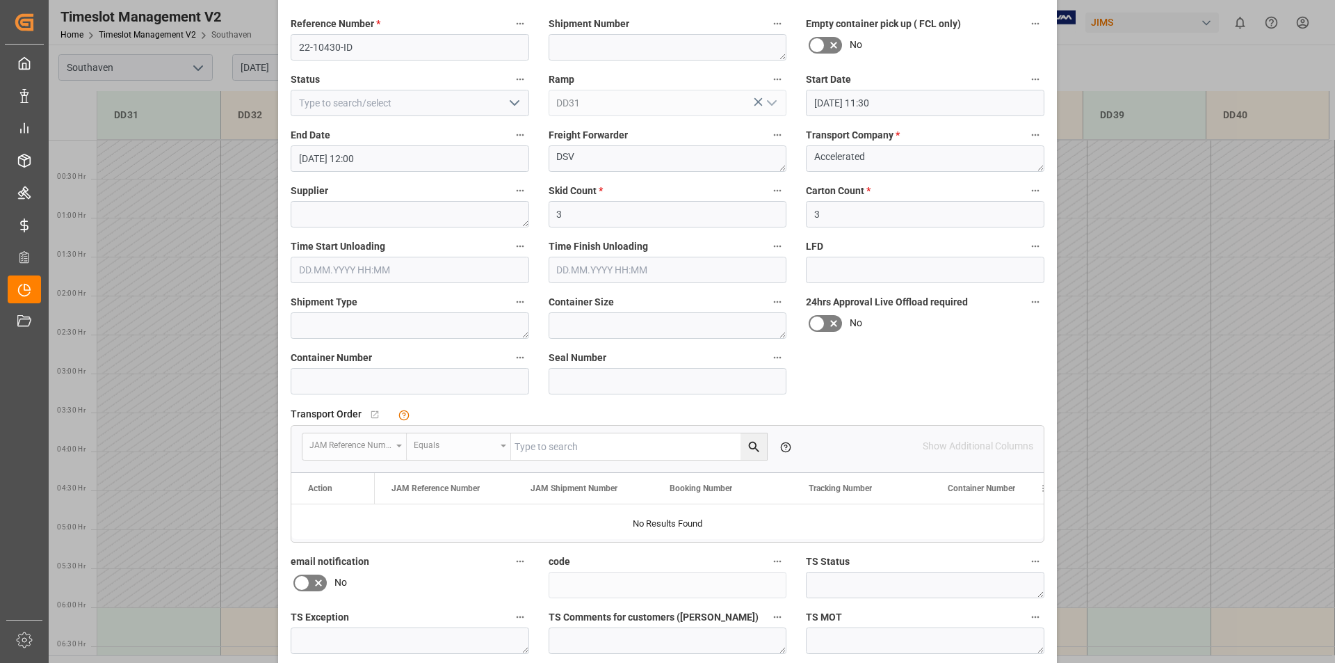
scroll to position [187, 0]
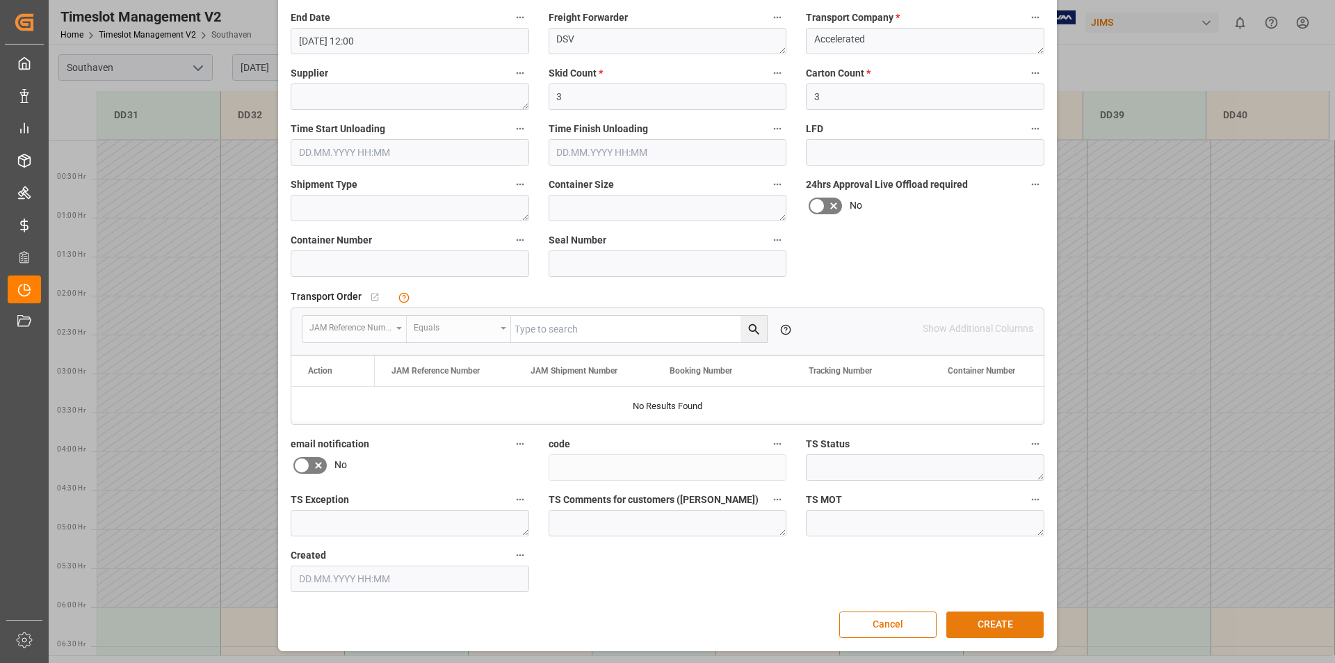
click at [984, 617] on button "CREATE" at bounding box center [995, 624] width 97 height 26
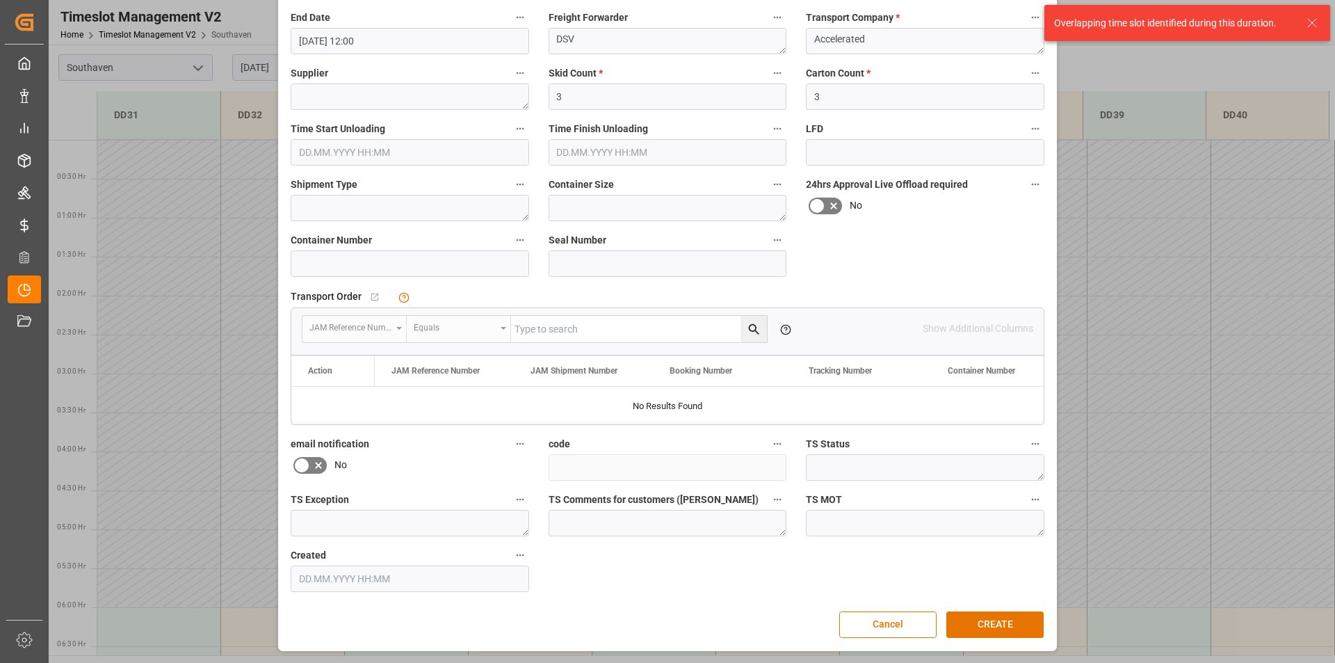
scroll to position [0, 0]
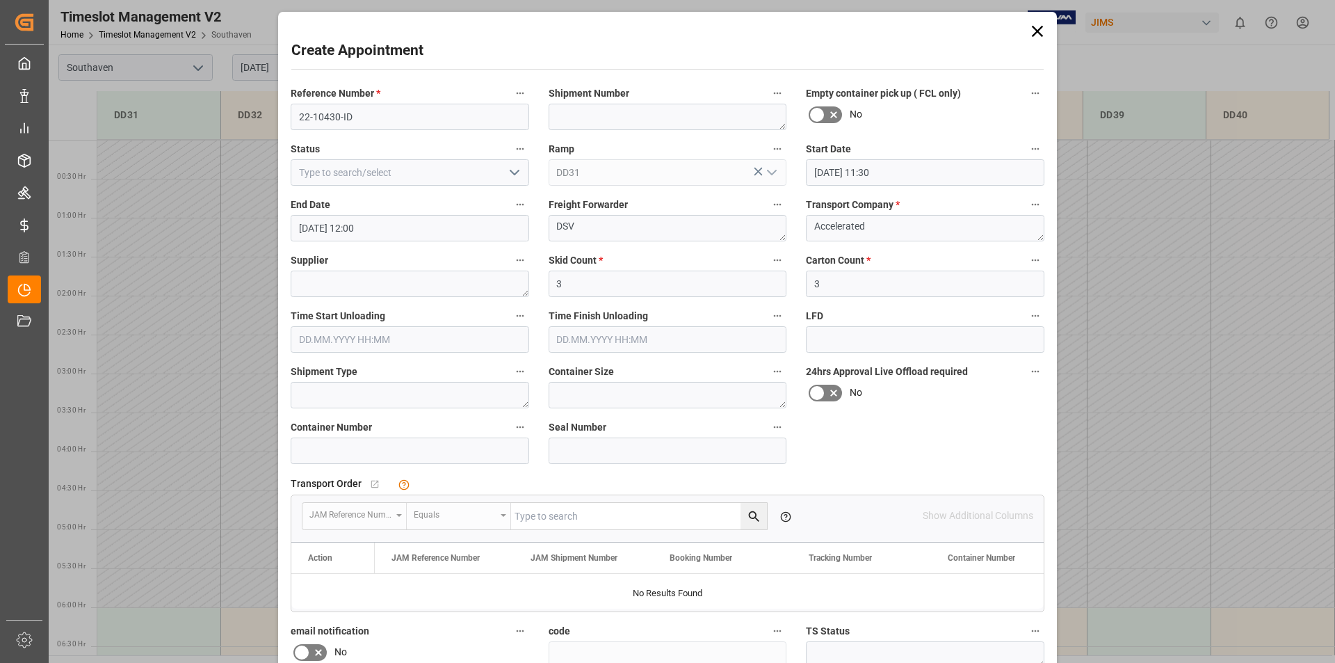
click at [199, 467] on div "Create Appointment Reference Number * 22-10430-ID Shipment Number Empty contain…" at bounding box center [667, 331] width 1335 height 663
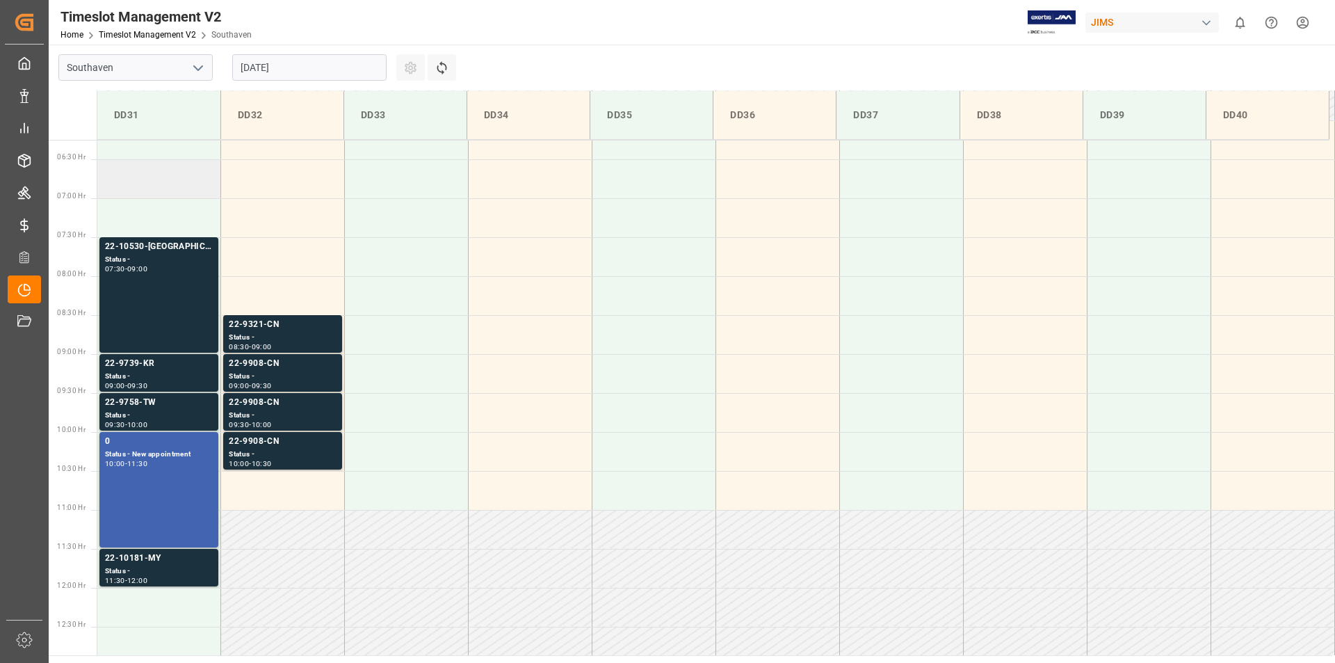
scroll to position [556, 0]
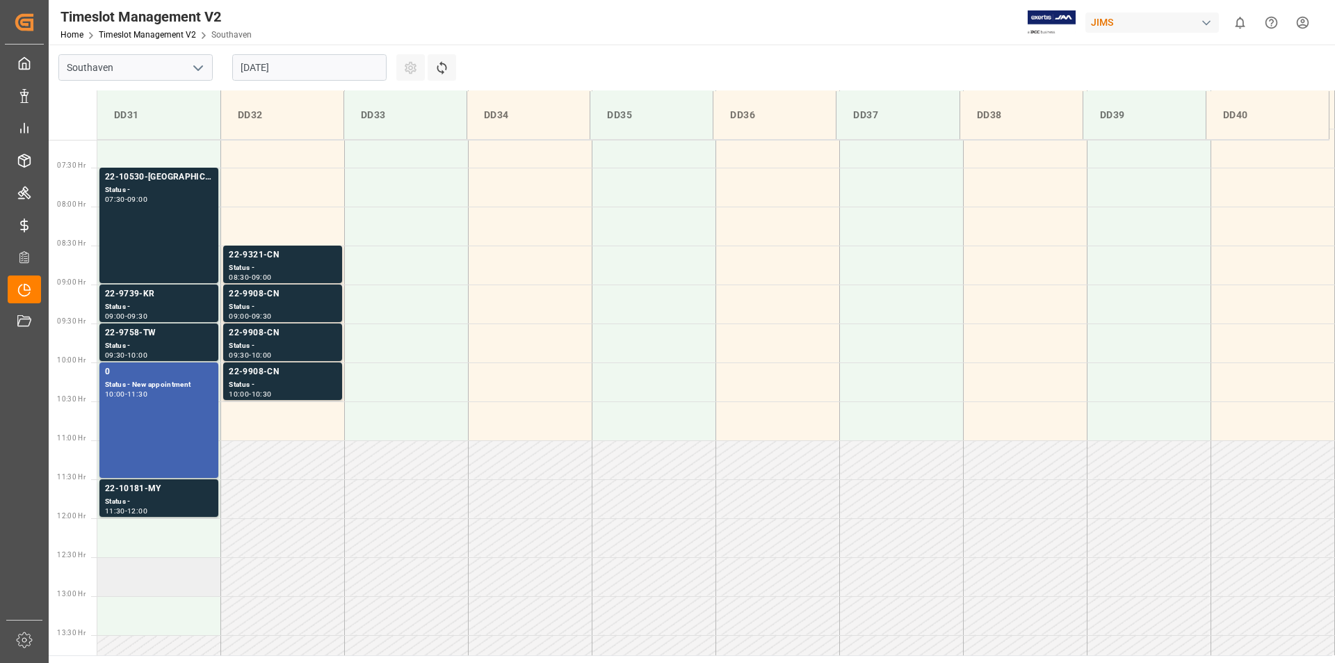
click at [135, 579] on td at bounding box center [159, 576] width 124 height 39
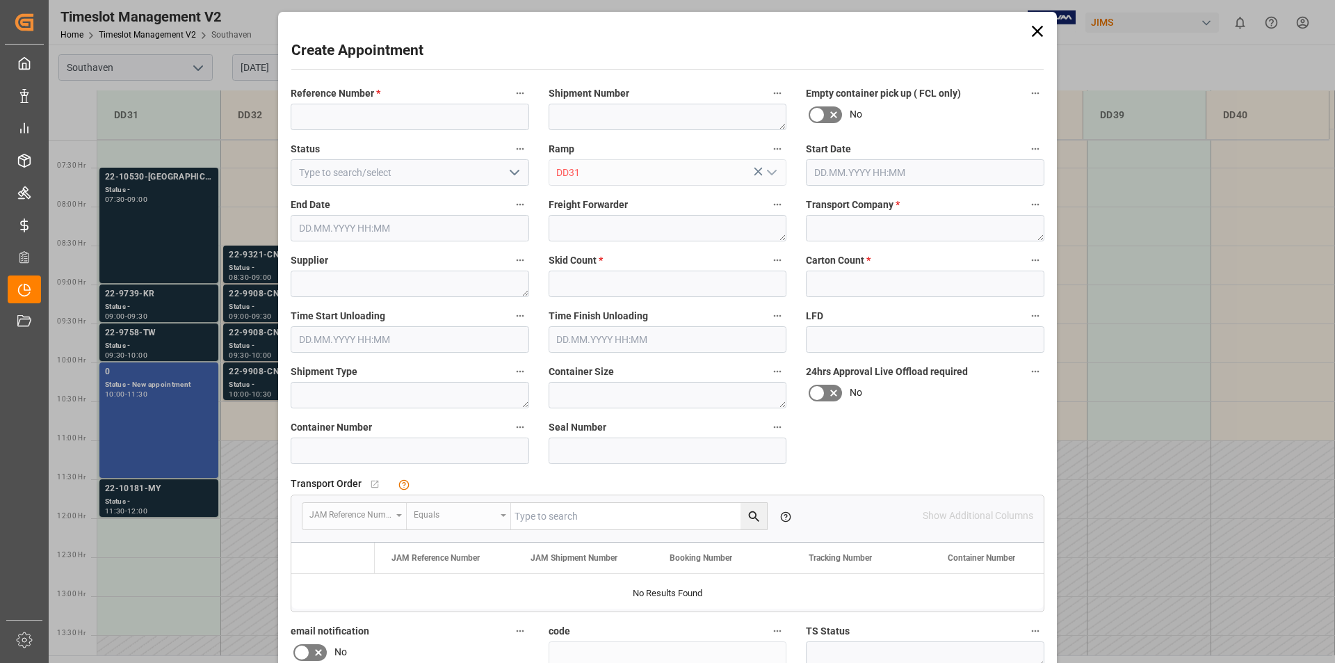
type input "[DATE] 12:30"
type input "[DATE] 13:00"
click at [384, 119] on input at bounding box center [410, 117] width 239 height 26
type input "22-10430-ID"
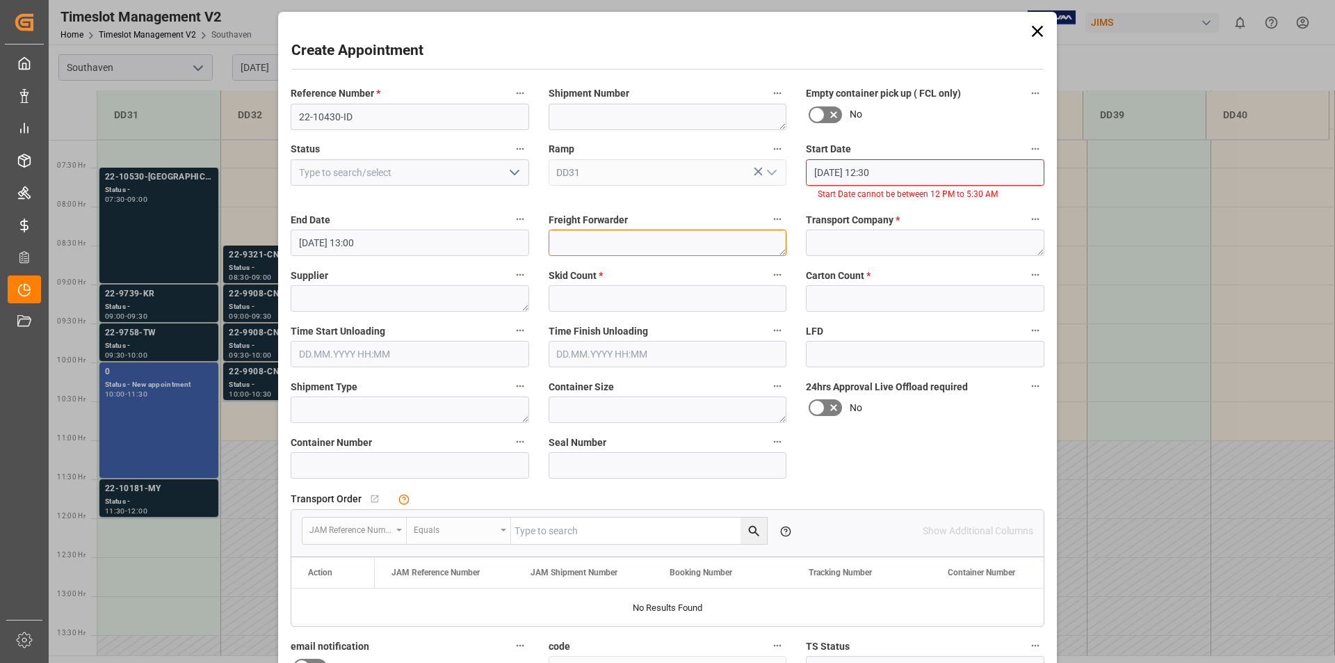
click at [586, 228] on div "Freight Forwarder" at bounding box center [668, 233] width 258 height 56
type textarea "DSV"
click at [847, 243] on textarea at bounding box center [925, 243] width 239 height 26
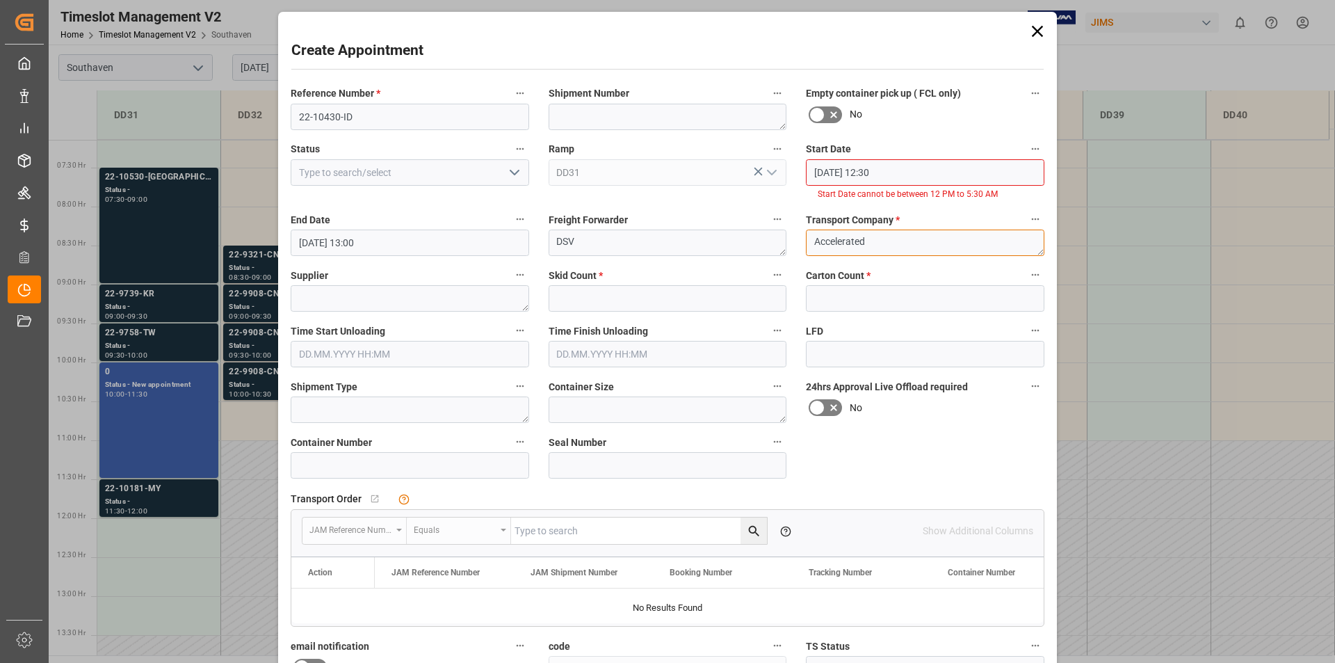
type textarea "Accelerated"
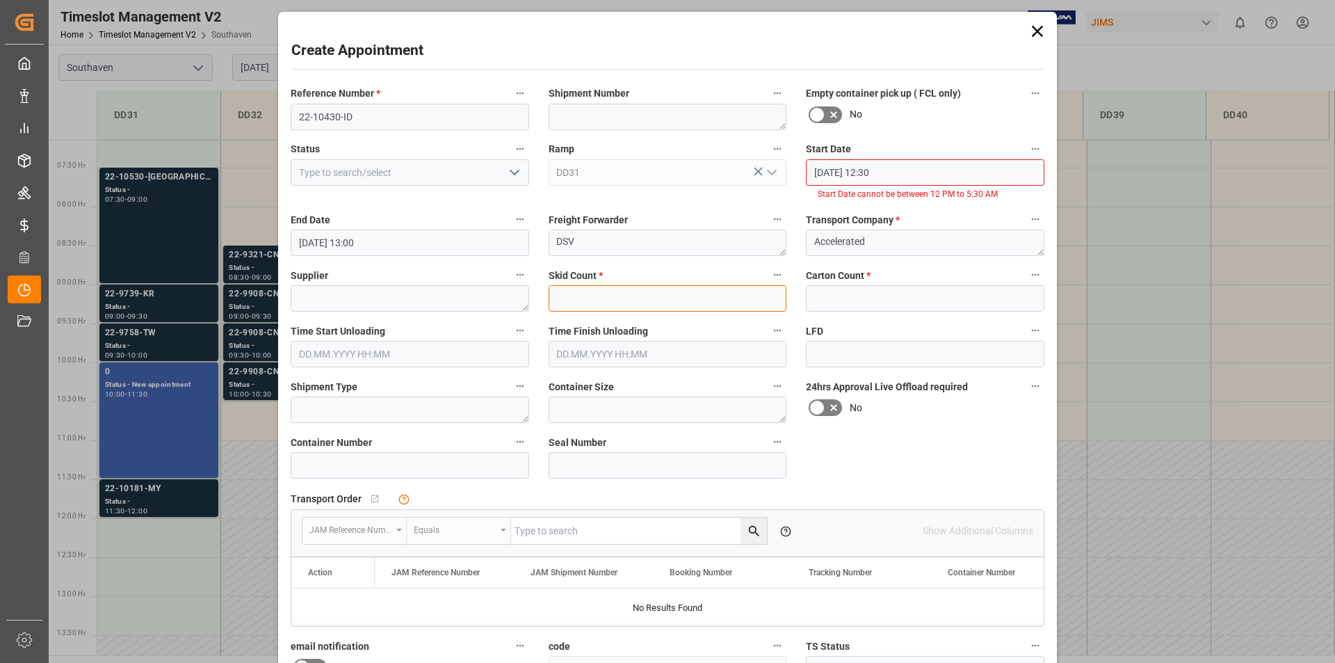
click at [581, 294] on input "text" at bounding box center [668, 298] width 239 height 26
type input "1"
click at [827, 300] on input "text" at bounding box center [925, 298] width 239 height 26
type input "3"
click at [915, 449] on div "Reference Number * 22-10430-ID Shipment Number Empty container pick up ( FCL on…" at bounding box center [667, 439] width 773 height 720
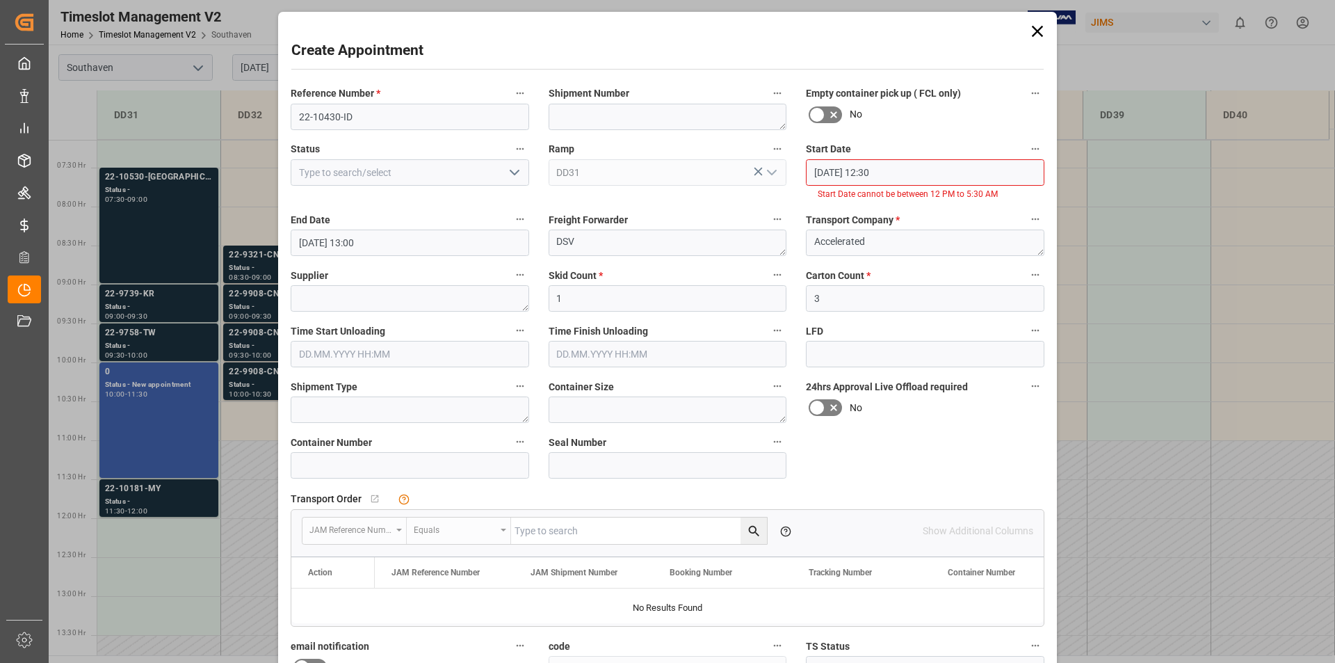
scroll to position [202, 0]
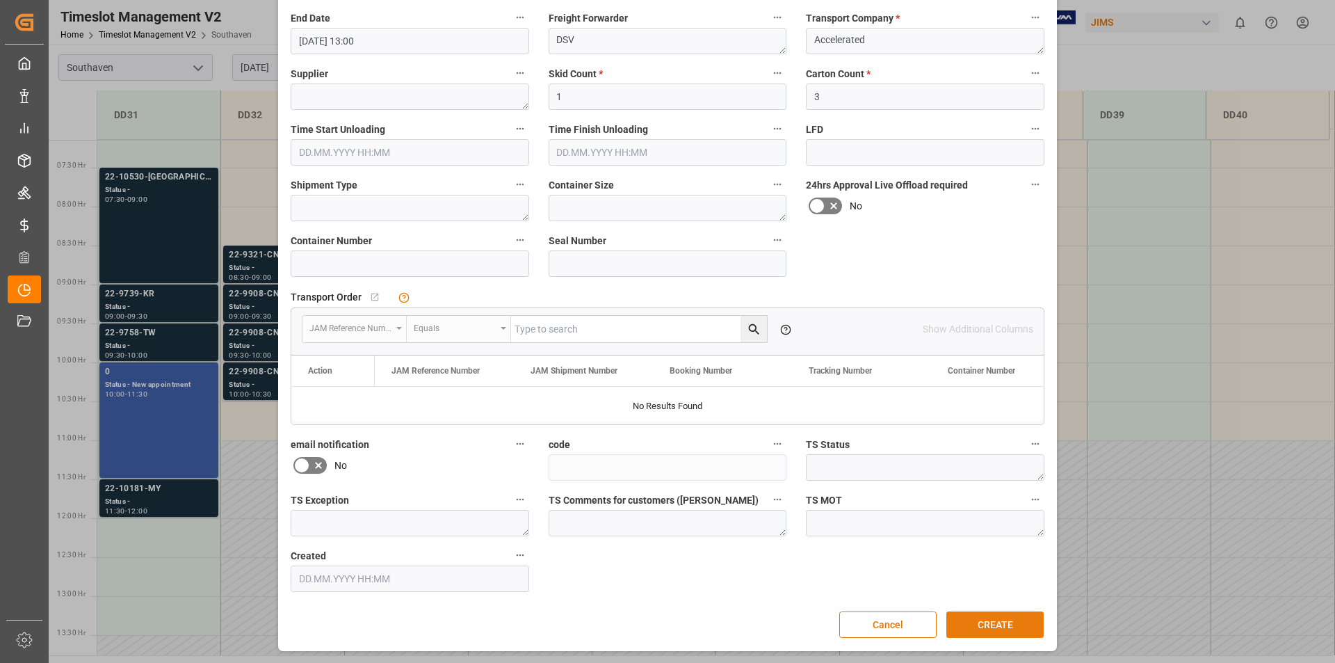
click at [995, 620] on button "CREATE" at bounding box center [995, 624] width 97 height 26
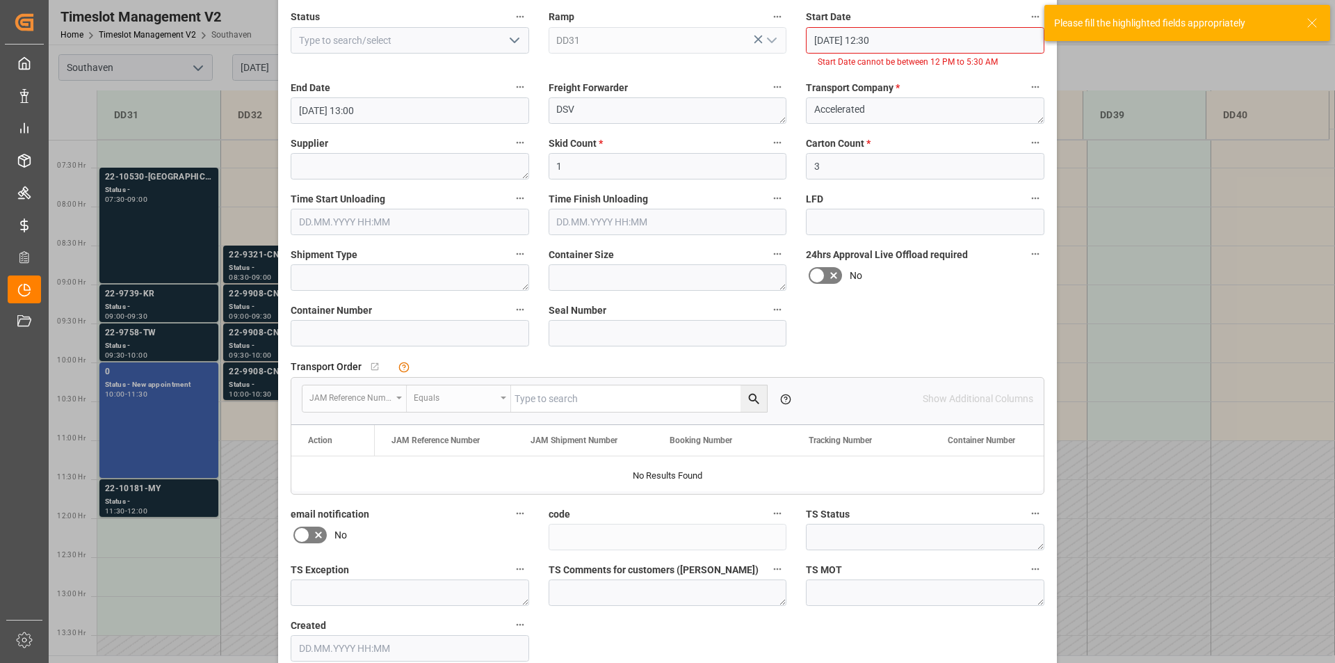
scroll to position [0, 0]
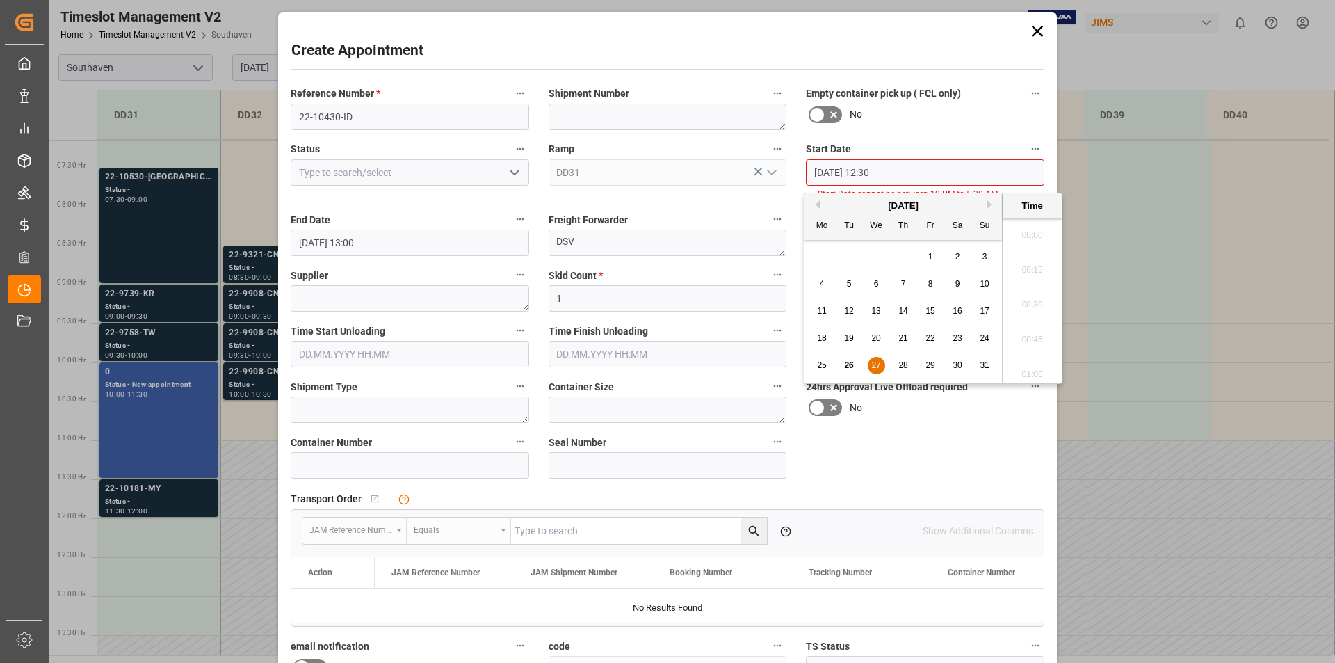
click at [874, 168] on input "[DATE] 12:30" at bounding box center [925, 172] width 239 height 26
click at [936, 138] on div "Start Date [DATE] 09:30 Start Date cannot be between 12 PM to 5:30 AM" at bounding box center [925, 170] width 258 height 71
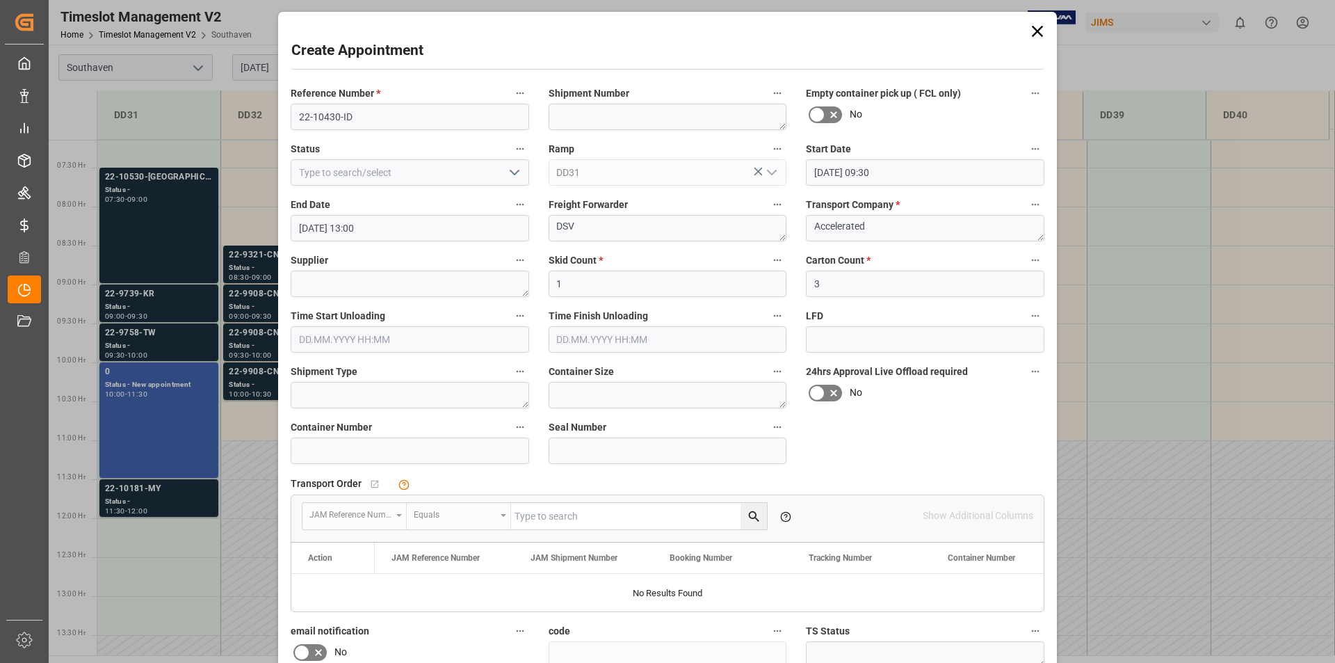
scroll to position [187, 0]
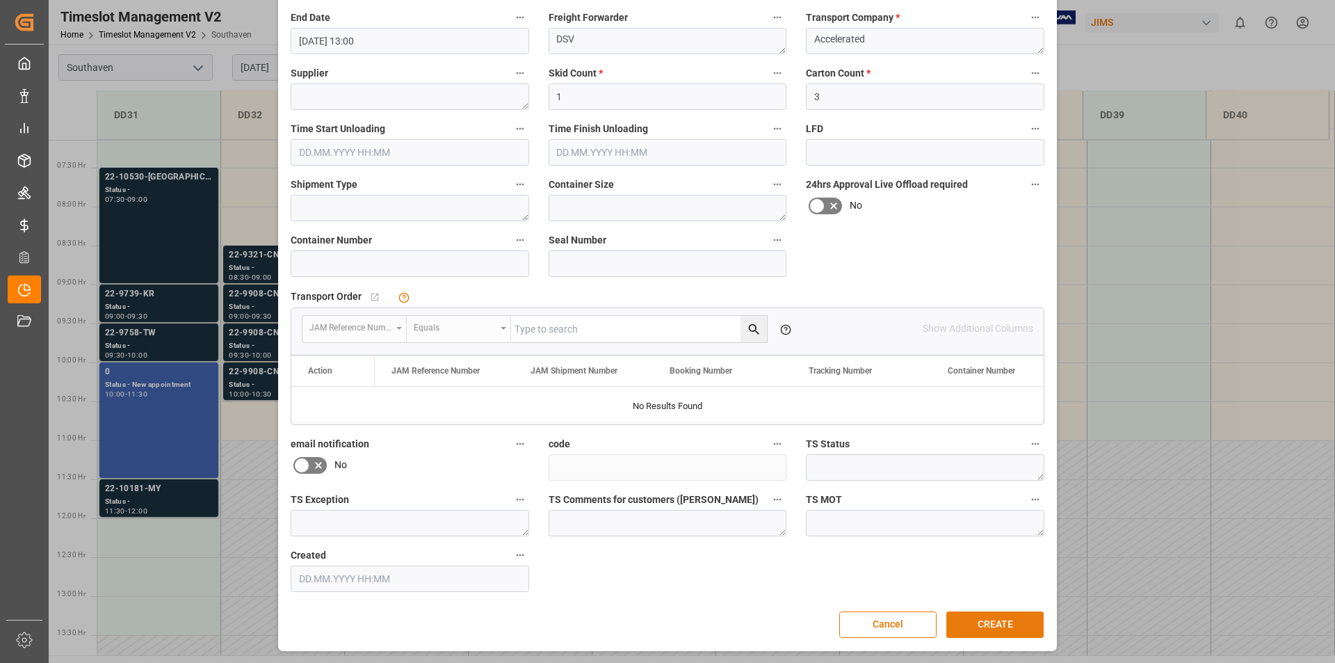
click at [986, 618] on button "CREATE" at bounding box center [995, 624] width 97 height 26
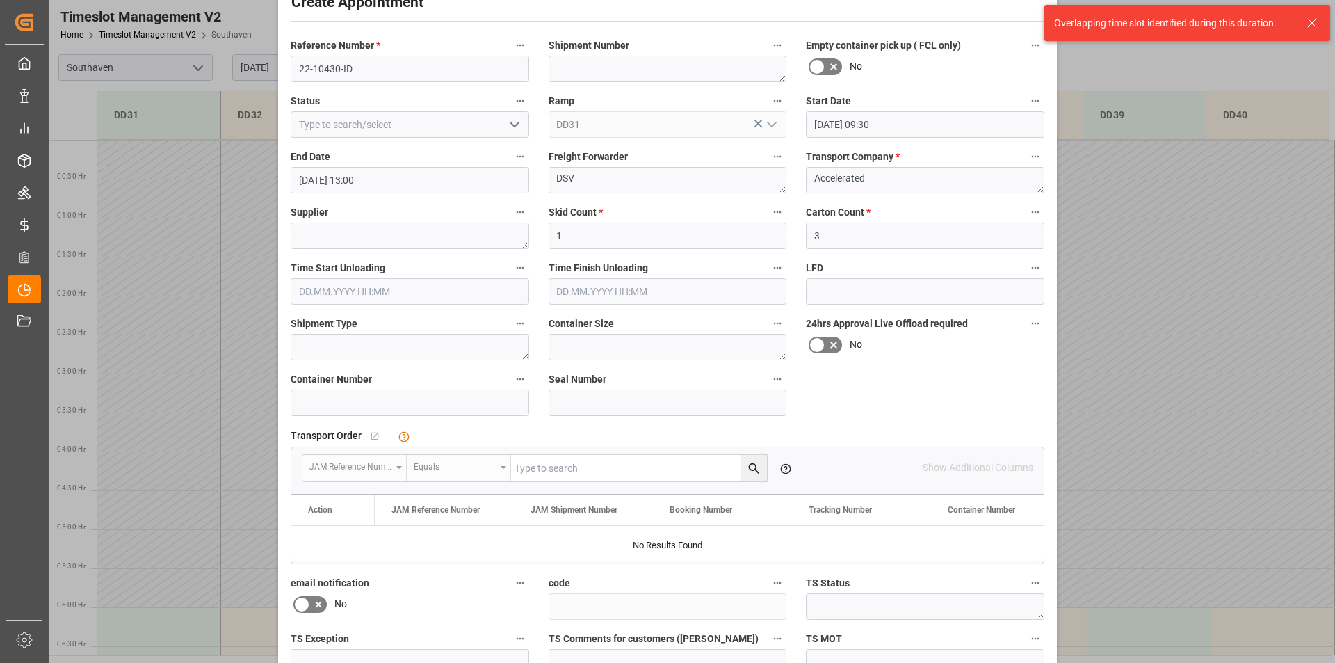
scroll to position [0, 0]
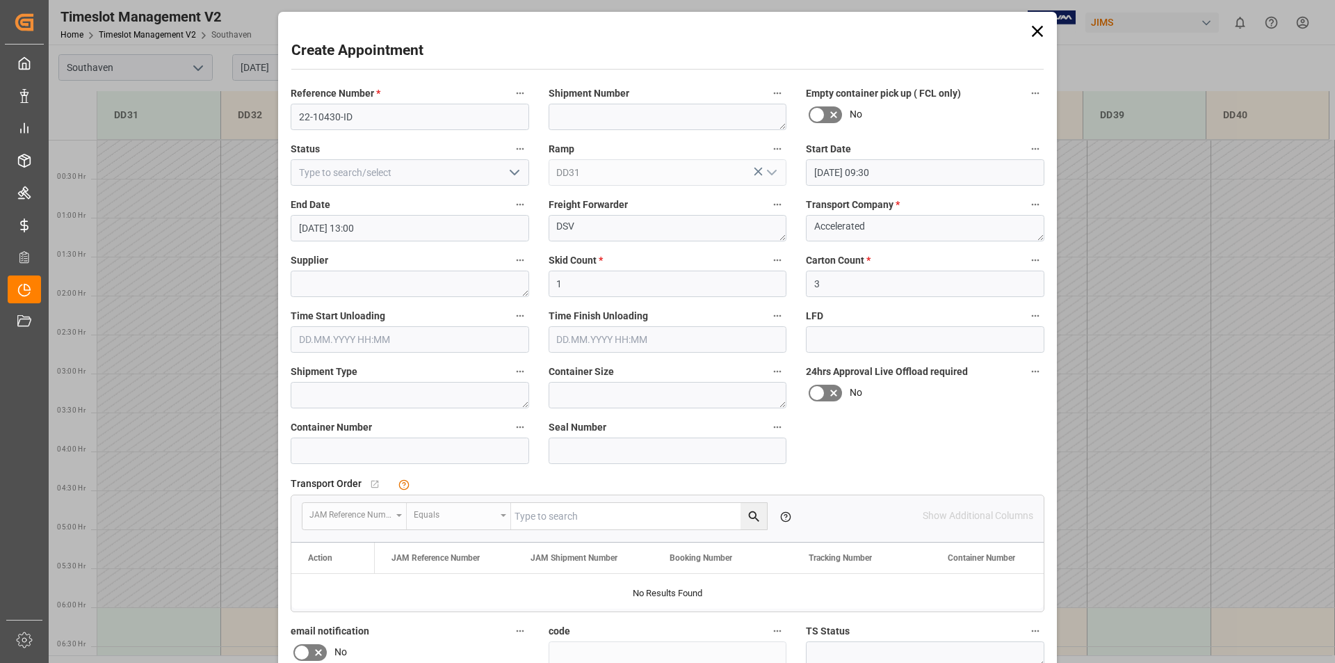
click at [873, 171] on input "[DATE] 09:30" at bounding box center [925, 172] width 239 height 26
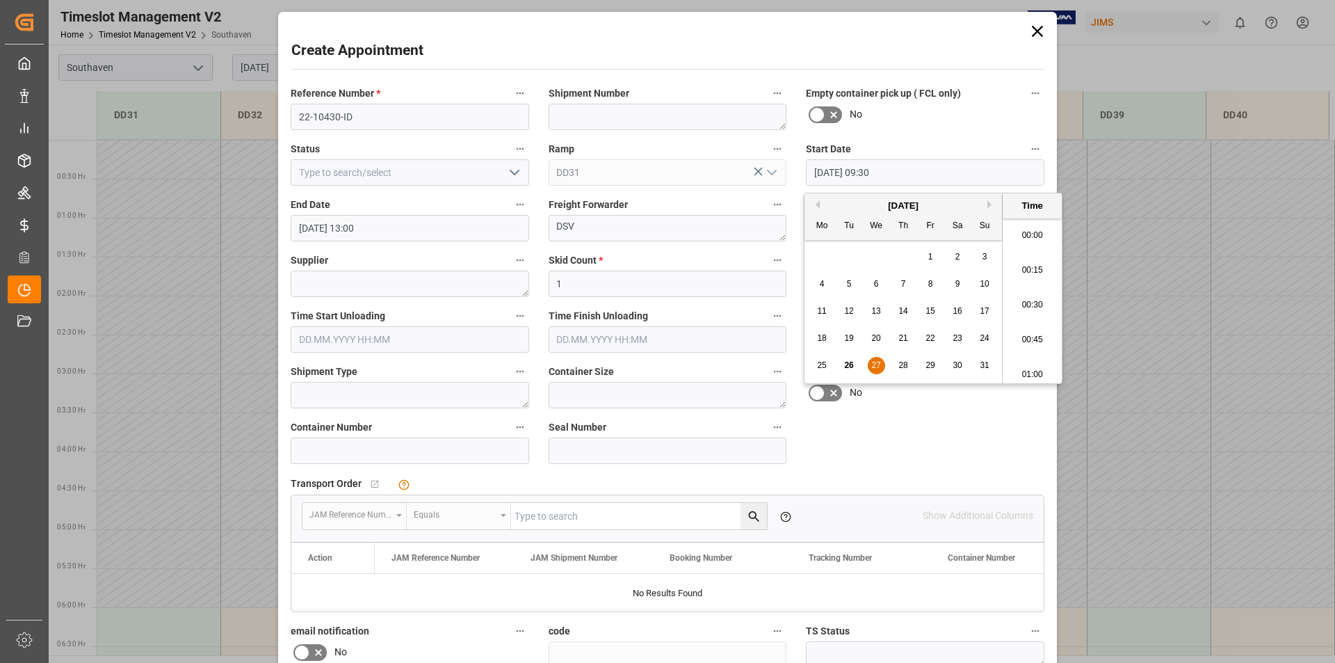
scroll to position [1257, 0]
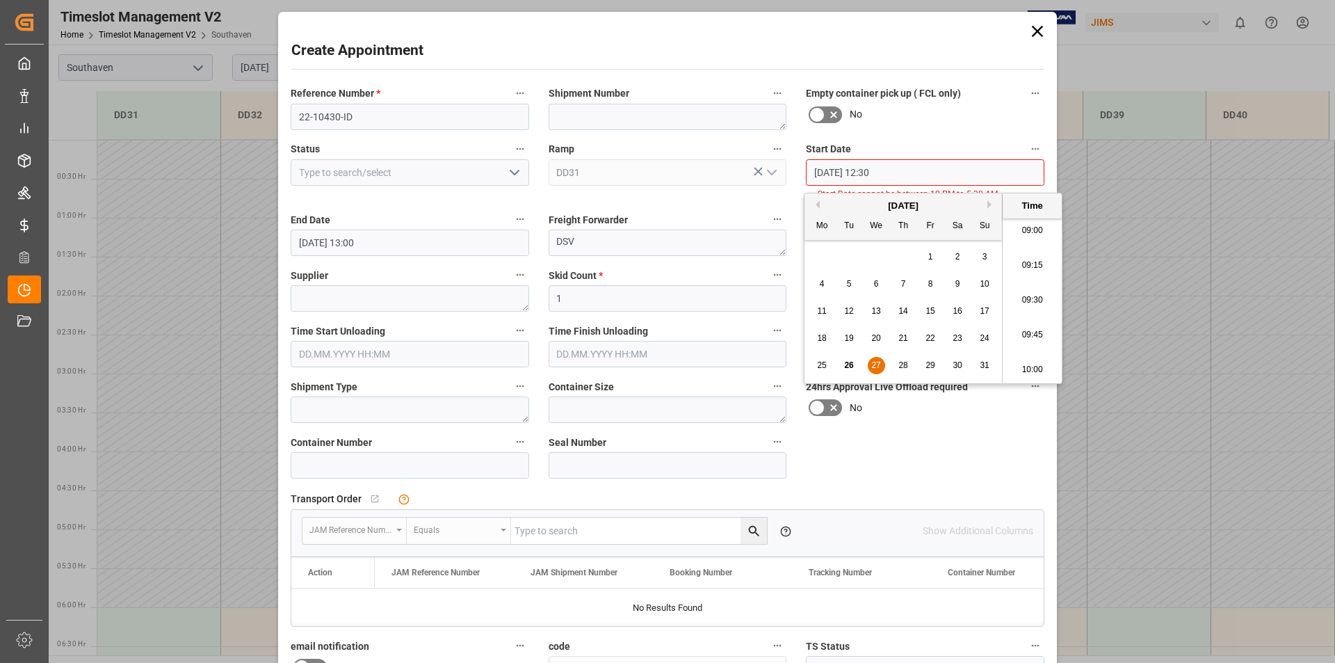
click at [873, 361] on span "27" at bounding box center [876, 365] width 9 height 10
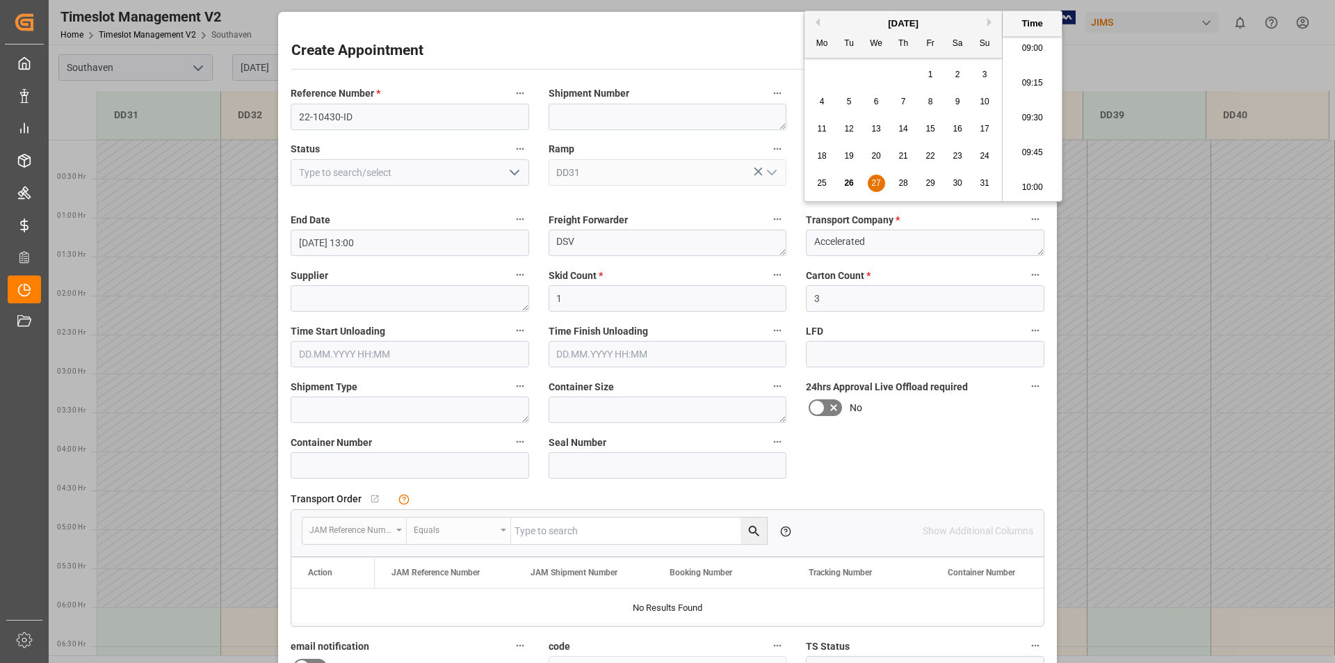
scroll to position [202, 0]
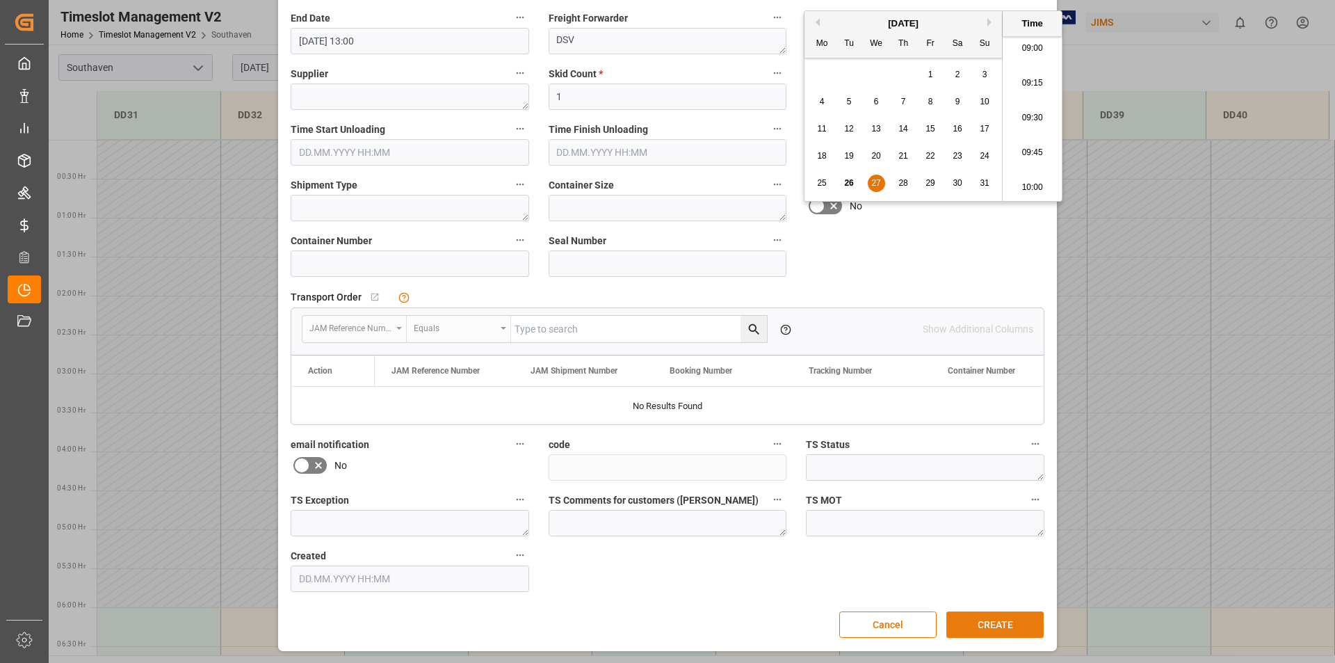
click at [999, 626] on button "CREATE" at bounding box center [995, 624] width 97 height 26
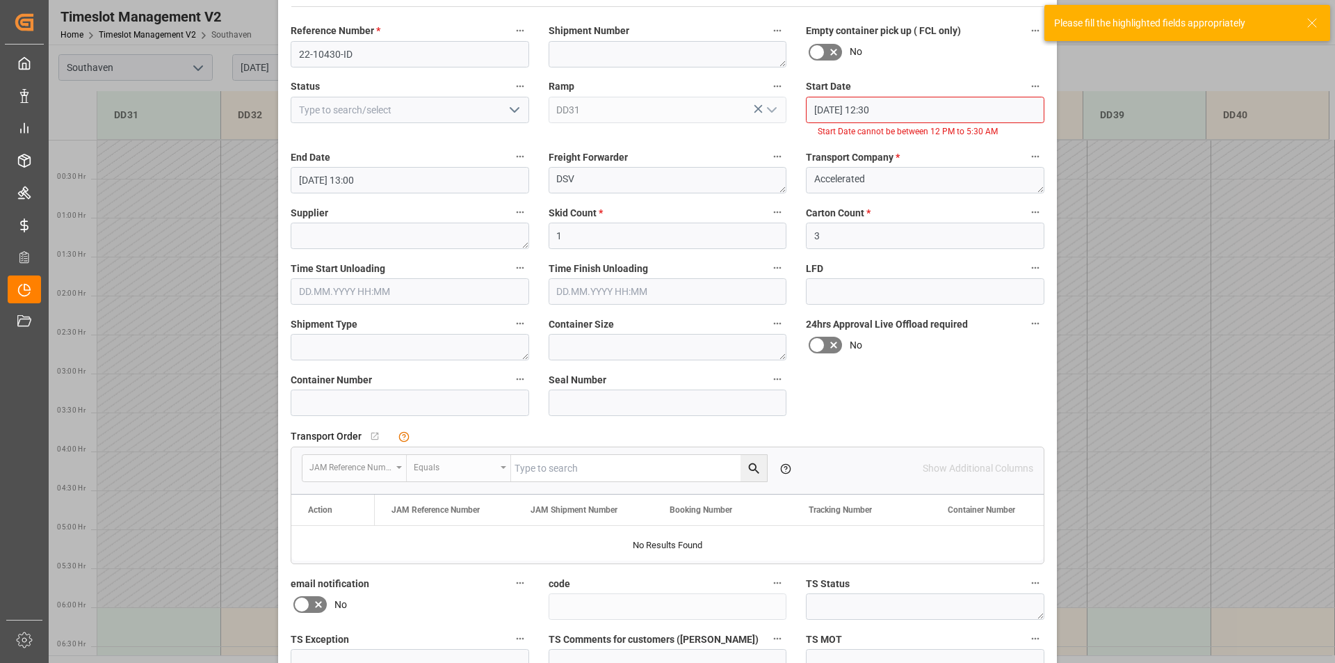
scroll to position [0, 0]
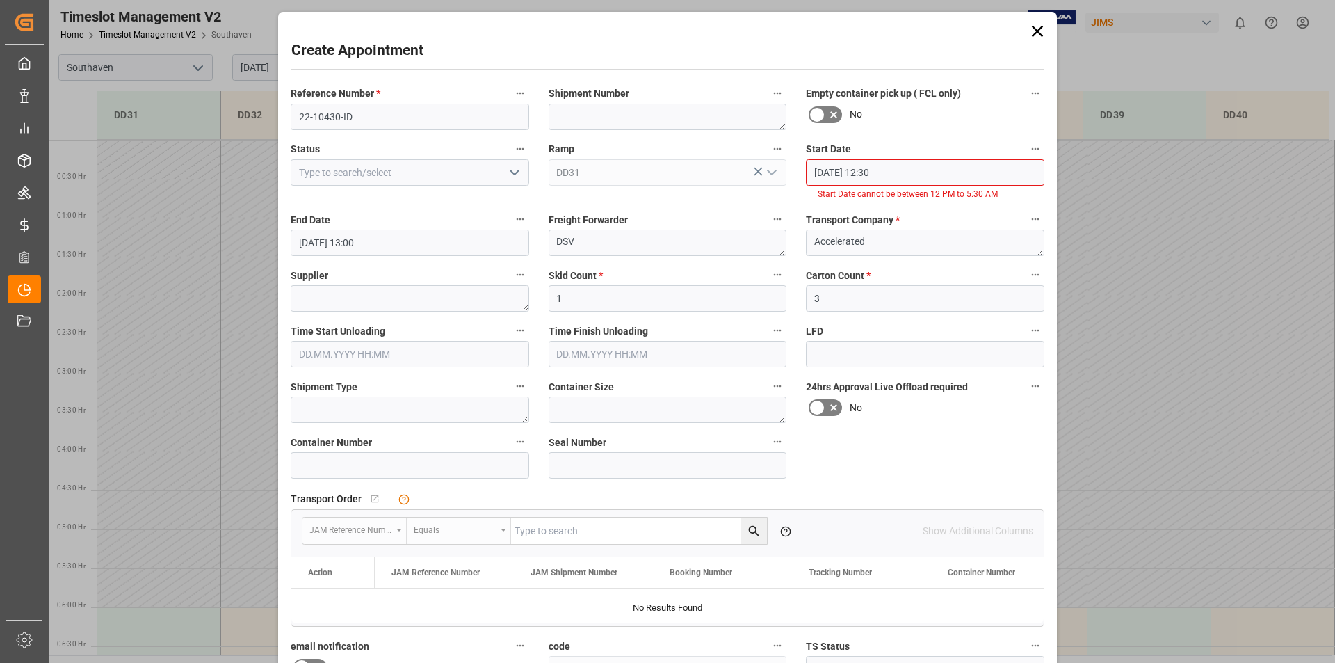
click at [872, 170] on input "[DATE] 12:30" at bounding box center [925, 172] width 239 height 26
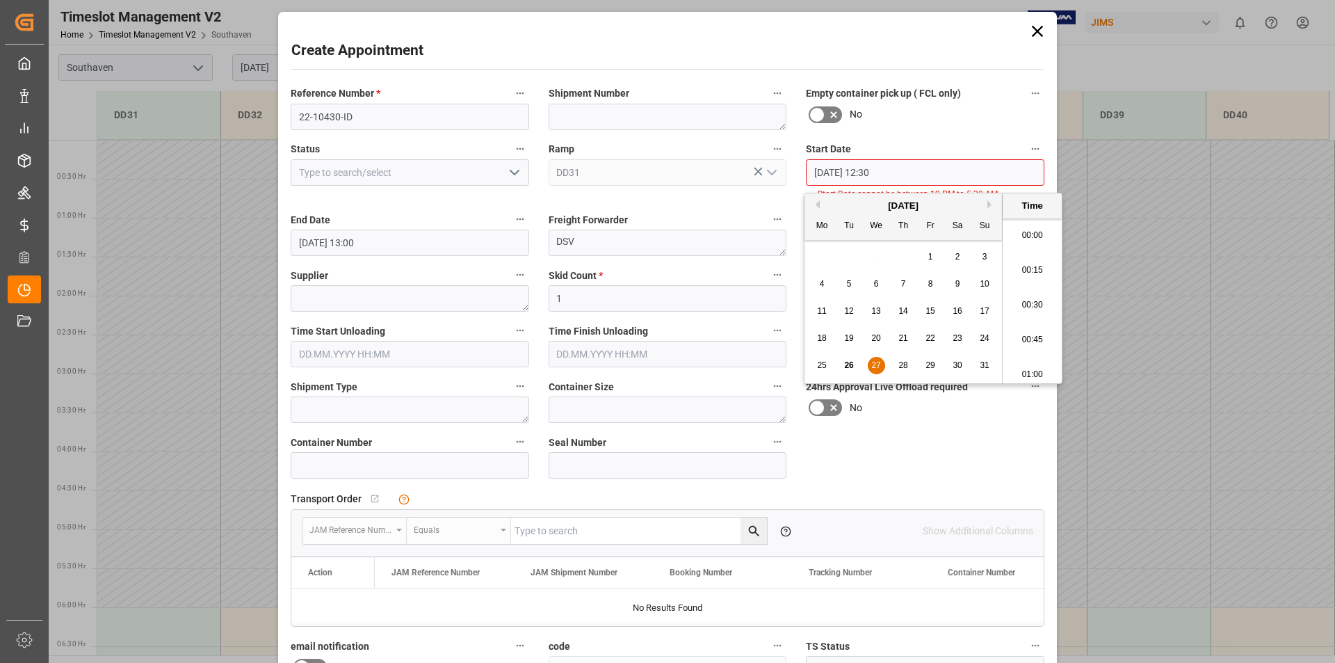
scroll to position [1674, 0]
type input "[DATE] 08:30"
click at [927, 136] on div "Start Date [DATE] 08:30 Start Date cannot be between 12 PM to 5:30 AM" at bounding box center [925, 170] width 258 height 71
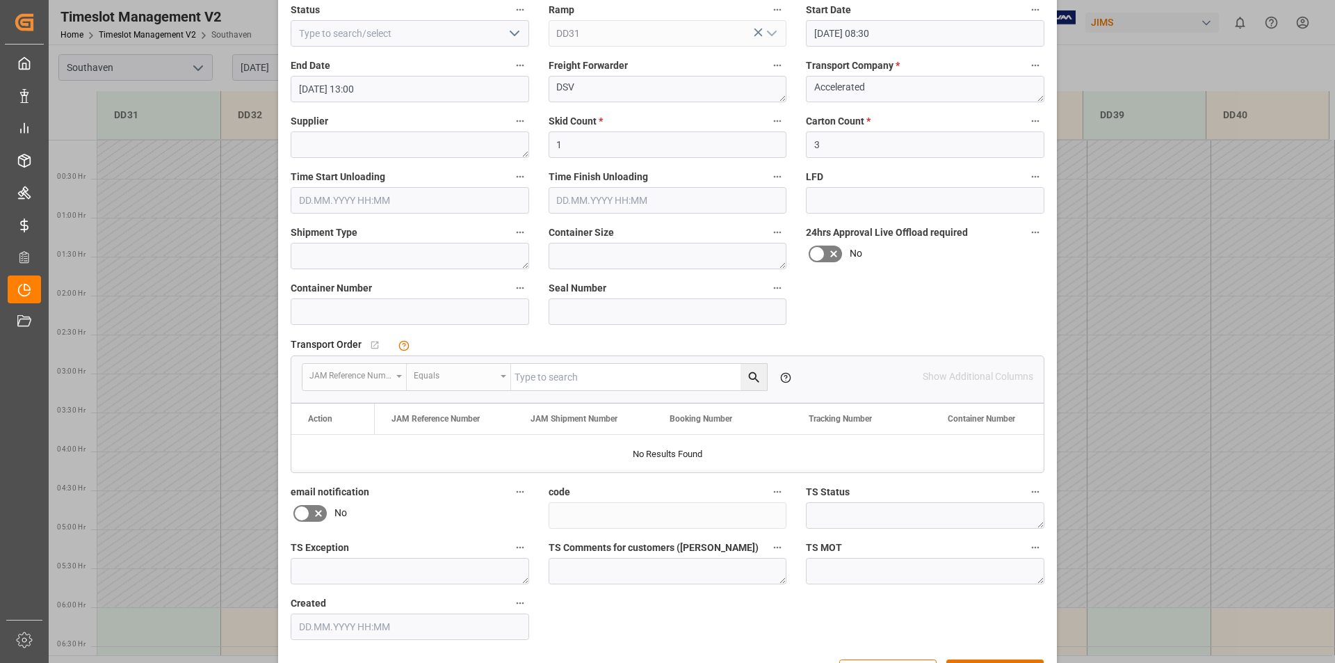
scroll to position [187, 0]
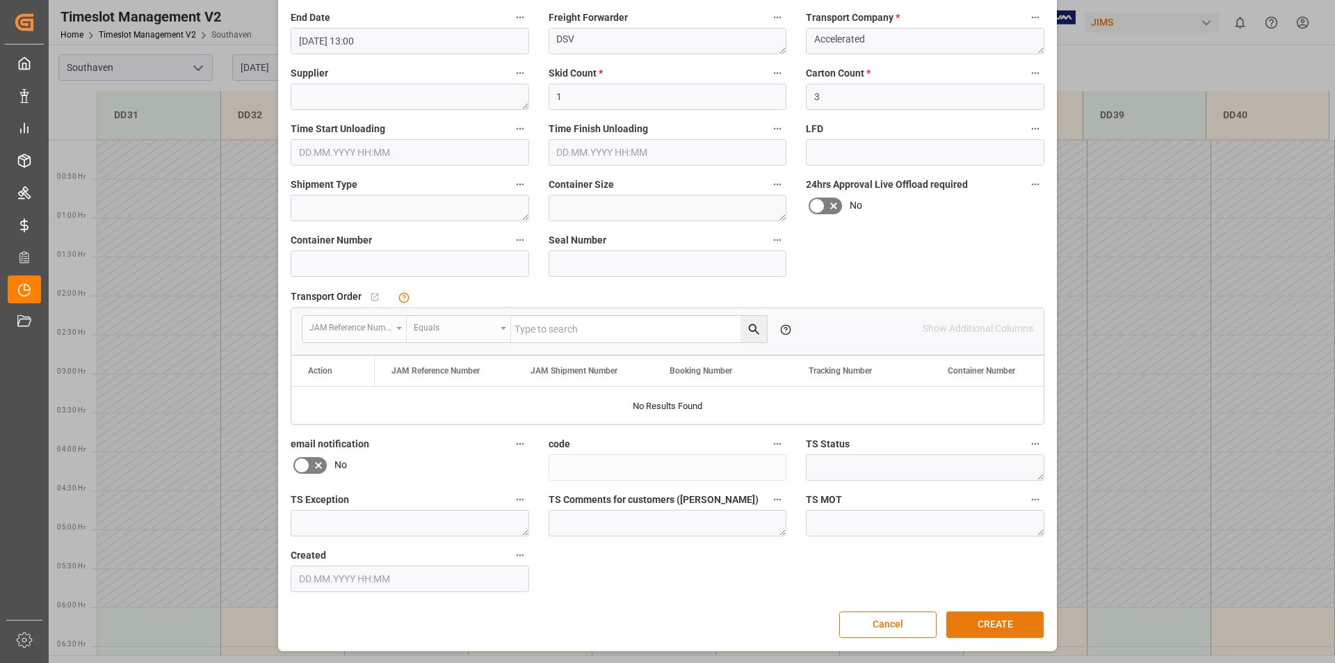
click at [1005, 623] on button "CREATE" at bounding box center [995, 624] width 97 height 26
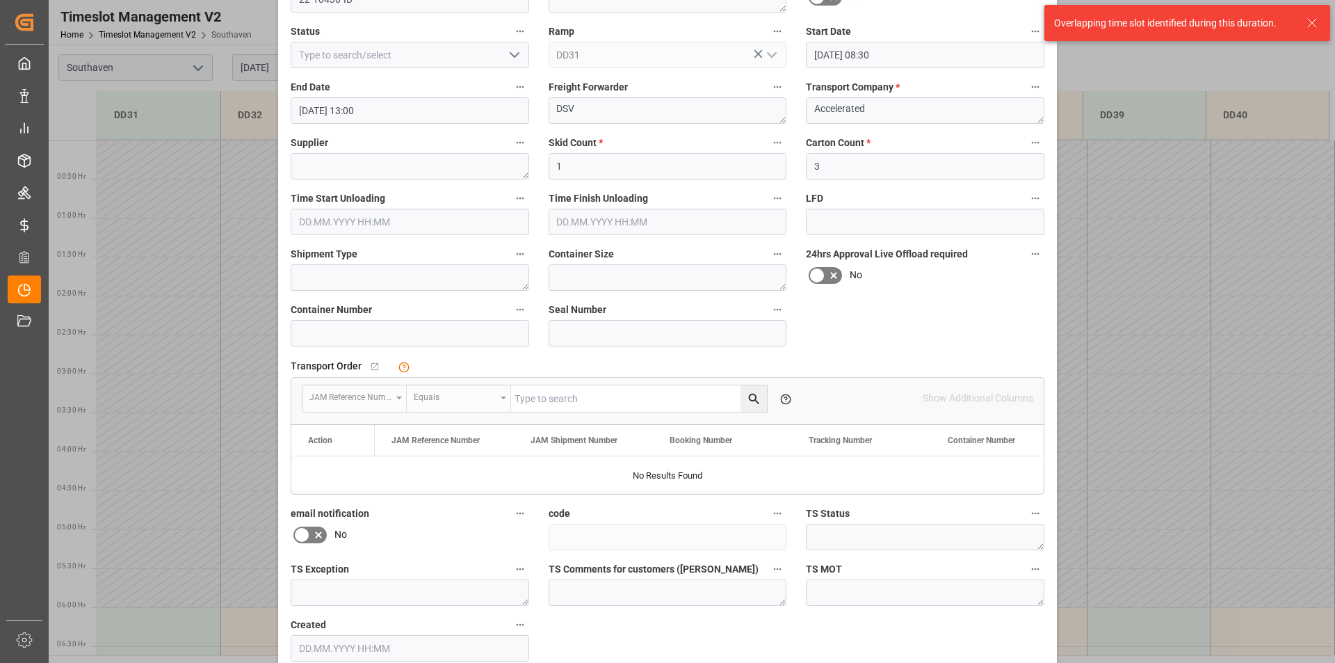
scroll to position [0, 0]
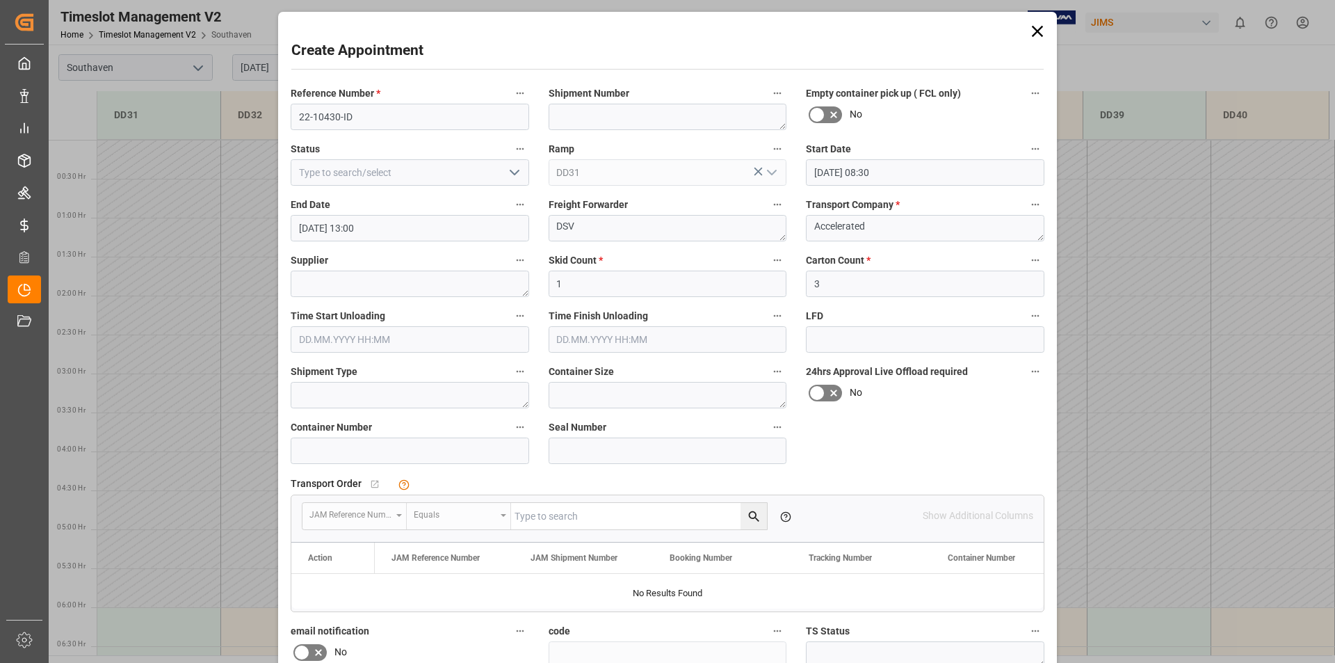
click at [1040, 32] on icon at bounding box center [1037, 31] width 19 height 19
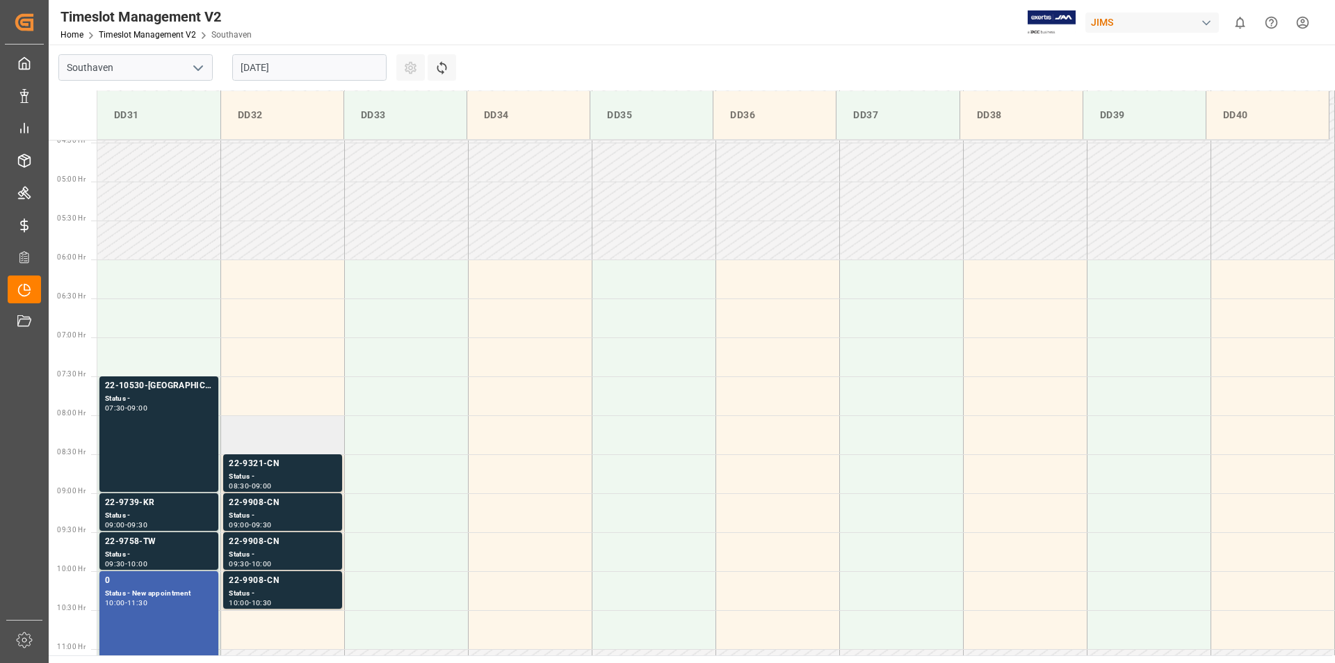
scroll to position [556, 0]
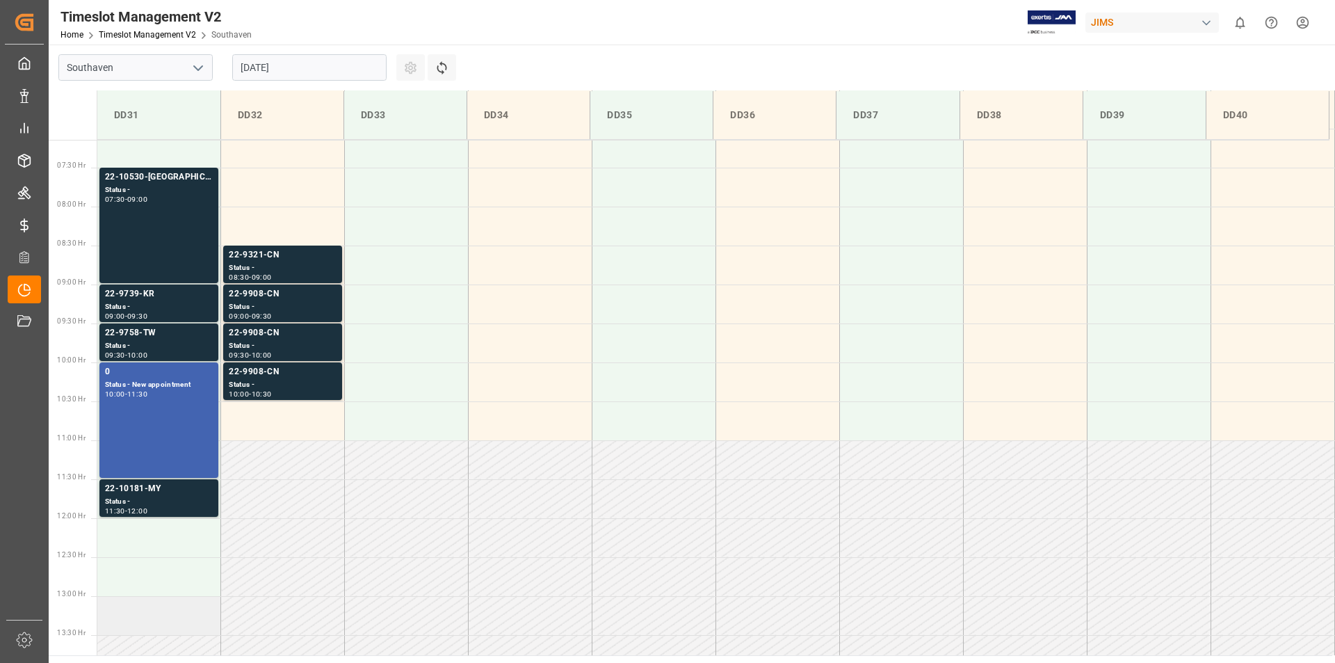
click at [148, 616] on td at bounding box center [159, 615] width 124 height 39
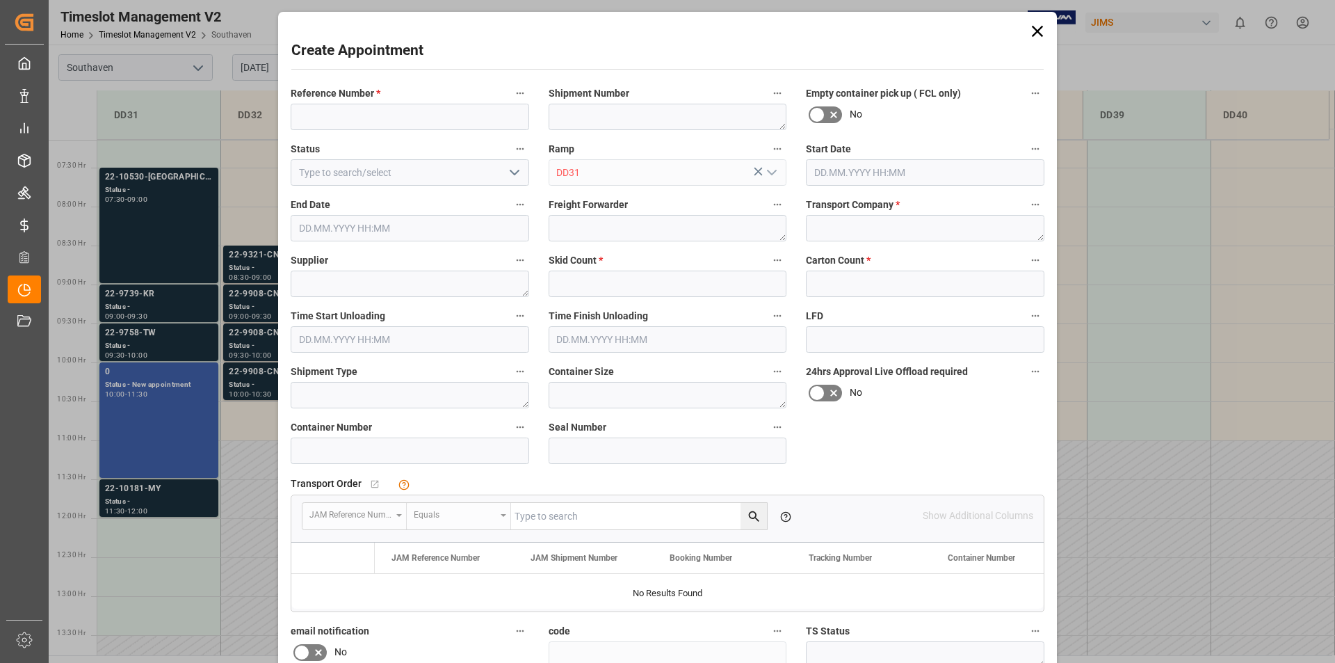
type input "[DATE] 13:00"
type input "[DATE] 13:30"
click at [330, 120] on input at bounding box center [410, 117] width 239 height 26
type input "22-10430-ID"
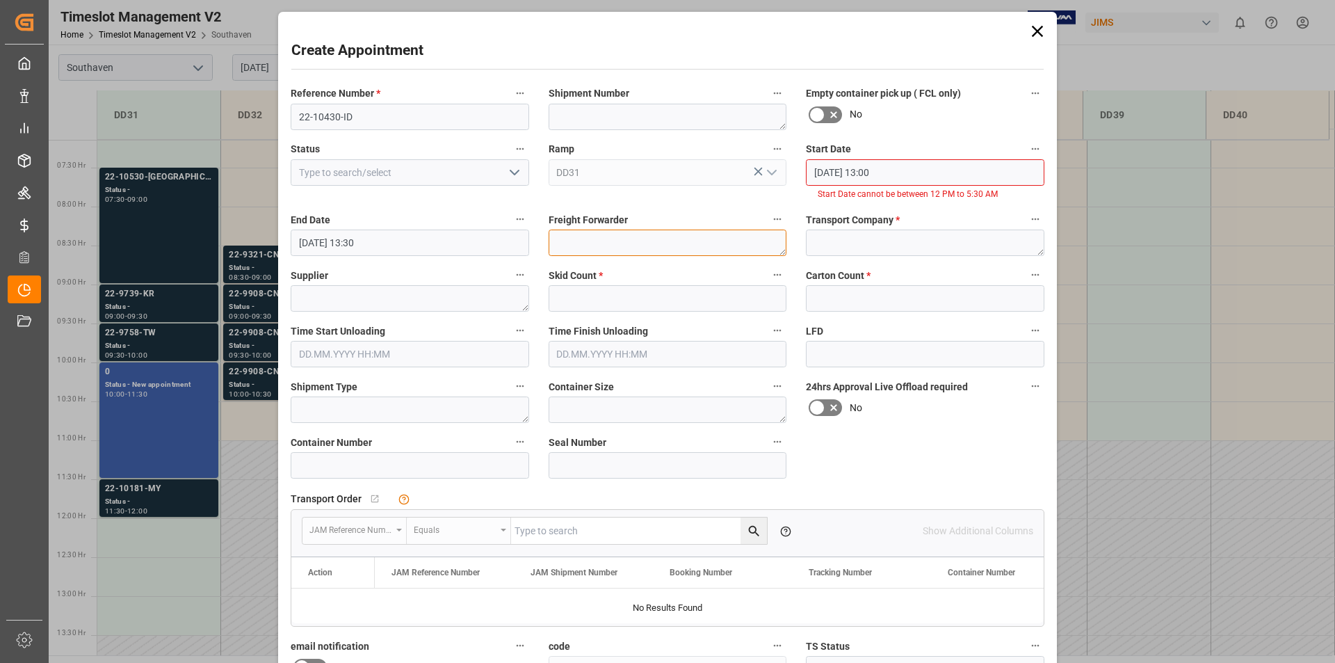
click at [587, 226] on div "Freight Forwarder" at bounding box center [668, 233] width 258 height 56
type textarea "DSV"
click at [851, 243] on textarea at bounding box center [925, 243] width 239 height 26
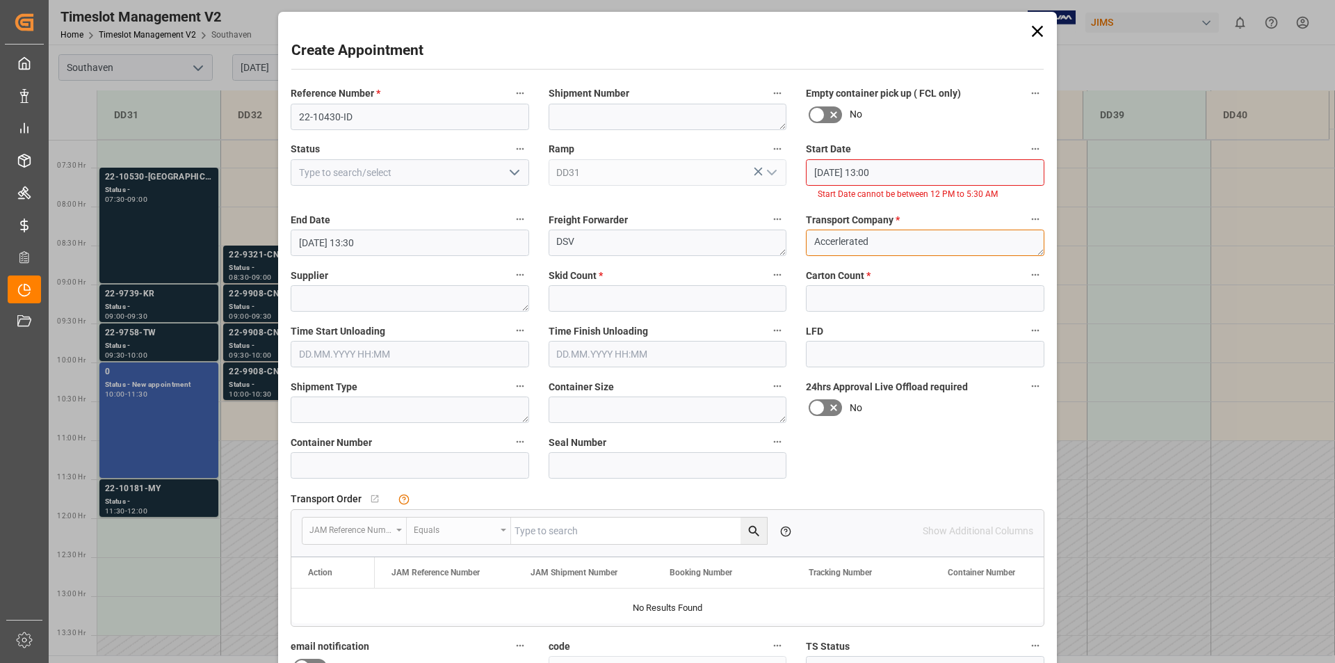
type textarea "Accerlerated"
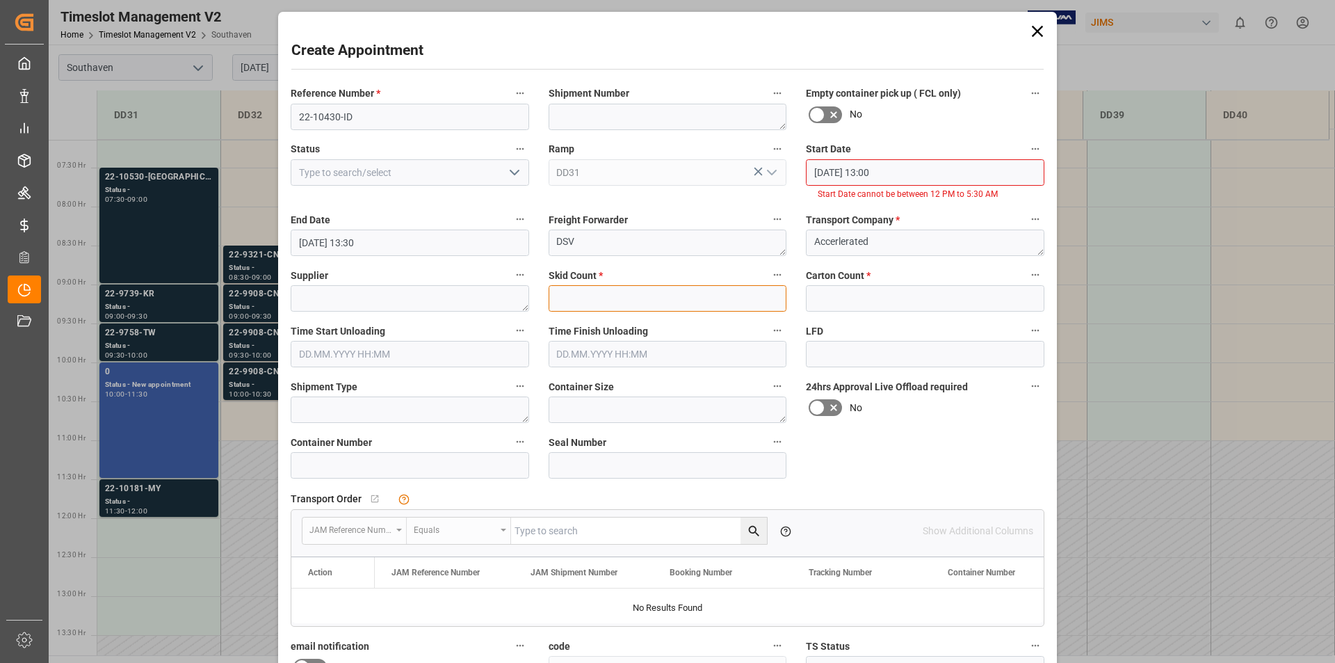
click at [684, 296] on input "text" at bounding box center [668, 298] width 239 height 26
type input "1"
click at [822, 300] on input "text" at bounding box center [925, 298] width 239 height 26
type input "3"
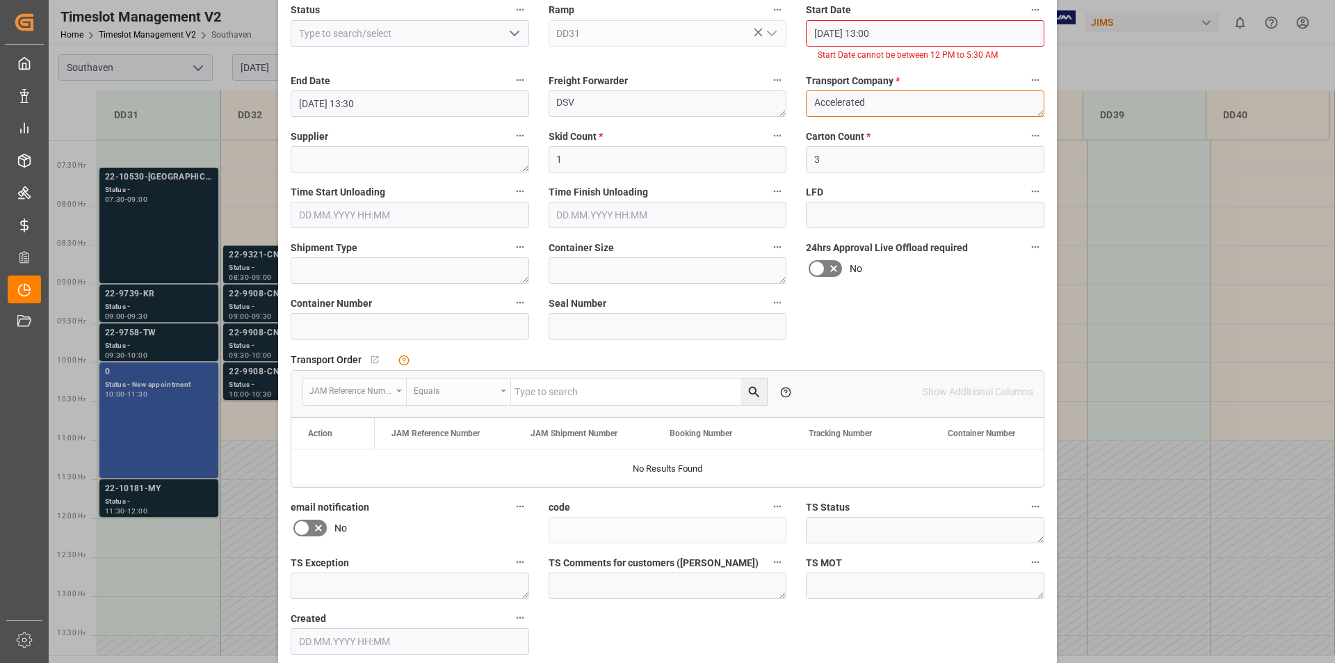
scroll to position [202, 0]
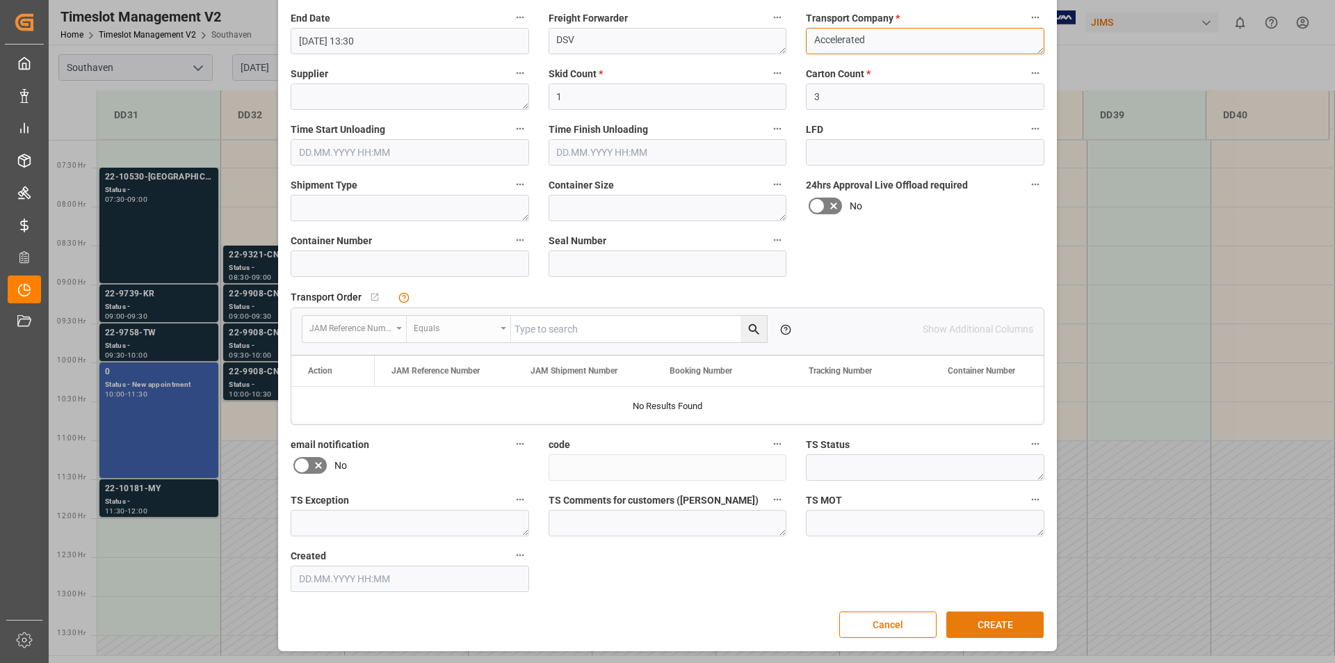
type textarea "Accelerated"
click at [991, 623] on button "CREATE" at bounding box center [995, 624] width 97 height 26
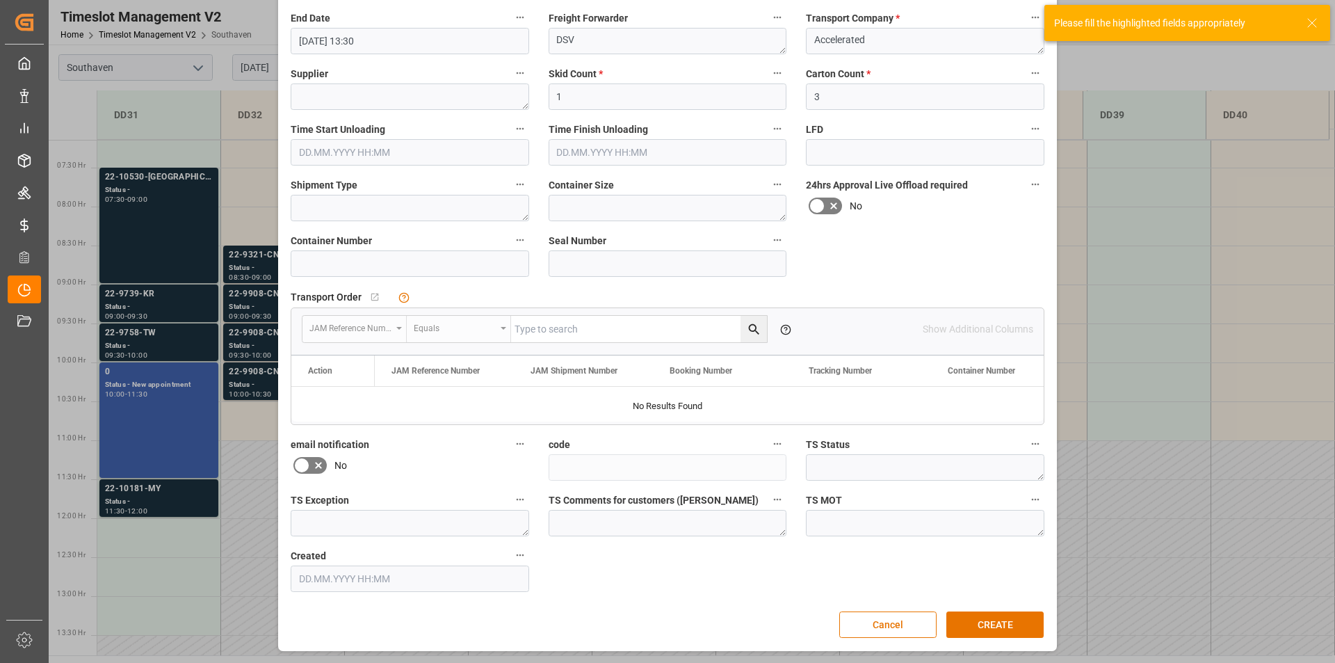
scroll to position [0, 0]
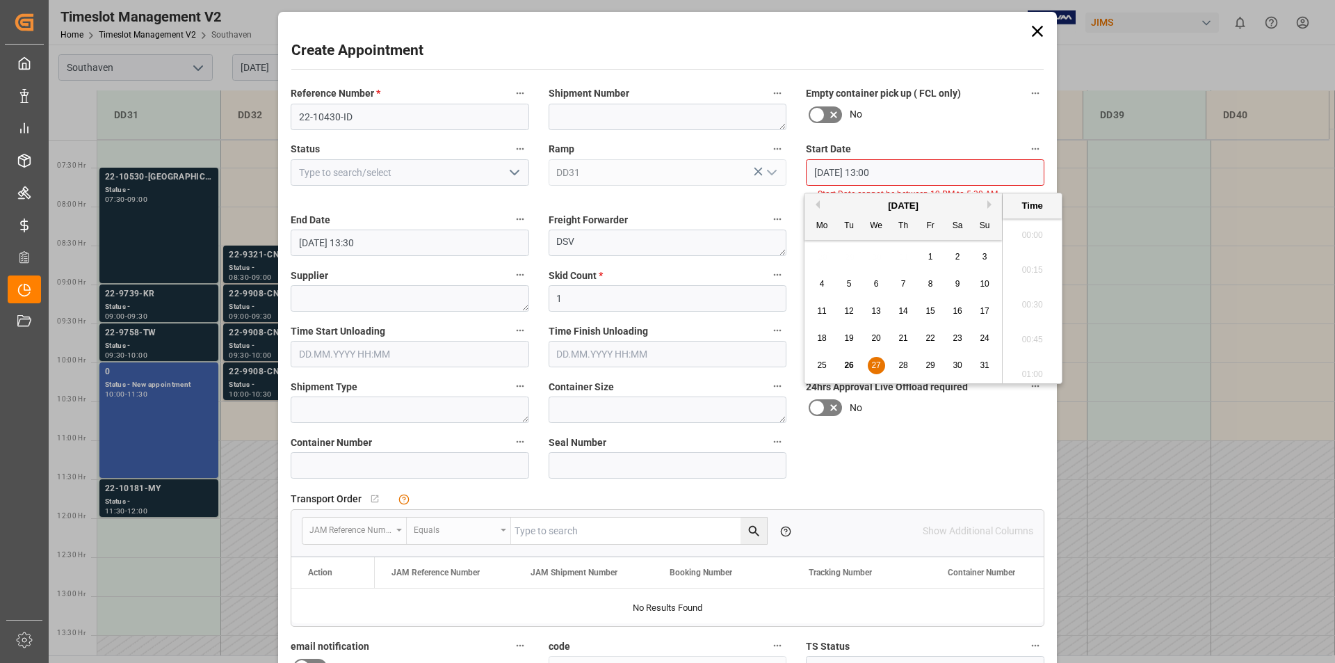
click at [874, 172] on input "[DATE] 13:00" at bounding box center [925, 172] width 239 height 26
click at [974, 117] on div "No" at bounding box center [925, 115] width 239 height 22
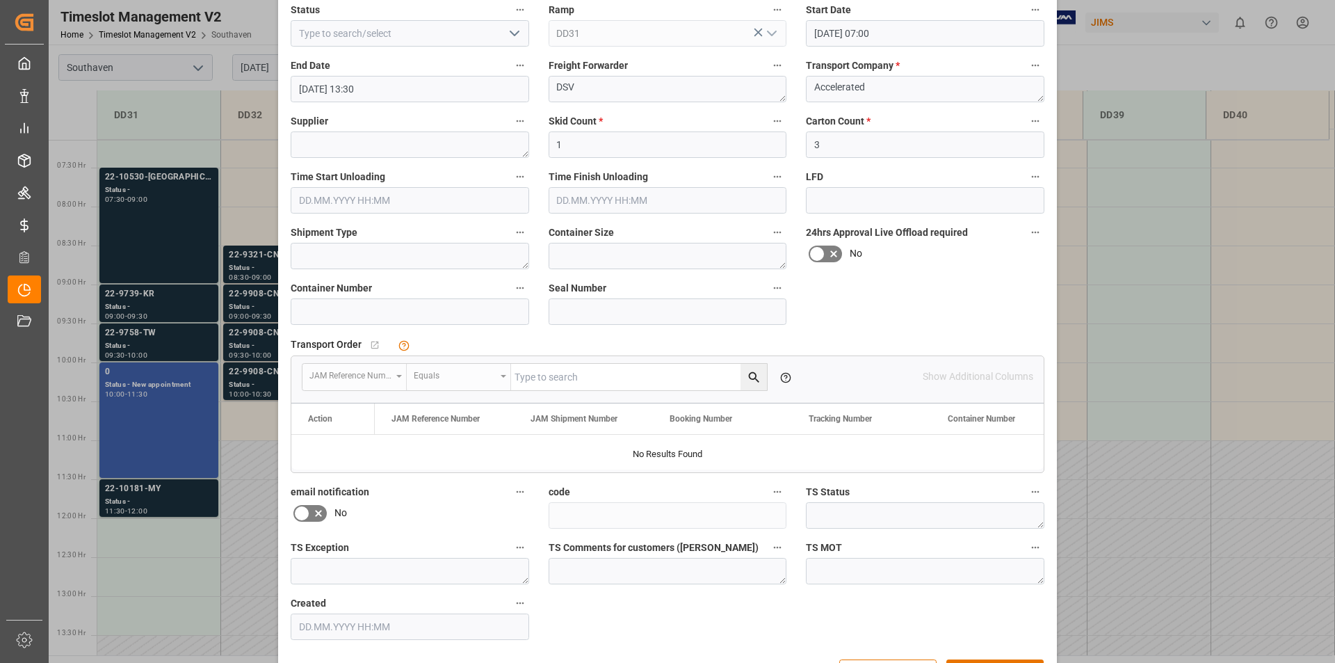
scroll to position [187, 0]
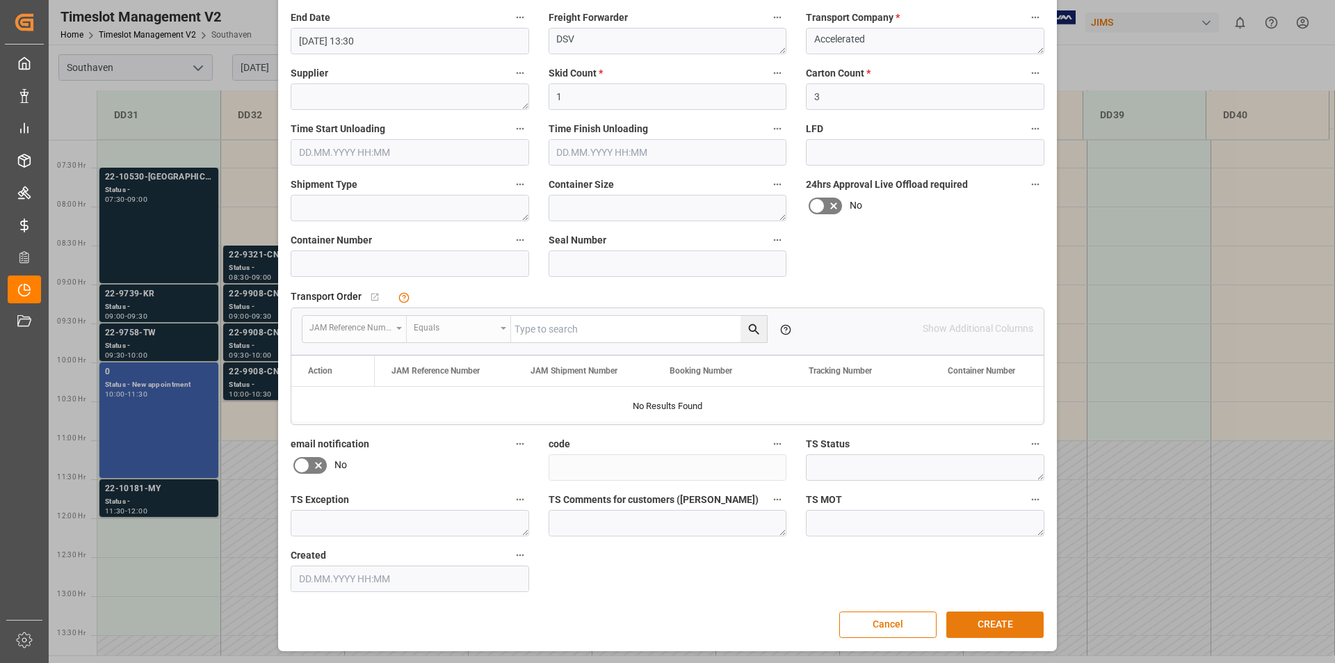
click at [990, 625] on button "CREATE" at bounding box center [995, 624] width 97 height 26
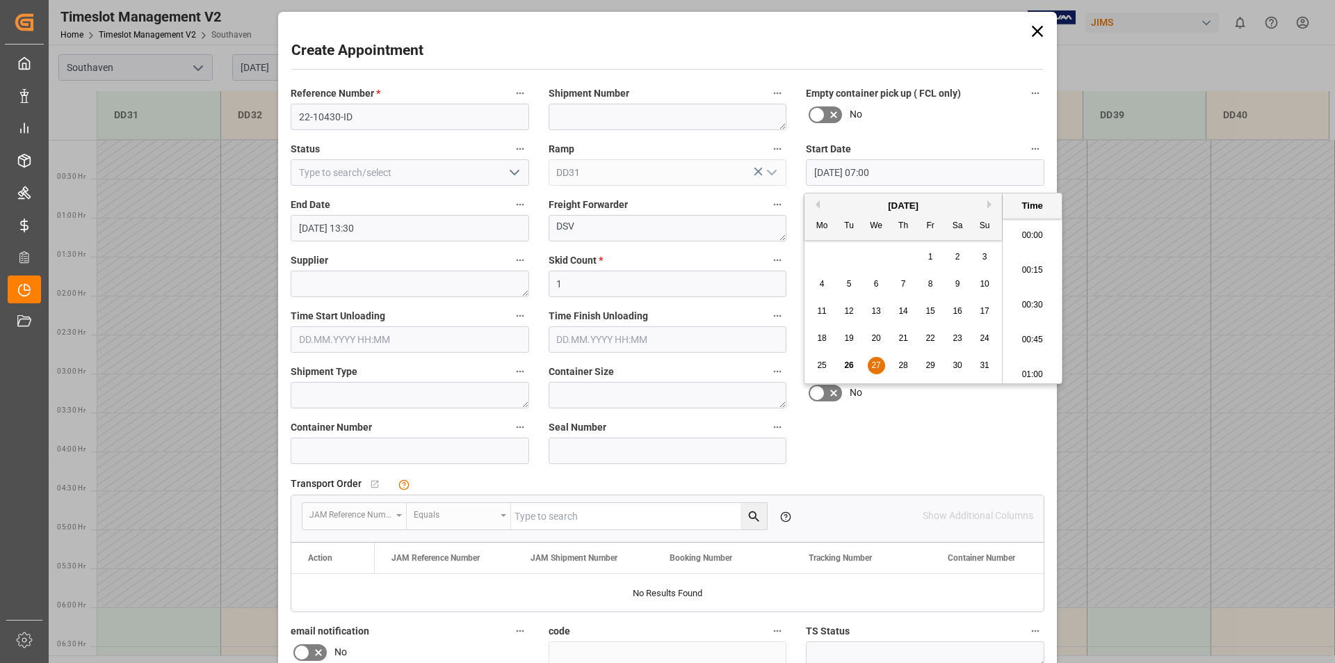
scroll to position [909, 0]
drag, startPoint x: 872, startPoint y: 170, endPoint x: 867, endPoint y: 218, distance: 48.2
click at [871, 170] on input "[DATE] 07:00" at bounding box center [925, 172] width 239 height 26
click at [904, 418] on div "Reference Number * 22-10430-ID Shipment Number Empty container pick up ( FCL on…" at bounding box center [667, 431] width 773 height 705
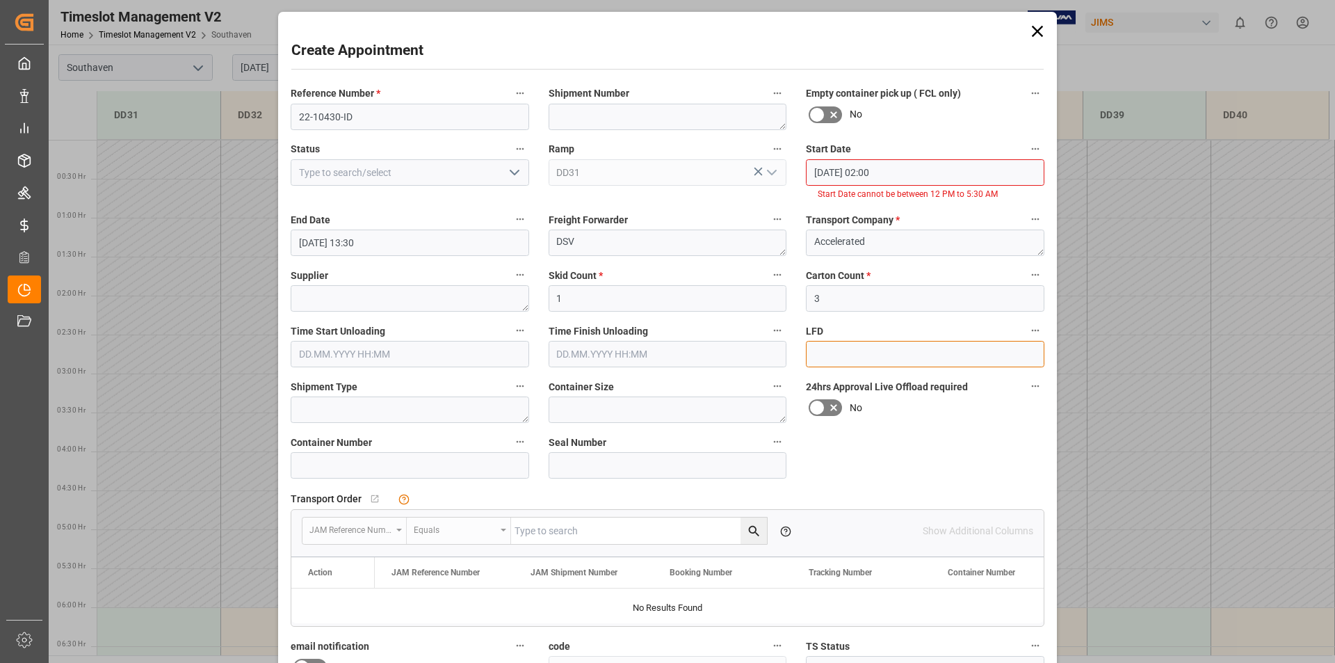
click at [874, 366] on input at bounding box center [925, 354] width 239 height 26
click at [873, 171] on input "[DATE] 02:00" at bounding box center [925, 172] width 239 height 26
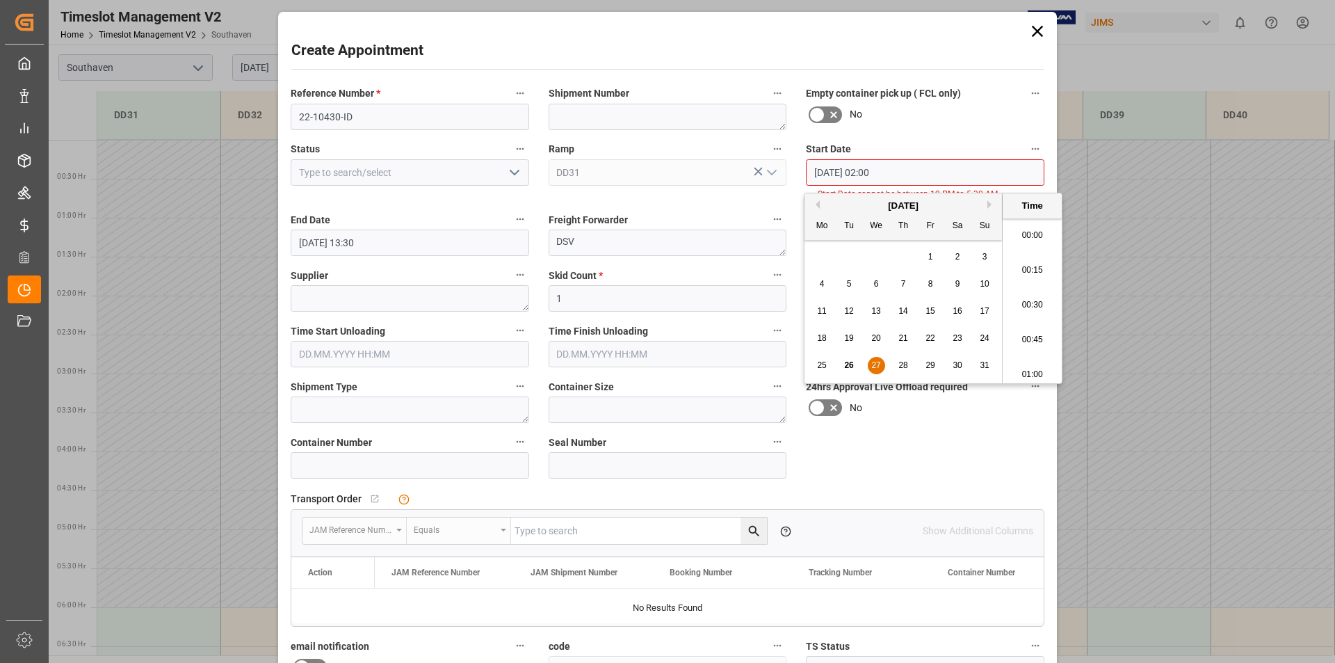
scroll to position [214, 0]
click at [878, 366] on span "27" at bounding box center [876, 365] width 9 height 10
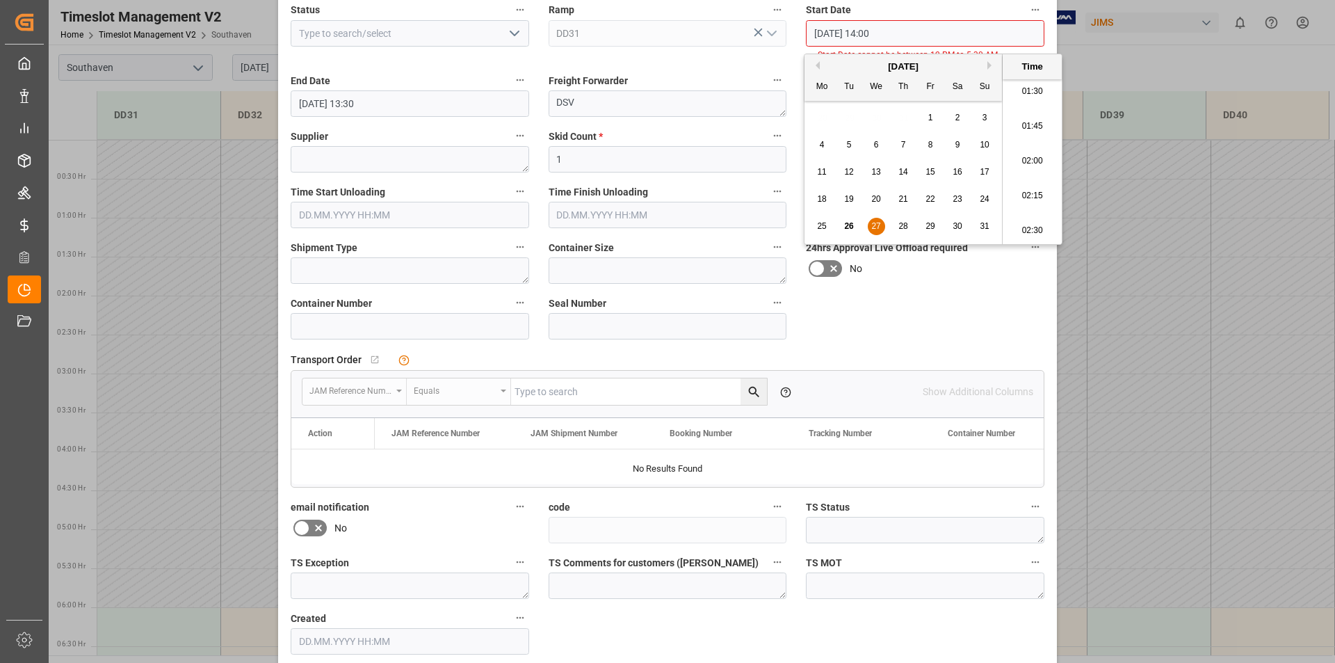
scroll to position [202, 0]
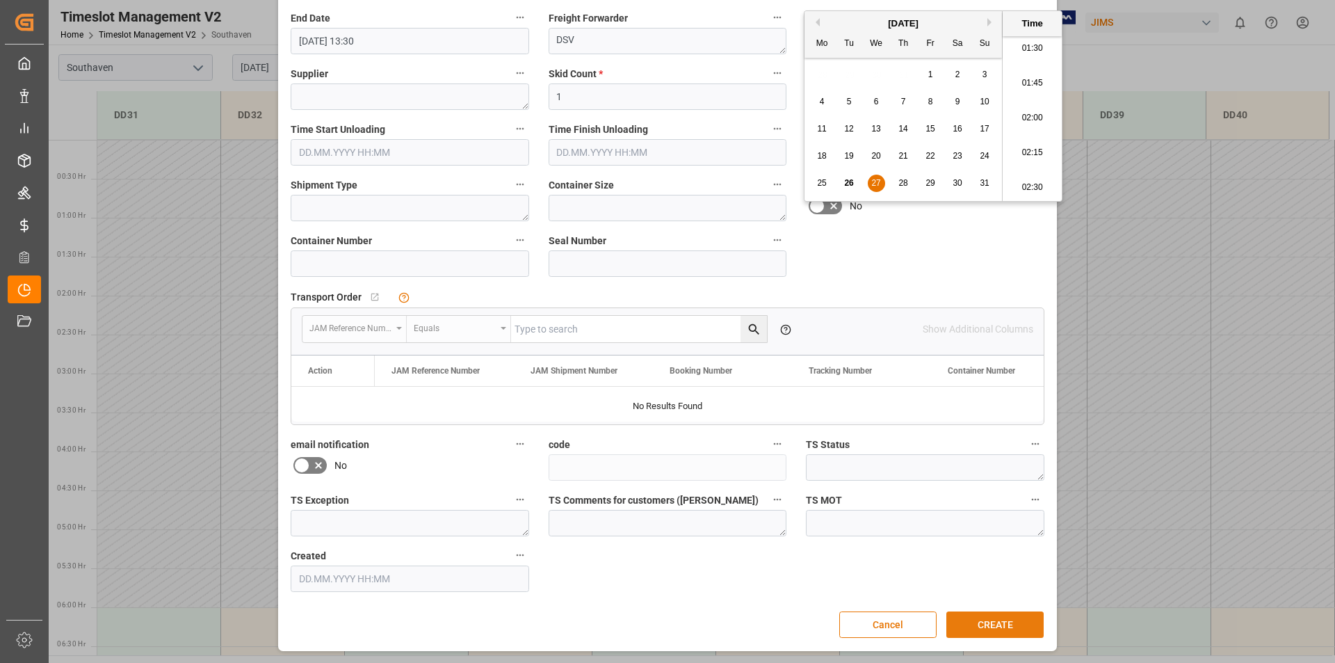
click at [990, 625] on button "CREATE" at bounding box center [995, 624] width 97 height 26
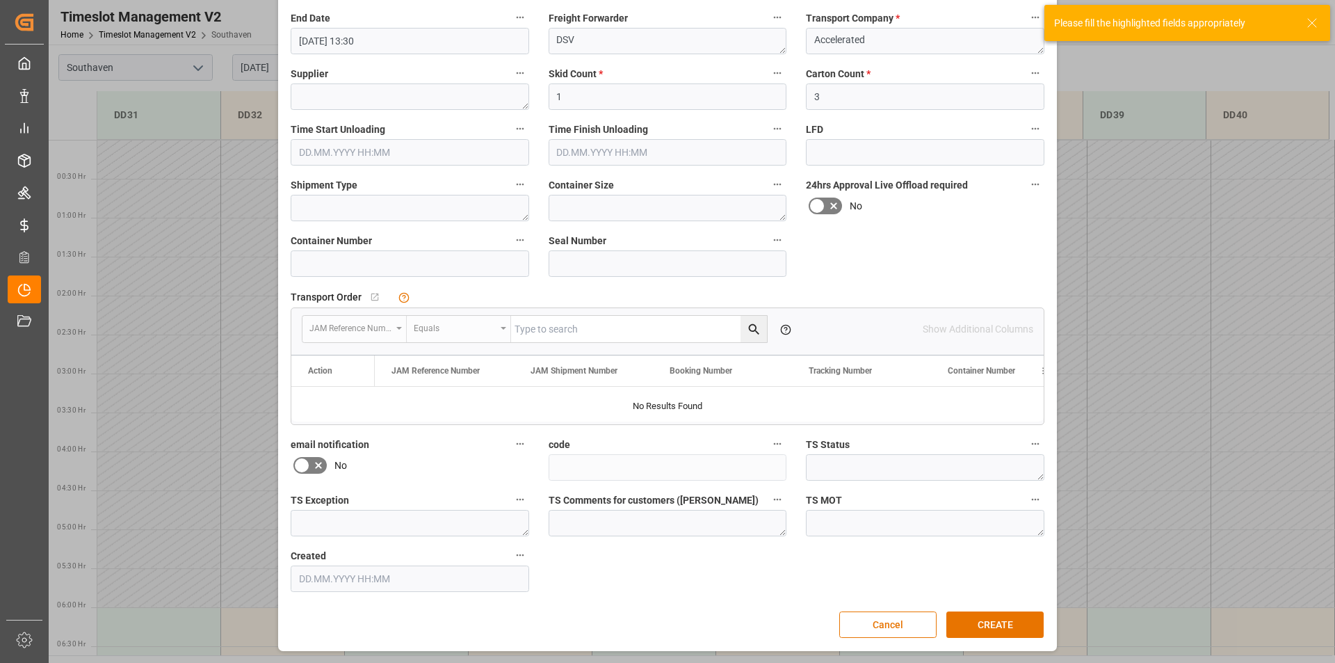
scroll to position [0, 0]
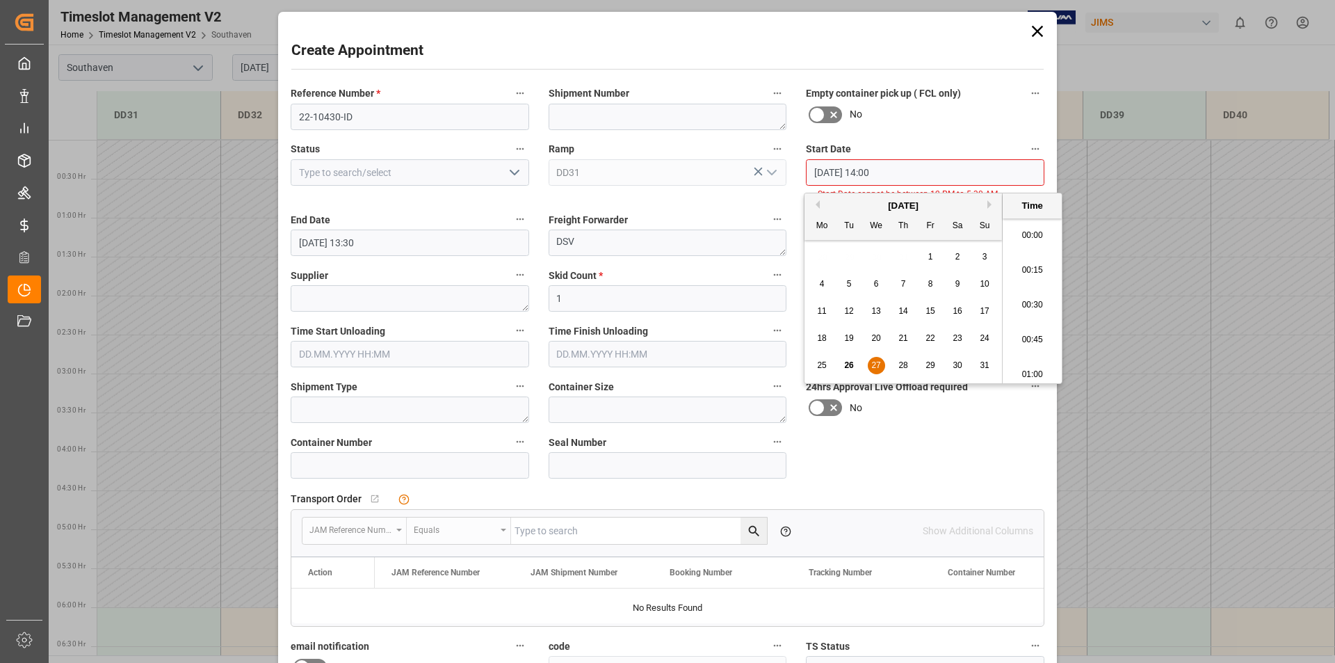
click at [874, 171] on input "[DATE] 14:00" at bounding box center [925, 172] width 239 height 26
type input "[DATE] 13:00"
click at [879, 364] on span "27" at bounding box center [876, 365] width 9 height 10
click at [878, 366] on span "27" at bounding box center [876, 365] width 9 height 10
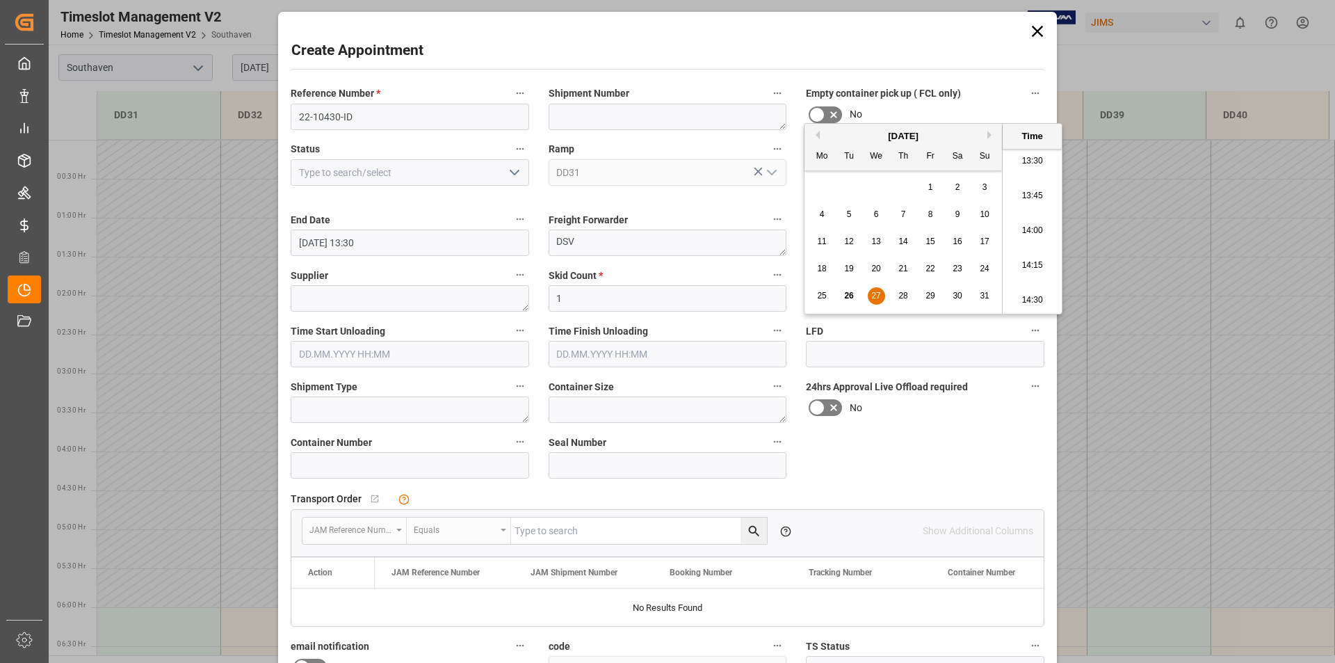
scroll to position [202, 0]
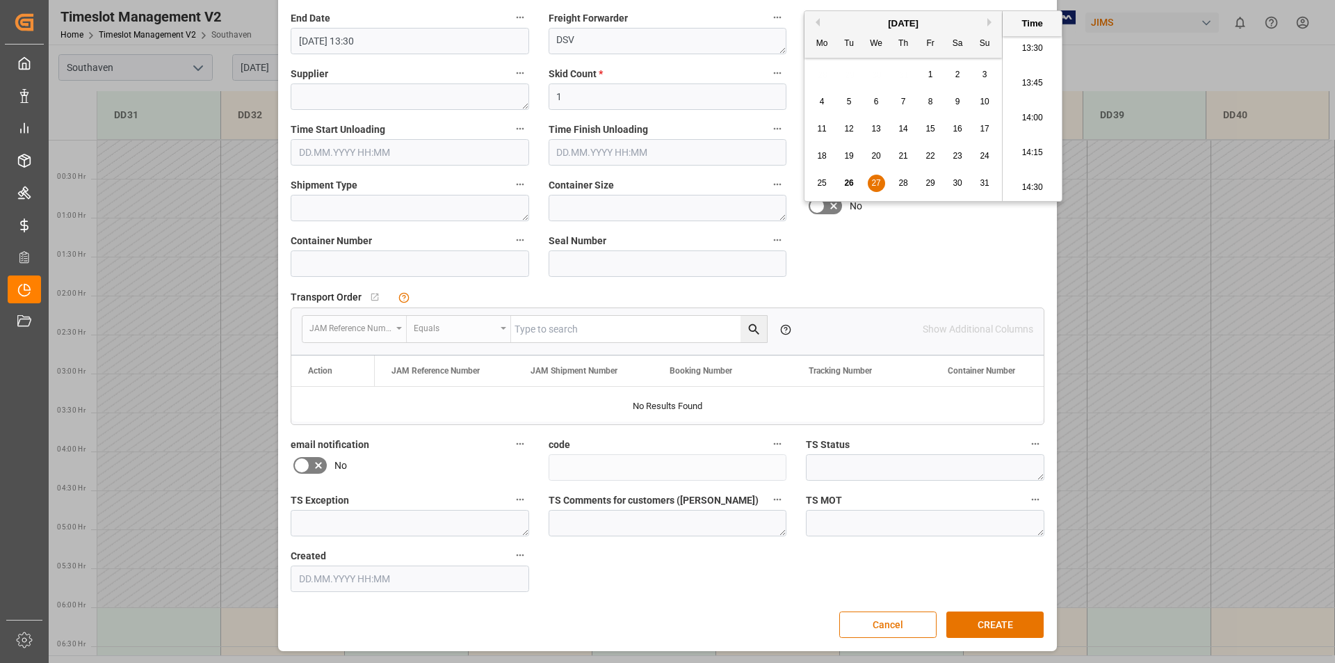
drag, startPoint x: 990, startPoint y: 617, endPoint x: 944, endPoint y: 470, distance: 153.8
click at [990, 621] on button "CREATE" at bounding box center [995, 624] width 97 height 26
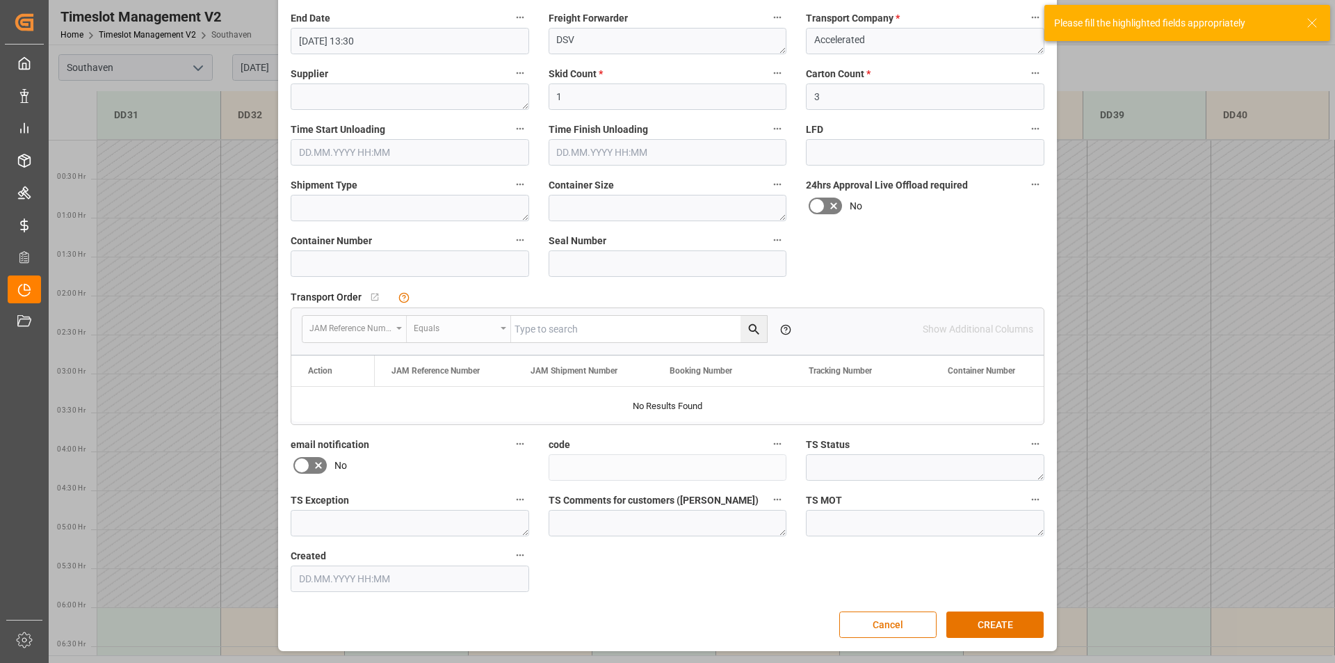
scroll to position [0, 0]
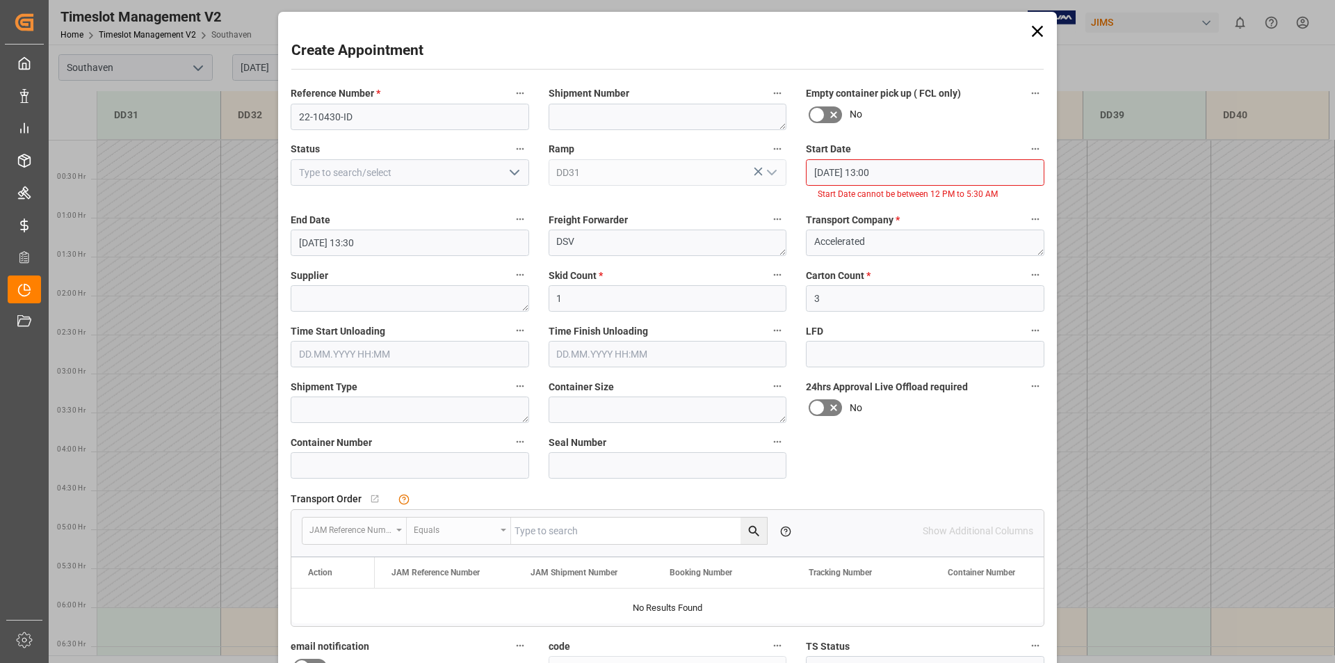
click at [356, 242] on input "[DATE] 13:30" at bounding box center [410, 243] width 239 height 26
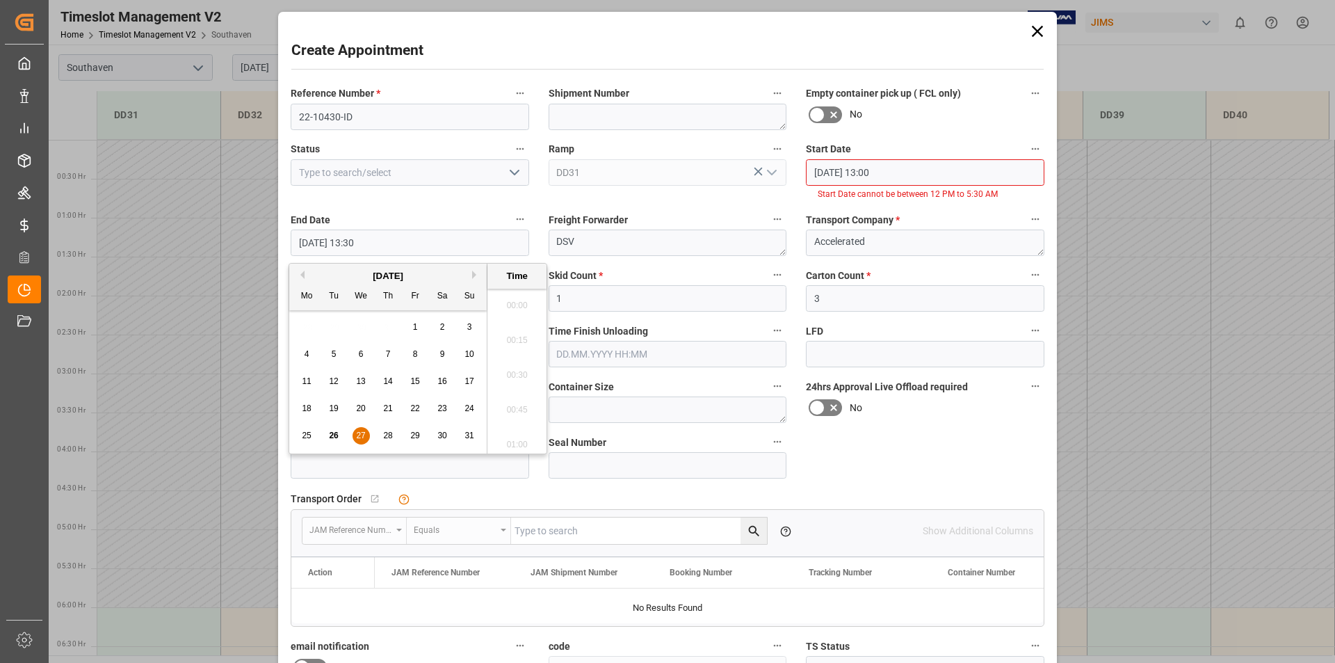
scroll to position [1813, 0]
type input "[DATE] 14:30"
click at [396, 204] on div "Status" at bounding box center [410, 170] width 258 height 71
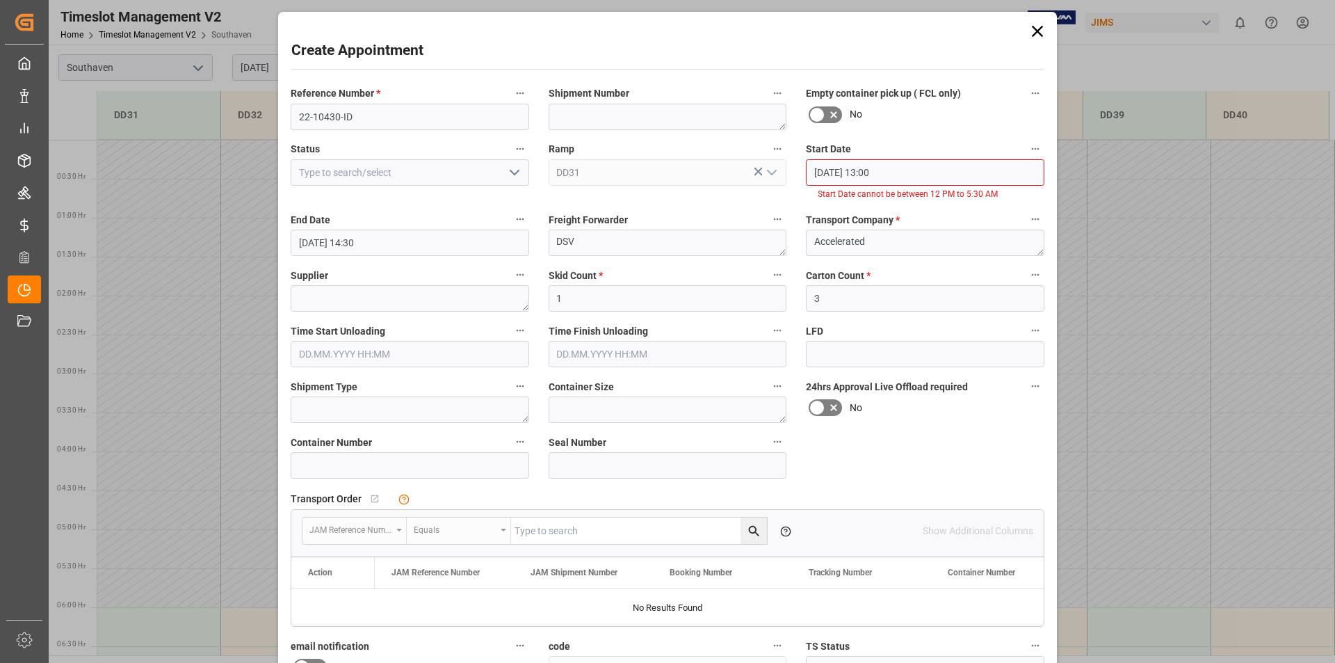
click at [929, 213] on label "Transport Company *" at bounding box center [925, 219] width 239 height 19
click at [1027, 213] on button "Transport Company *" at bounding box center [1036, 219] width 18 height 18
click at [944, 467] on div at bounding box center [667, 331] width 1335 height 663
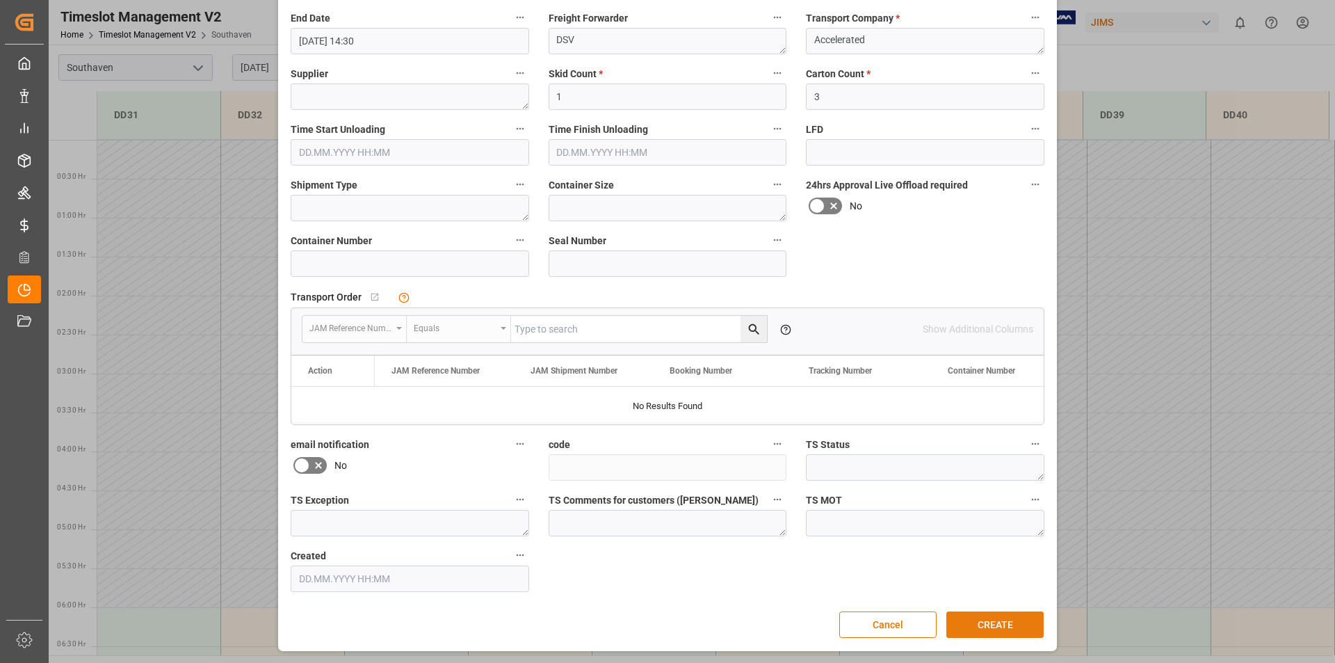
click at [1001, 622] on button "CREATE" at bounding box center [995, 624] width 97 height 26
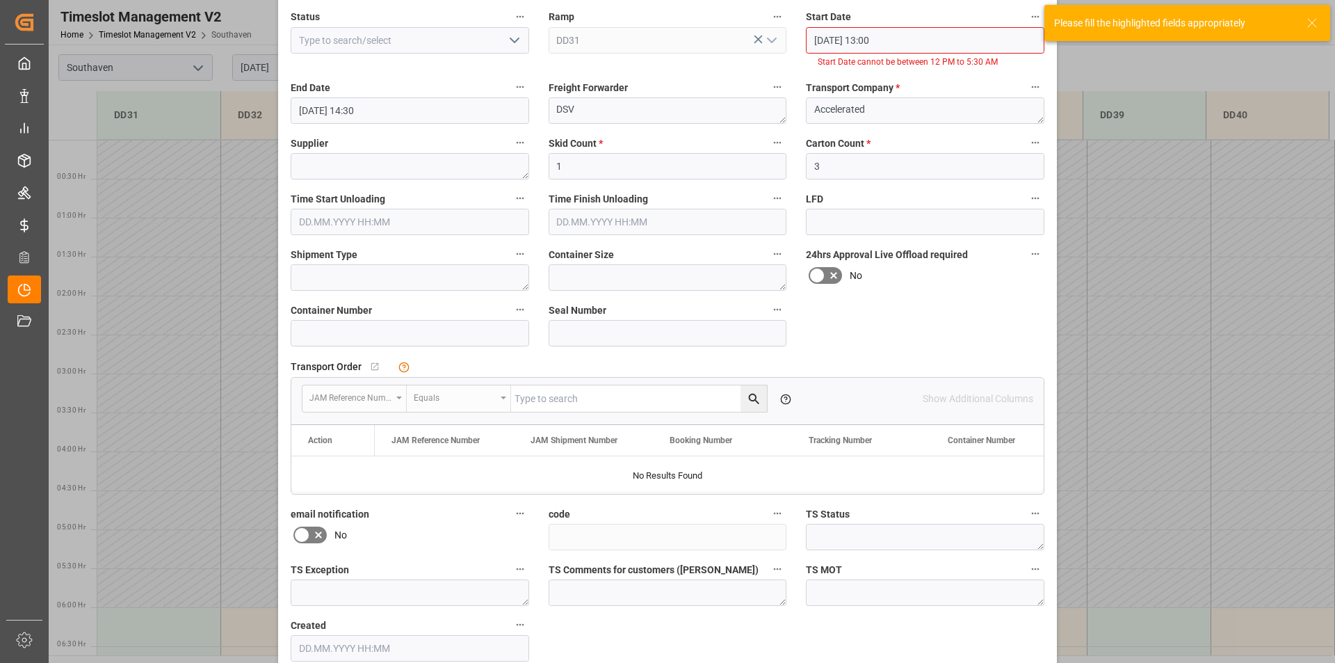
scroll to position [0, 0]
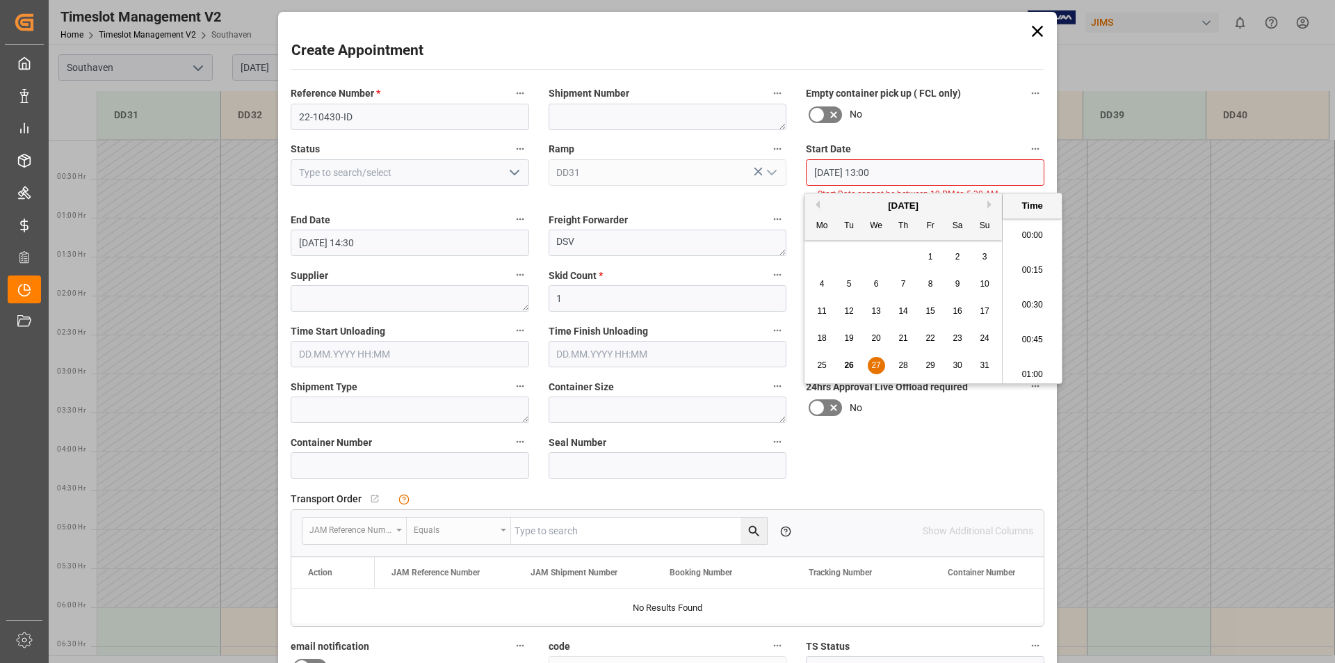
click at [872, 171] on input "[DATE] 13:00" at bounding box center [925, 172] width 239 height 26
type input "[DATE] 11:00"
click at [874, 365] on span "27" at bounding box center [876, 365] width 9 height 10
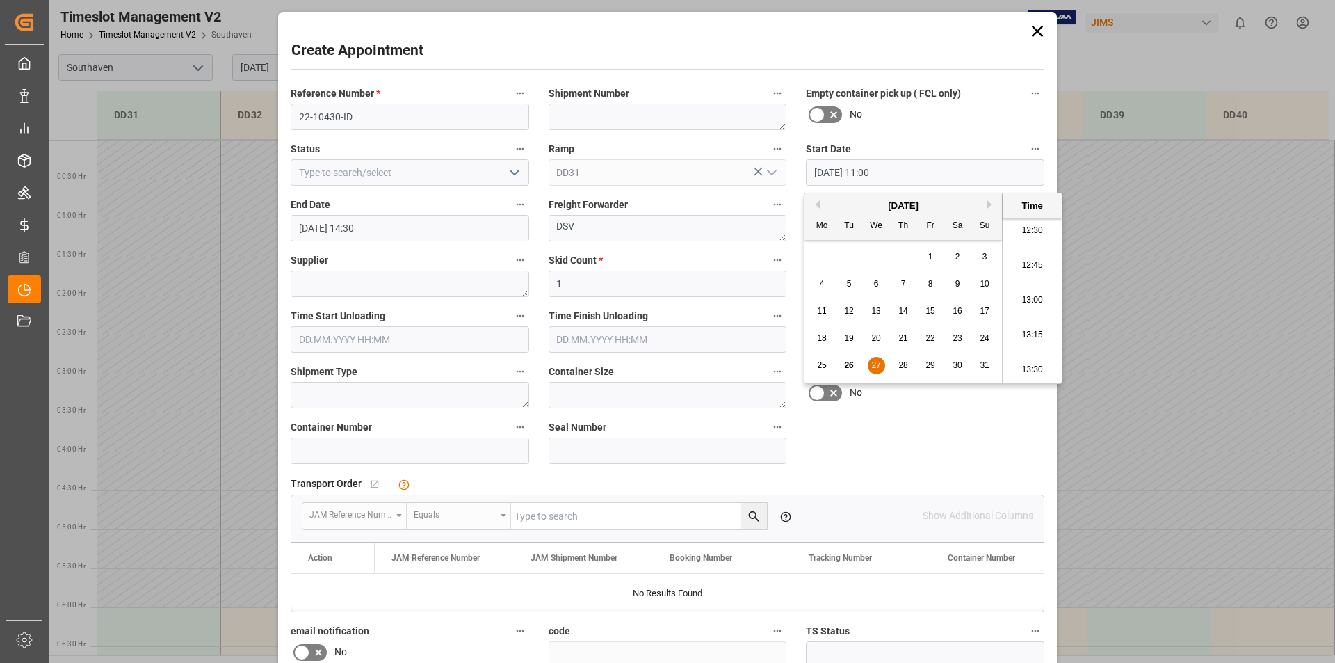
click at [928, 426] on div "Reference Number * 22-10430-ID Shipment Number Empty container pick up ( FCL on…" at bounding box center [667, 431] width 773 height 705
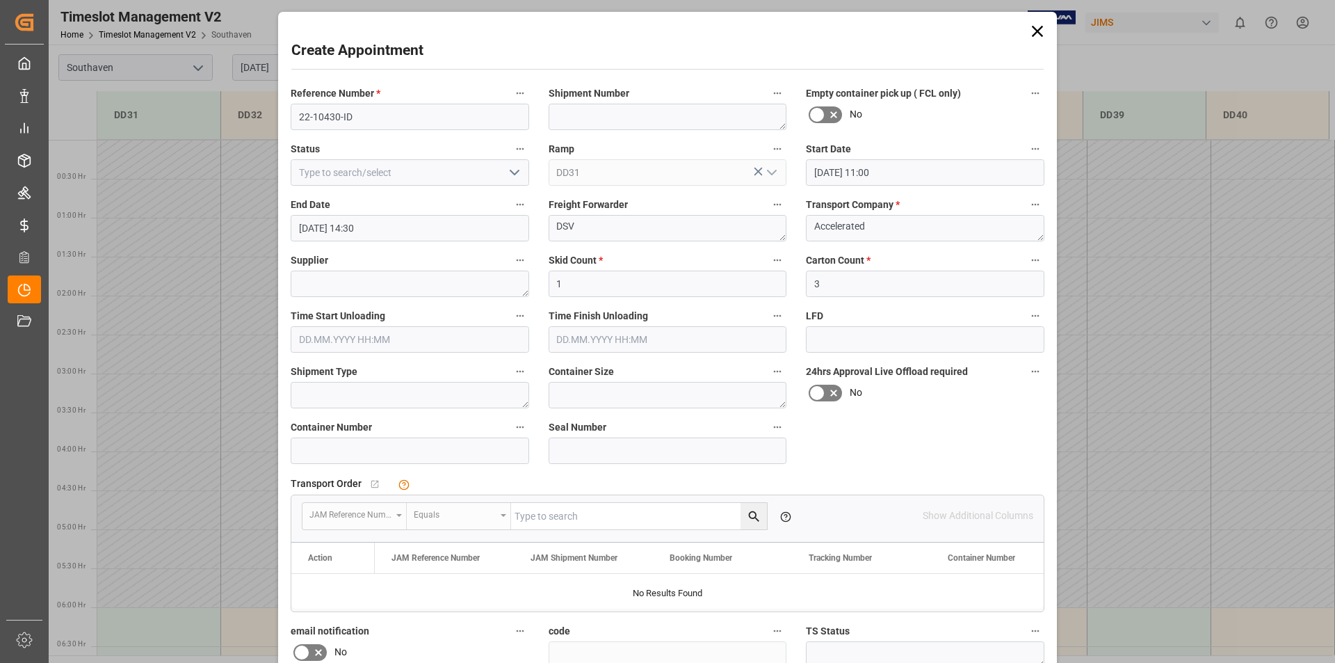
scroll to position [187, 0]
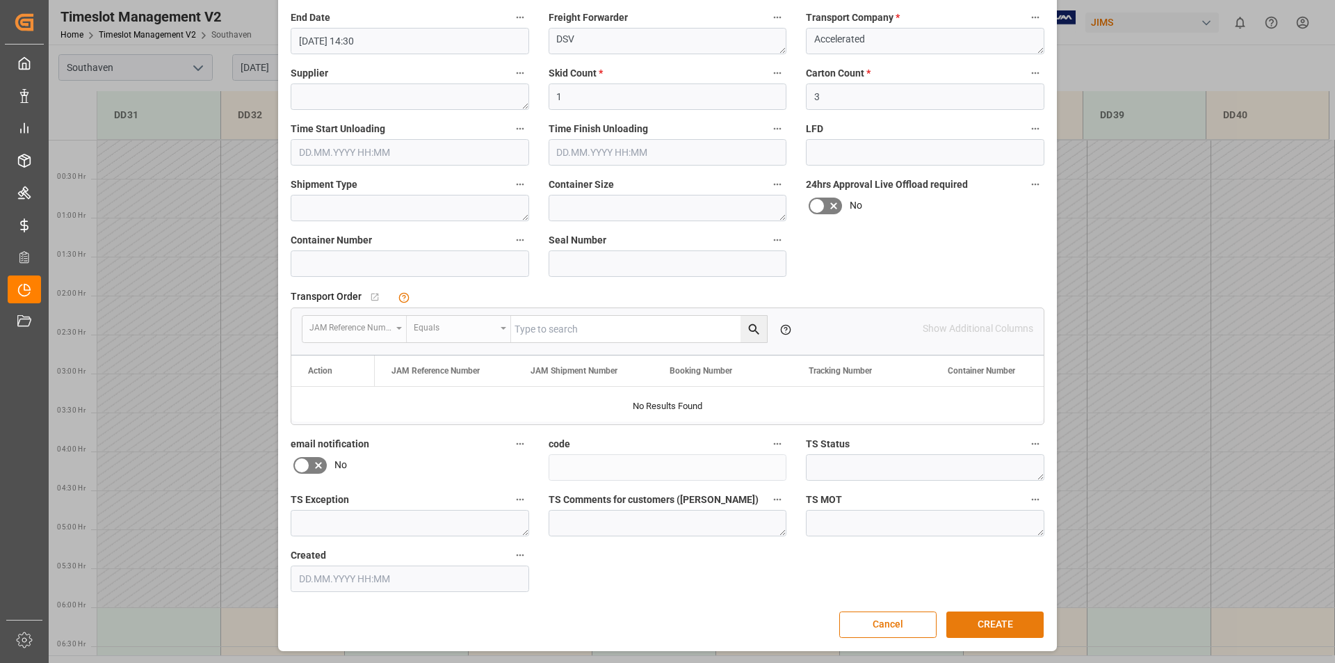
click at [995, 623] on button "CREATE" at bounding box center [995, 624] width 97 height 26
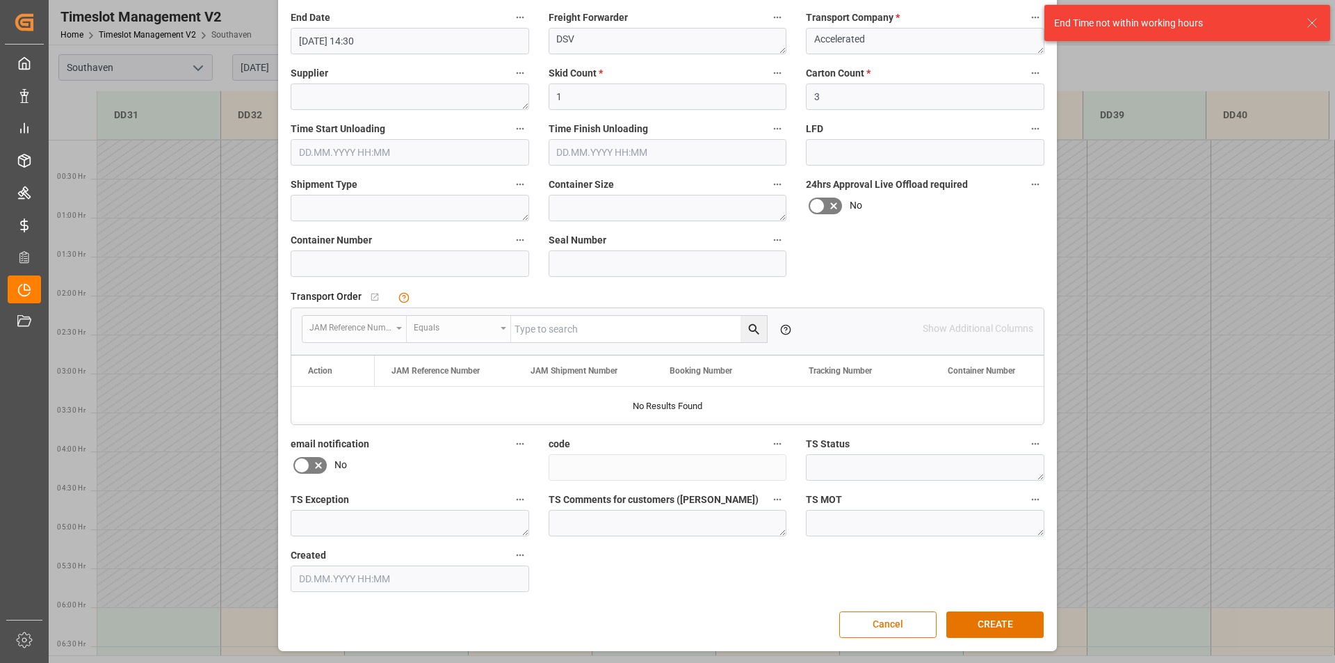
scroll to position [118, 0]
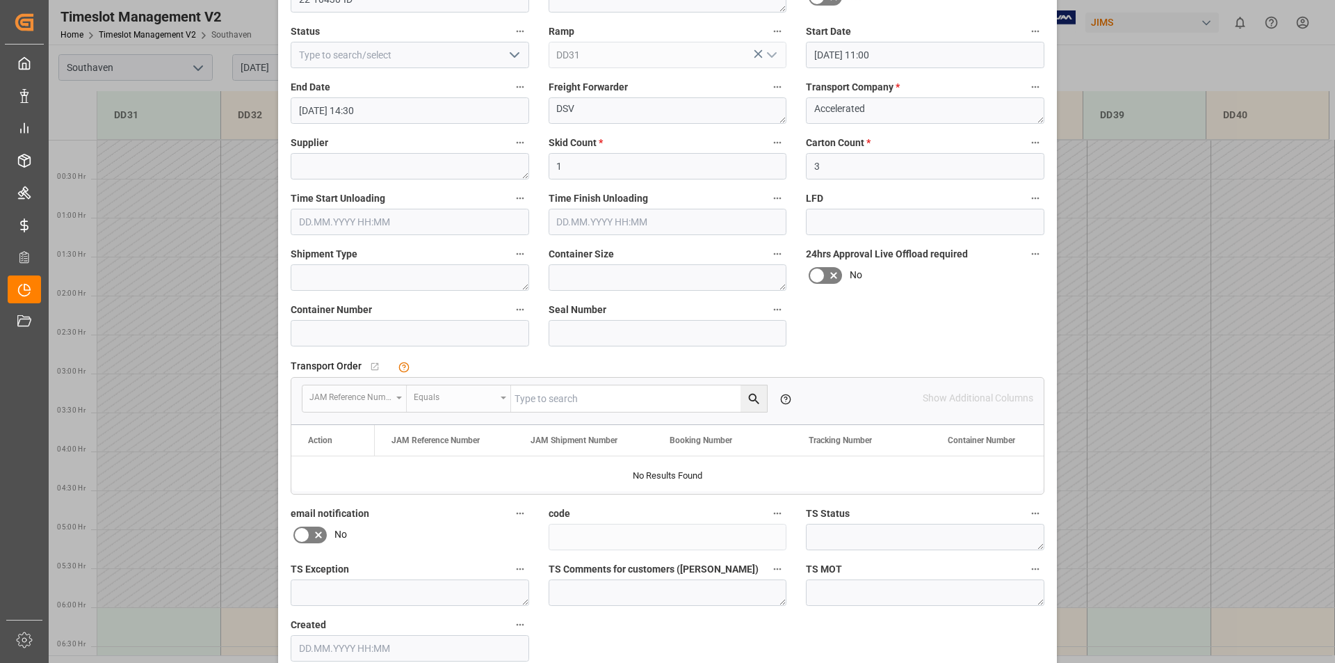
click at [358, 109] on input "[DATE] 14:30" at bounding box center [410, 110] width 239 height 26
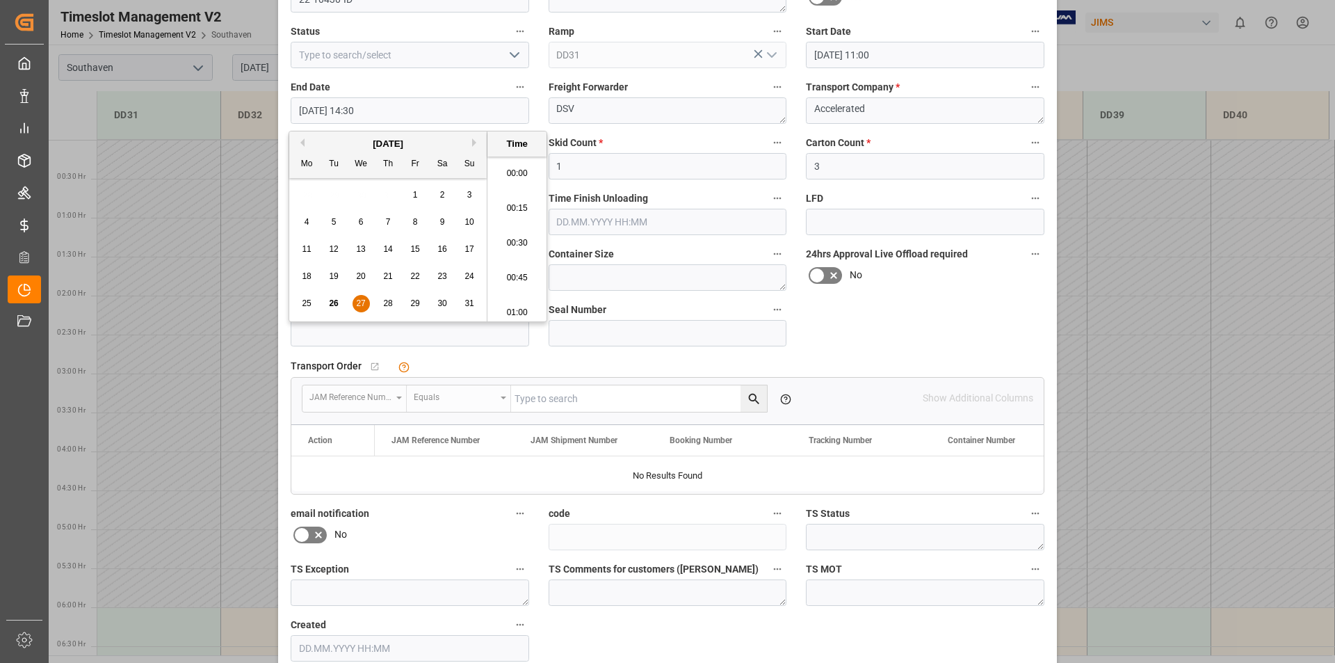
scroll to position [1952, 0]
type input "[DATE] 11:30"
click at [421, 78] on label "End Date" at bounding box center [410, 87] width 239 height 19
click at [511, 78] on button "End Date" at bounding box center [520, 87] width 18 height 18
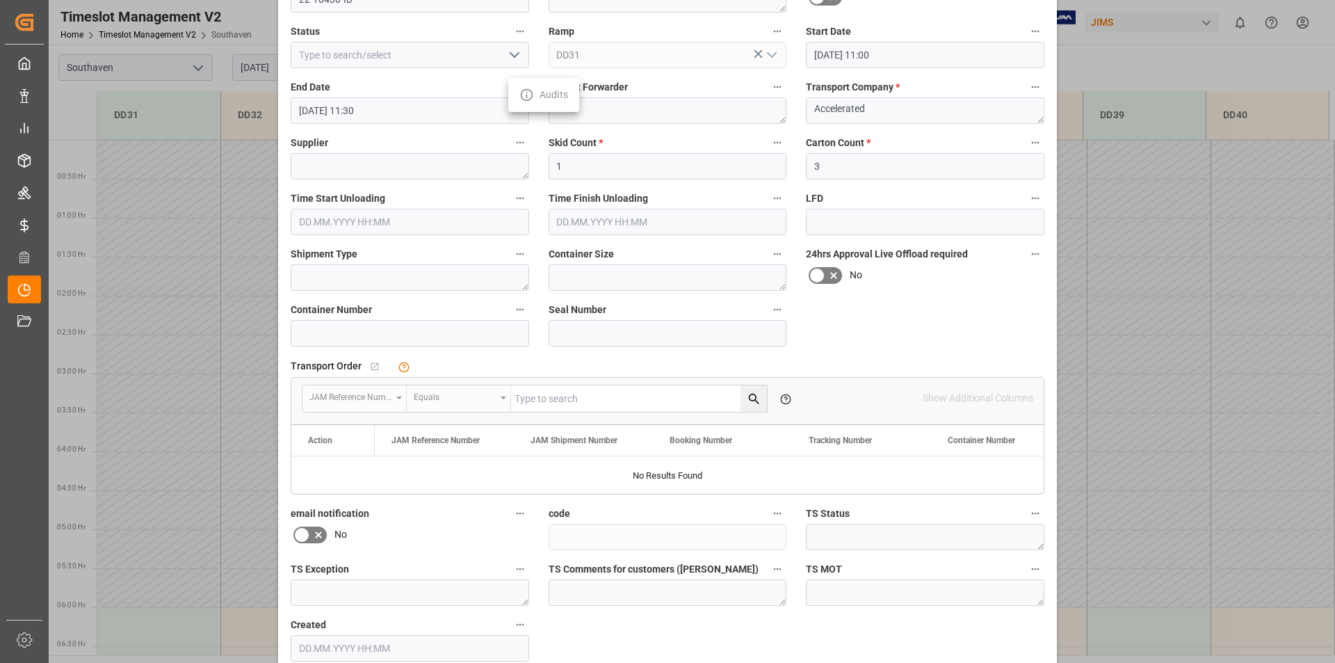
click at [855, 336] on div at bounding box center [667, 331] width 1335 height 663
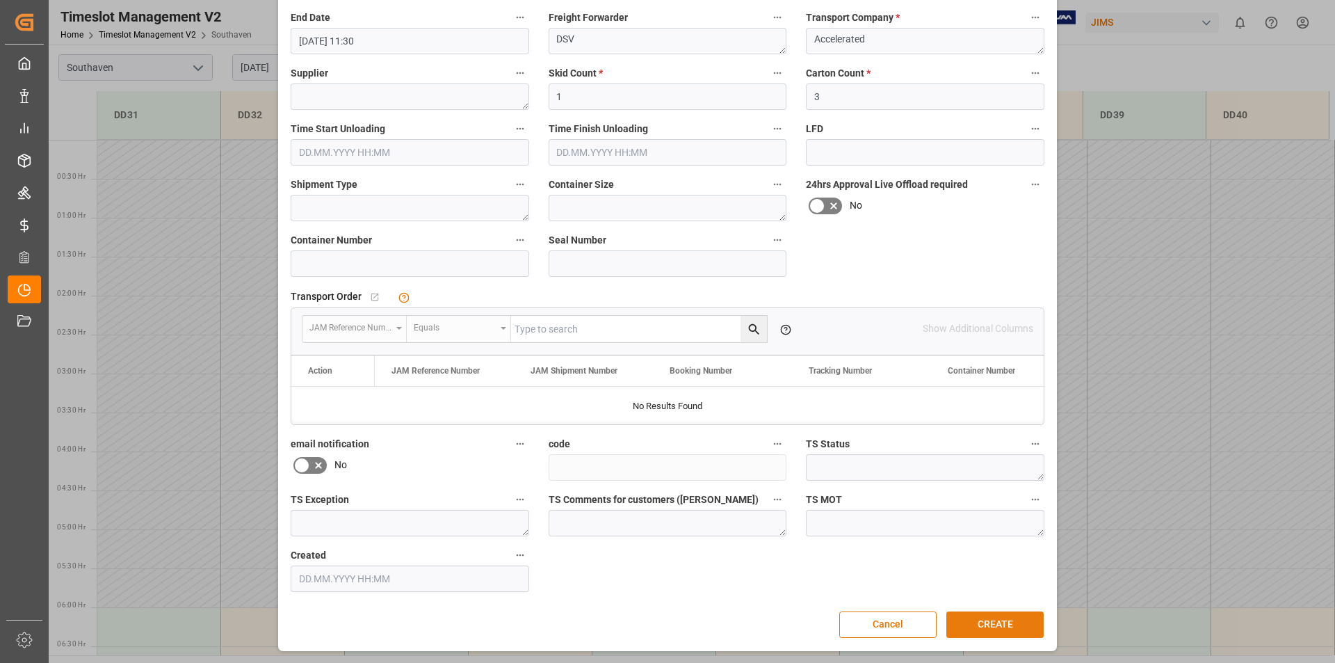
click at [997, 618] on button "CREATE" at bounding box center [995, 624] width 97 height 26
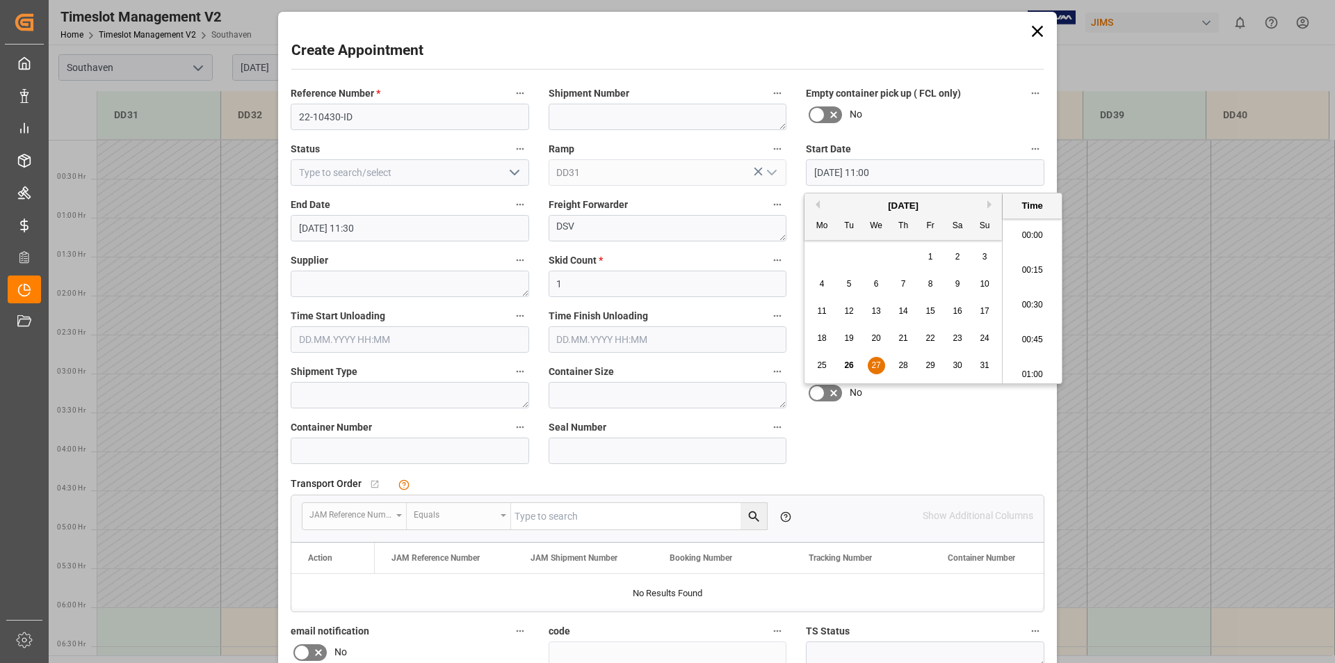
drag, startPoint x: 873, startPoint y: 168, endPoint x: 857, endPoint y: 179, distance: 19.5
click at [868, 170] on input "[DATE] 11:00" at bounding box center [925, 172] width 239 height 26
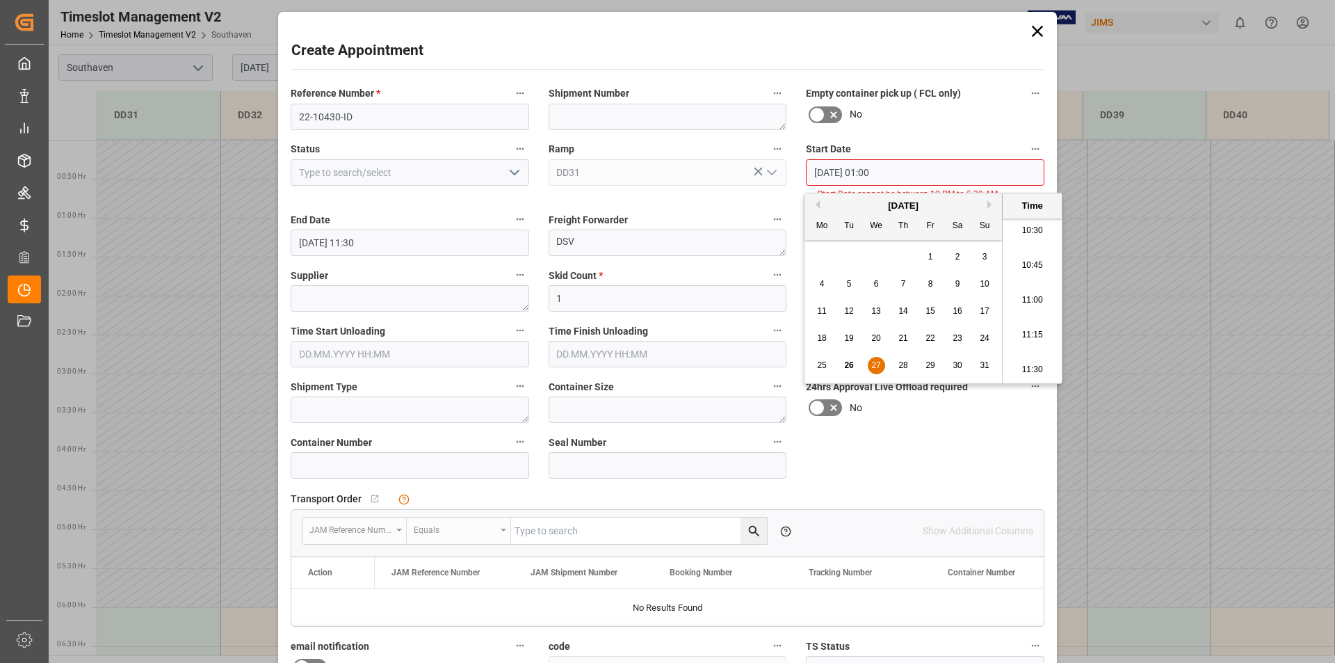
type input "[DATE] 01:00"
drag, startPoint x: 880, startPoint y: 366, endPoint x: 912, endPoint y: 433, distance: 74.0
click at [880, 365] on span "27" at bounding box center [876, 365] width 9 height 10
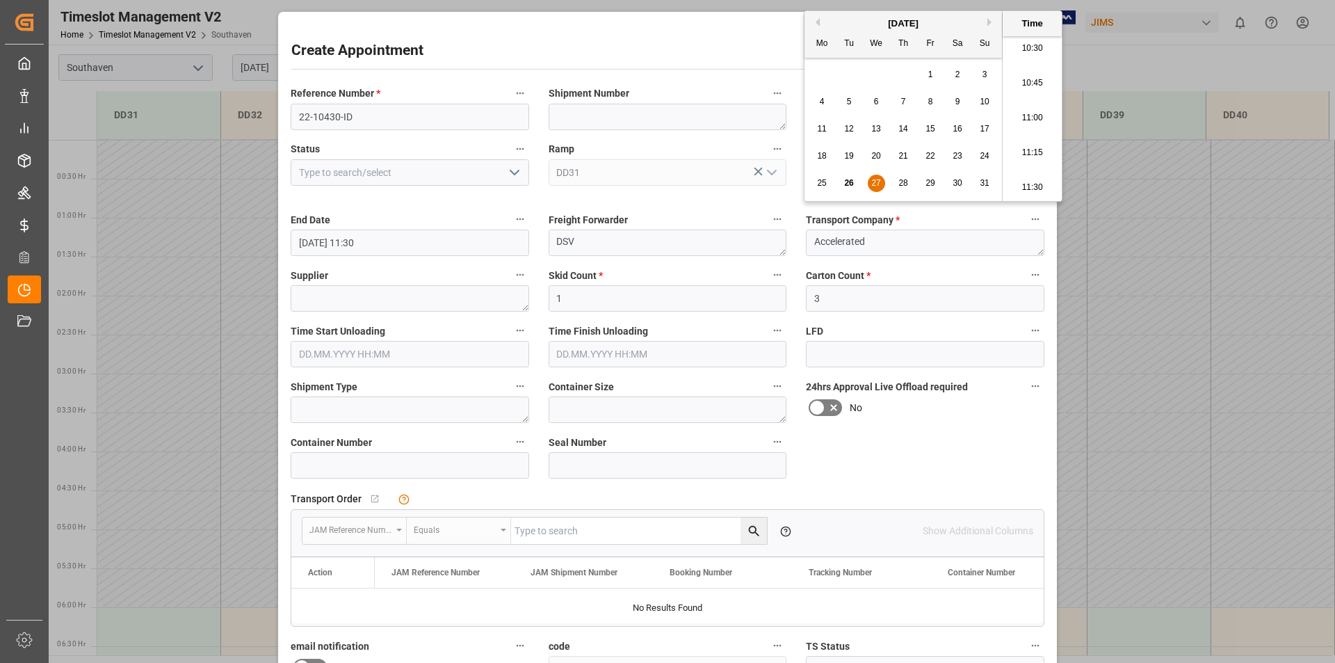
scroll to position [202, 0]
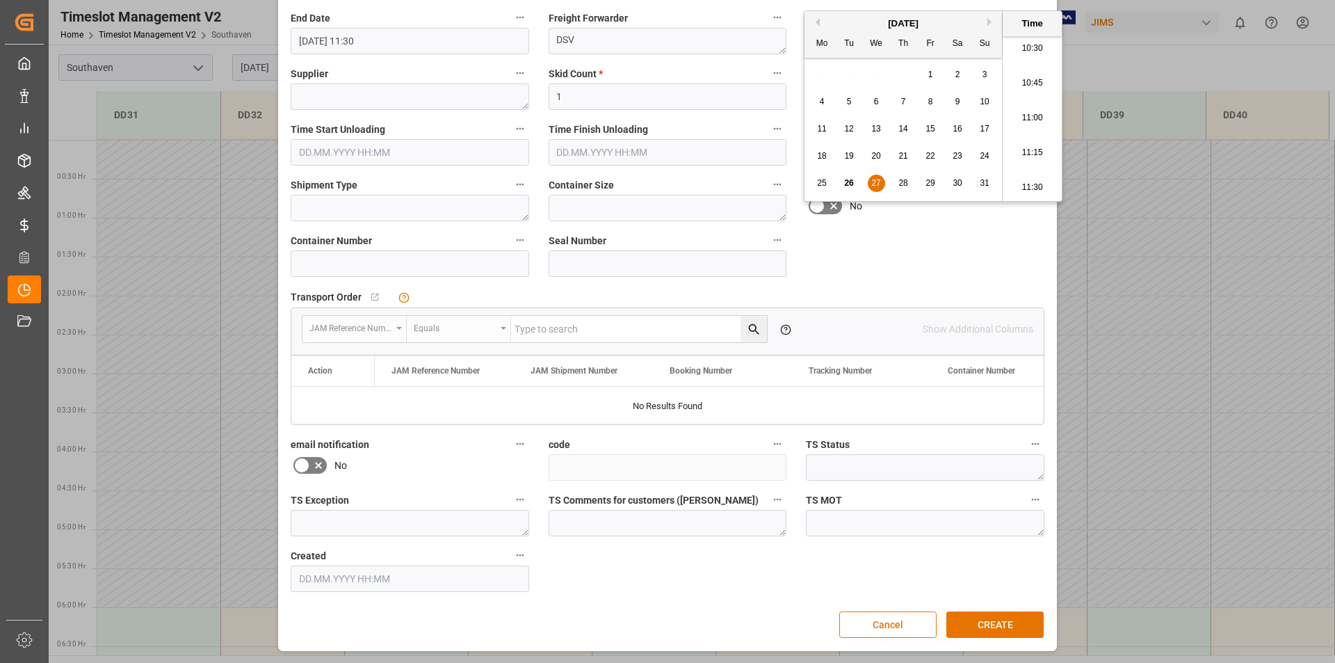
click at [998, 628] on button "CREATE" at bounding box center [995, 624] width 97 height 26
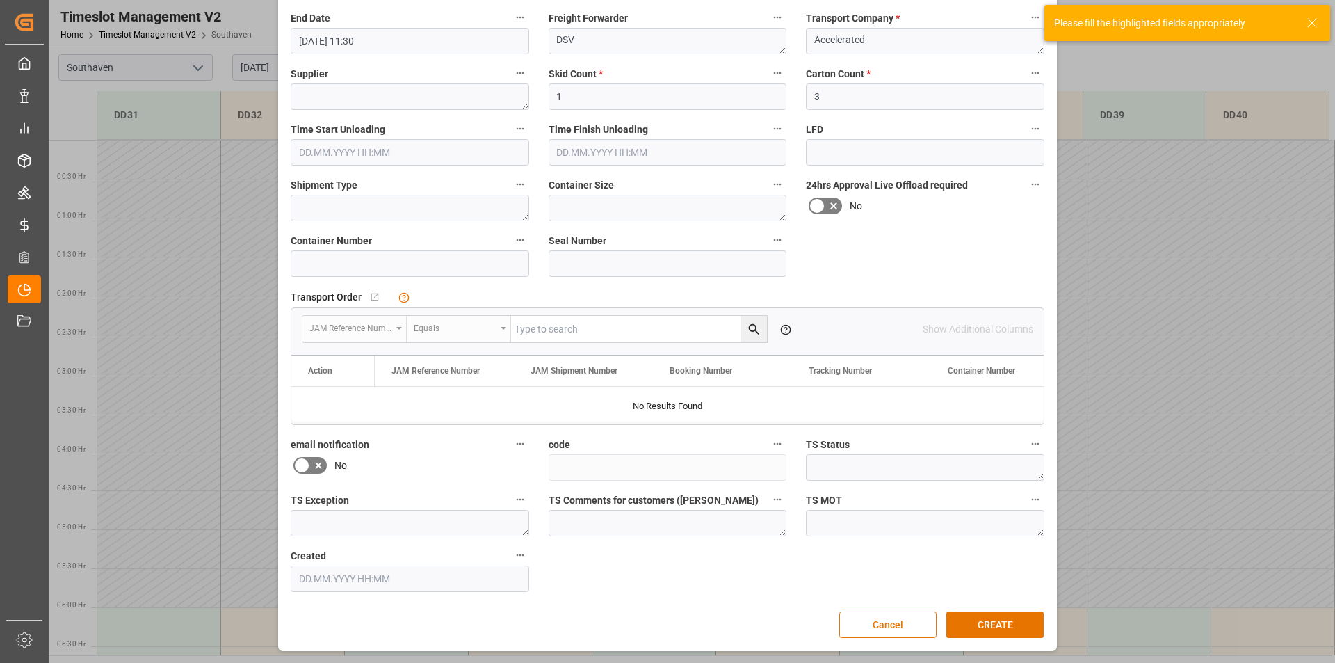
scroll to position [0, 0]
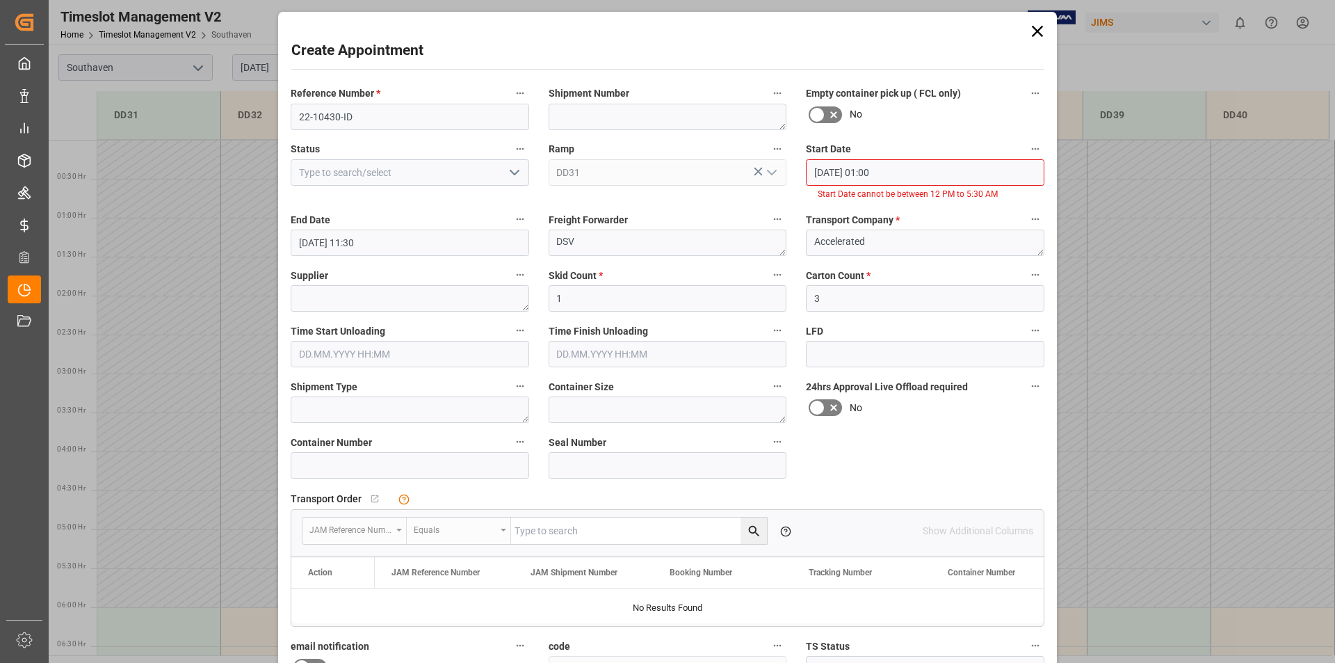
click at [1033, 31] on icon at bounding box center [1037, 31] width 19 height 19
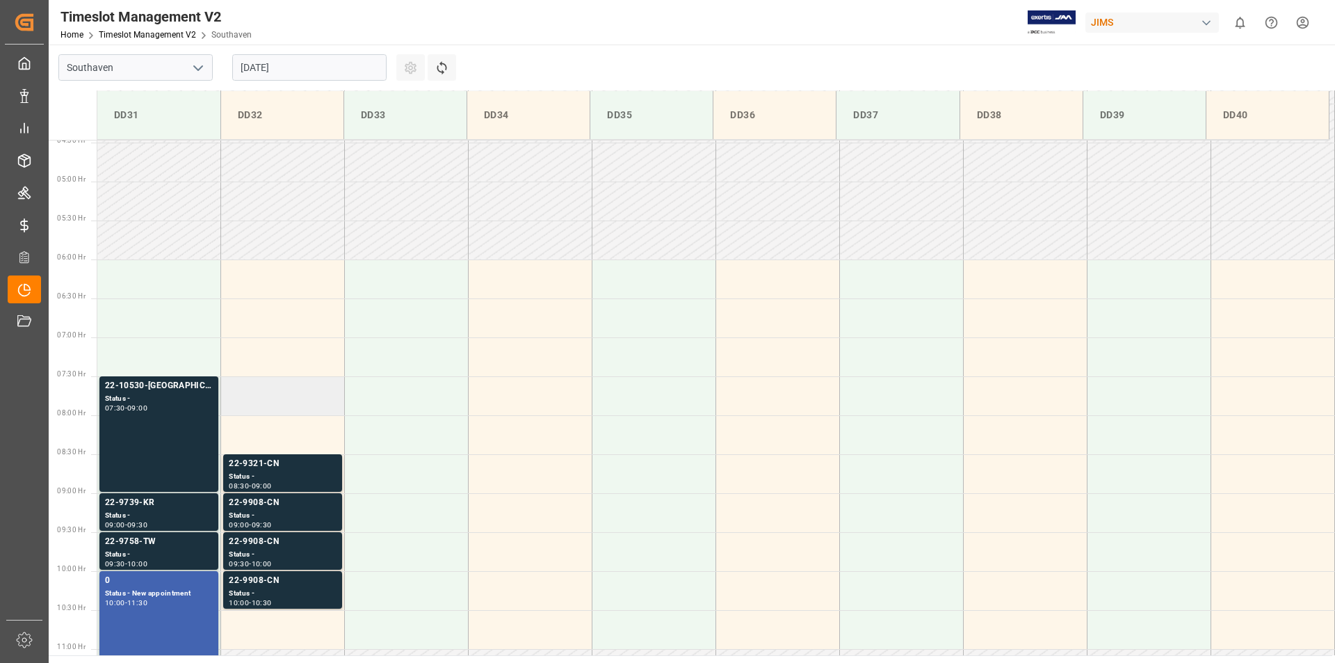
scroll to position [626, 0]
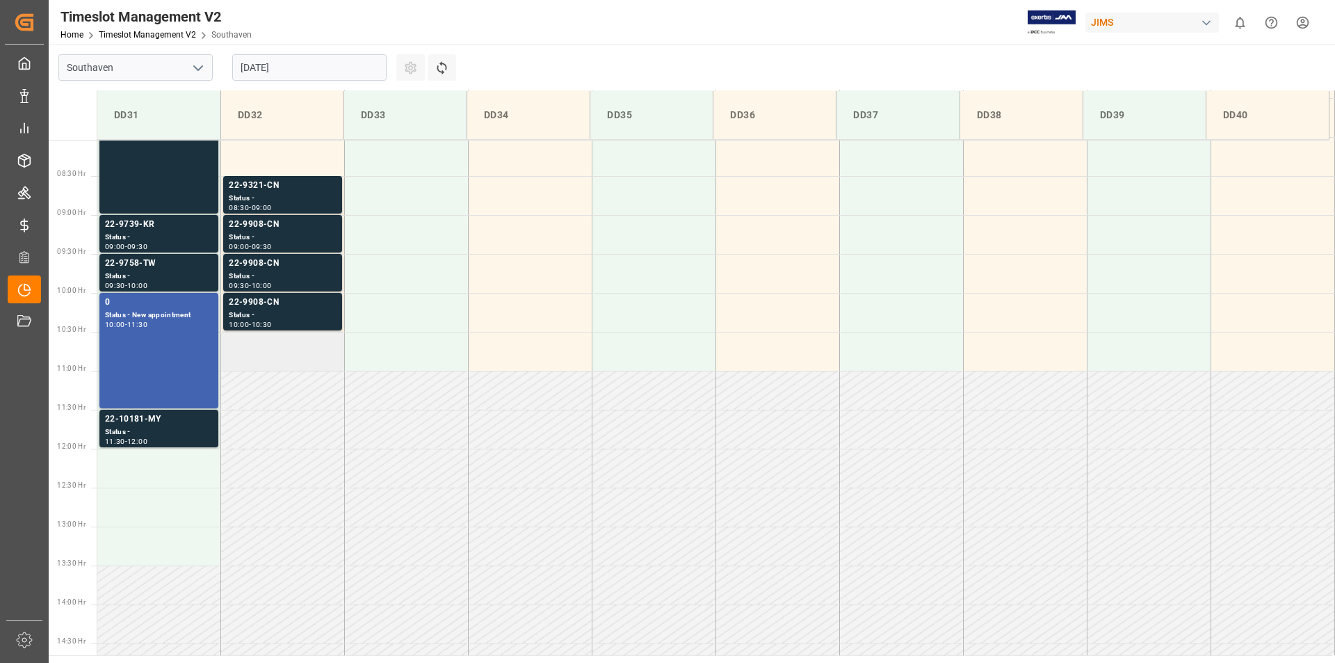
click at [262, 337] on td at bounding box center [283, 351] width 124 height 39
click at [268, 348] on td at bounding box center [283, 351] width 124 height 39
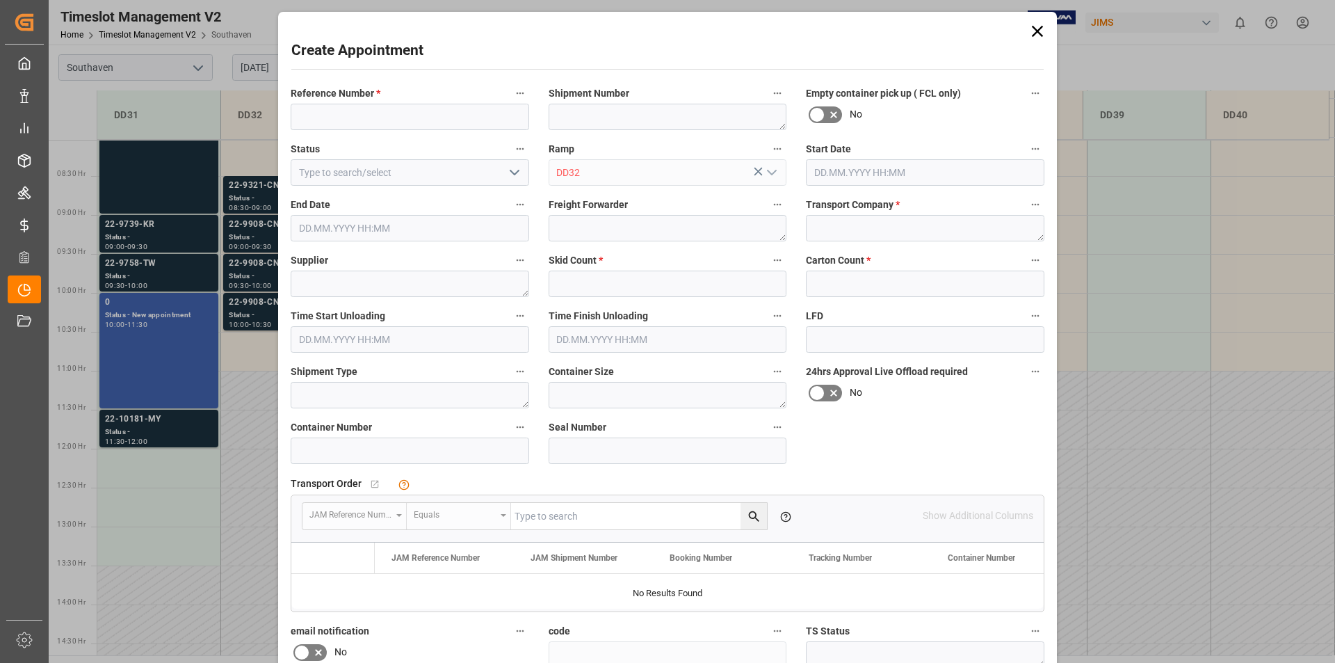
type input "[DATE] 10:30"
type input "[DATE] 11:00"
click at [342, 117] on input at bounding box center [410, 117] width 239 height 26
type input "22-10430-ID"
click at [596, 227] on textarea at bounding box center [668, 228] width 239 height 26
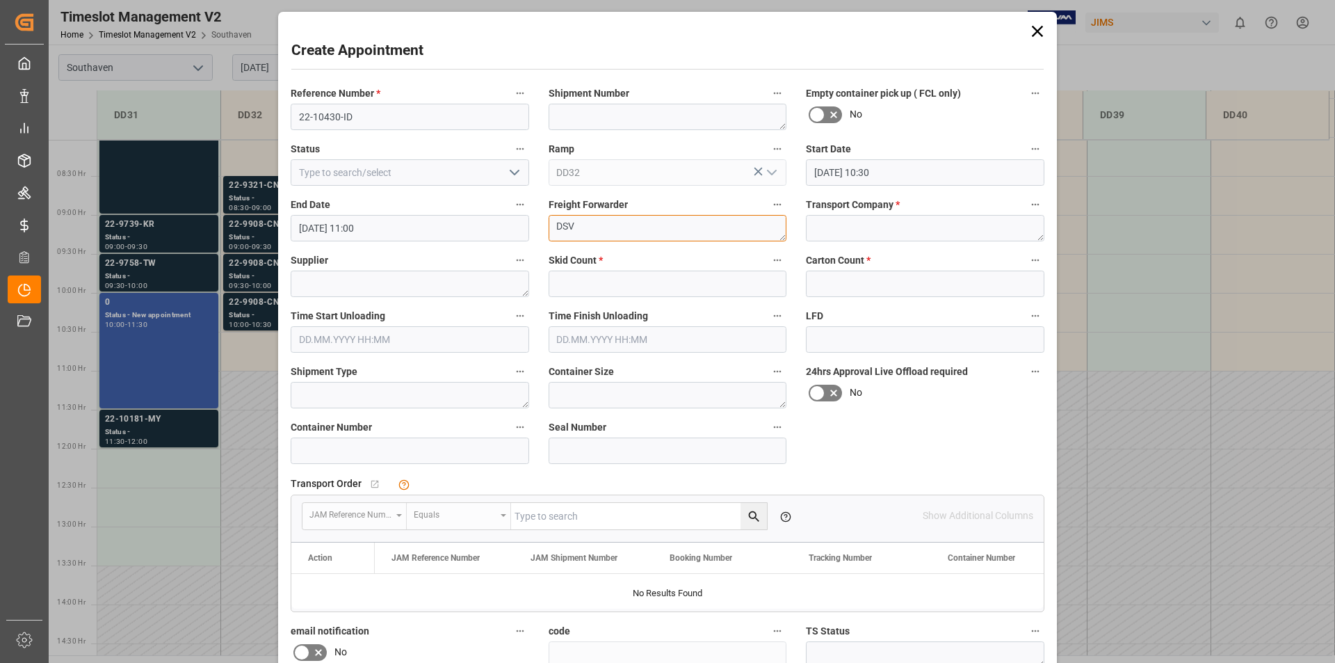
type textarea "DSV"
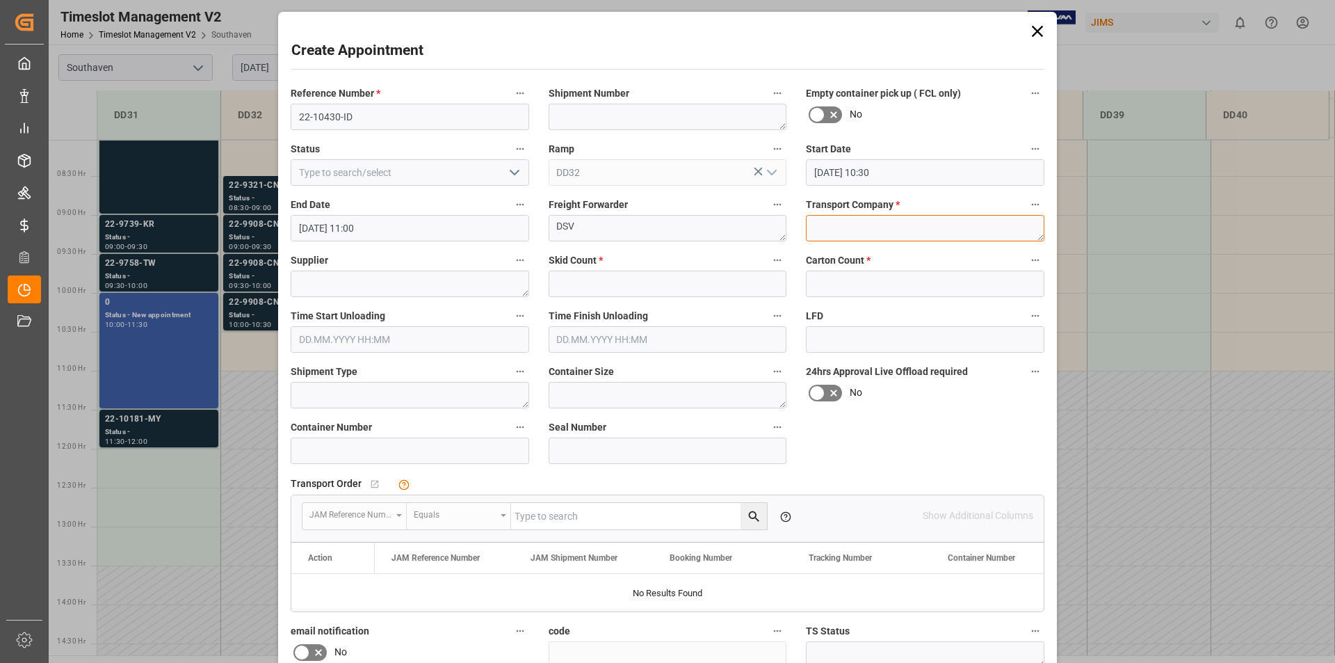
click at [839, 226] on textarea at bounding box center [925, 228] width 239 height 26
type textarea "Accelerated"
click at [569, 282] on input "text" at bounding box center [668, 284] width 239 height 26
type input "1"
click at [831, 282] on input "text" at bounding box center [925, 284] width 239 height 26
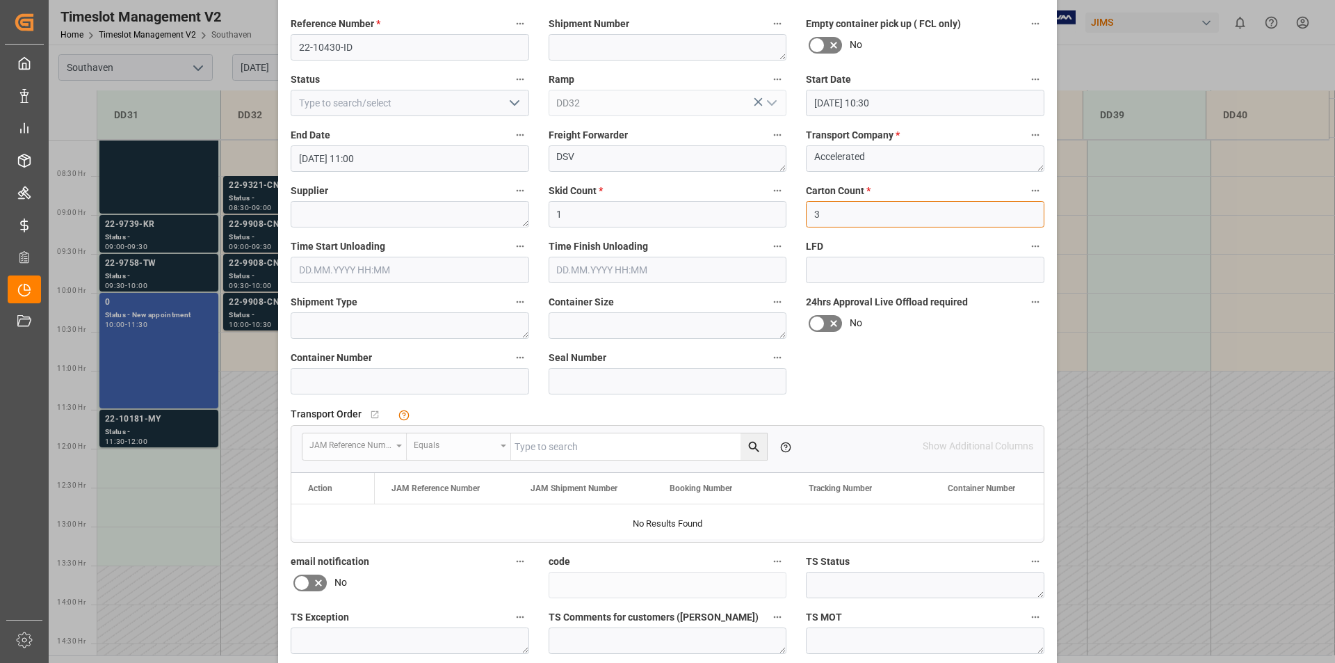
scroll to position [187, 0]
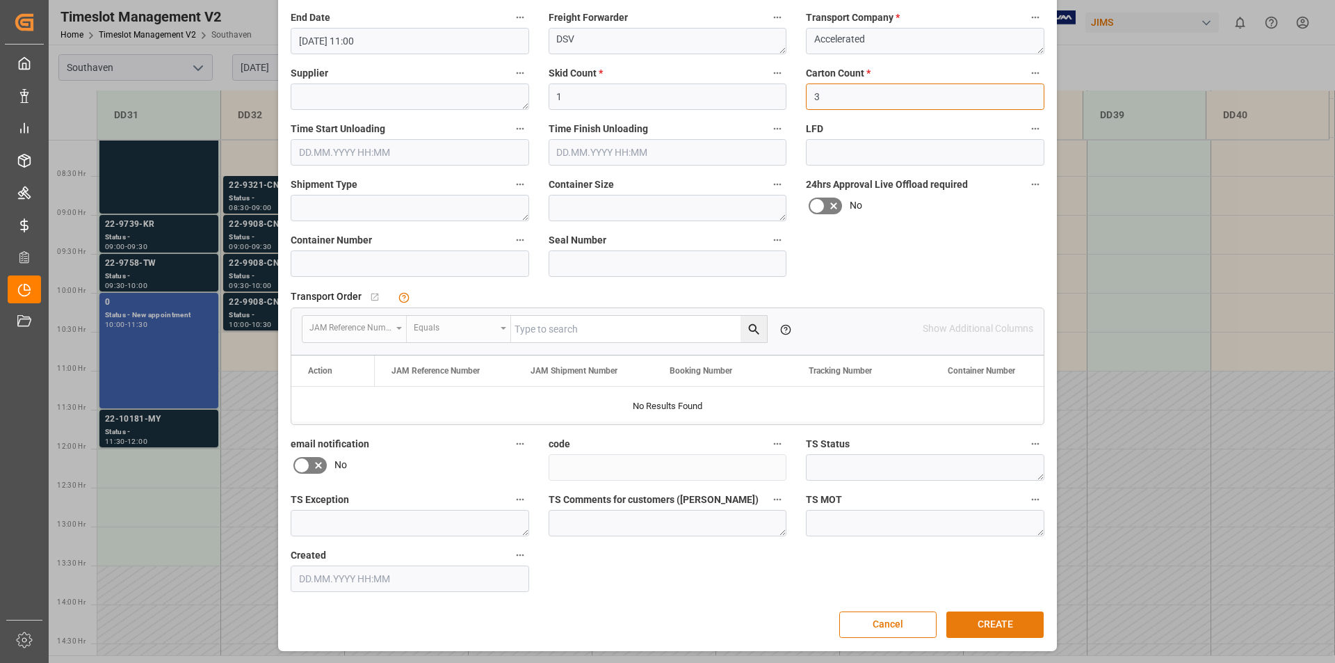
type input "3"
click at [990, 621] on button "CREATE" at bounding box center [995, 624] width 97 height 26
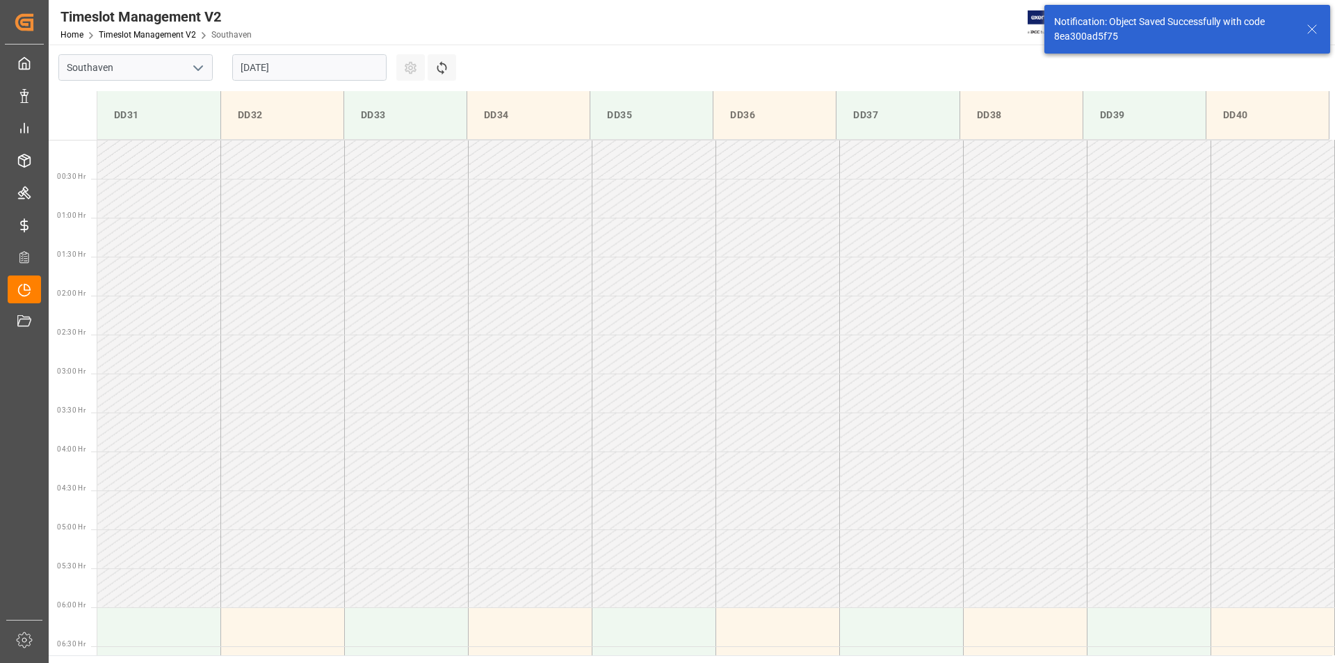
scroll to position [692, 0]
